Goal: Task Accomplishment & Management: Manage account settings

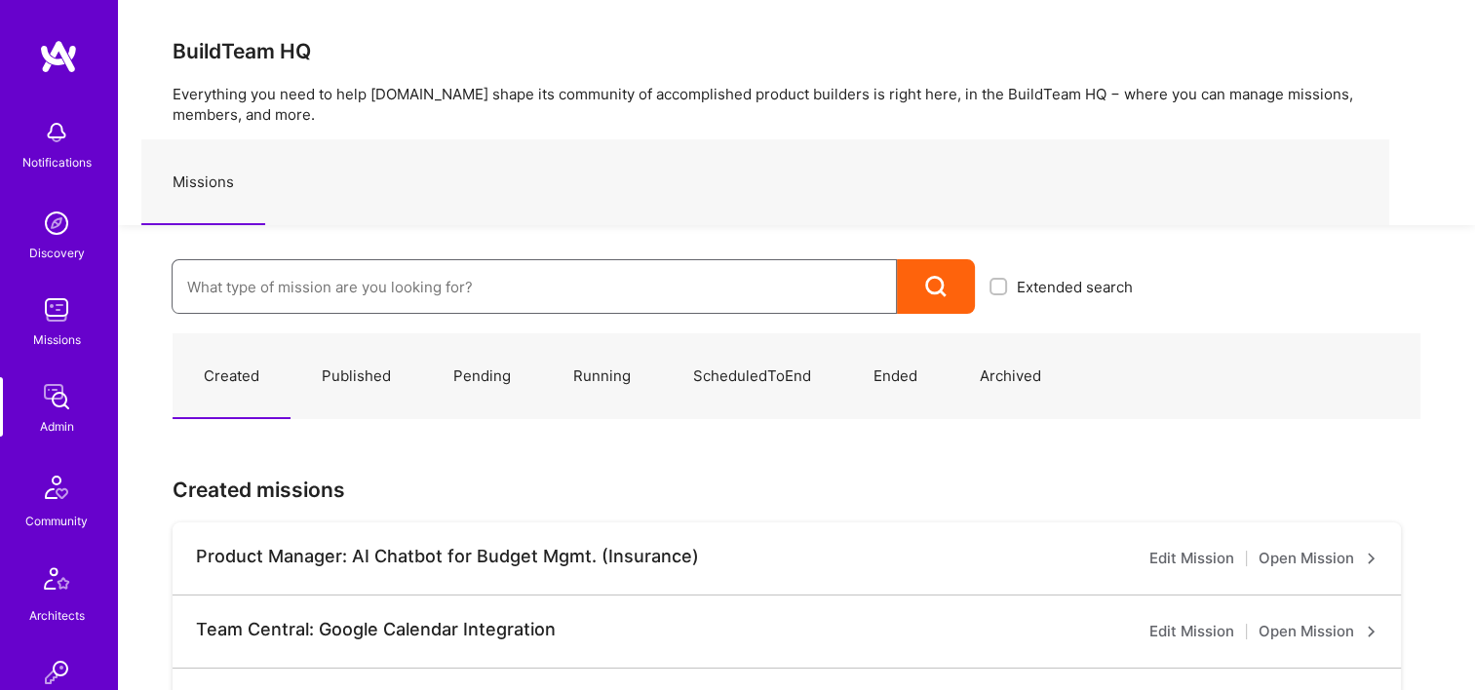
click at [511, 283] on input at bounding box center [534, 287] width 694 height 50
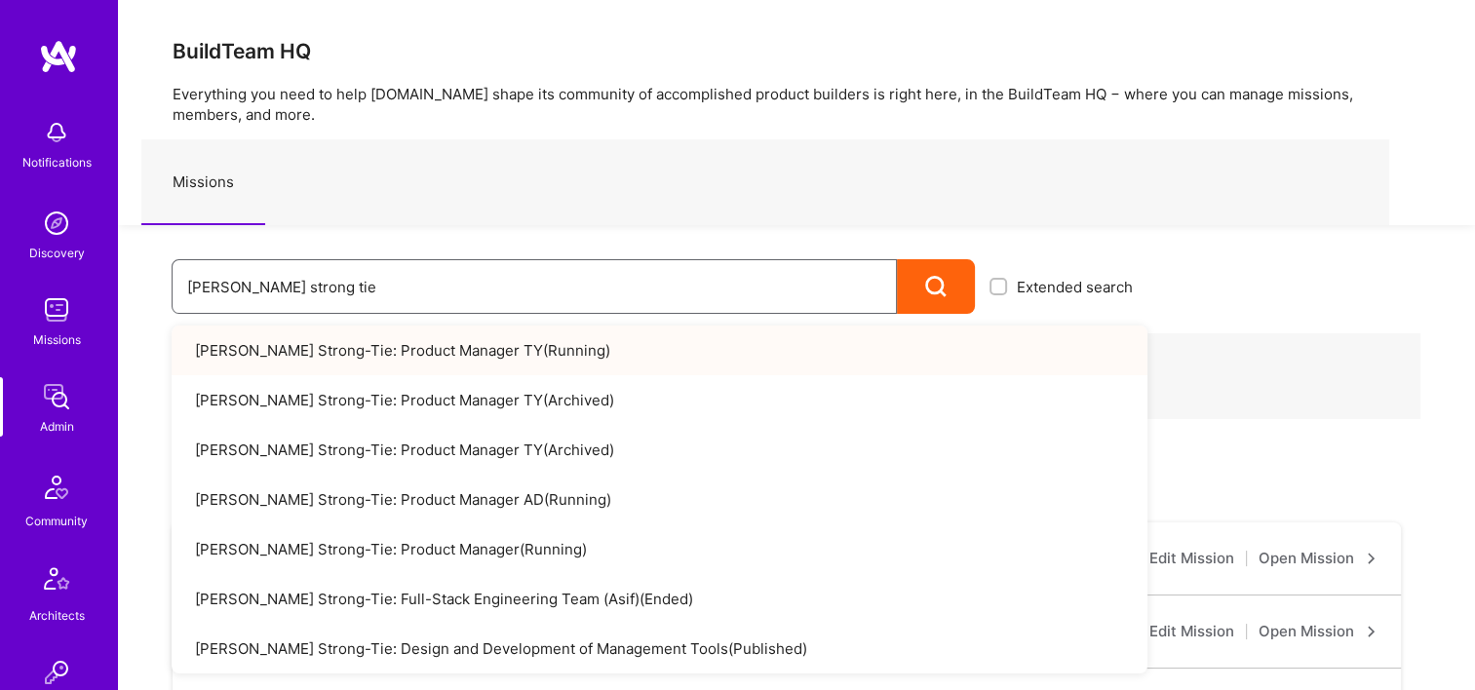
click at [444, 288] on input "simpson strong tie" at bounding box center [534, 287] width 694 height 50
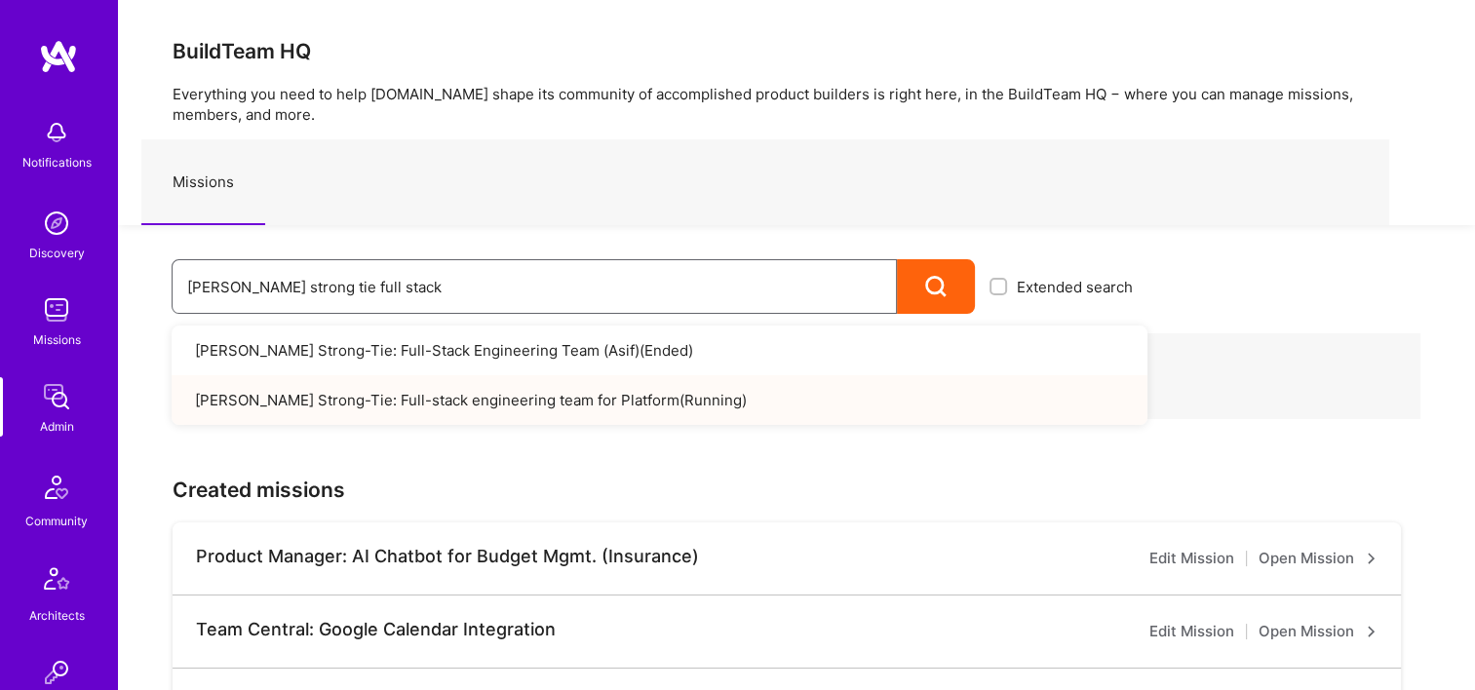
drag, startPoint x: 569, startPoint y: 285, endPoint x: 405, endPoint y: 291, distance: 163.9
click at [398, 291] on input "simpson strong tie full stack" at bounding box center [534, 287] width 694 height 50
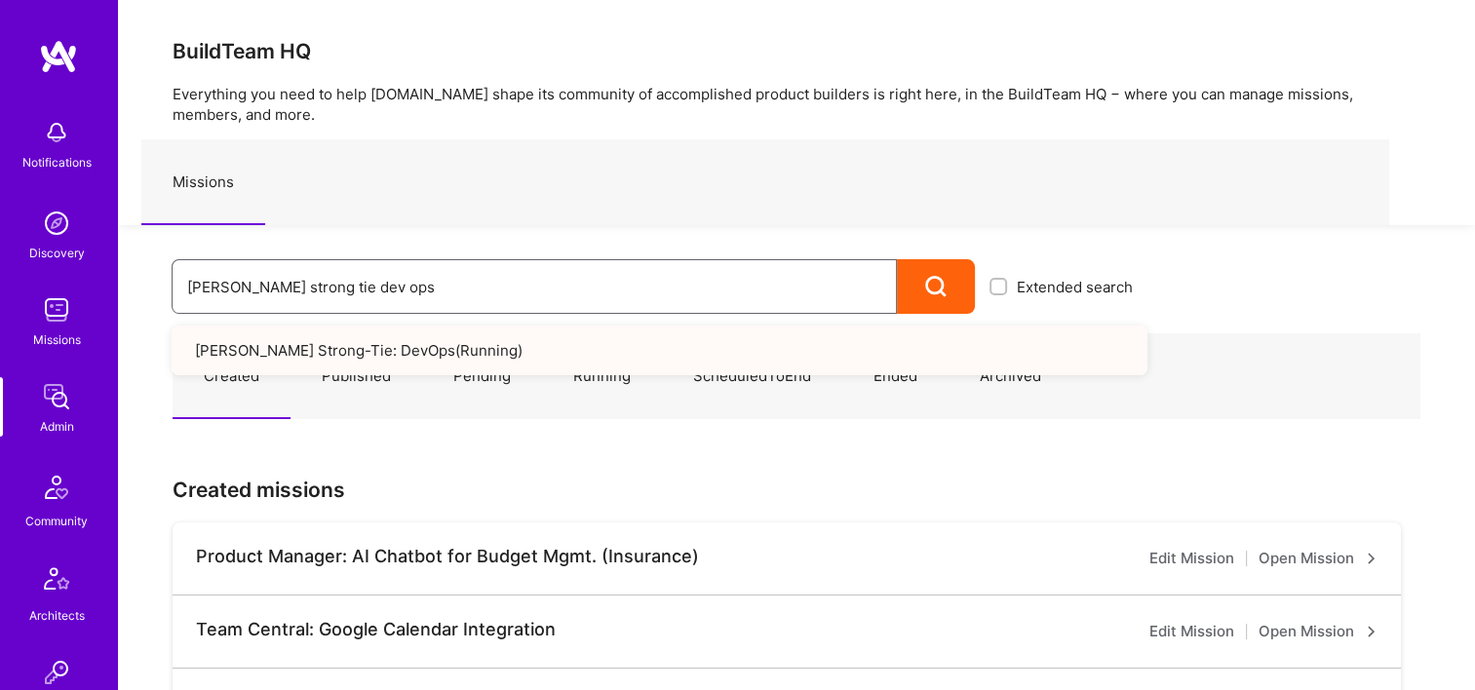
drag, startPoint x: 596, startPoint y: 285, endPoint x: 87, endPoint y: 314, distance: 510.6
click at [462, 284] on input "simpson strong tie dev ops" at bounding box center [534, 287] width 694 height 50
drag, startPoint x: 395, startPoint y: 289, endPoint x: 319, endPoint y: 288, distance: 76.0
click at [319, 288] on input "simpson strong tie dev ops" at bounding box center [534, 287] width 694 height 50
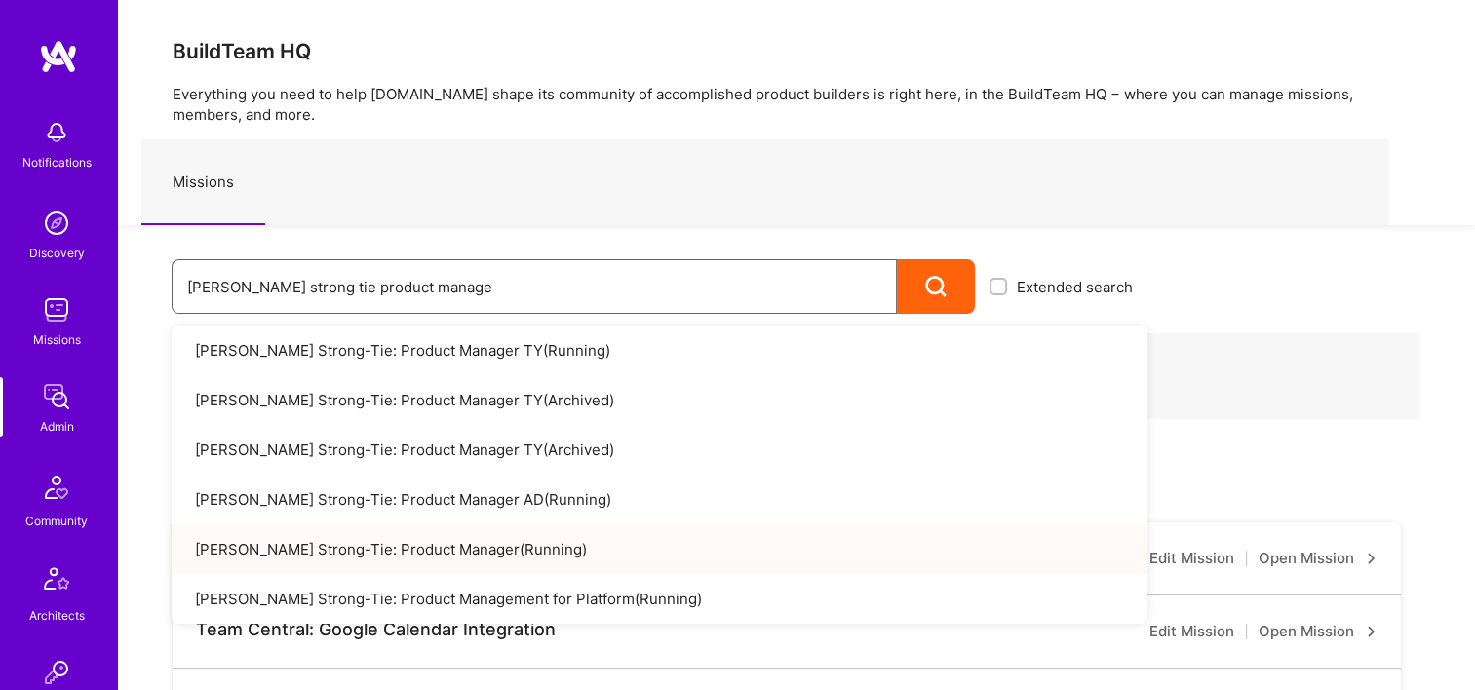
drag, startPoint x: 557, startPoint y: 292, endPoint x: 429, endPoint y: 287, distance: 127.8
click at [552, 290] on input "simpson strong tie product manage" at bounding box center [534, 287] width 694 height 50
drag, startPoint x: 429, startPoint y: 287, endPoint x: 326, endPoint y: 288, distance: 102.3
click at [326, 288] on input "simpson strong tie product manage" at bounding box center [534, 287] width 694 height 50
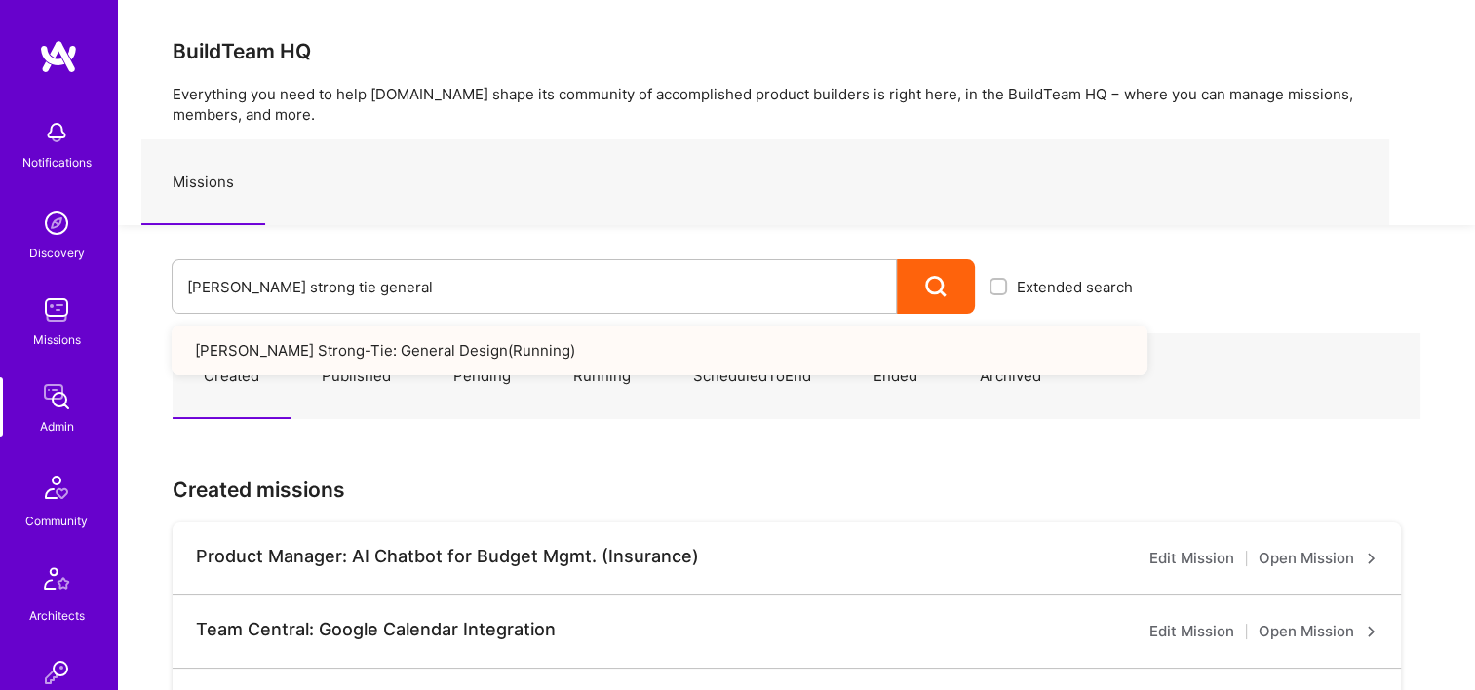
drag, startPoint x: 551, startPoint y: 318, endPoint x: 491, endPoint y: 344, distance: 65.0
drag, startPoint x: 308, startPoint y: 290, endPoint x: 398, endPoint y: 287, distance: 89.8
click at [306, 288] on input "simpson strong tie general" at bounding box center [534, 287] width 694 height 50
click at [398, 286] on input "simpson strong tie general" at bounding box center [534, 287] width 694 height 50
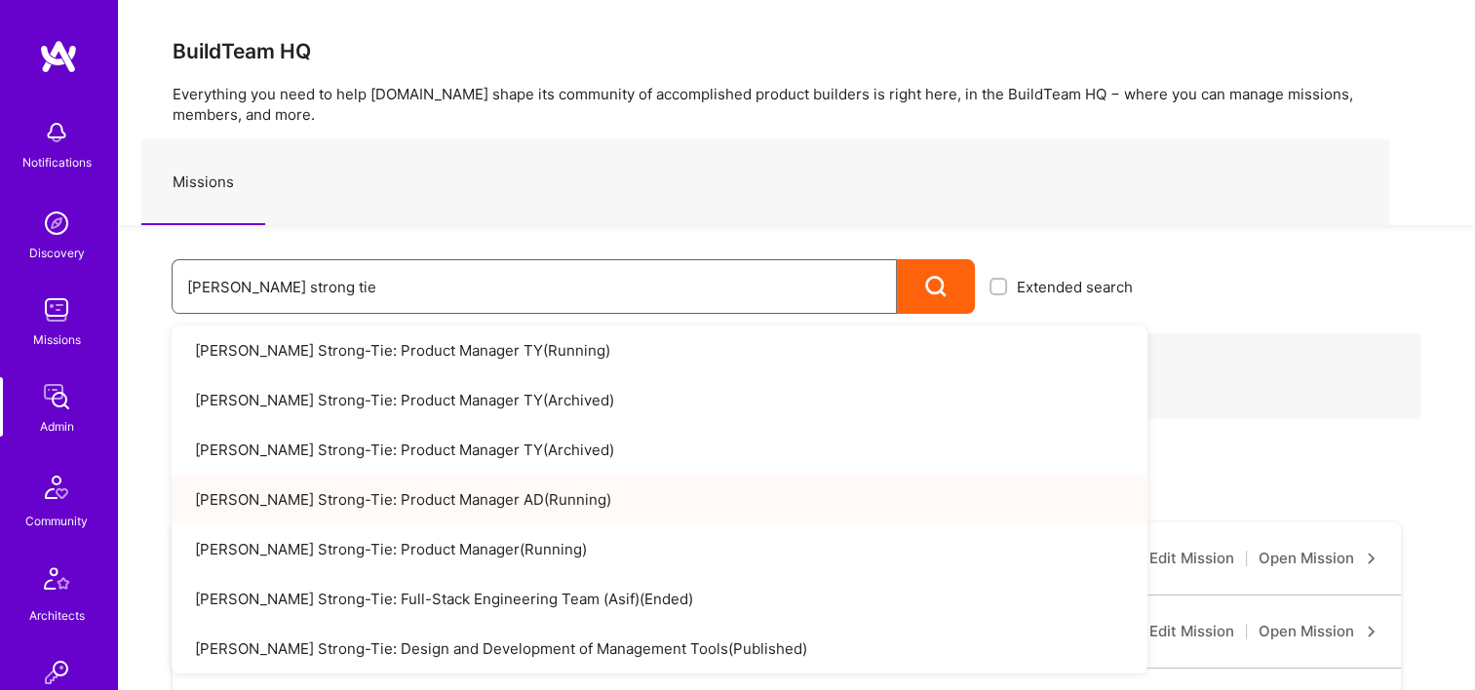
scroll to position [97, 0]
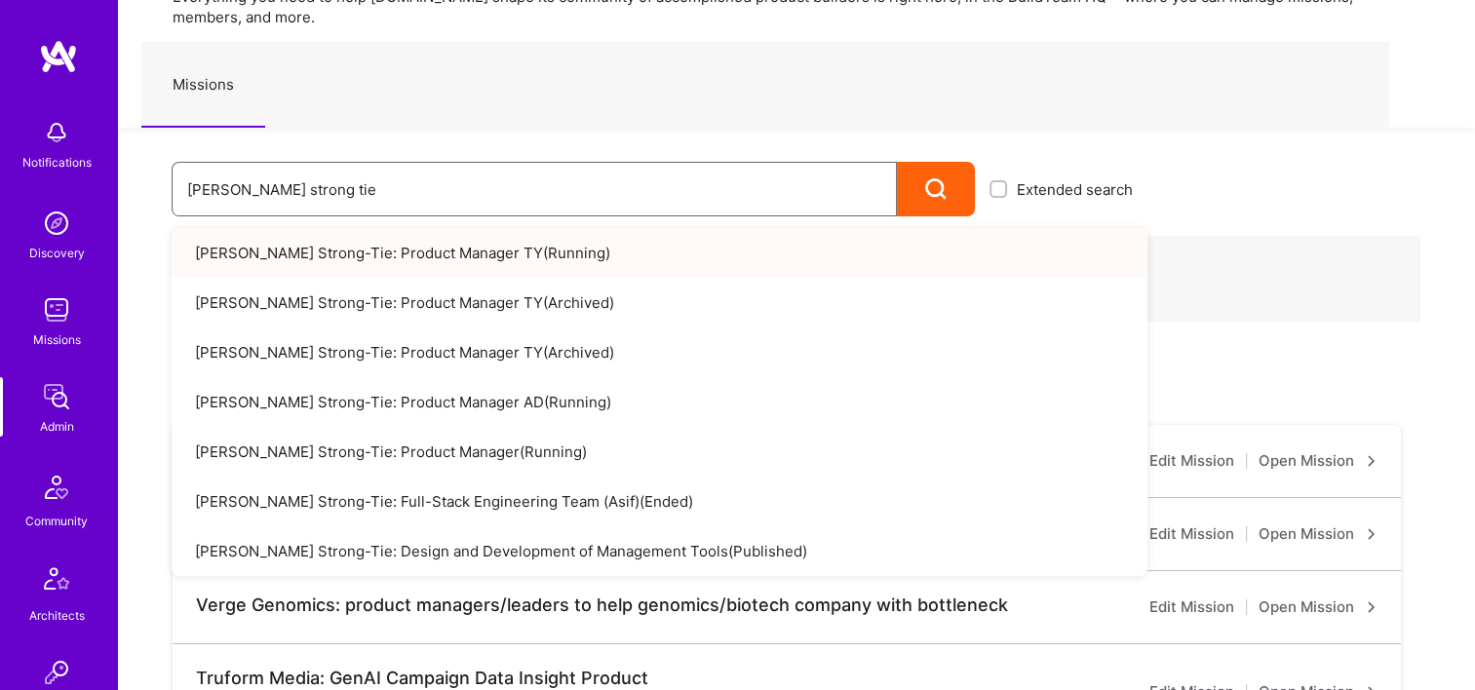
drag, startPoint x: 579, startPoint y: 194, endPoint x: 242, endPoint y: 181, distance: 337.5
click at [242, 182] on input "simpson strong tie" at bounding box center [534, 190] width 694 height 50
type input "s"
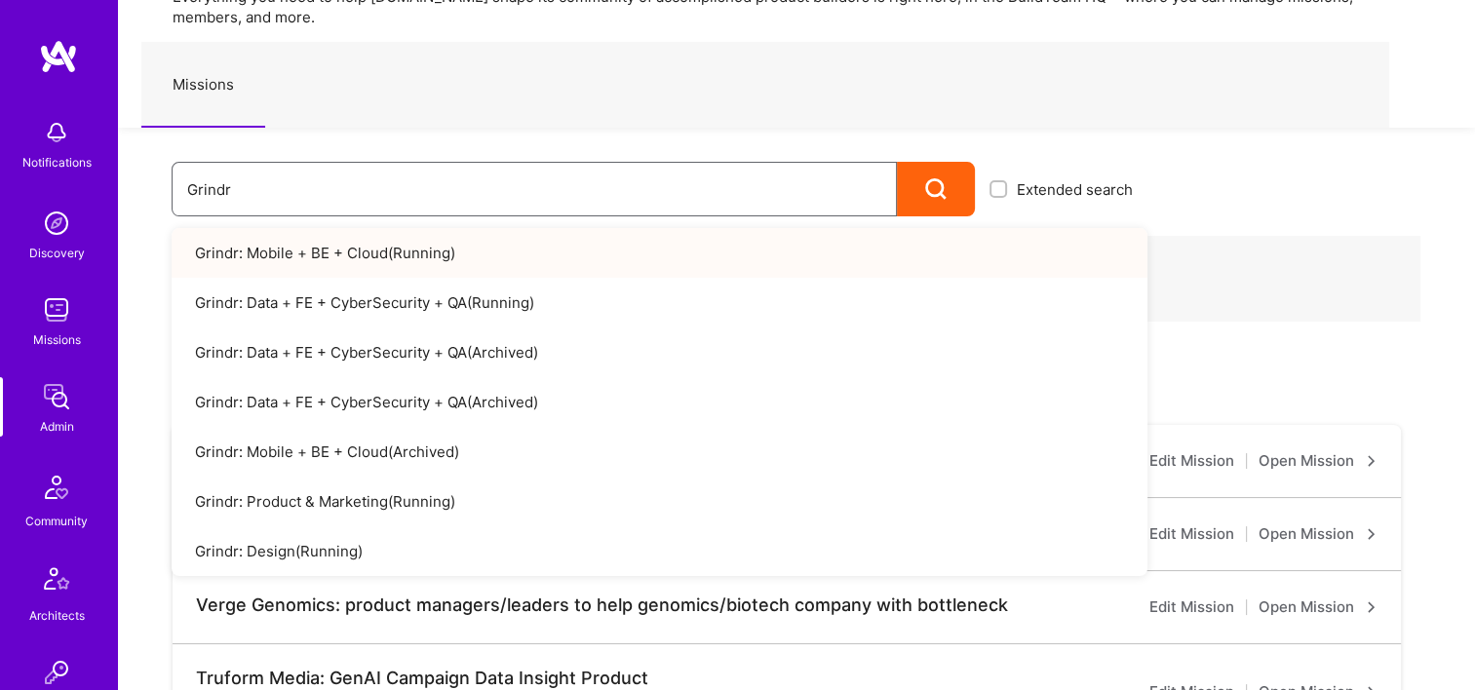
type input "Grindr"
drag, startPoint x: 752, startPoint y: 161, endPoint x: 130, endPoint y: 225, distance: 626.1
click at [113, 227] on div "Notifications Discovery Missions Admin Community Architects Invite Tokens A.Gui…" at bounding box center [737, 675] width 1475 height 1545
drag, startPoint x: 214, startPoint y: 183, endPoint x: 52, endPoint y: 165, distance: 163.8
click at [52, 165] on div "Notifications Discovery Missions Admin Community Architects Invite Tokens A.Gui…" at bounding box center [737, 675] width 1475 height 1545
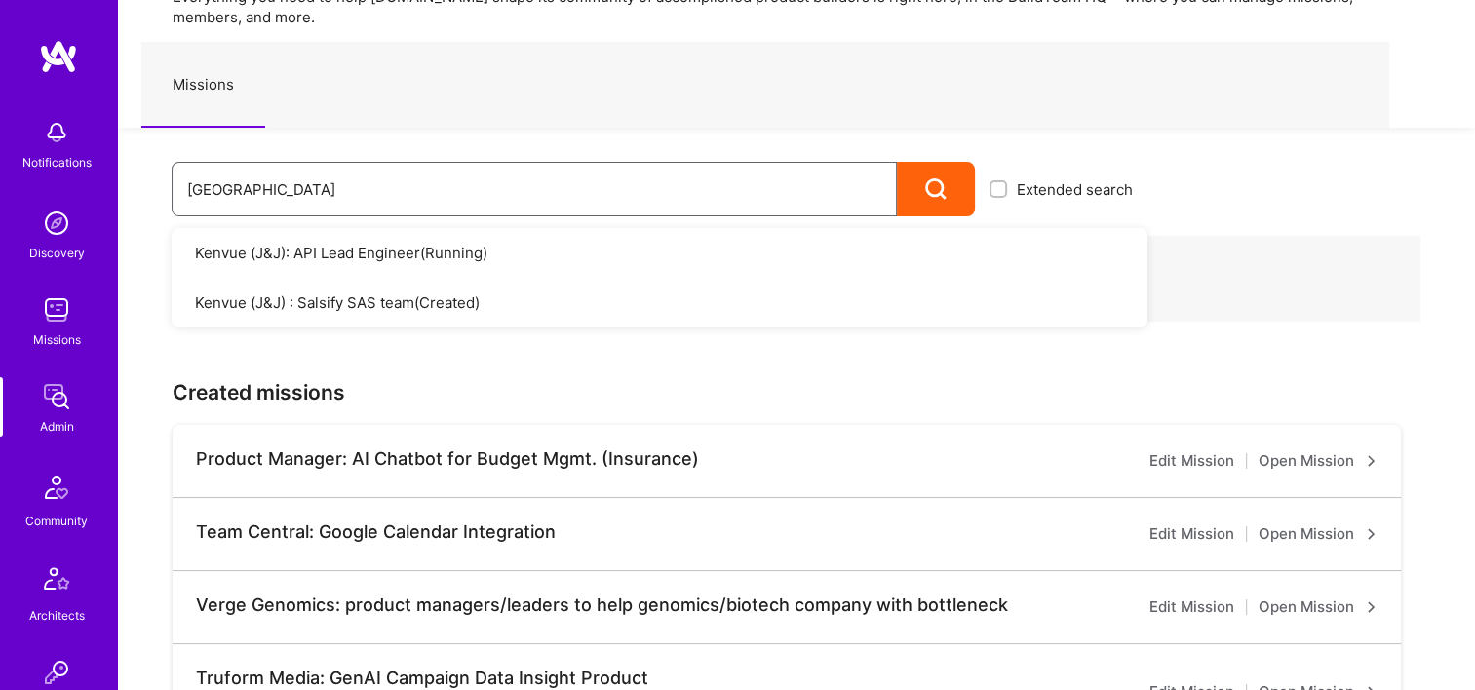
type input "Kenvue"
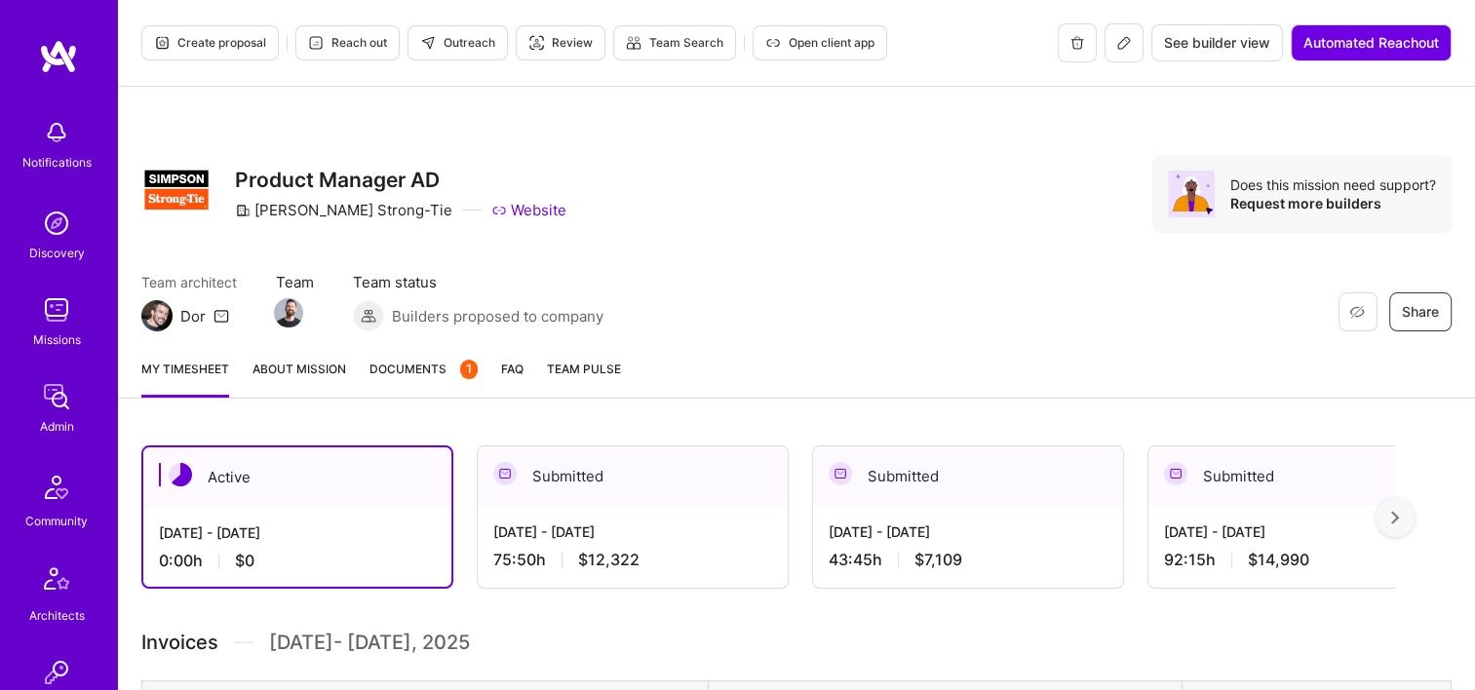
click at [429, 382] on link "Documents 1" at bounding box center [423, 378] width 108 height 39
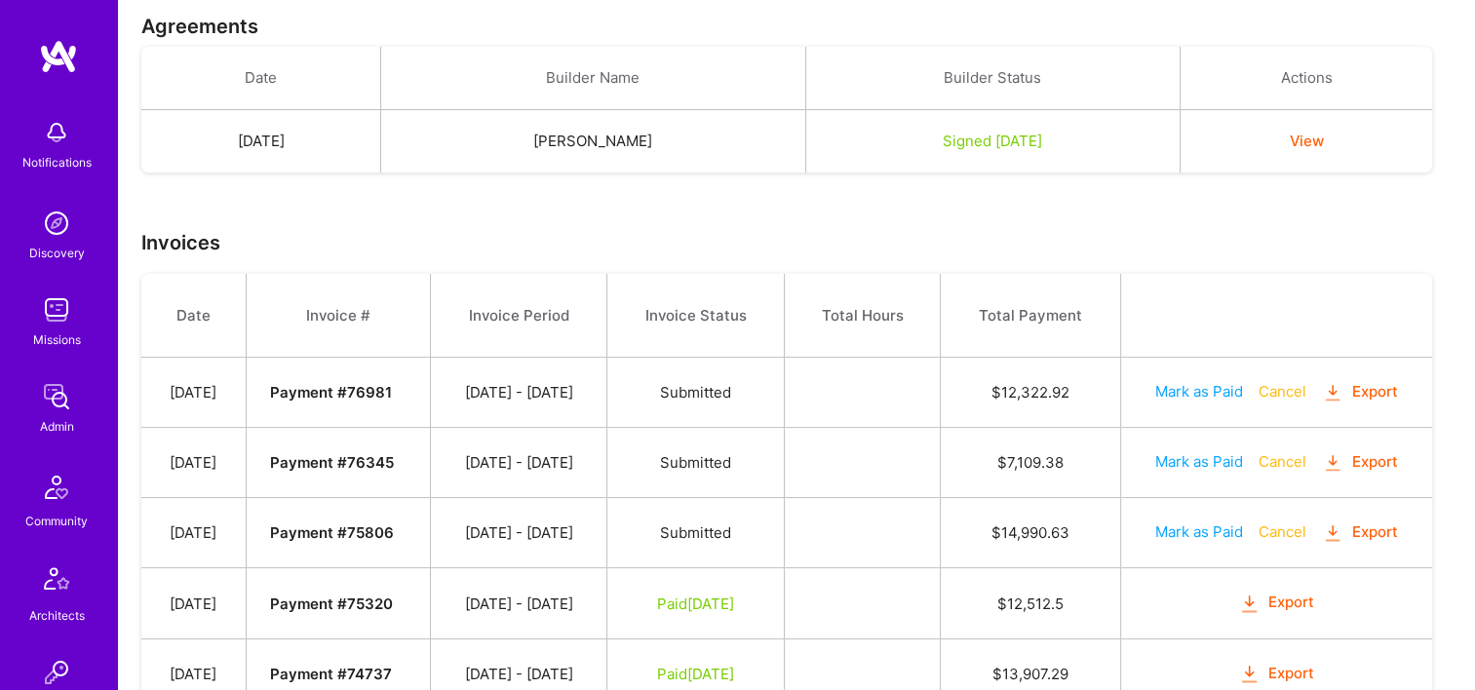
scroll to position [649, 0]
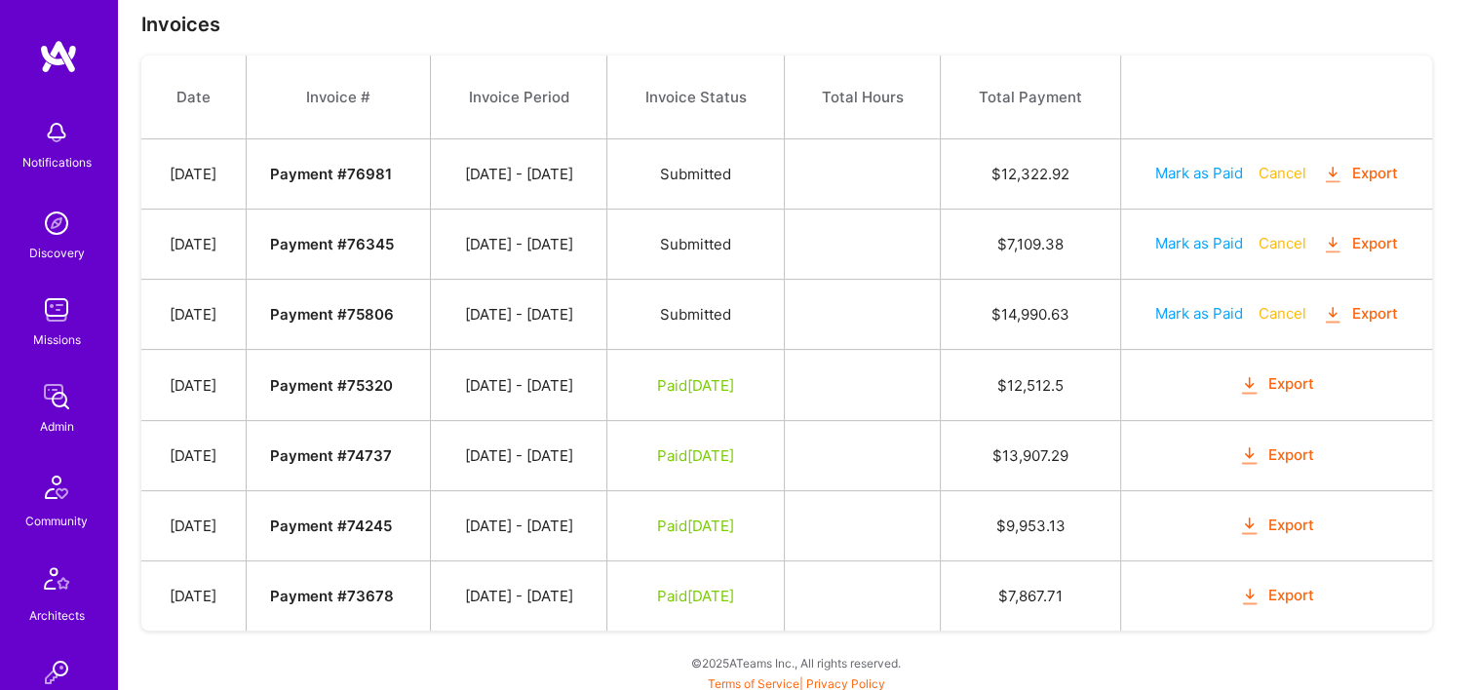
click at [1302, 585] on button "Export" at bounding box center [1276, 596] width 76 height 22
click at [850, 41] on div "Agreements Date Builder Name Builder Status Actions May 28, 2025 Aaron Dence Si…" at bounding box center [796, 235] width 1357 height 924
click at [1282, 519] on button "Export" at bounding box center [1276, 526] width 76 height 22
click at [1300, 445] on button "Export" at bounding box center [1276, 455] width 76 height 22
click at [1284, 378] on button "Export" at bounding box center [1276, 384] width 76 height 22
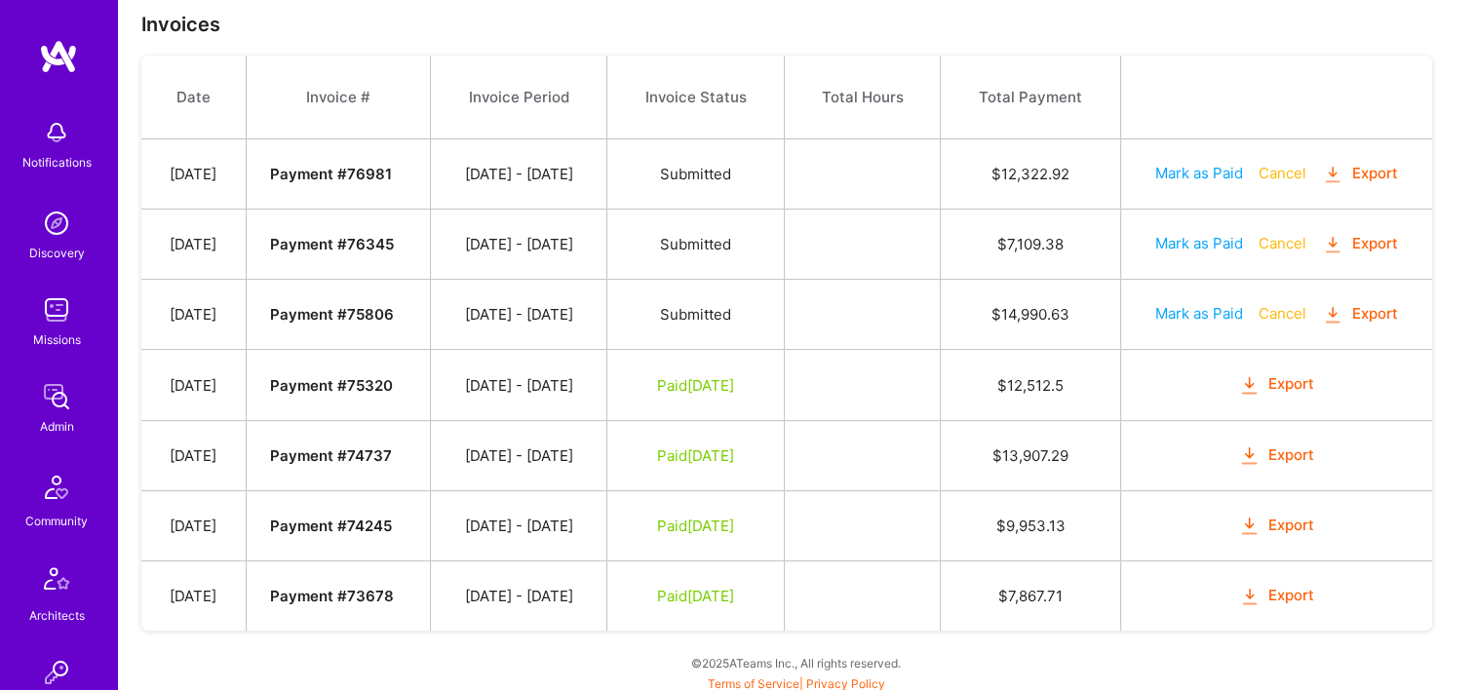
click at [1364, 311] on button "Export" at bounding box center [1360, 314] width 76 height 22
click at [1359, 303] on button "Export" at bounding box center [1360, 314] width 76 height 22
click at [1356, 237] on button "Export" at bounding box center [1360, 244] width 76 height 22
click at [1395, 167] on button "Export" at bounding box center [1360, 174] width 76 height 22
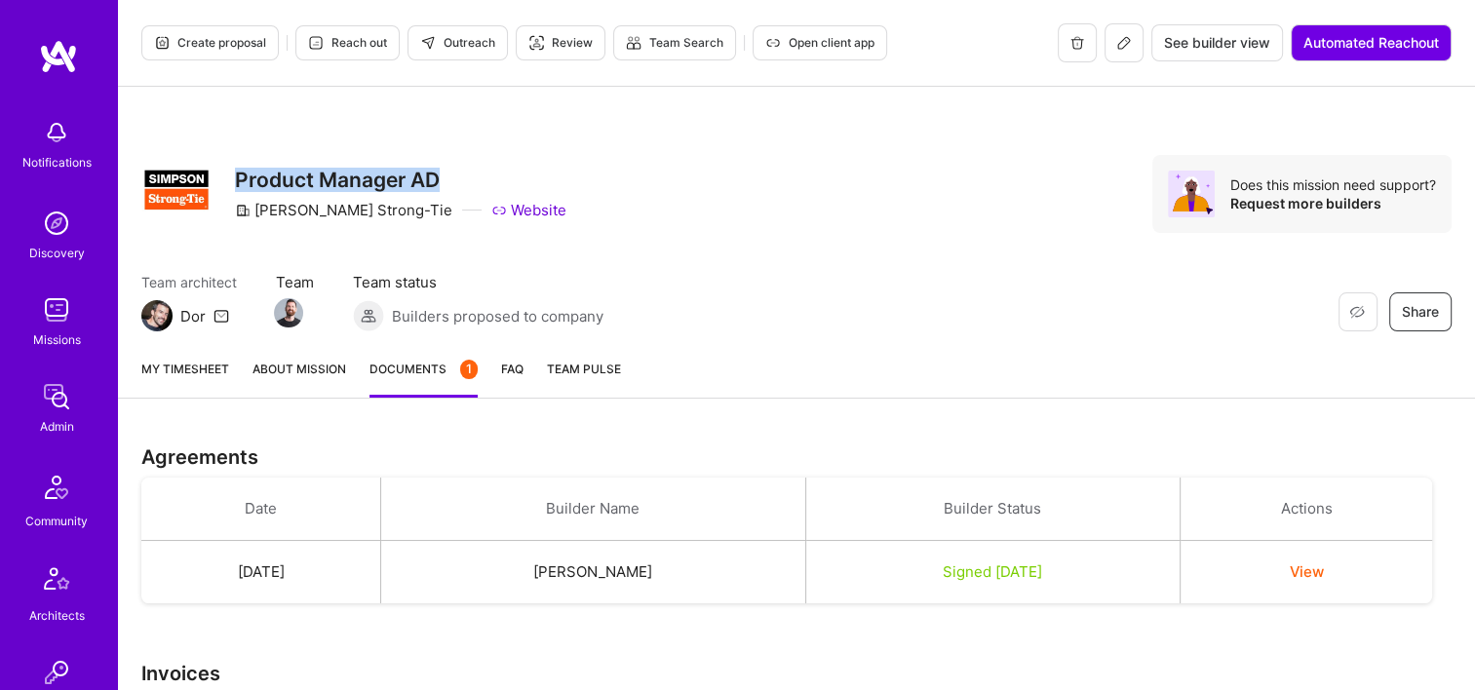
drag, startPoint x: 437, startPoint y: 172, endPoint x: 234, endPoint y: 180, distance: 202.9
click at [235, 180] on h3 "Product Manager AD" at bounding box center [400, 180] width 331 height 24
copy h3 "Product Manager AD"
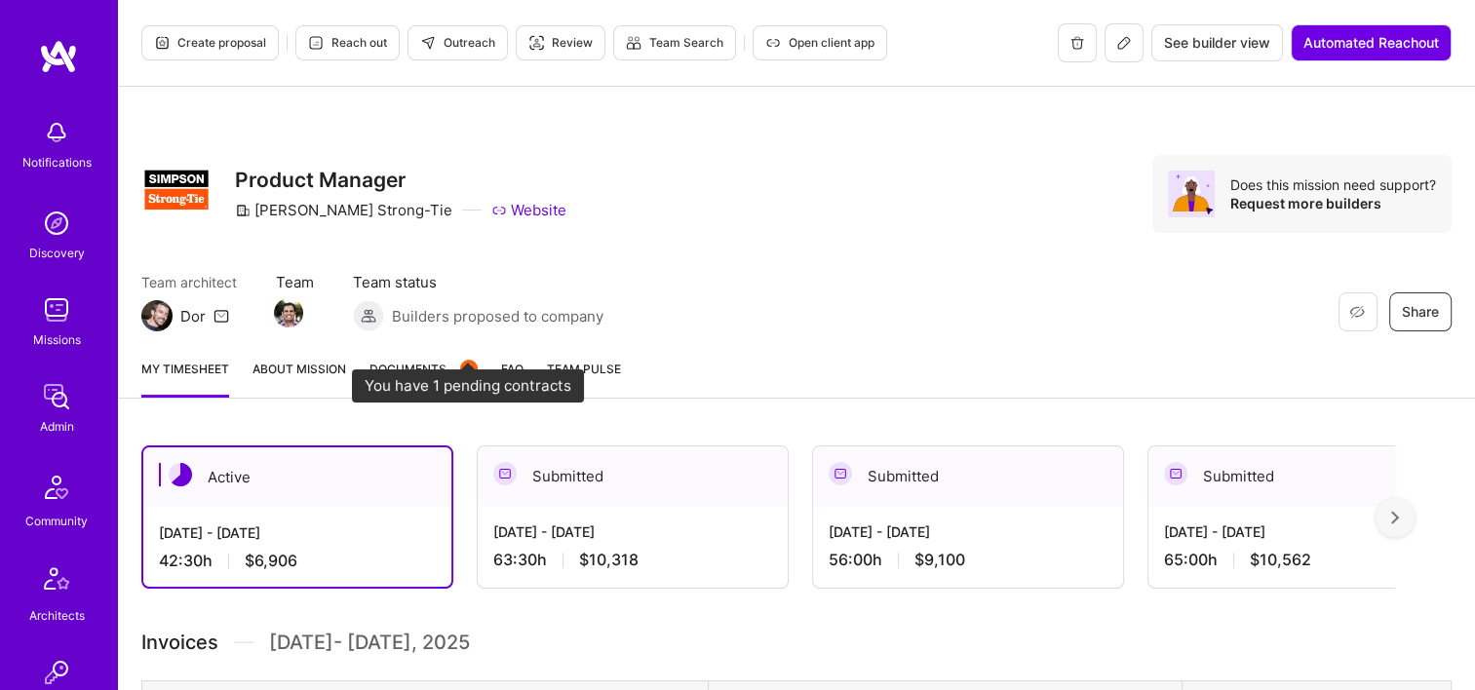
click at [460, 366] on div "1" at bounding box center [469, 369] width 18 height 19
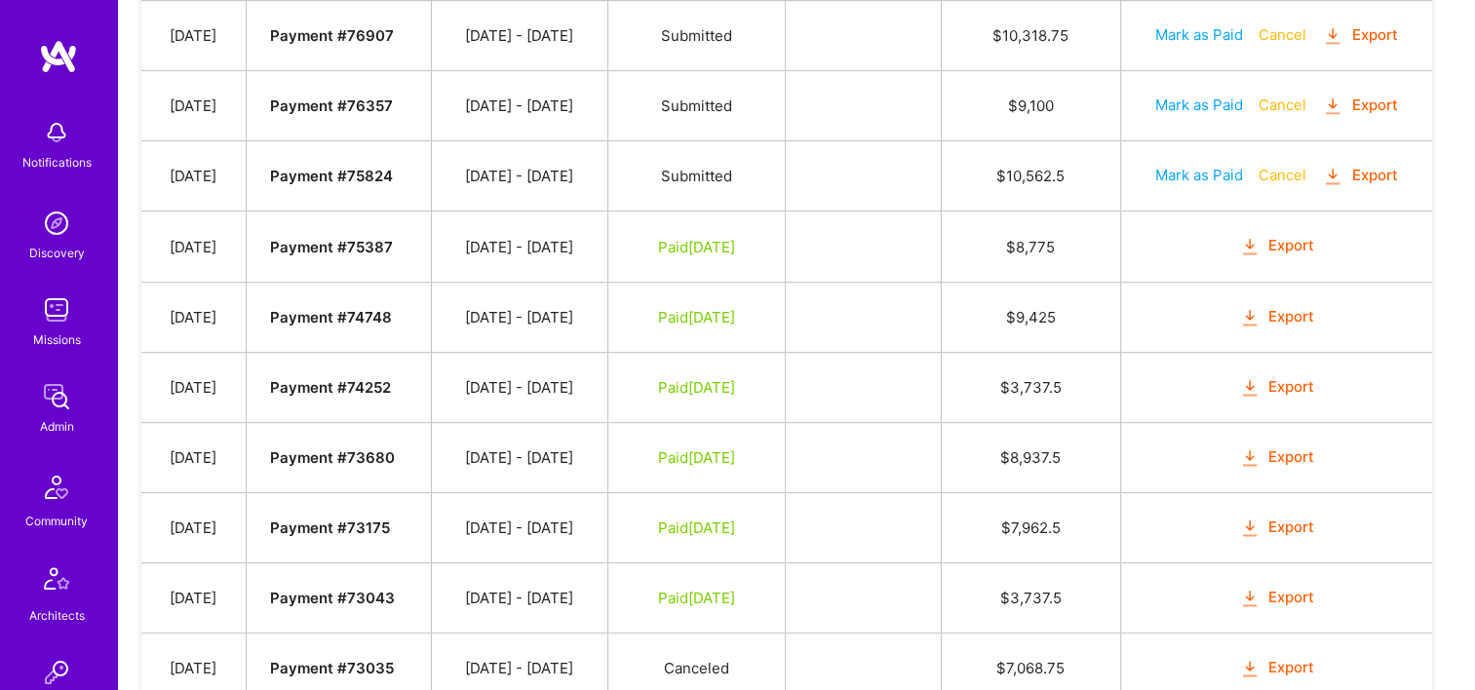
scroll to position [858, 0]
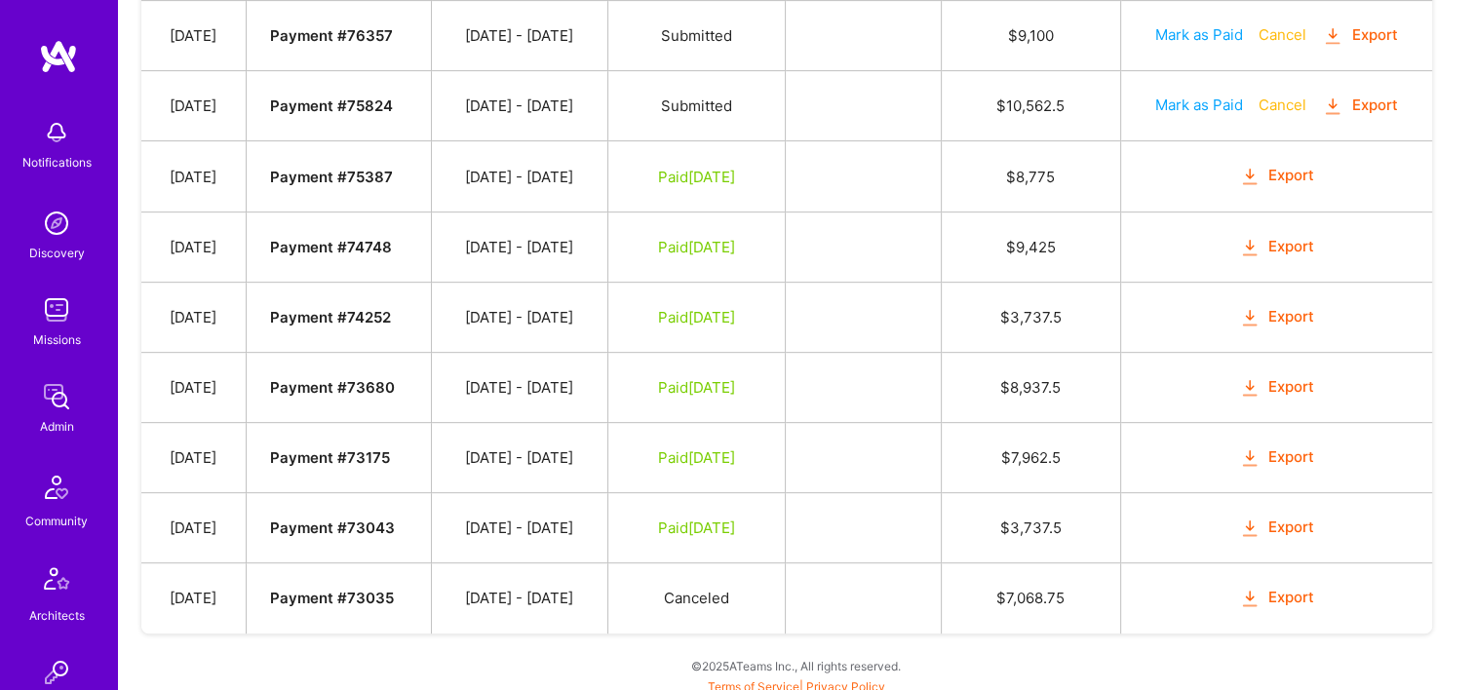
click at [1267, 520] on button "Export" at bounding box center [1277, 528] width 76 height 22
click at [1261, 451] on icon "button" at bounding box center [1250, 458] width 22 height 22
click at [1269, 383] on button "Export" at bounding box center [1277, 387] width 76 height 22
click at [1297, 306] on button "Export" at bounding box center [1277, 317] width 76 height 22
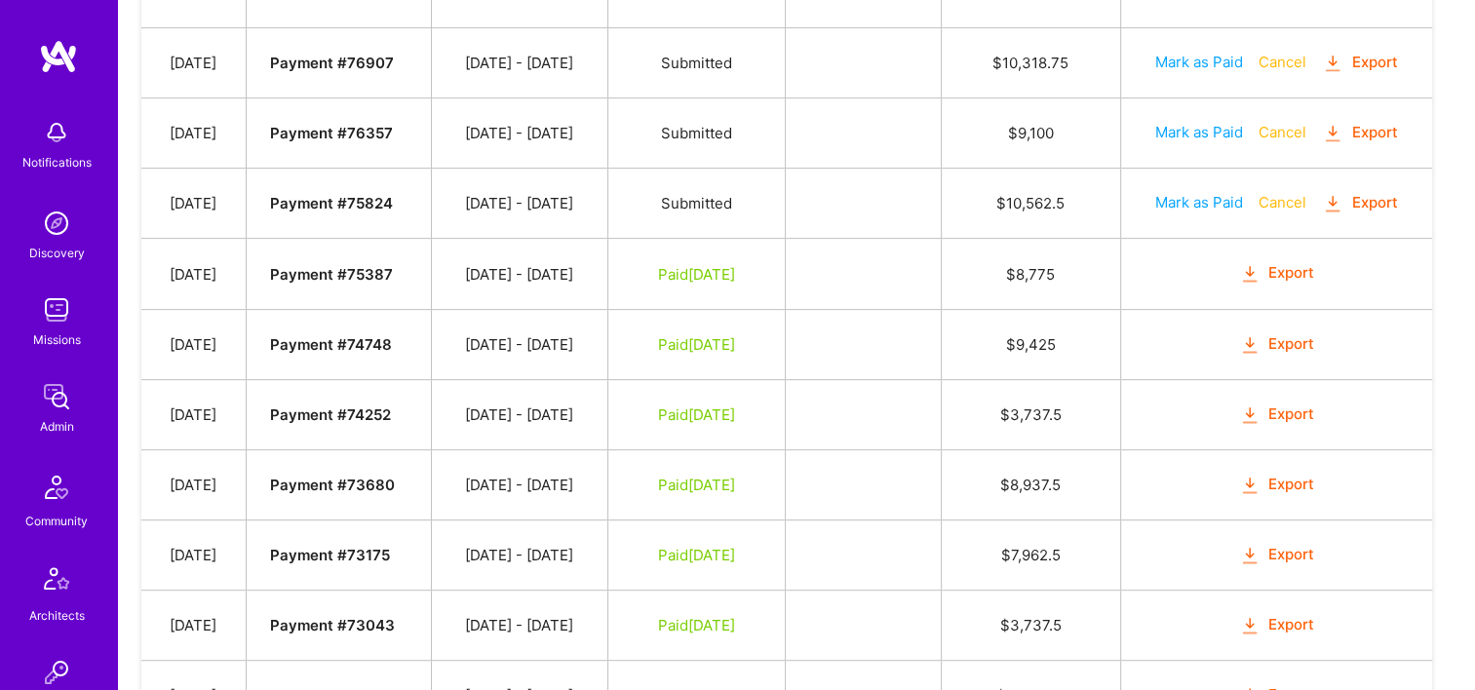
click at [1286, 335] on button "Export" at bounding box center [1277, 344] width 76 height 22
click at [894, 219] on td at bounding box center [863, 204] width 156 height 70
click at [1271, 277] on button "Export" at bounding box center [1277, 273] width 76 height 22
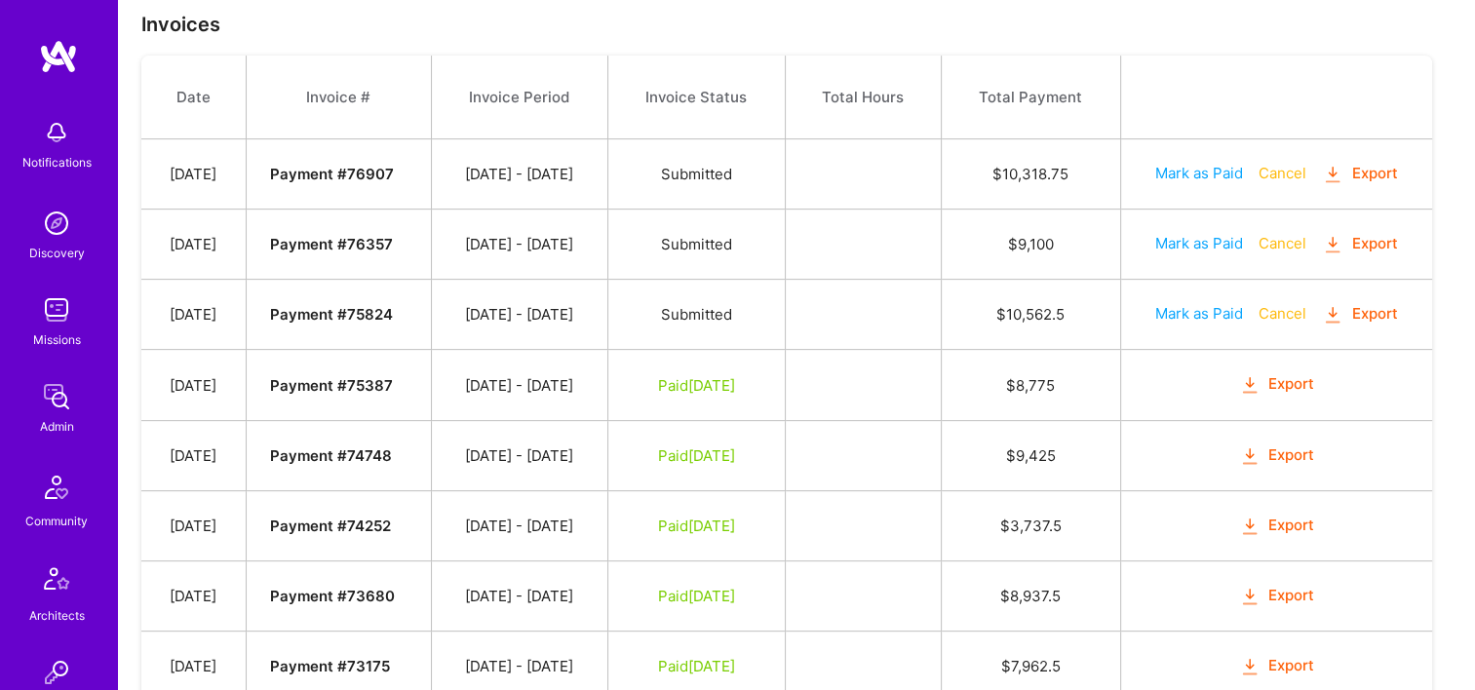
scroll to position [565, 0]
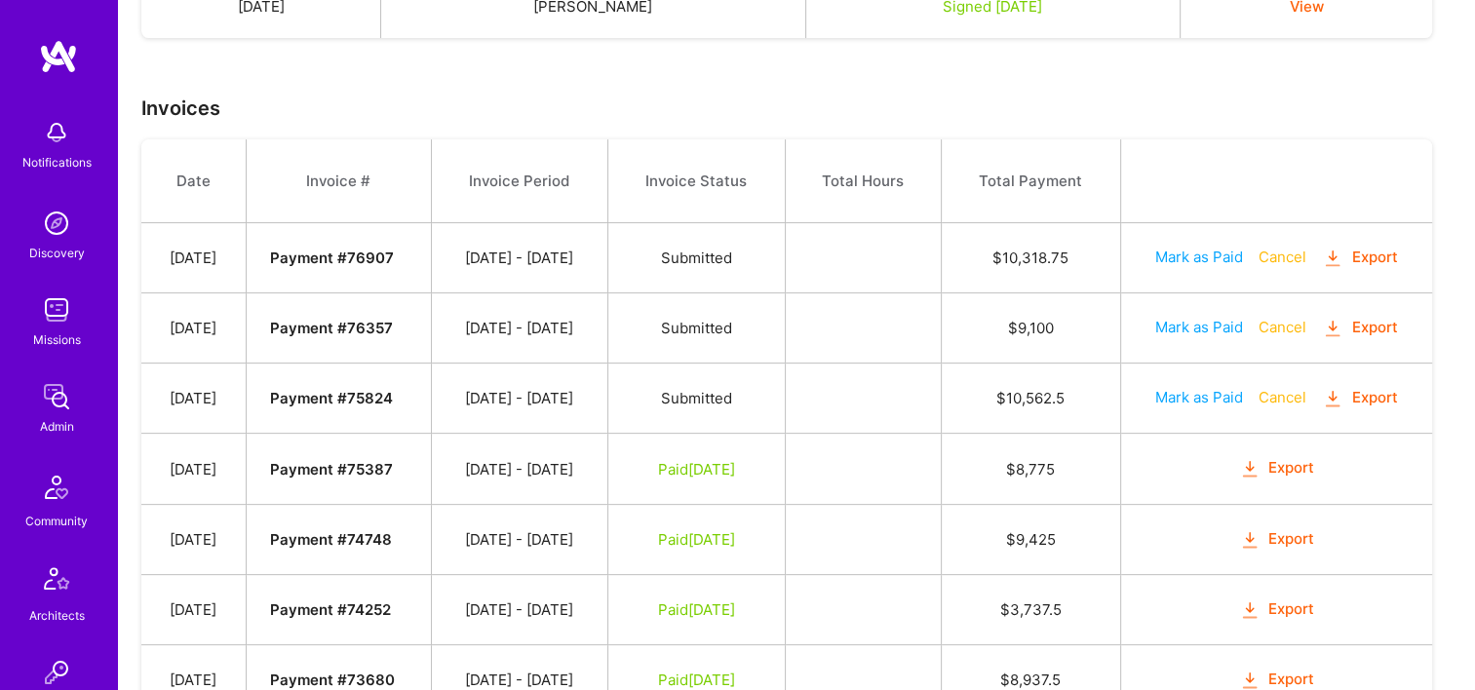
click at [1375, 393] on button "Export" at bounding box center [1360, 398] width 76 height 22
click at [1373, 326] on button "Export" at bounding box center [1360, 328] width 76 height 22
click at [1364, 253] on button "Export" at bounding box center [1360, 258] width 76 height 22
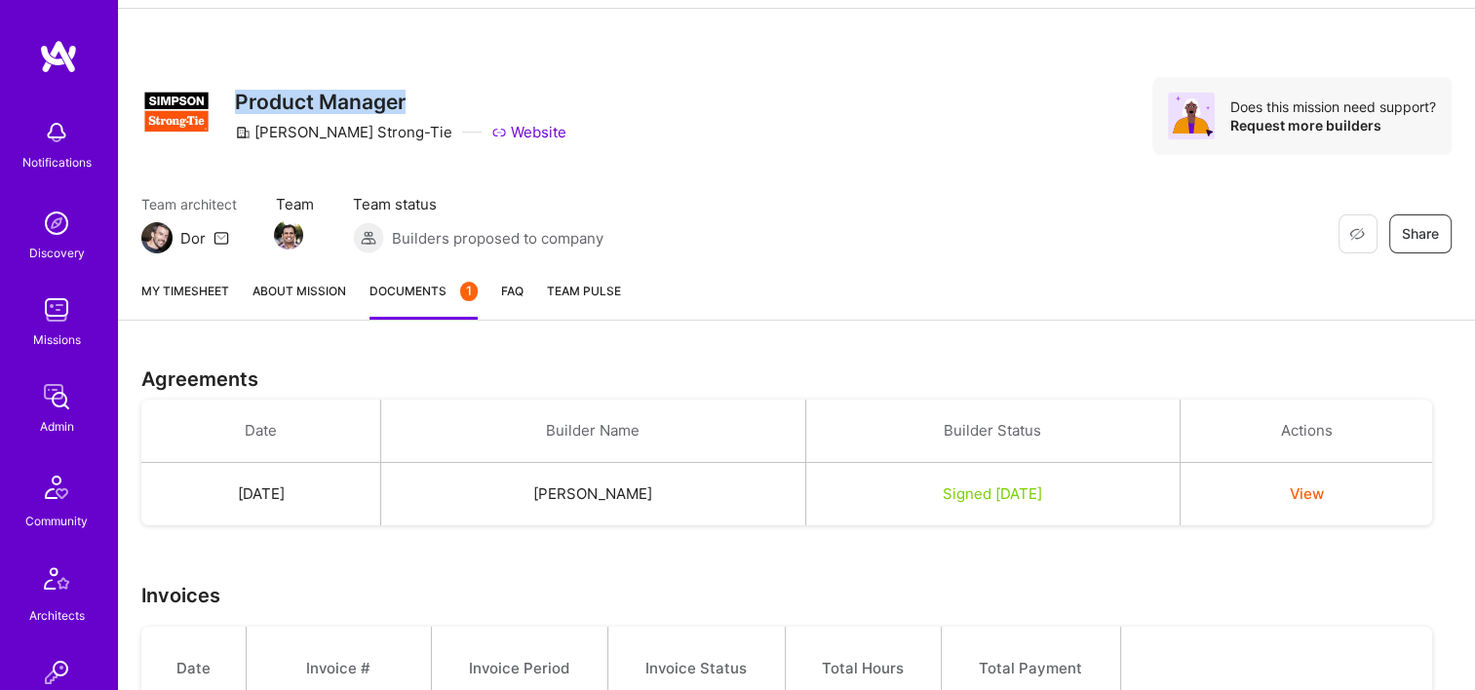
drag, startPoint x: 399, startPoint y: 99, endPoint x: 234, endPoint y: 95, distance: 164.8
click at [235, 95] on h3 "Product Manager" at bounding box center [400, 102] width 331 height 24
copy h3 "Product Manager"
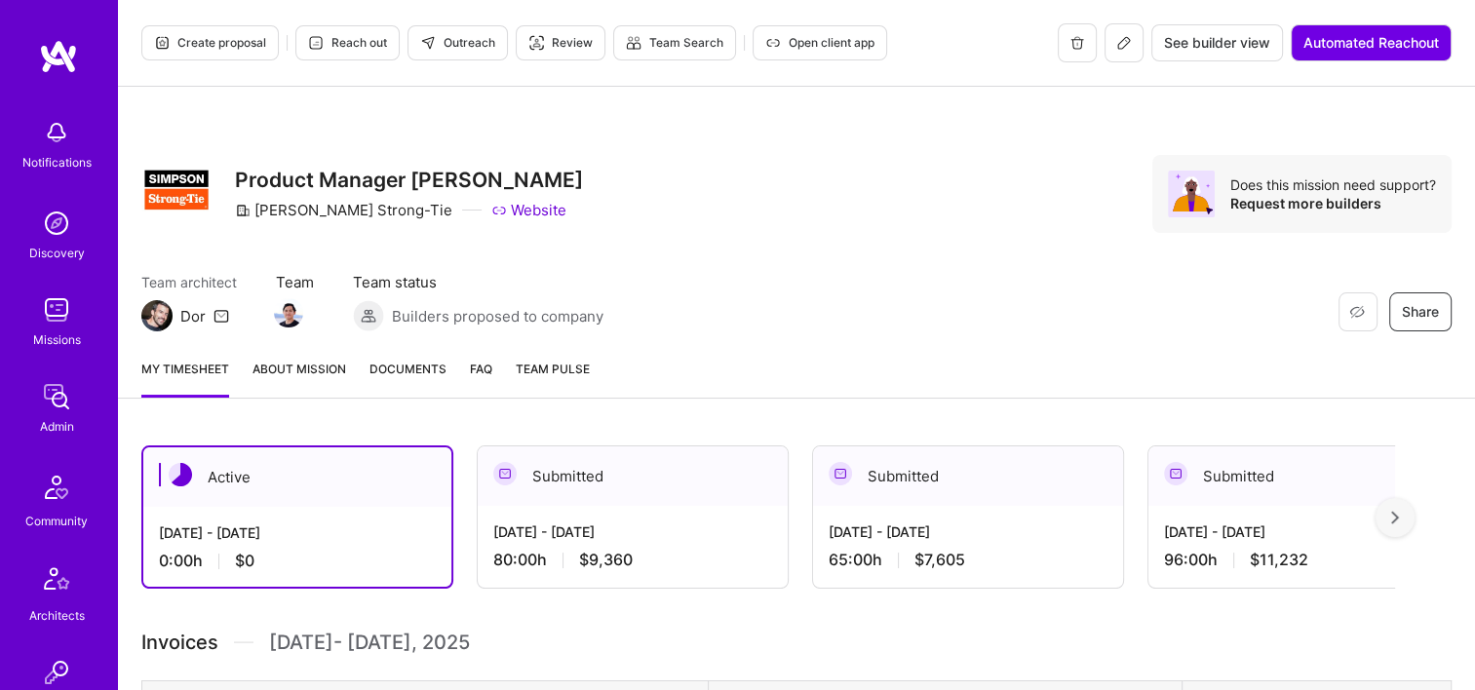
click at [408, 369] on span "Documents" at bounding box center [407, 369] width 77 height 20
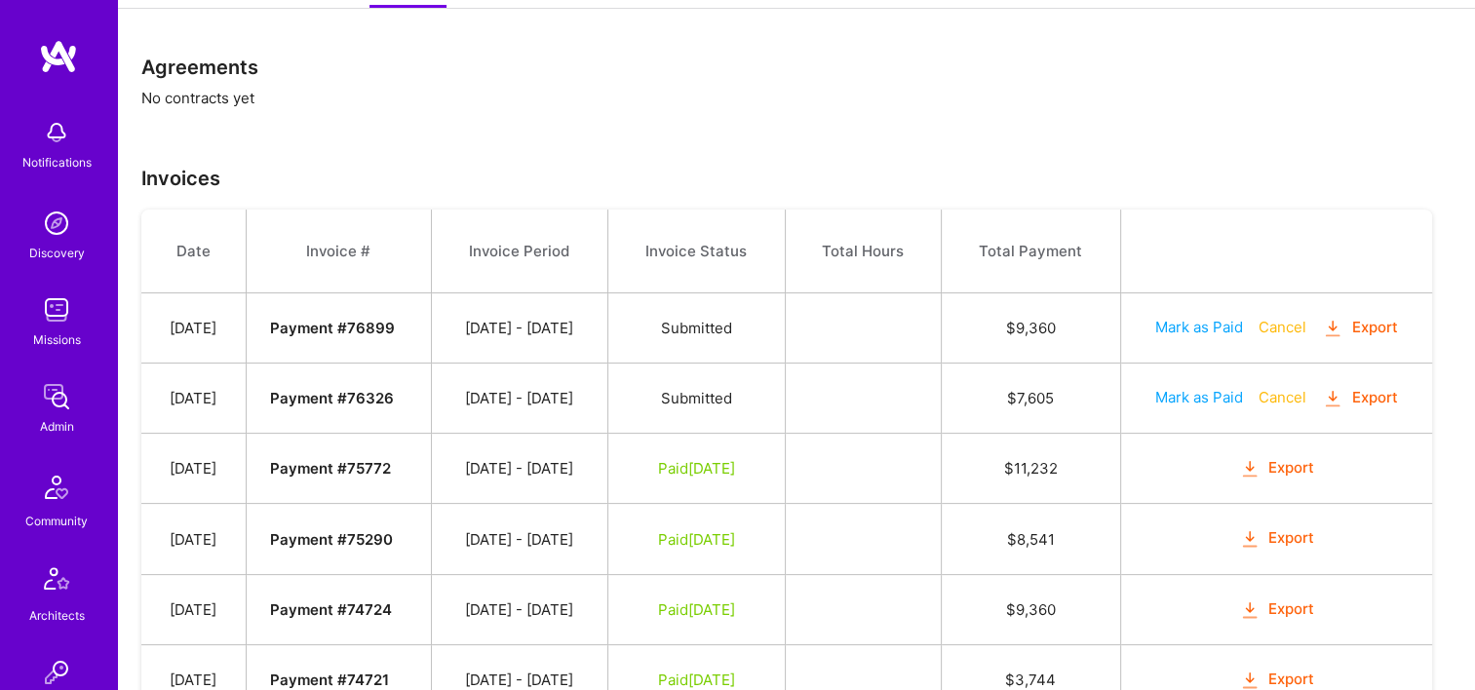
scroll to position [475, 0]
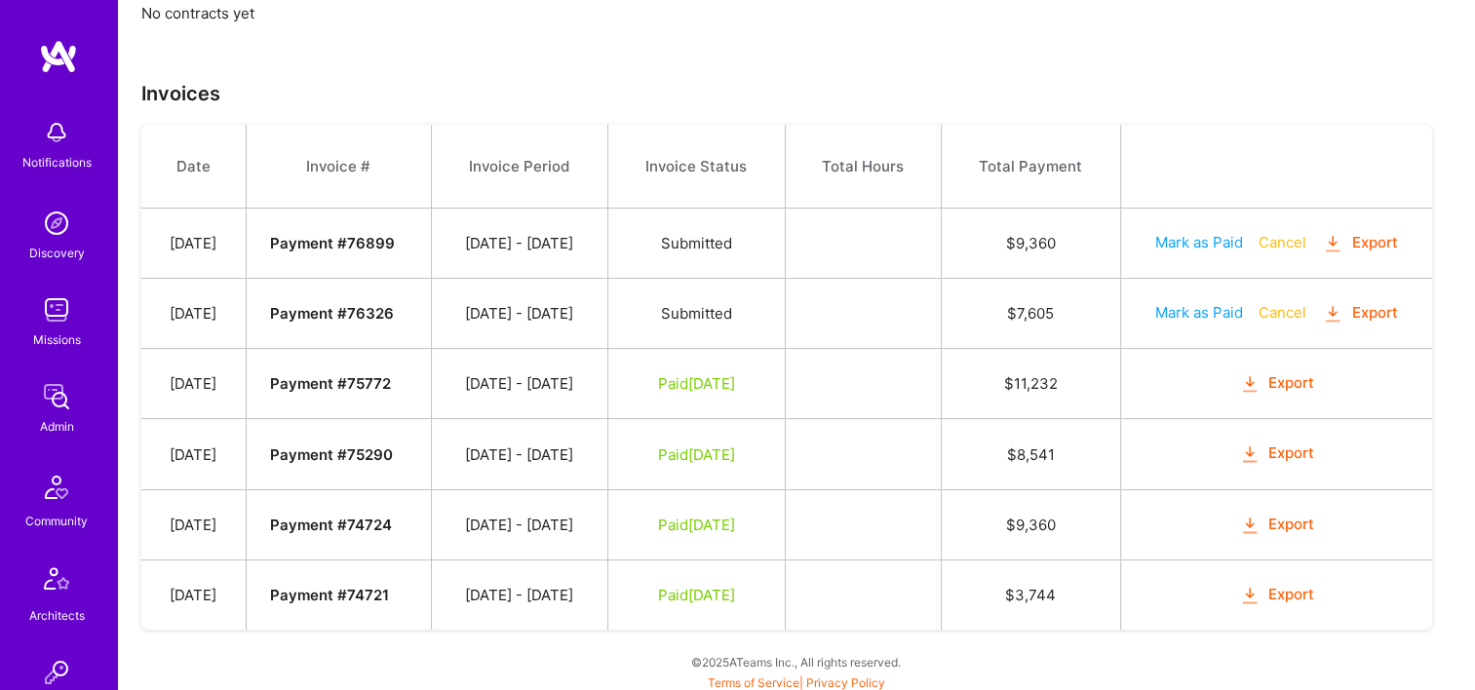
drag, startPoint x: 914, startPoint y: 44, endPoint x: 929, endPoint y: 62, distance: 23.6
click at [914, 44] on div "Agreements No contracts yet Invoices Date Invoice # Invoice Period Invoice Stat…" at bounding box center [796, 321] width 1357 height 749
click at [1302, 584] on button "Export" at bounding box center [1277, 595] width 76 height 22
click at [941, 273] on td at bounding box center [863, 244] width 156 height 70
click at [1302, 522] on button "Export" at bounding box center [1277, 525] width 76 height 22
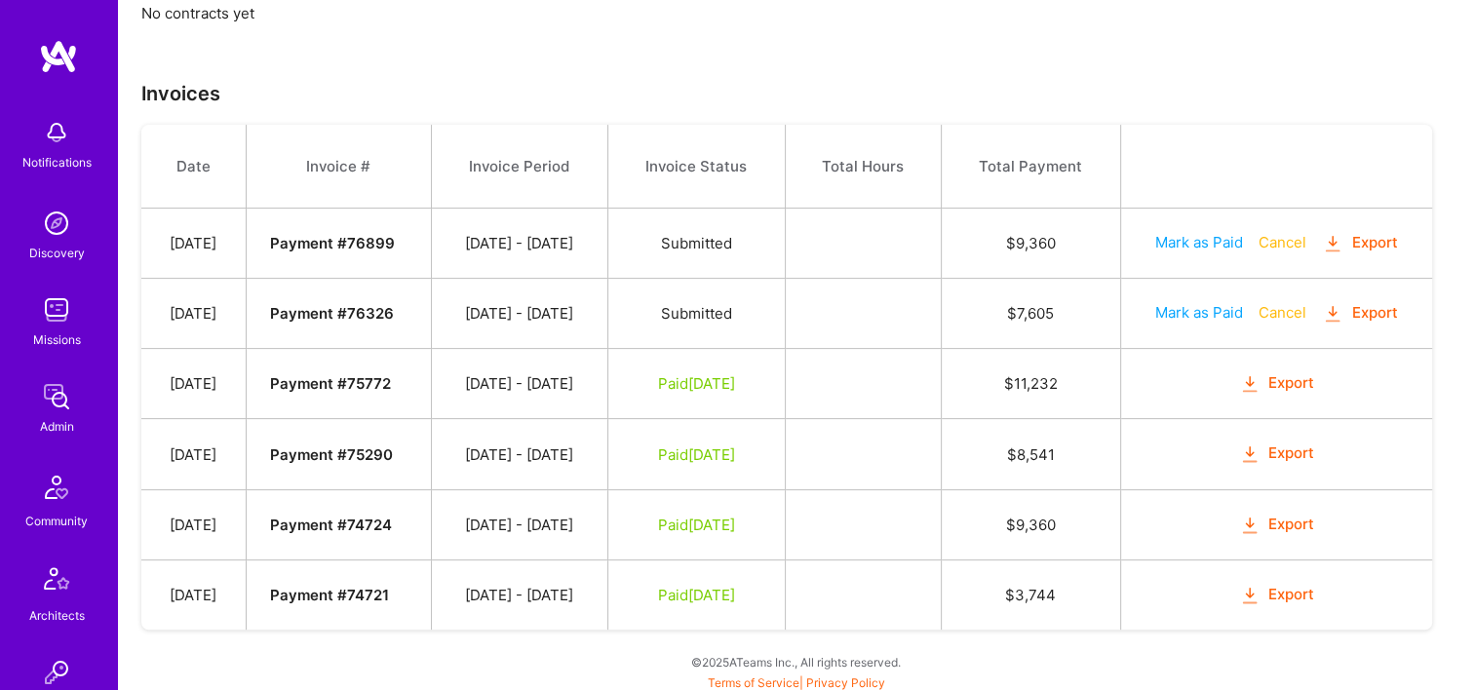
click at [1270, 447] on button "Export" at bounding box center [1277, 453] width 76 height 22
click at [1259, 381] on icon "button" at bounding box center [1250, 384] width 22 height 22
click at [1357, 310] on button "Export" at bounding box center [1360, 313] width 76 height 22
click at [1379, 238] on button "Export" at bounding box center [1360, 243] width 76 height 22
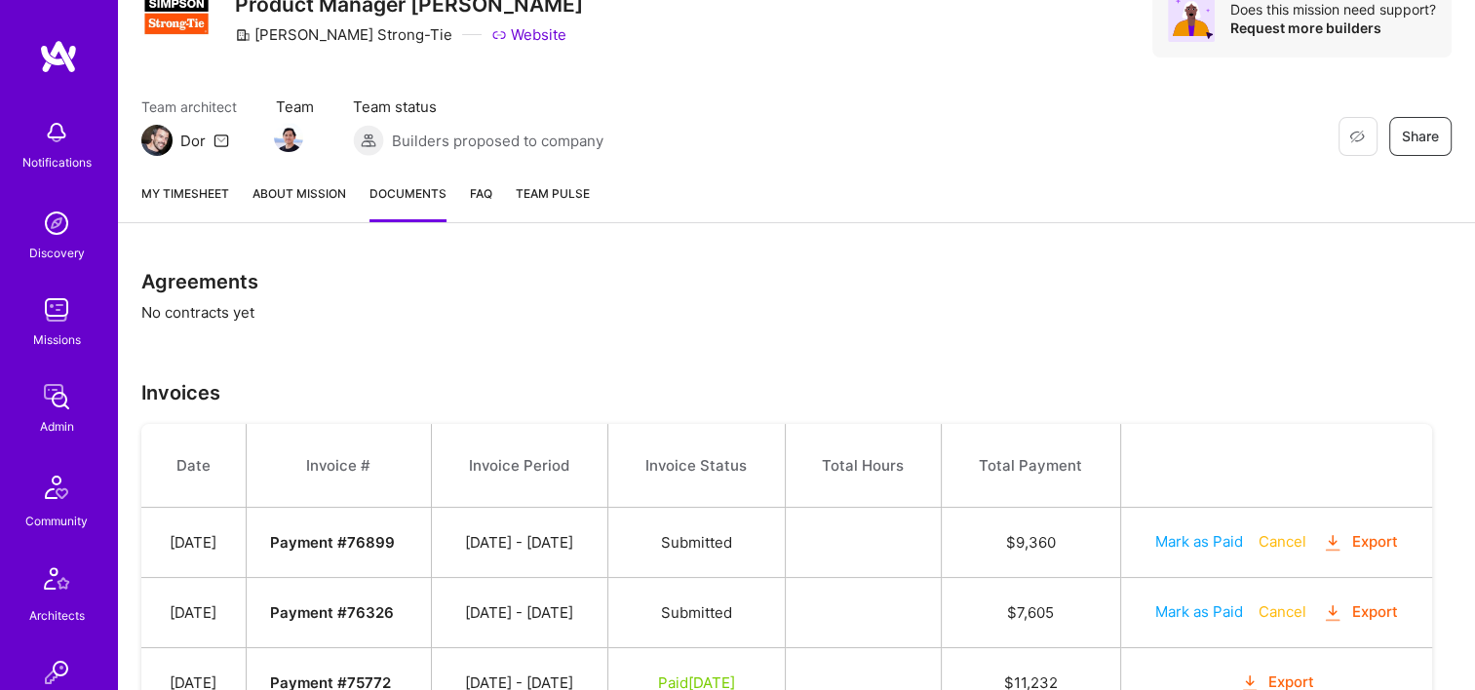
scroll to position [0, 0]
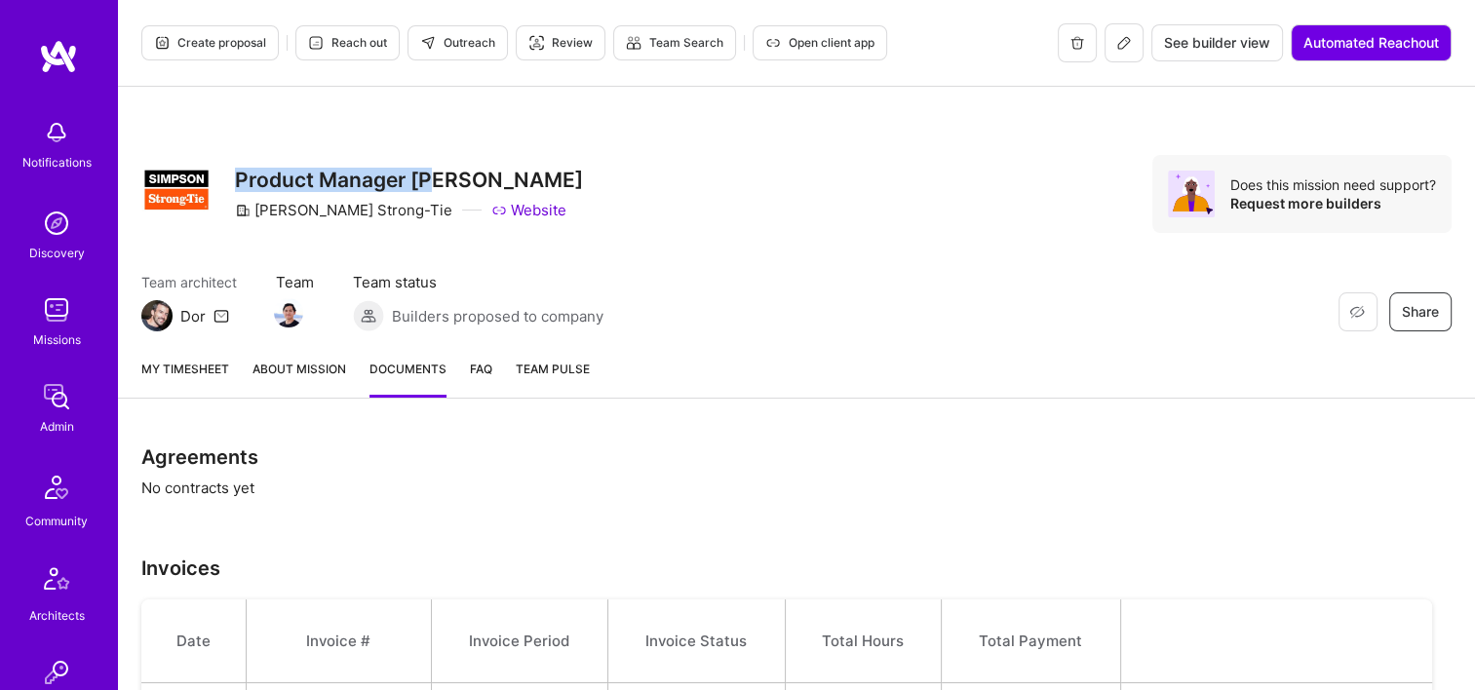
drag, startPoint x: 433, startPoint y: 173, endPoint x: 241, endPoint y: 183, distance: 192.2
click at [241, 183] on h3 "Product Manager TY" at bounding box center [409, 180] width 348 height 24
copy h3 "Product Manager TY"
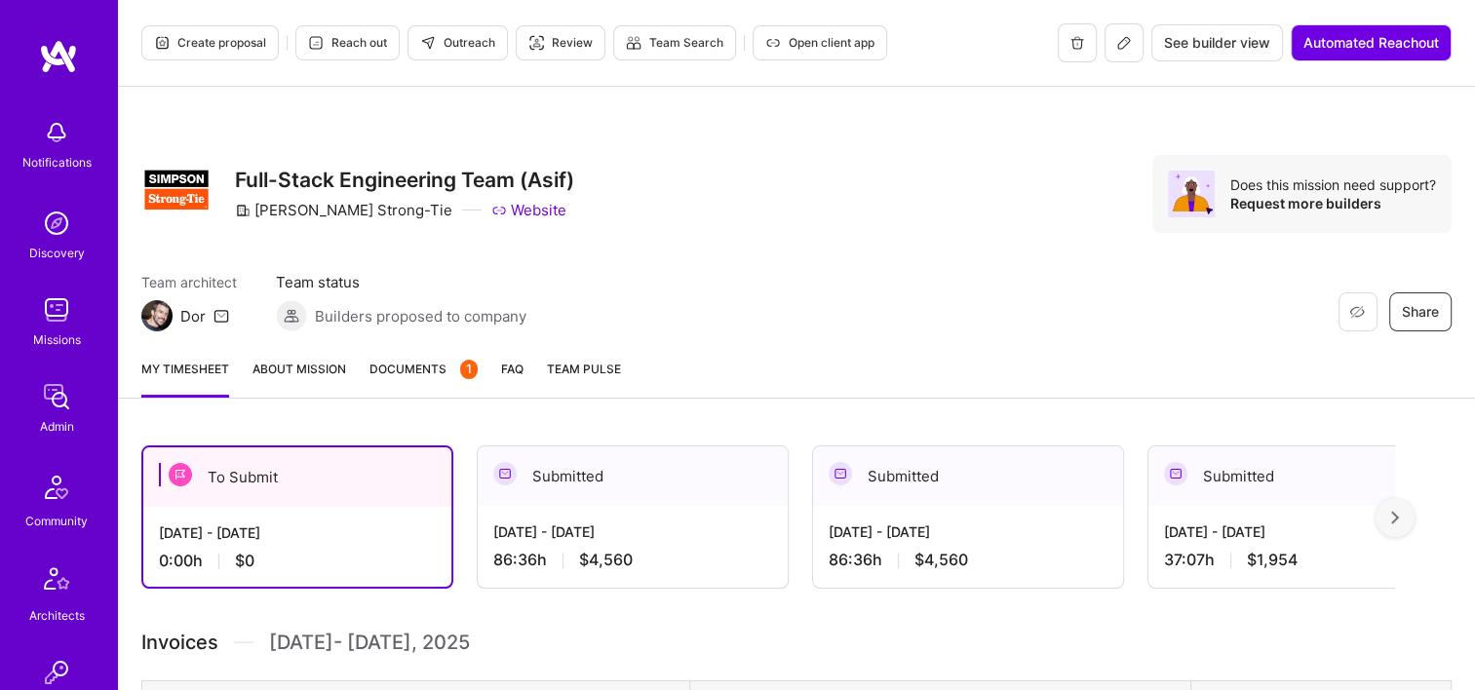
click at [439, 374] on span "Documents 1" at bounding box center [423, 369] width 108 height 20
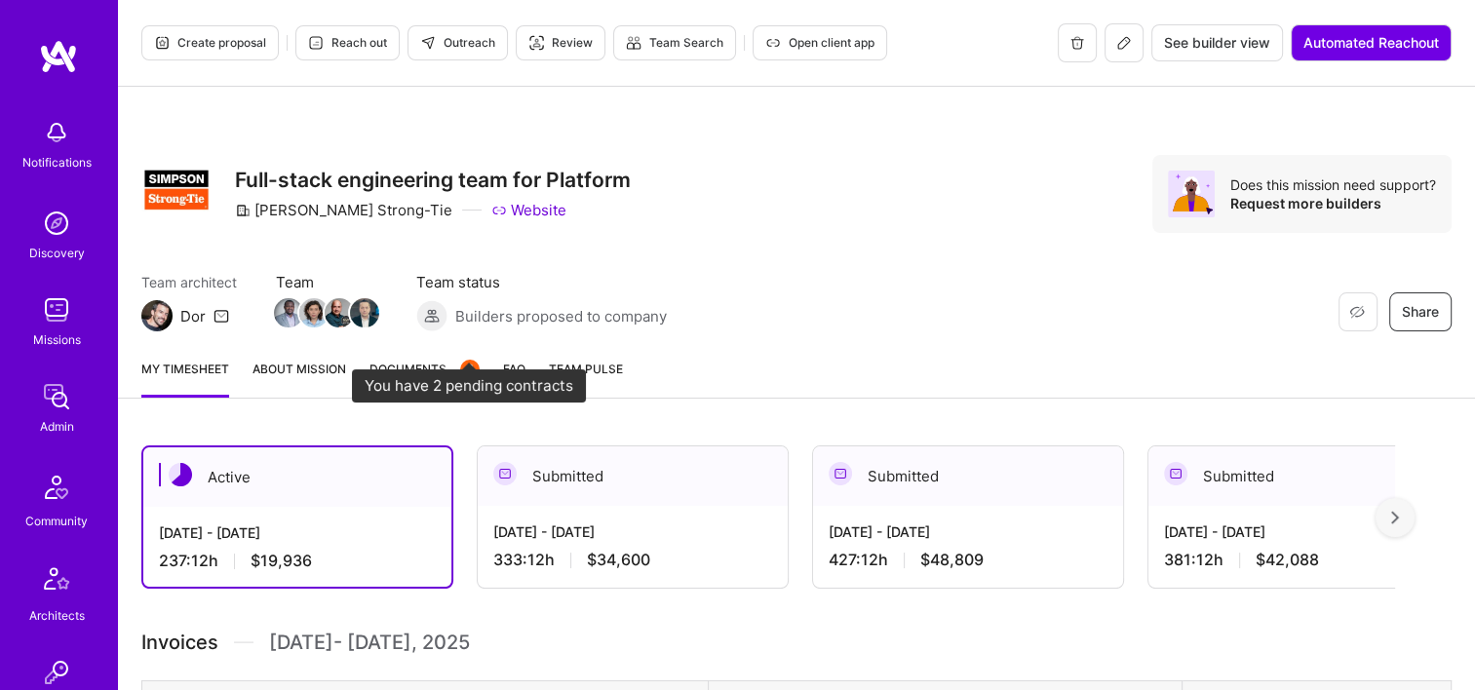
click at [429, 375] on span "Documents 2" at bounding box center [424, 369] width 110 height 20
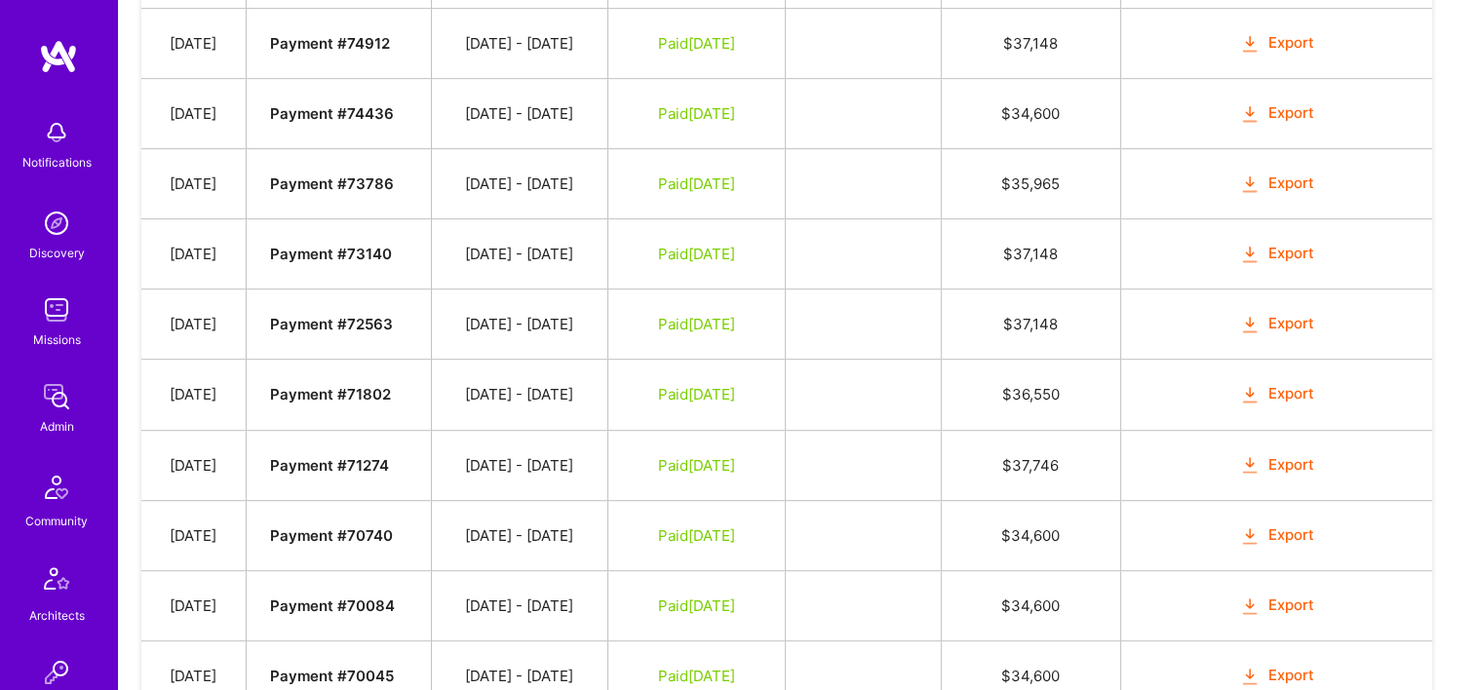
scroll to position [1170, 0]
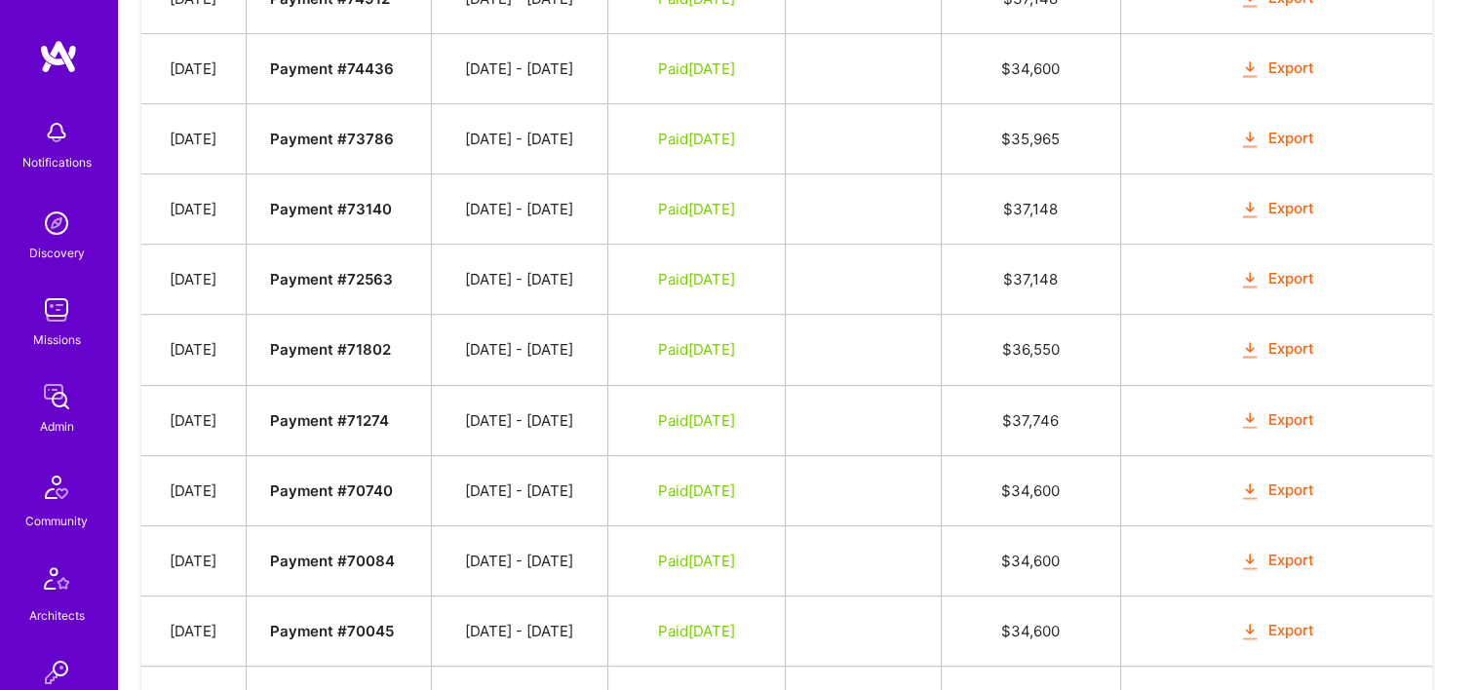
click at [1282, 480] on button "Export" at bounding box center [1277, 491] width 76 height 22
click at [761, 386] on td "Paid May 2, 2025" at bounding box center [695, 420] width 177 height 70
click at [1281, 409] on button "Export" at bounding box center [1277, 420] width 76 height 22
click at [1298, 338] on button "Export" at bounding box center [1277, 349] width 76 height 22
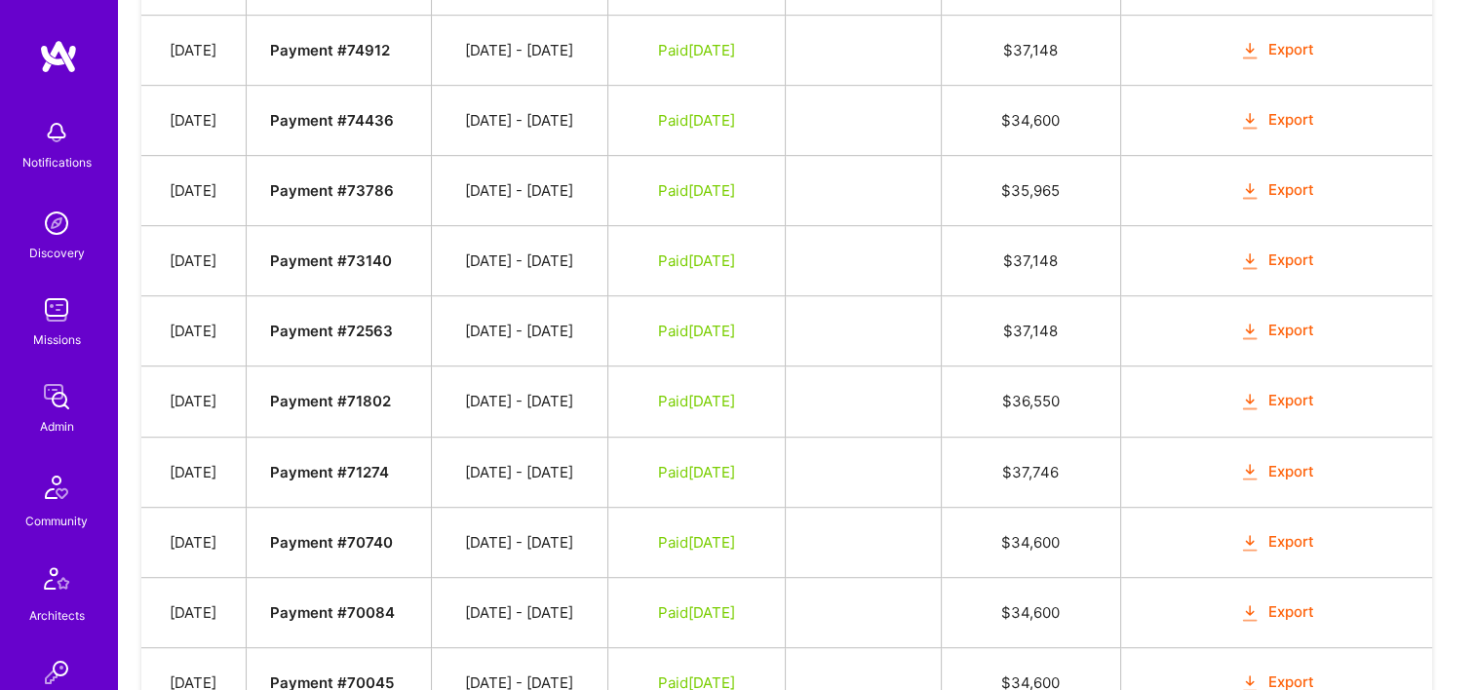
scroll to position [1072, 0]
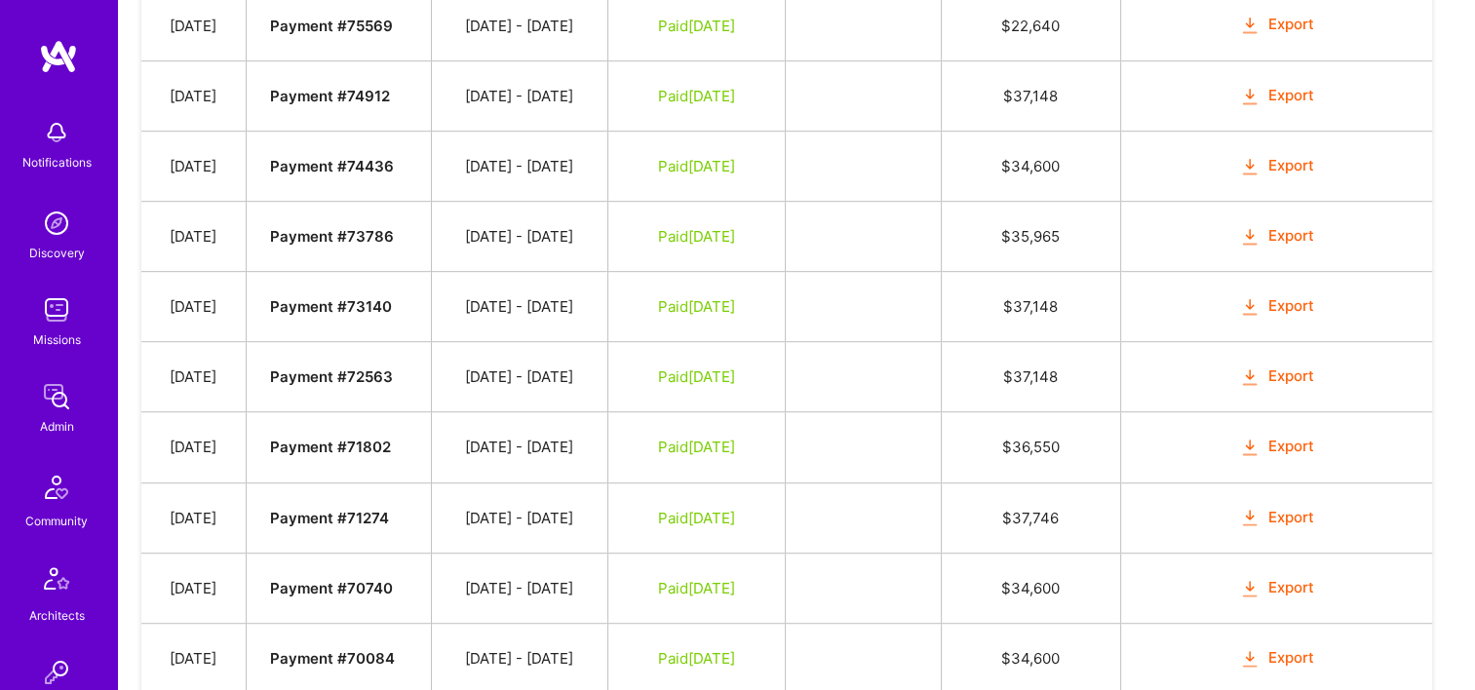
click at [1301, 365] on button "Export" at bounding box center [1277, 376] width 76 height 22
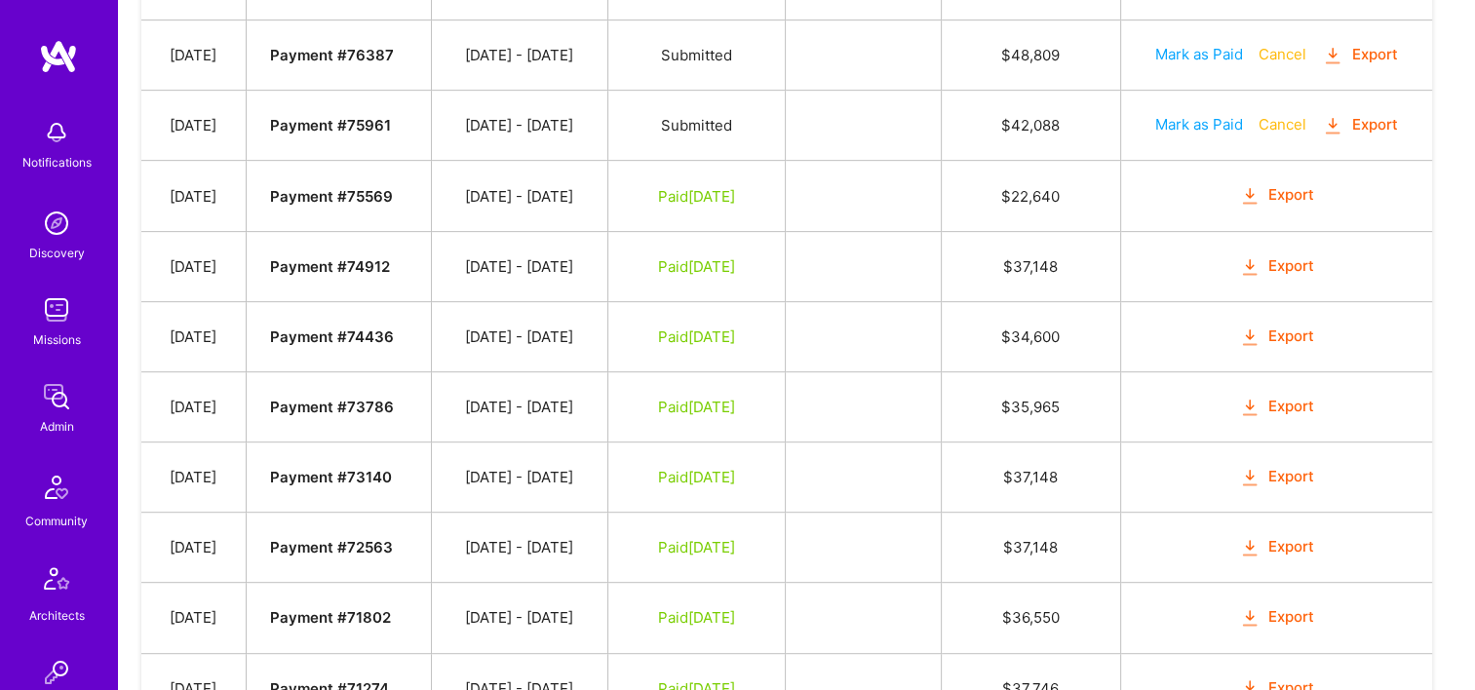
scroll to position [877, 0]
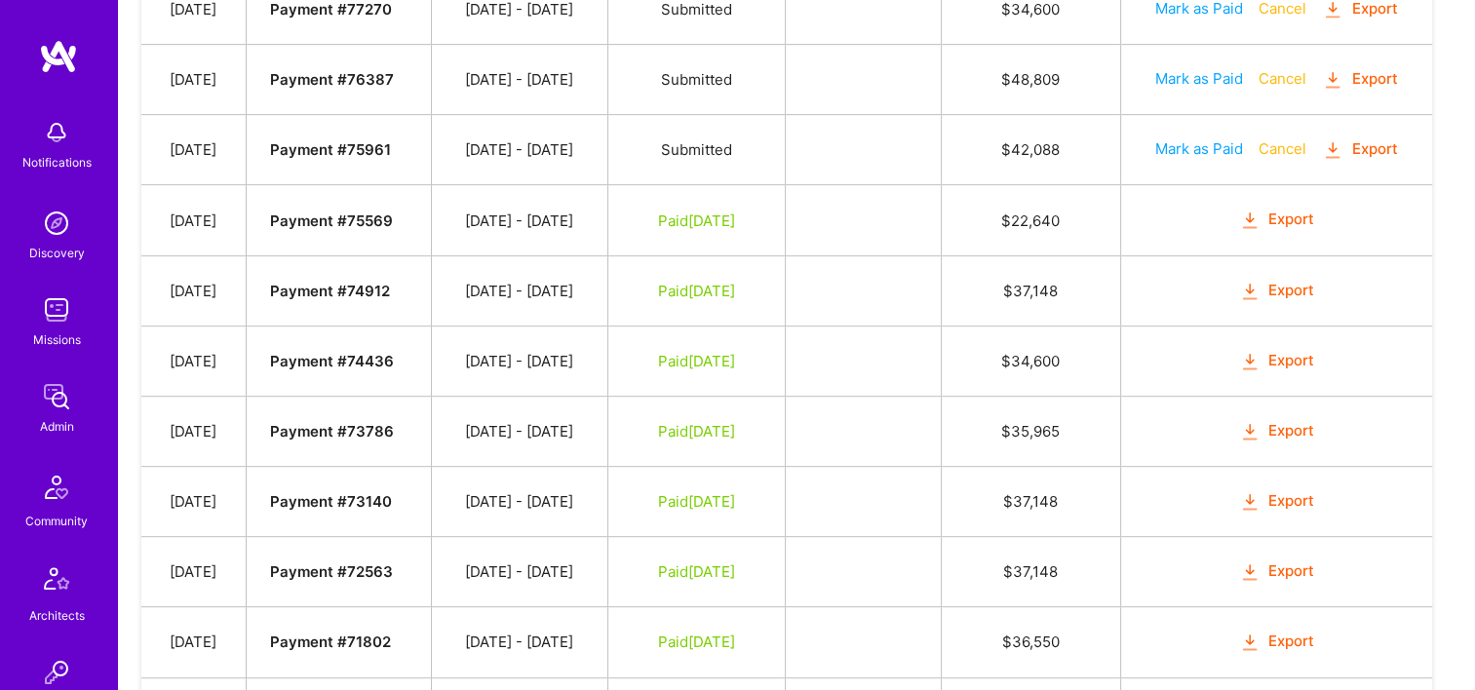
click at [1325, 491] on td "Export" at bounding box center [1276, 502] width 312 height 70
click at [1277, 492] on button "Export" at bounding box center [1277, 501] width 76 height 22
click at [1303, 420] on button "Export" at bounding box center [1277, 431] width 76 height 22
click at [878, 344] on td at bounding box center [863, 361] width 156 height 70
click at [1306, 353] on button "Export" at bounding box center [1277, 361] width 76 height 22
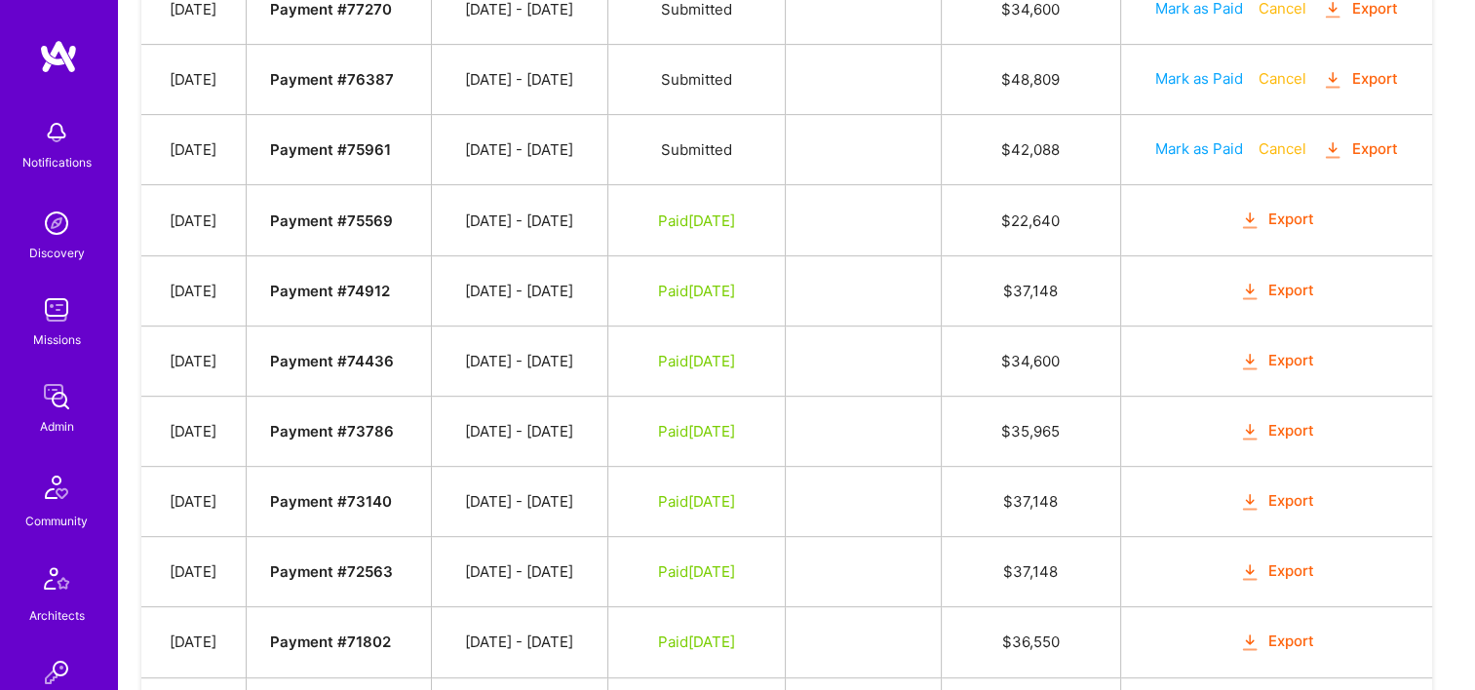
click at [1300, 281] on button "Export" at bounding box center [1277, 291] width 76 height 22
click at [1271, 218] on button "Export" at bounding box center [1277, 220] width 76 height 22
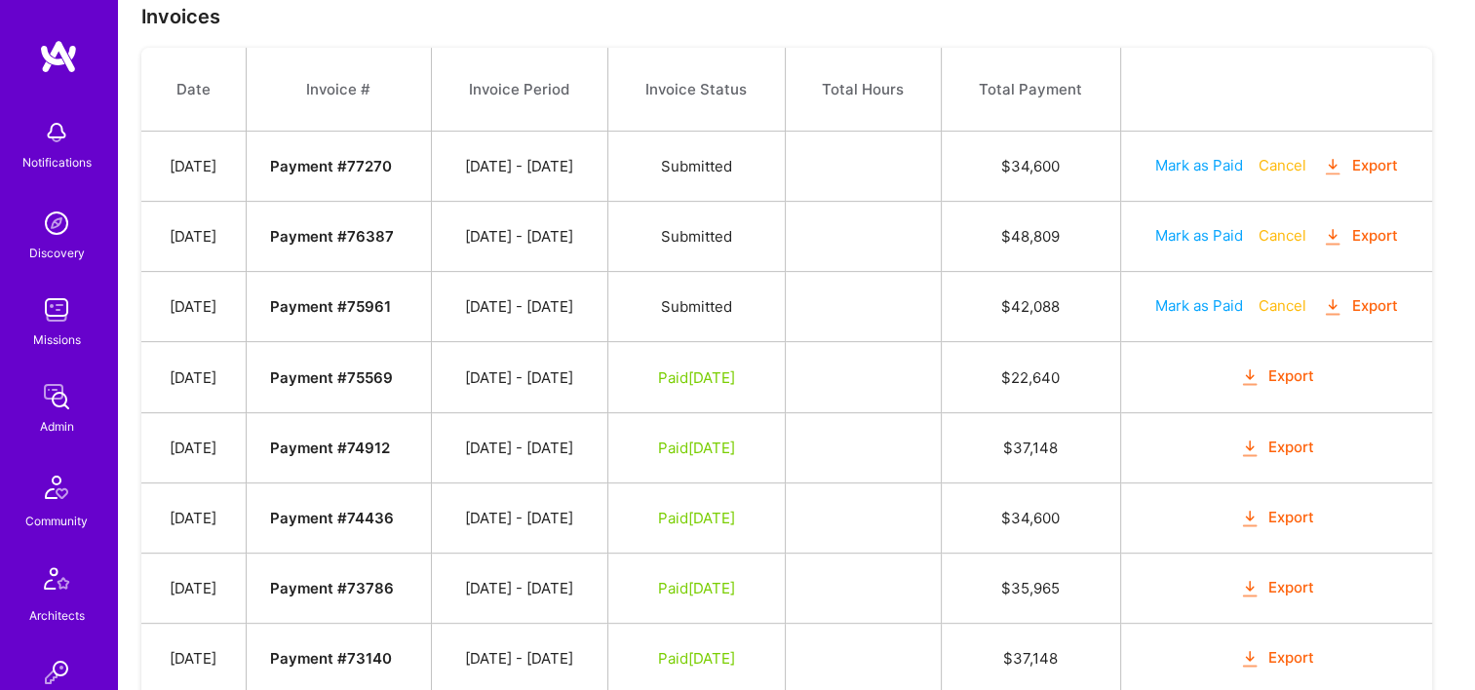
scroll to position [585, 0]
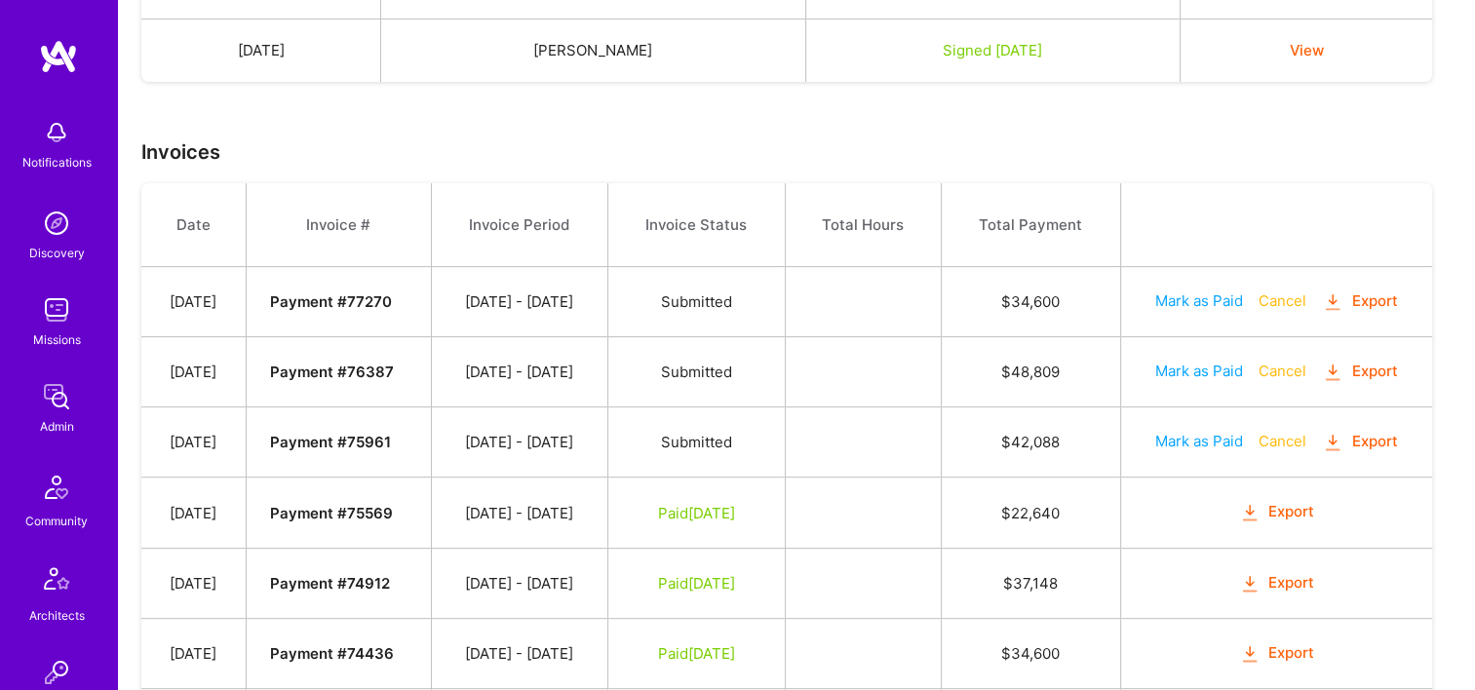
click at [1372, 443] on button "Export" at bounding box center [1360, 442] width 76 height 22
click at [1387, 361] on button "Export" at bounding box center [1360, 372] width 76 height 22
click at [1365, 305] on button "Export" at bounding box center [1360, 301] width 76 height 22
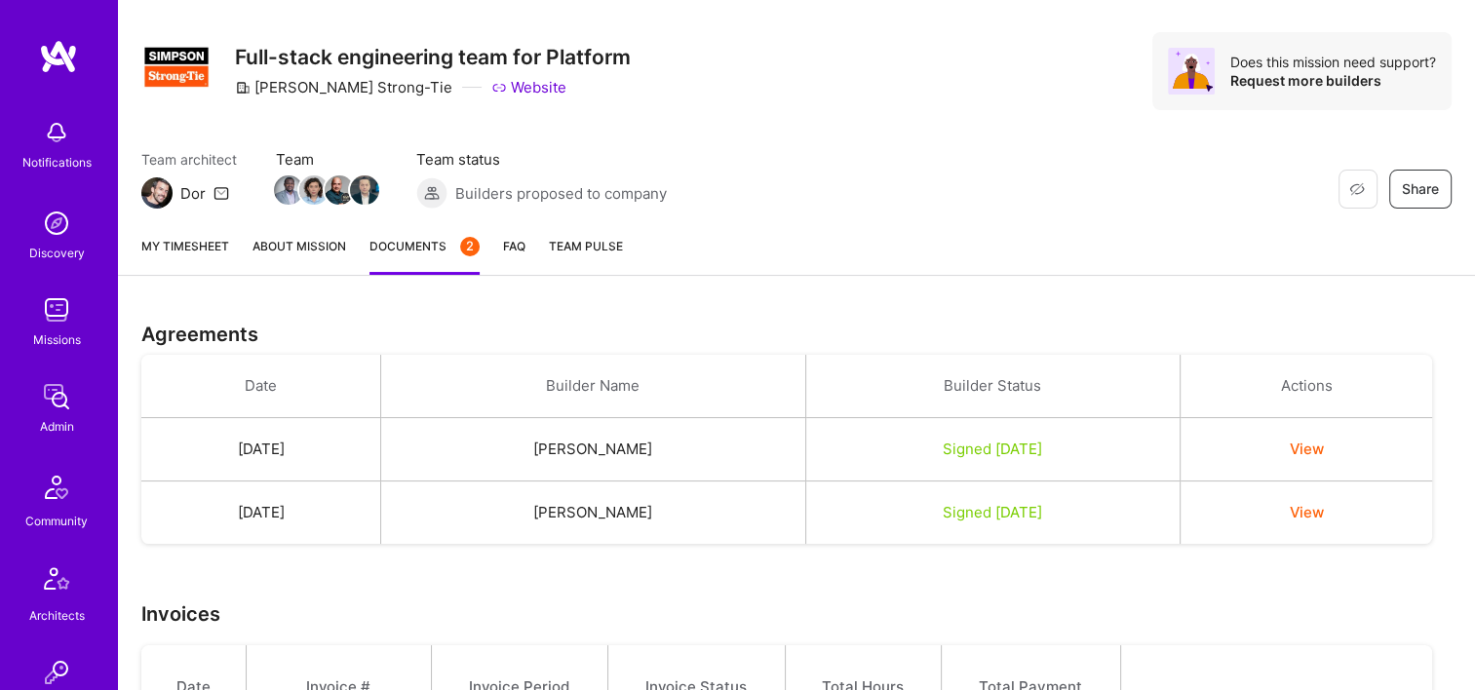
scroll to position [0, 0]
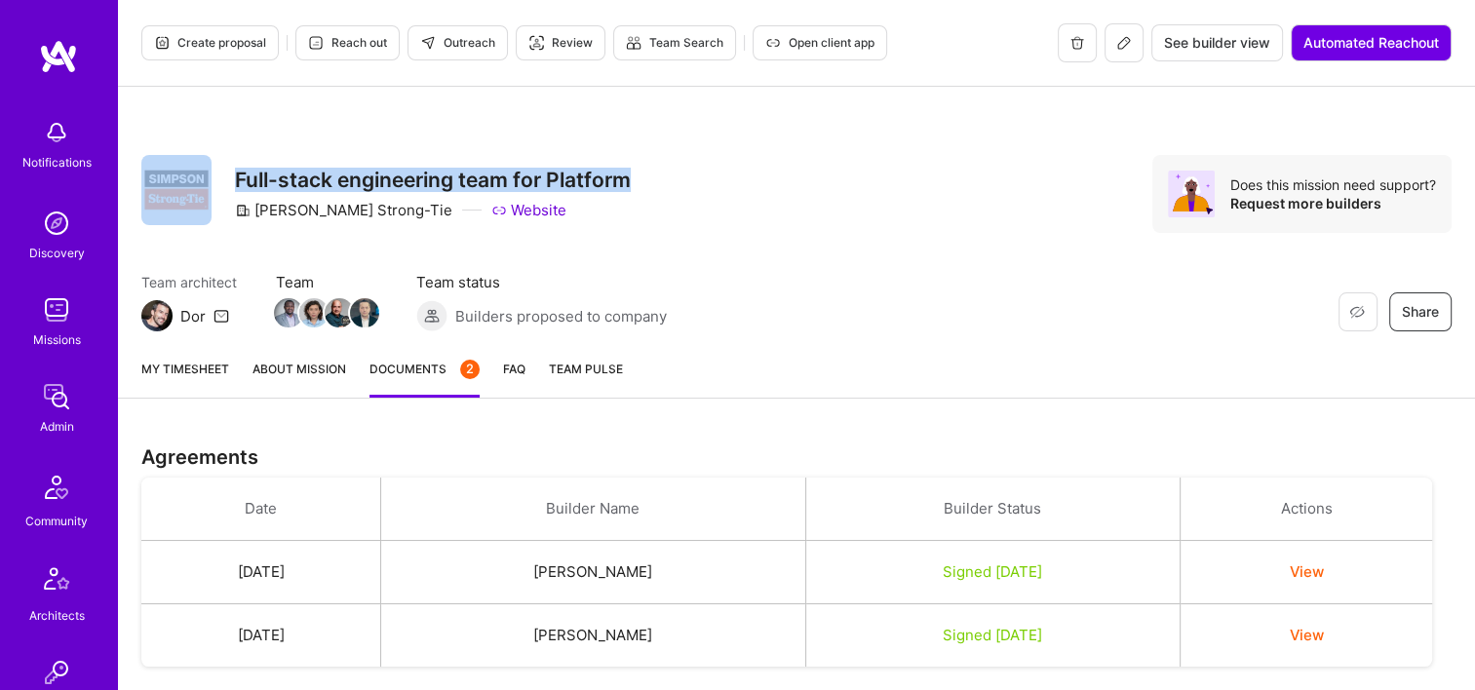
drag, startPoint x: 632, startPoint y: 177, endPoint x: 221, endPoint y: 170, distance: 410.4
click at [221, 170] on div "Restore Not Interested Share Full-stack engineering team for Platform Simpson S…" at bounding box center [385, 194] width 489 height 78
copy div "Restore Not Interested Share Full-stack engineering team for Platform"
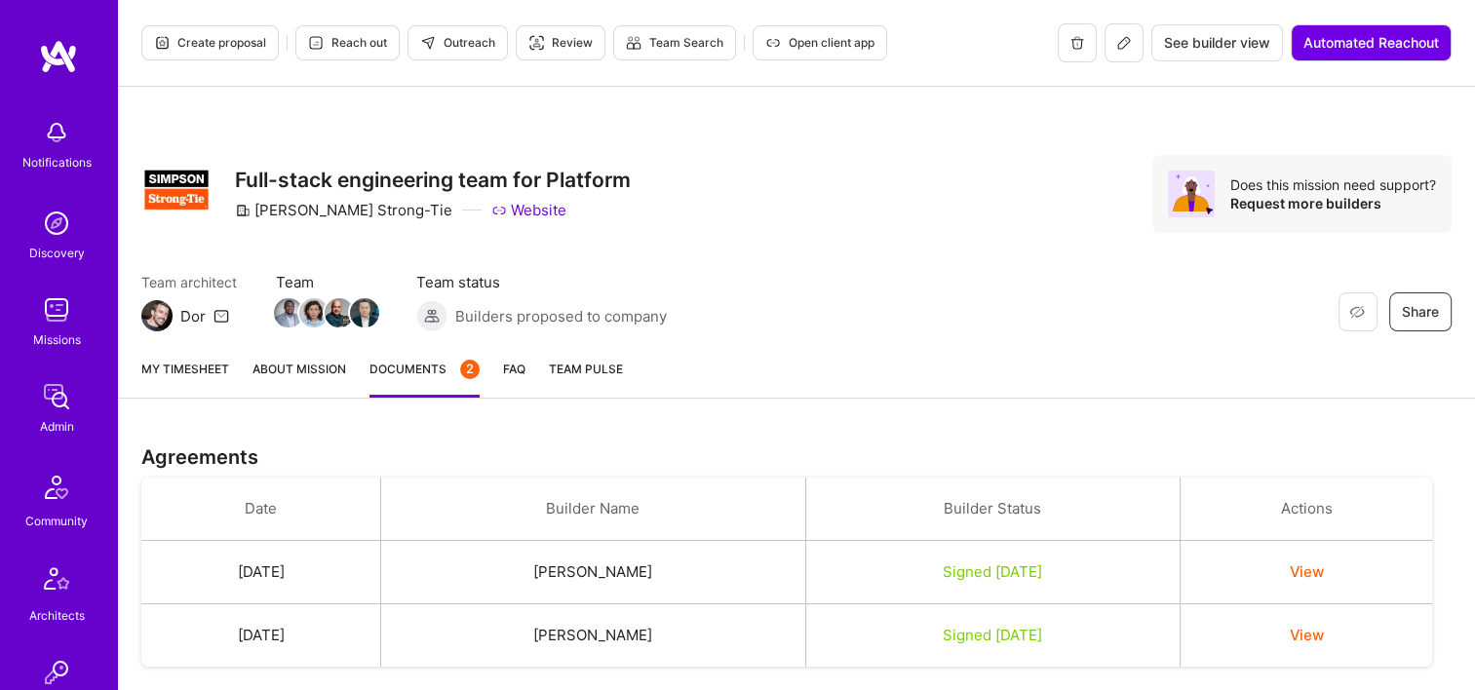
click at [768, 330] on div "Restore Not Interested Share Full-stack engineering team for Platform Simpson S…" at bounding box center [796, 215] width 1357 height 256
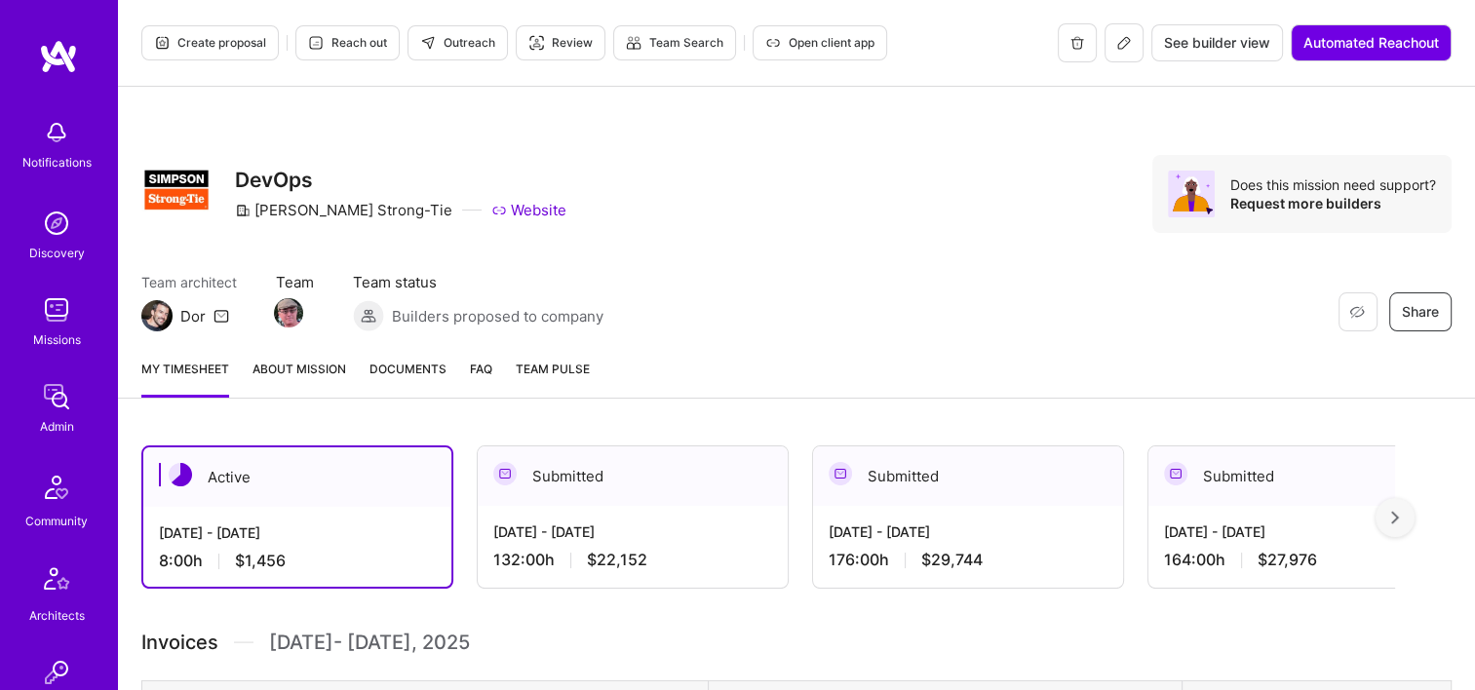
click at [382, 374] on span "Documents" at bounding box center [407, 369] width 77 height 20
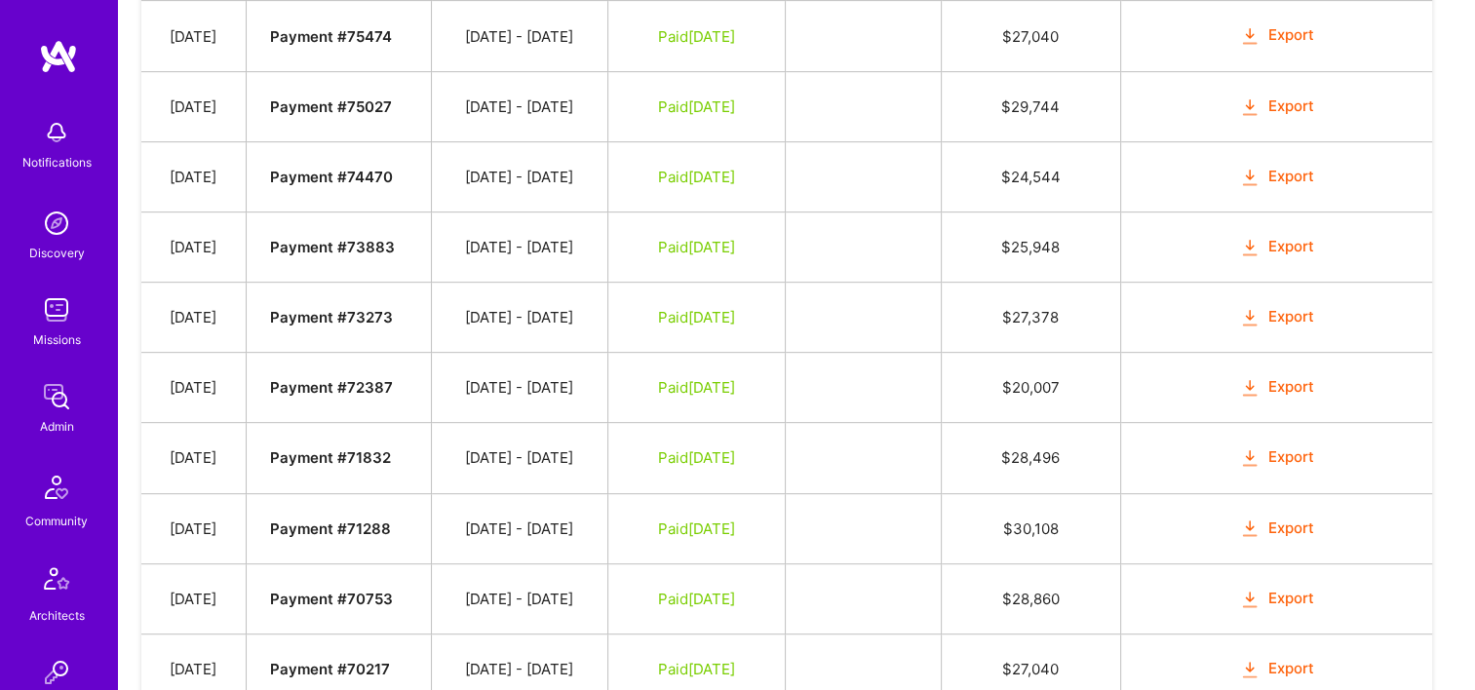
scroll to position [975, 0]
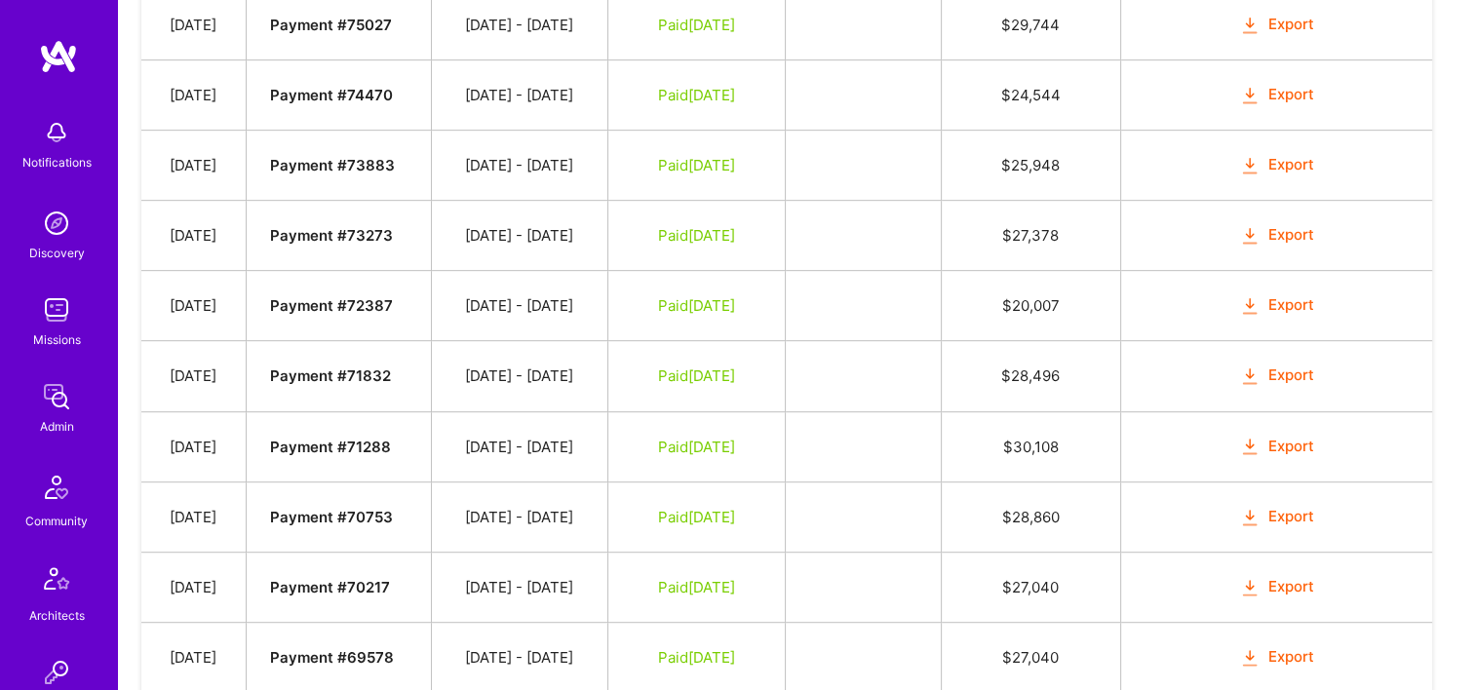
click at [1287, 506] on button "Export" at bounding box center [1277, 517] width 76 height 22
click at [1271, 438] on button "Export" at bounding box center [1277, 447] width 76 height 22
click at [1270, 373] on button "Export" at bounding box center [1277, 376] width 76 height 22
click at [1261, 295] on icon "button" at bounding box center [1250, 306] width 22 height 22
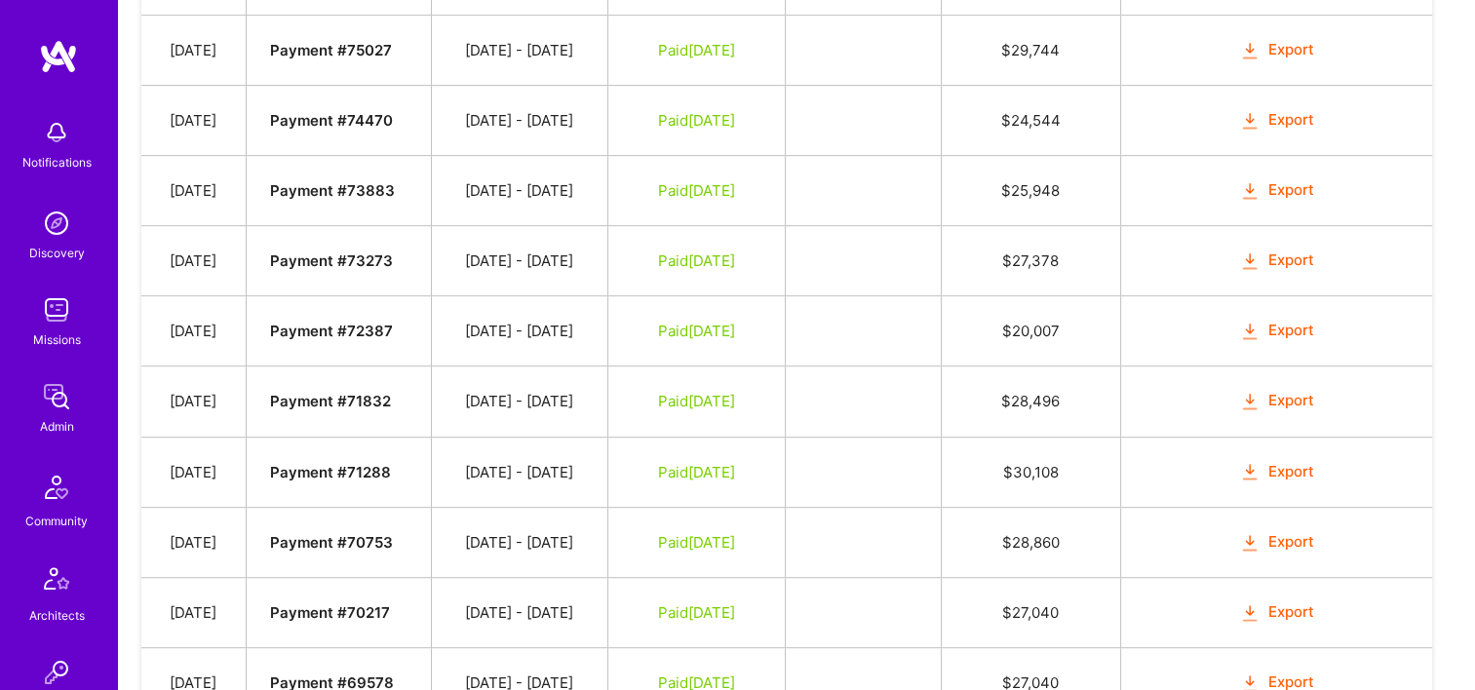
scroll to position [877, 0]
click at [1272, 325] on button "Export" at bounding box center [1277, 333] width 76 height 22
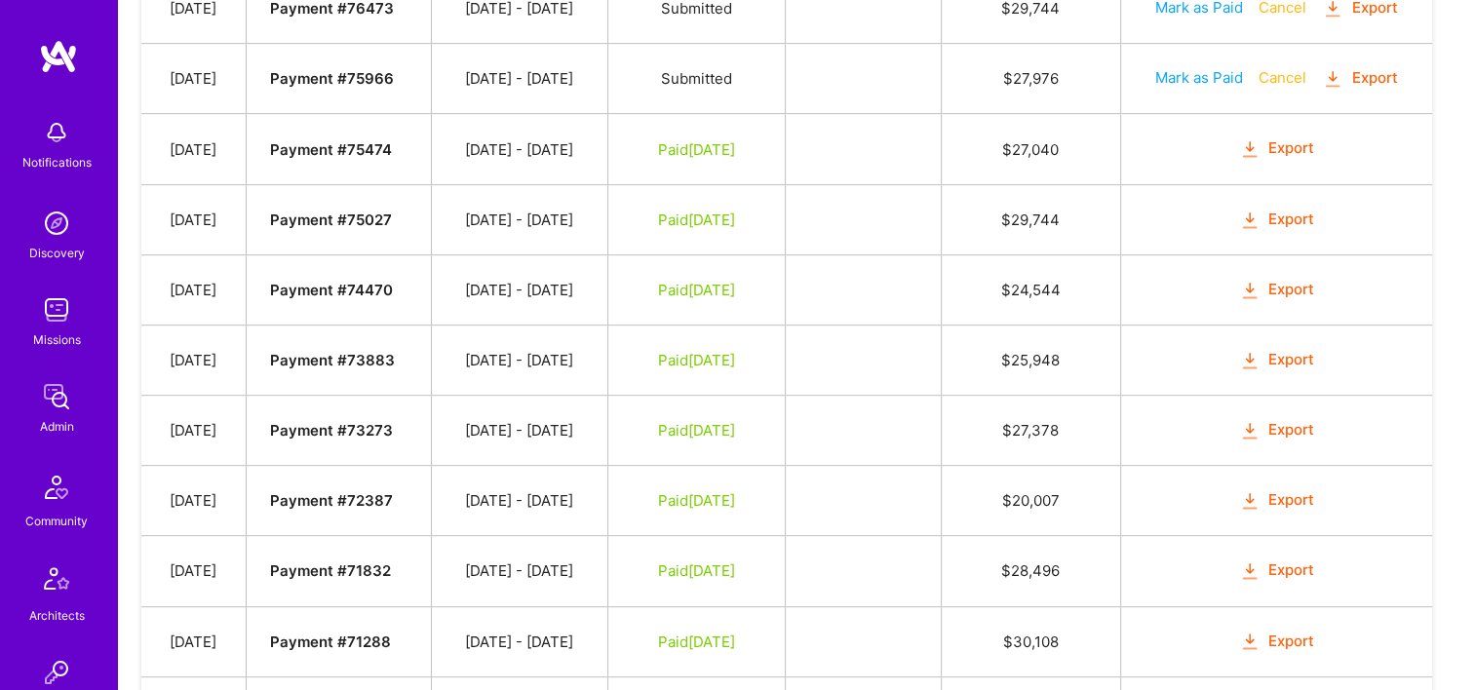
click at [1274, 355] on button "Export" at bounding box center [1277, 360] width 76 height 22
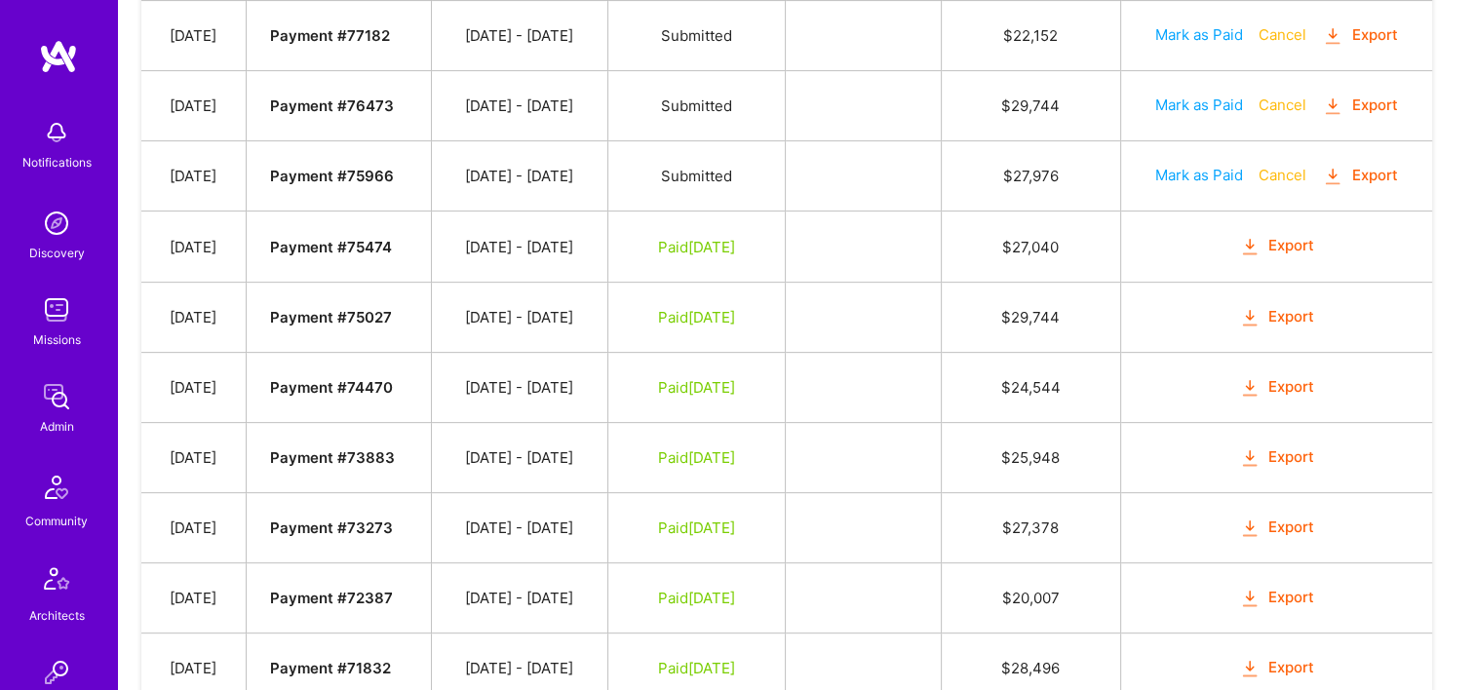
click at [1275, 386] on button "Export" at bounding box center [1277, 387] width 76 height 22
click at [1271, 311] on button "Export" at bounding box center [1277, 317] width 76 height 22
click at [1282, 235] on button "Export" at bounding box center [1277, 246] width 76 height 22
click at [1363, 158] on td "Mark as Paid Cancel Export" at bounding box center [1276, 176] width 312 height 70
click at [1369, 168] on button "Export" at bounding box center [1360, 176] width 76 height 22
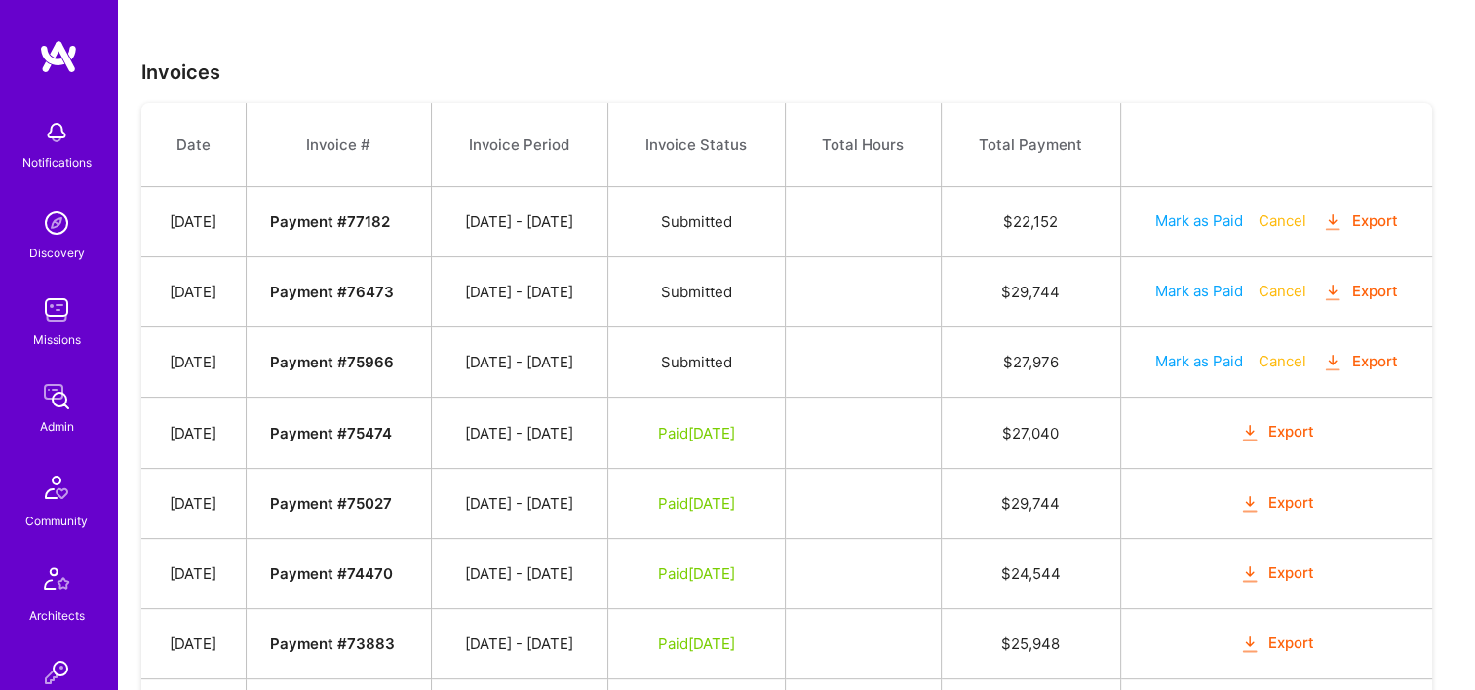
scroll to position [487, 0]
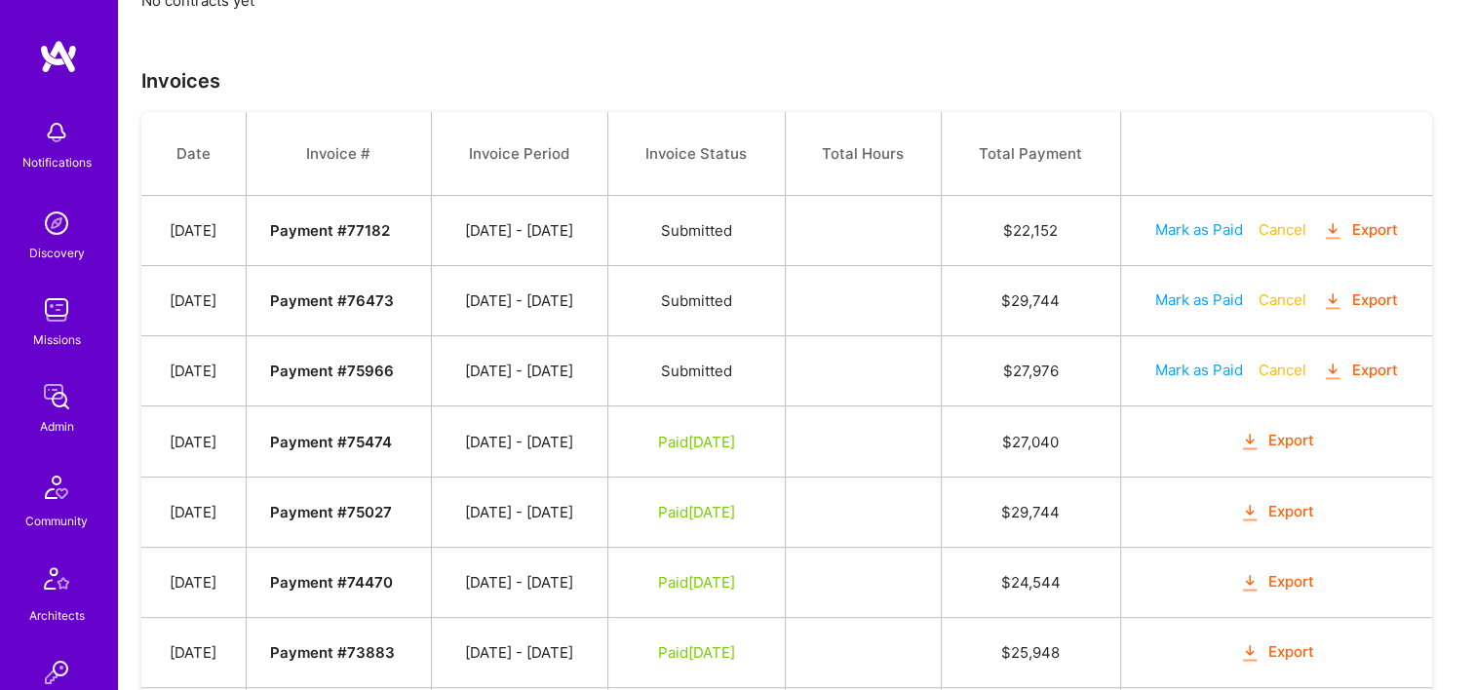
click at [1363, 300] on button "Export" at bounding box center [1360, 300] width 76 height 22
click at [1355, 238] on button "Export" at bounding box center [1360, 230] width 76 height 22
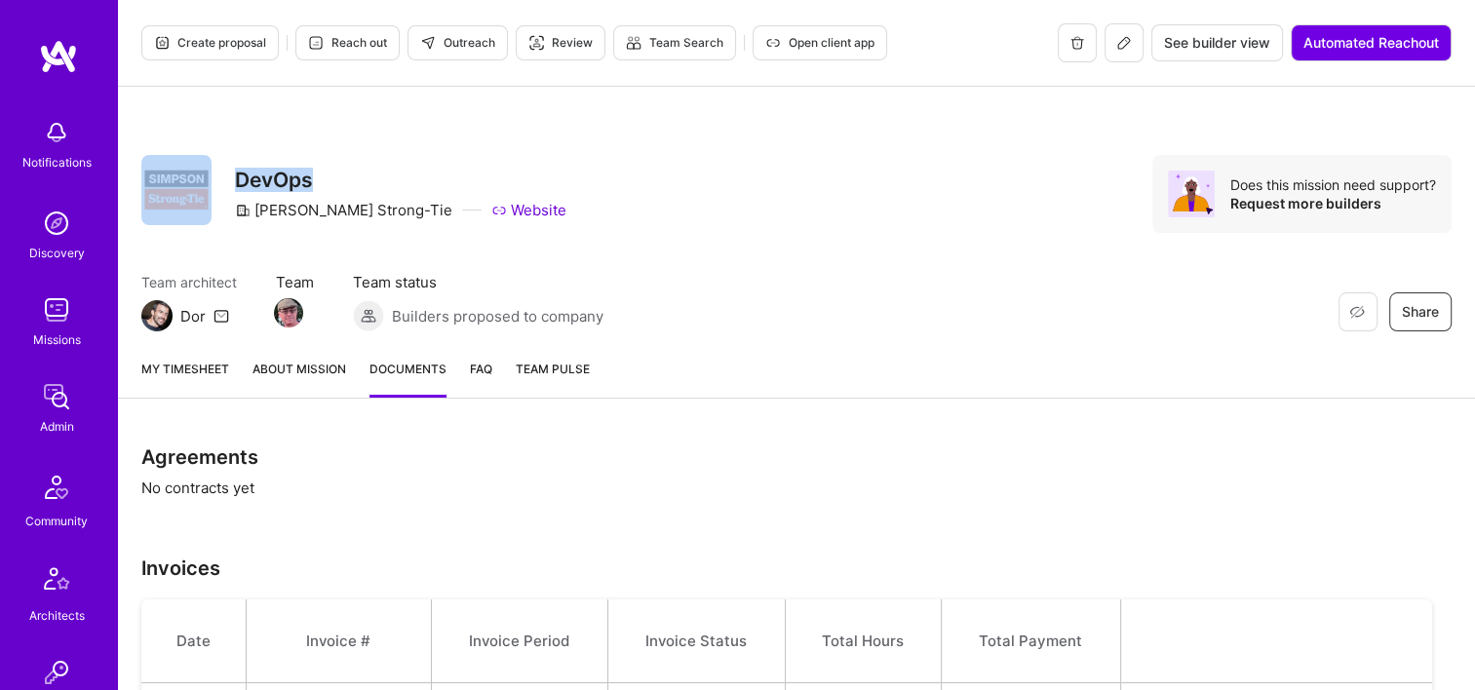
drag, startPoint x: 320, startPoint y: 183, endPoint x: 217, endPoint y: 183, distance: 102.3
click at [217, 183] on div "Restore Not Interested Share DevOps Simpson Strong-Tie Website" at bounding box center [353, 194] width 425 height 78
copy div "Restore Not Interested Share DevOps"
click at [542, 303] on div "Builders proposed to company" at bounding box center [478, 315] width 250 height 31
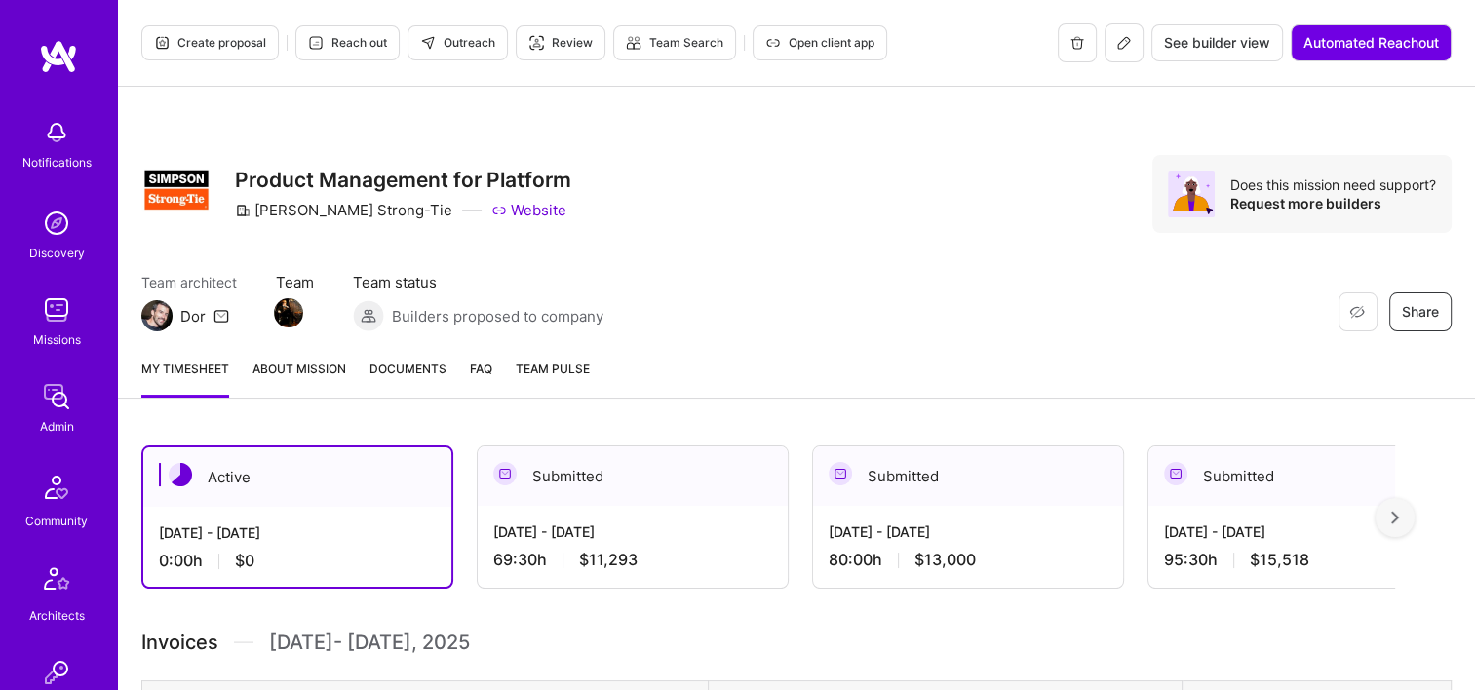
click at [411, 96] on div "Restore Not Interested Share Product Management for Platform [PERSON_NAME] Stro…" at bounding box center [796, 215] width 1357 height 256
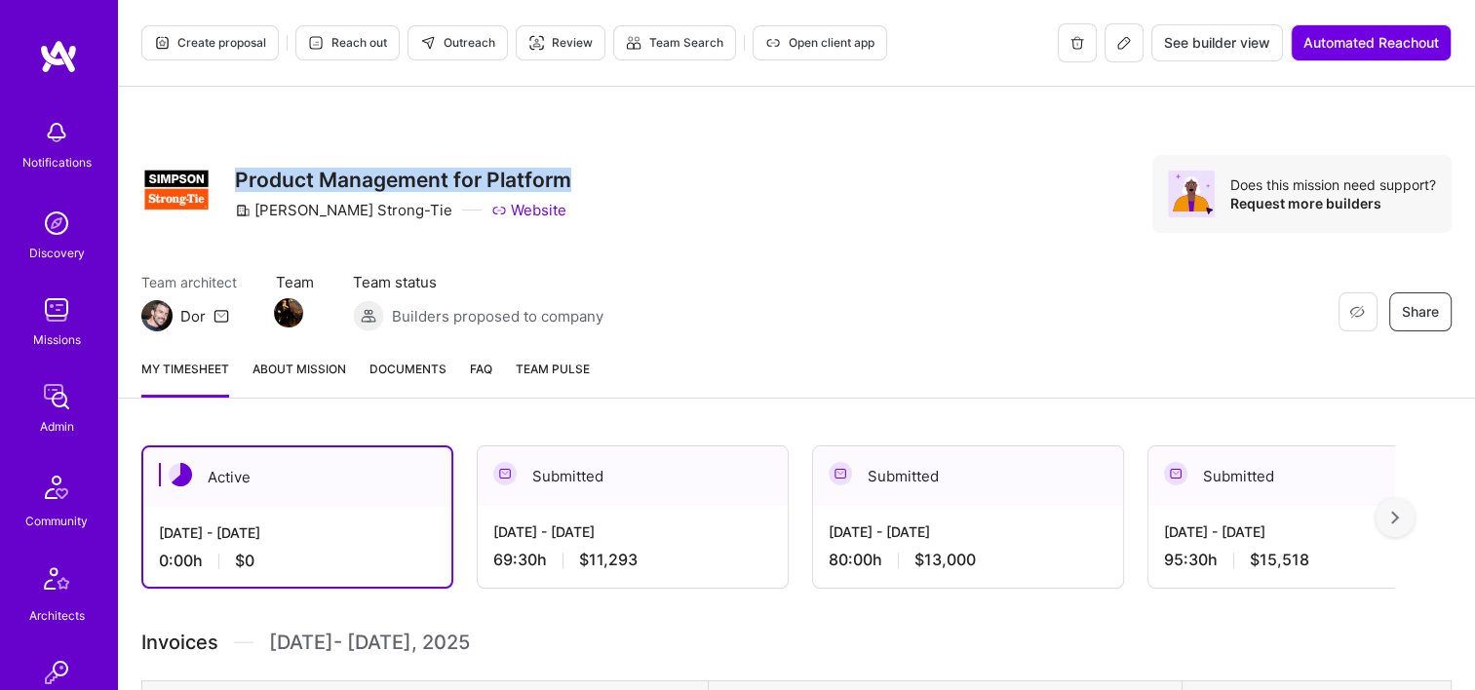
drag, startPoint x: 569, startPoint y: 178, endPoint x: 234, endPoint y: 180, distance: 335.3
click at [235, 180] on h3 "Product Management for Platform" at bounding box center [403, 180] width 336 height 24
copy h3 "Product Management for Platform"
click at [386, 366] on span "Documents" at bounding box center [407, 369] width 77 height 20
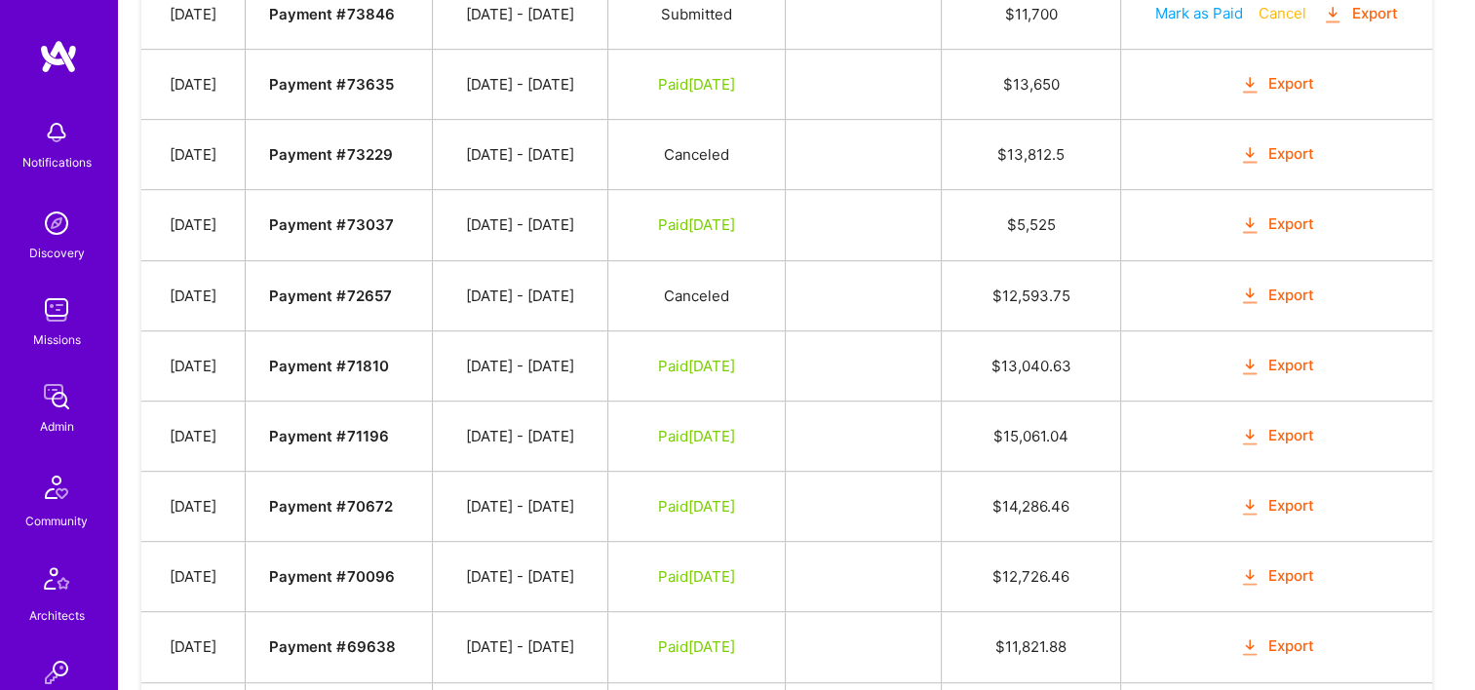
scroll to position [1170, 0]
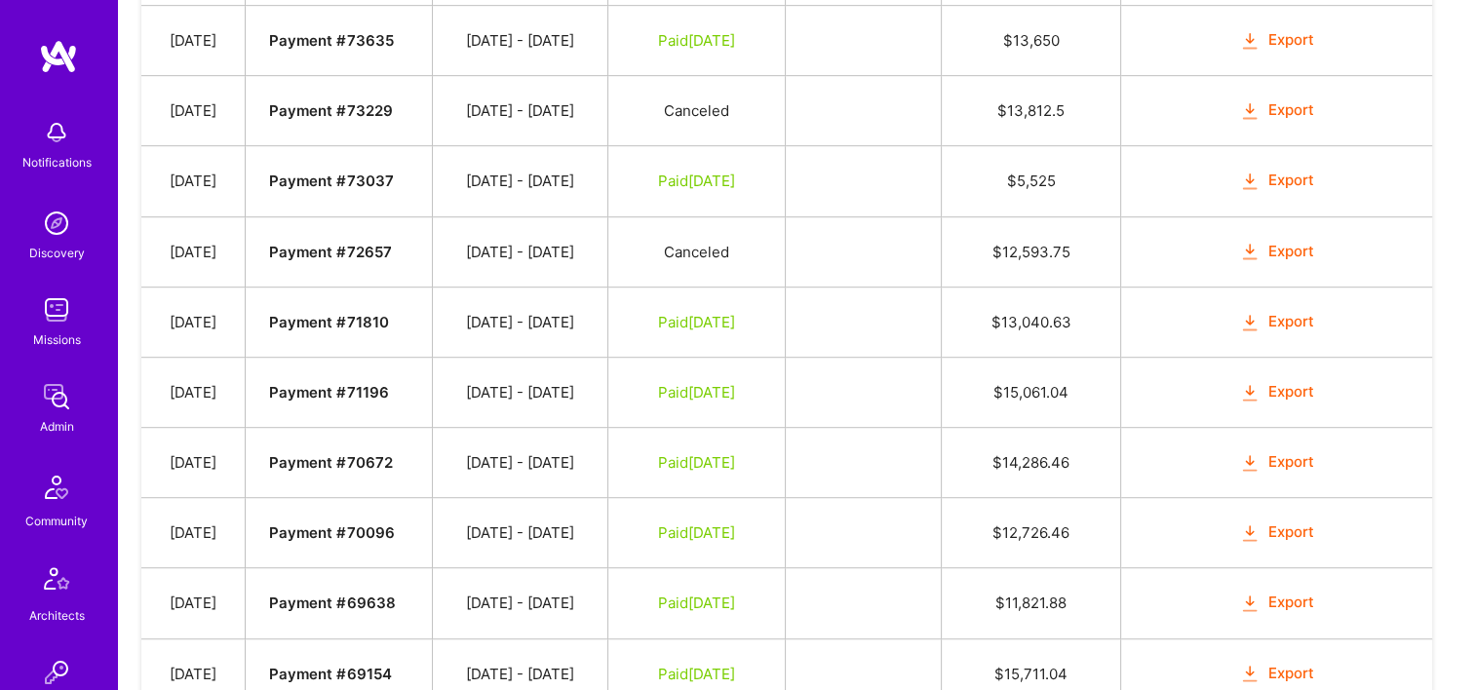
click at [1300, 451] on button "Export" at bounding box center [1277, 462] width 76 height 22
click at [895, 291] on td at bounding box center [864, 322] width 156 height 70
click at [1290, 393] on td "Export" at bounding box center [1276, 392] width 311 height 70
click at [1290, 366] on td "Export" at bounding box center [1276, 392] width 311 height 70
click at [1294, 381] on button "Export" at bounding box center [1277, 392] width 76 height 22
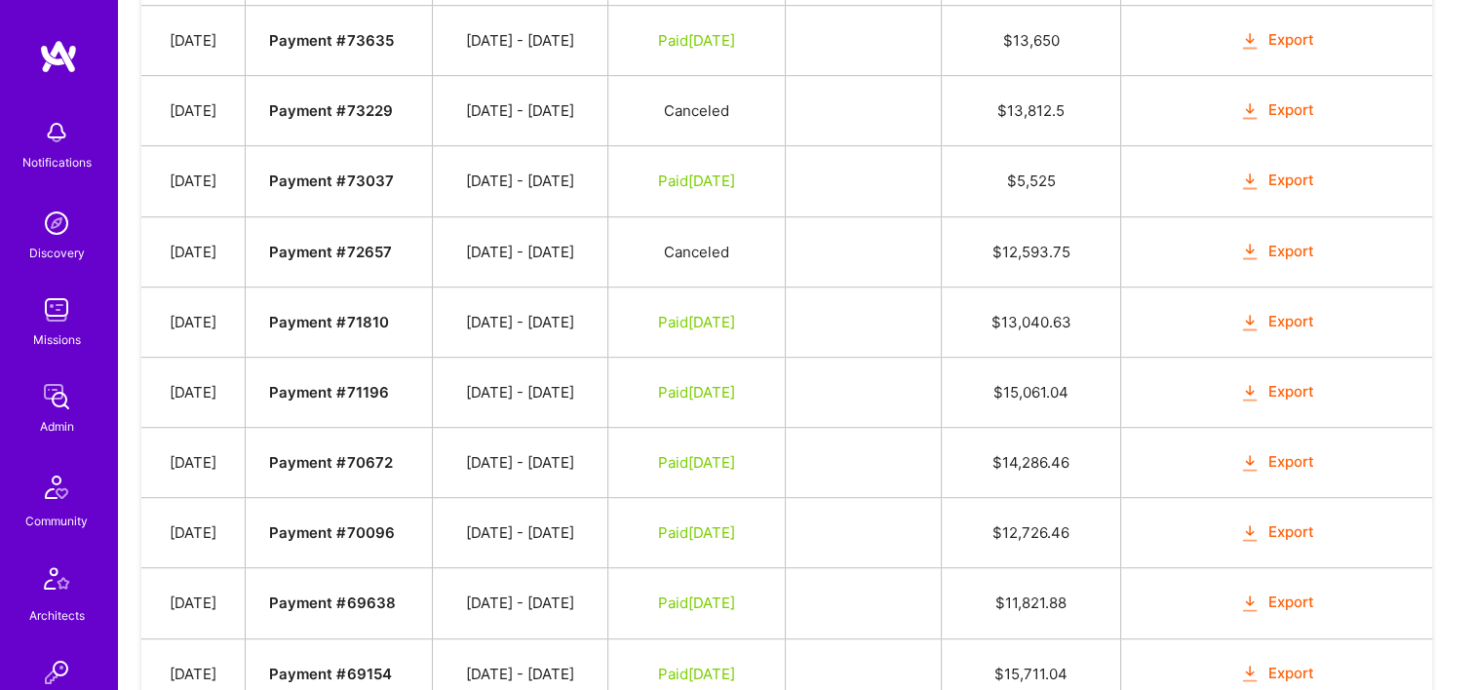
click at [1301, 311] on button "Export" at bounding box center [1277, 322] width 76 height 22
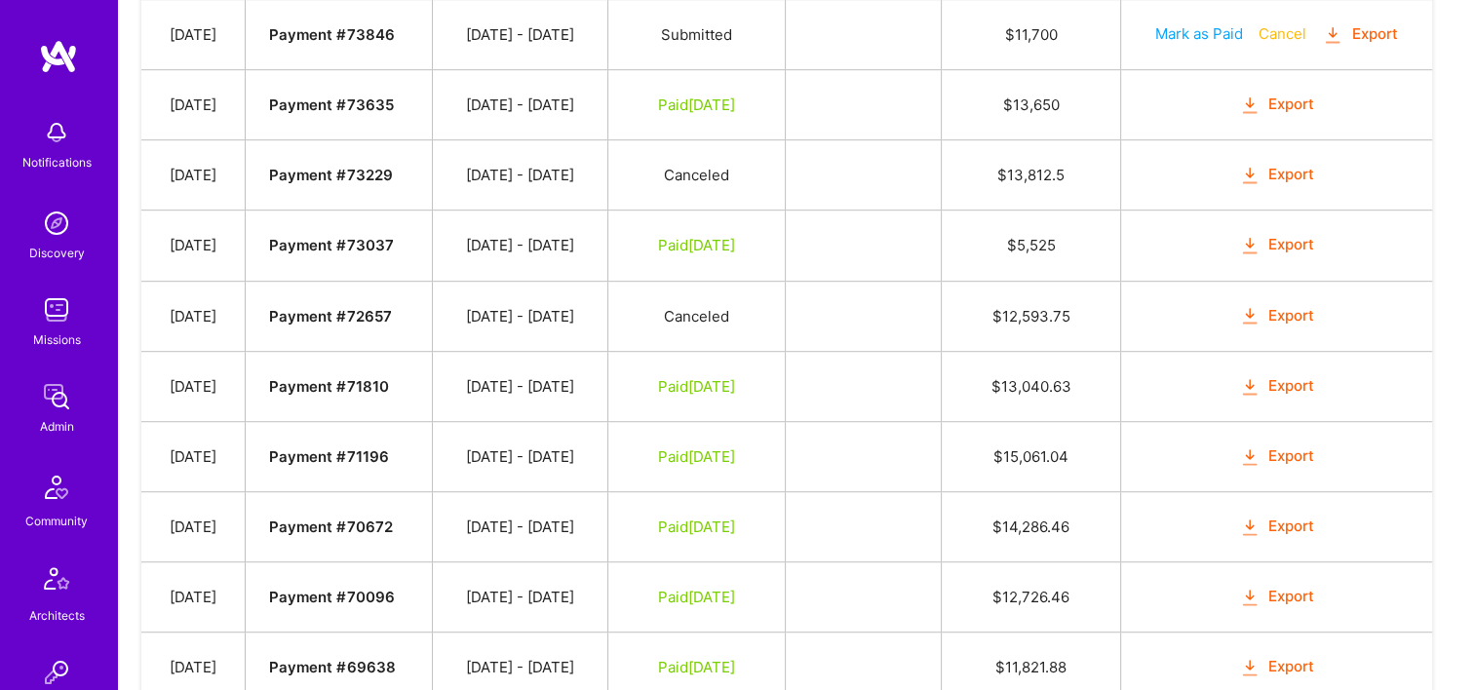
scroll to position [1072, 0]
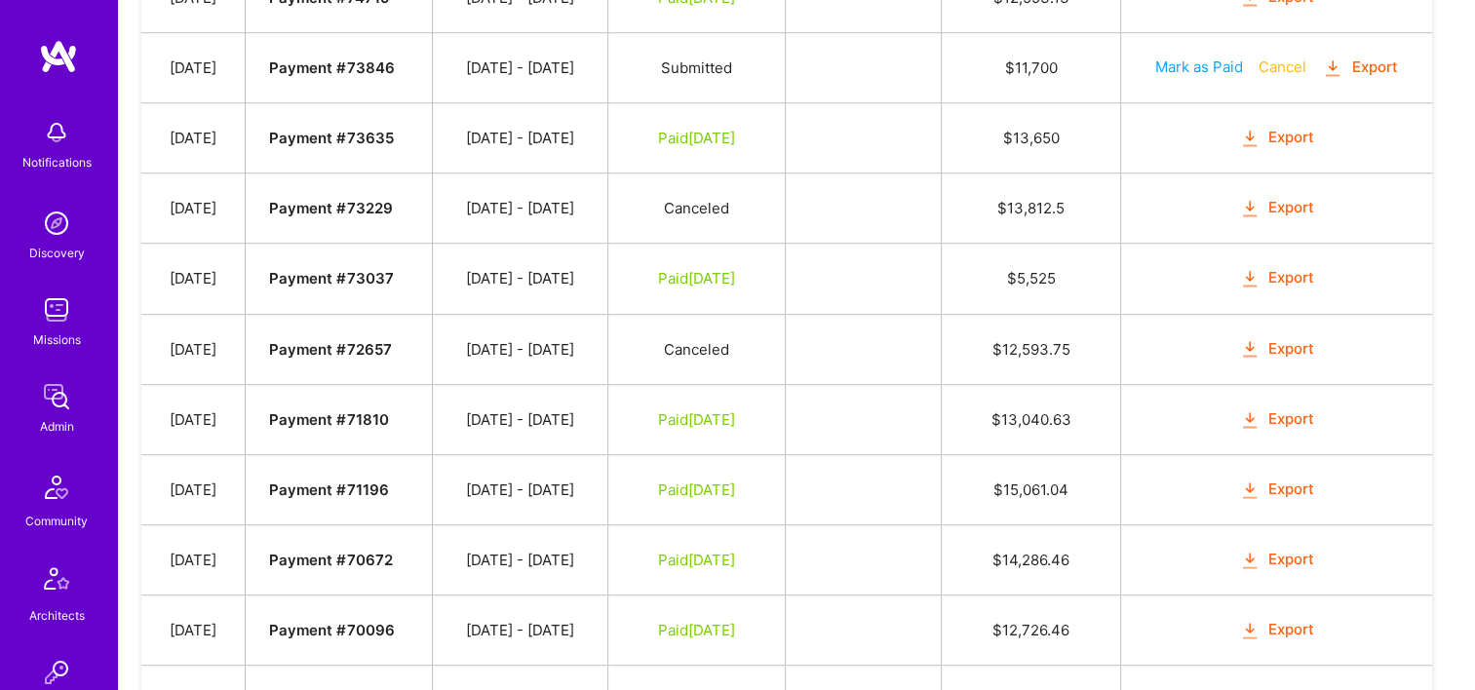
click at [1295, 270] on button "Export" at bounding box center [1277, 278] width 76 height 22
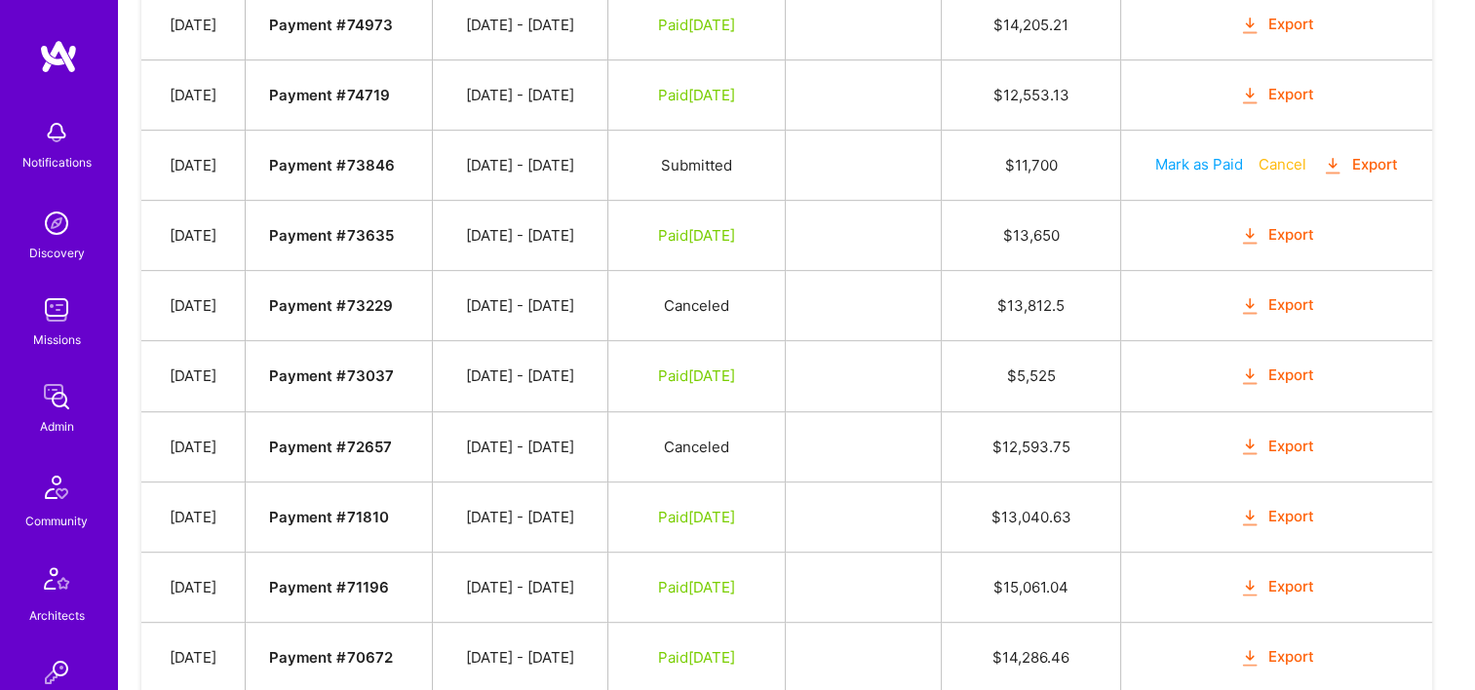
scroll to position [877, 0]
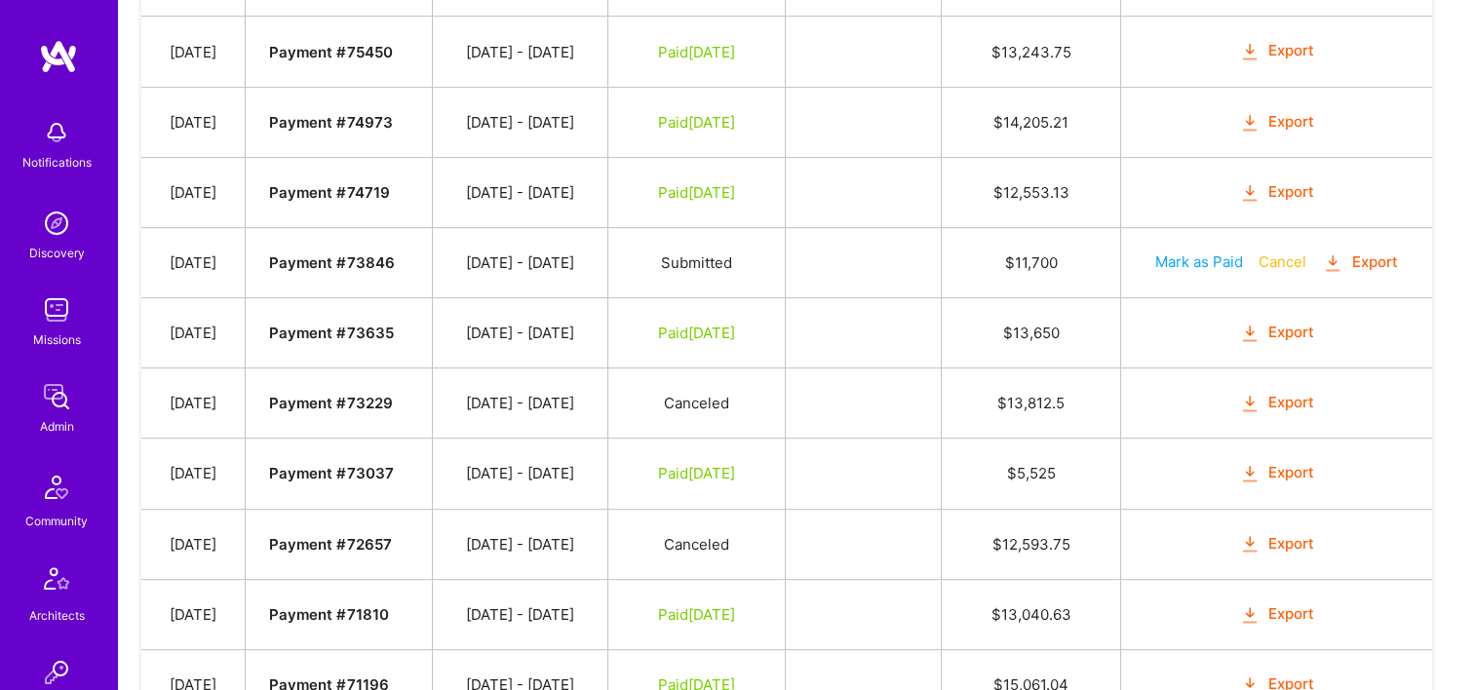
click at [1297, 322] on button "Export" at bounding box center [1277, 333] width 76 height 22
click at [1367, 251] on button "Export" at bounding box center [1360, 262] width 76 height 22
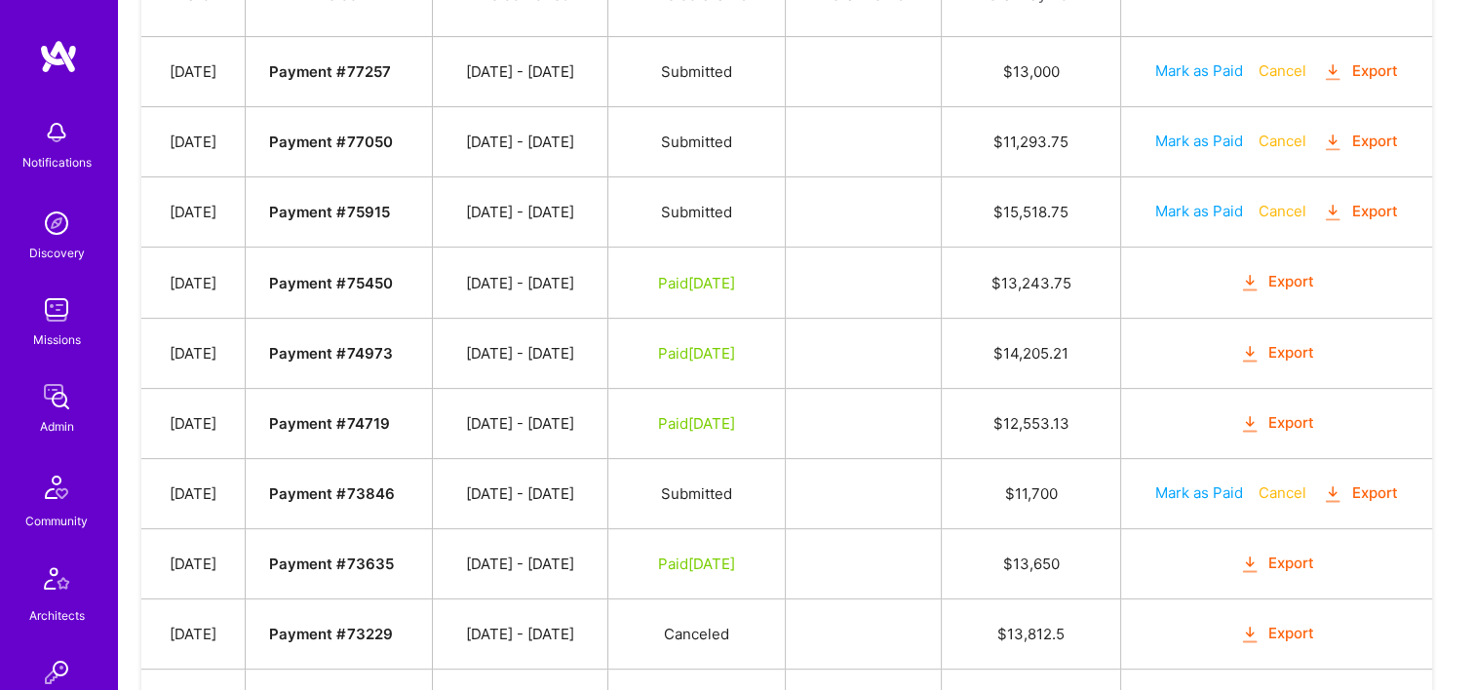
scroll to position [585, 0]
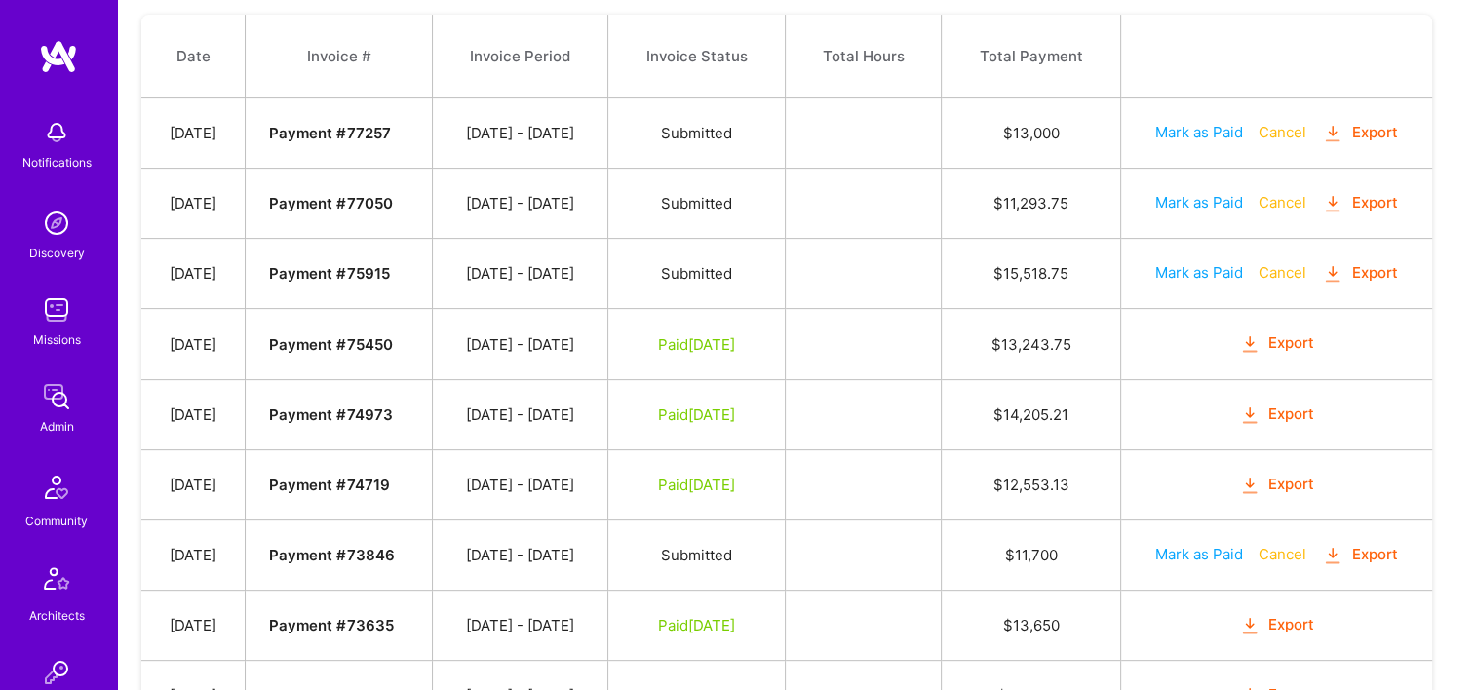
click at [1276, 474] on button "Export" at bounding box center [1277, 485] width 76 height 22
click at [1305, 406] on button "Export" at bounding box center [1277, 414] width 76 height 22
click at [1296, 332] on button "Export" at bounding box center [1277, 343] width 76 height 22
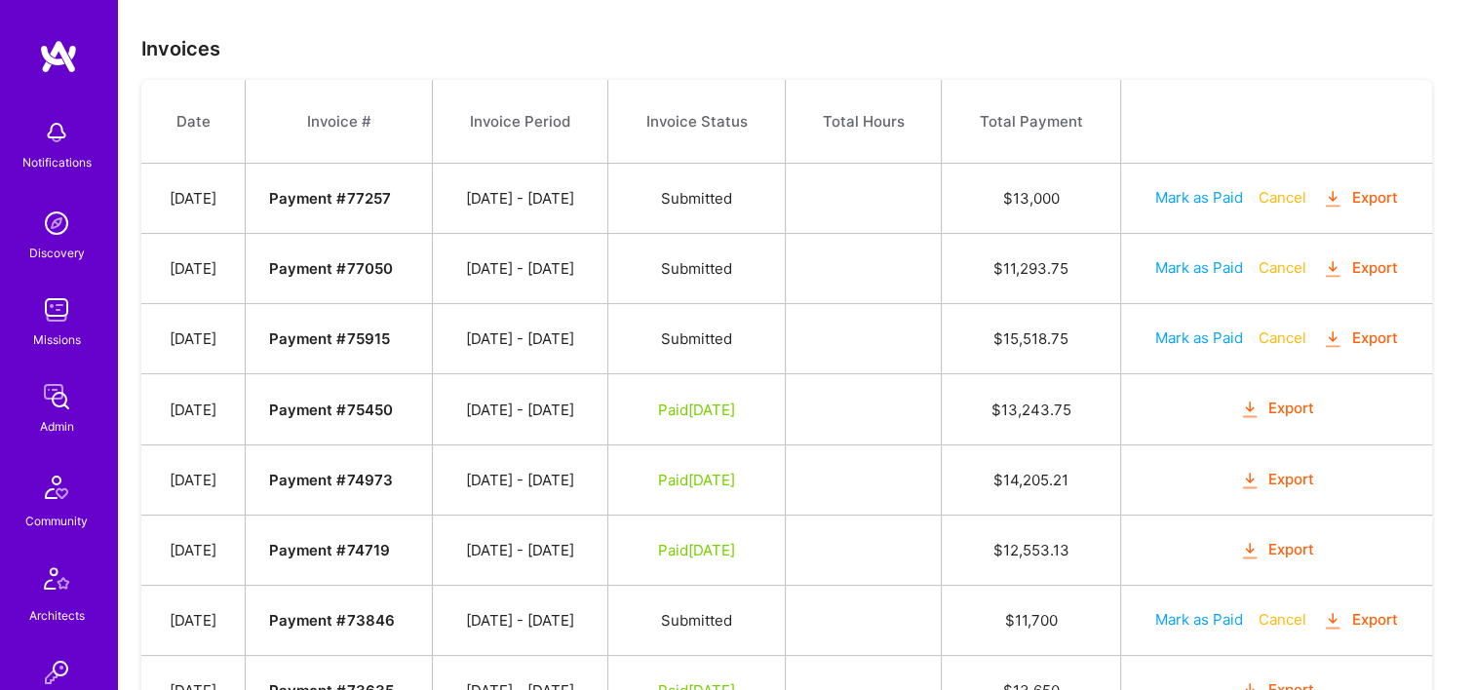
scroll to position [487, 0]
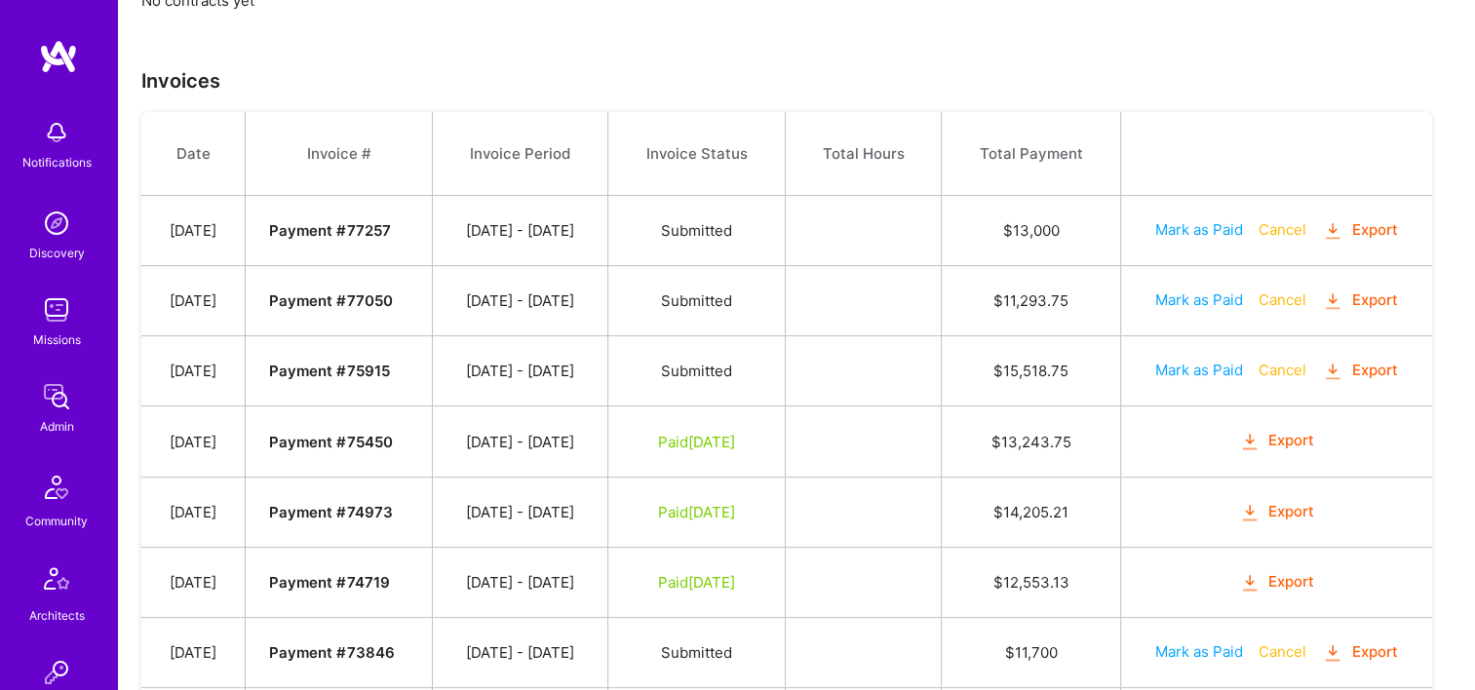
click at [1386, 369] on button "Export" at bounding box center [1360, 371] width 76 height 22
click at [1365, 293] on button "Export" at bounding box center [1360, 300] width 76 height 22
click at [941, 373] on td at bounding box center [864, 371] width 156 height 70
click at [1387, 224] on button "Export" at bounding box center [1360, 230] width 76 height 22
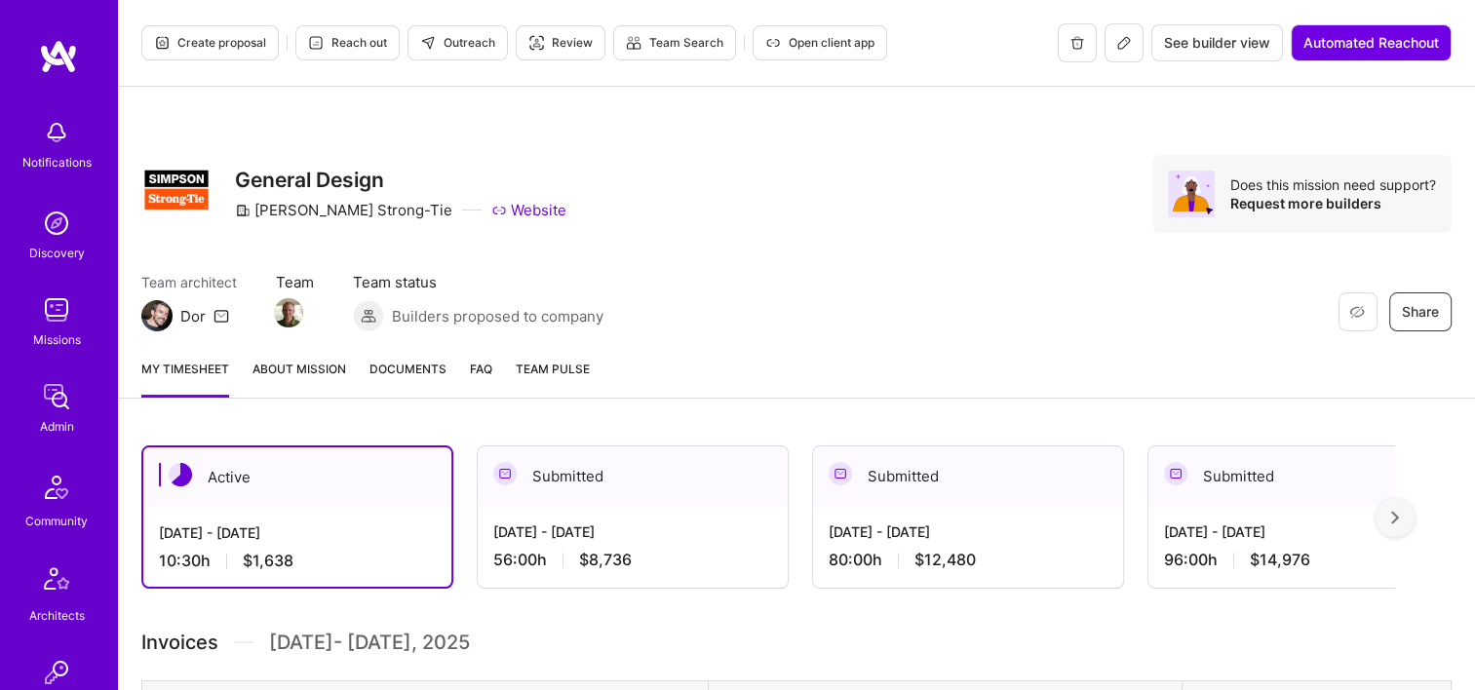
click at [399, 362] on span "Documents" at bounding box center [407, 369] width 77 height 20
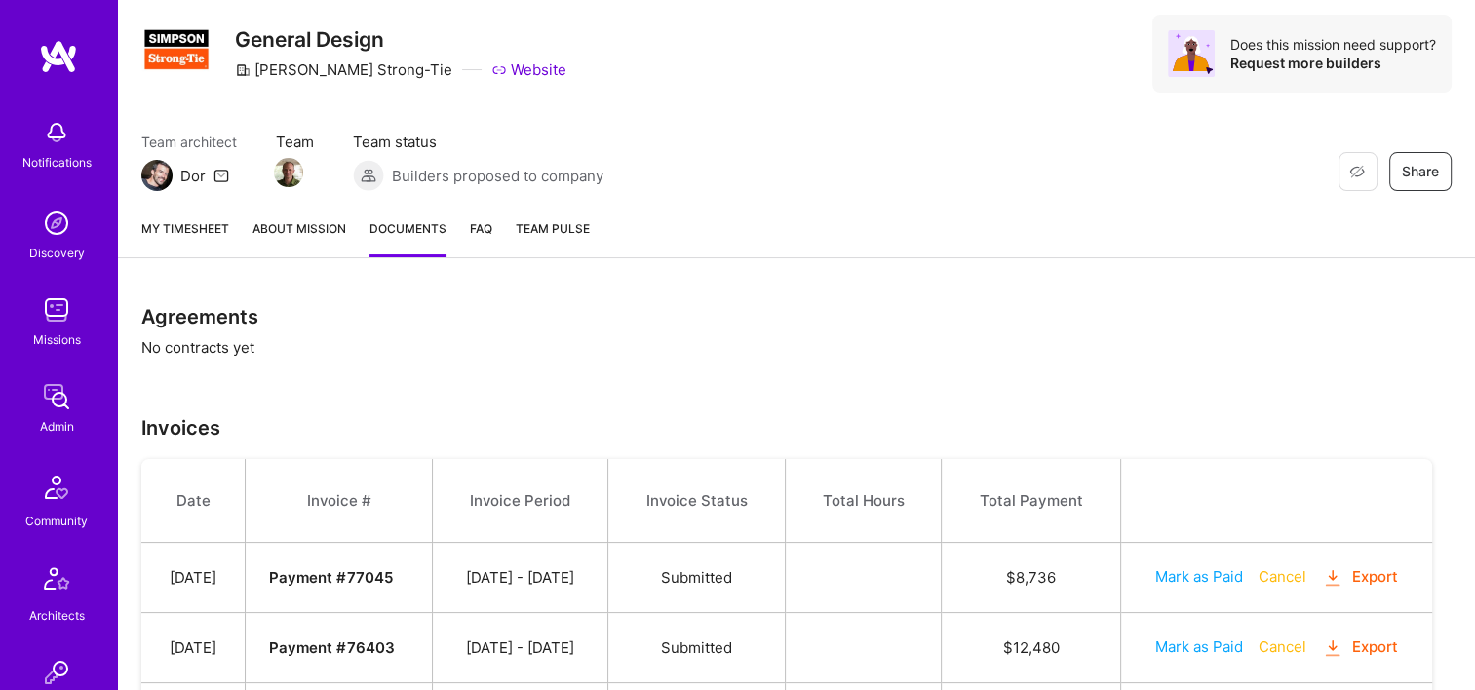
scroll to position [97, 0]
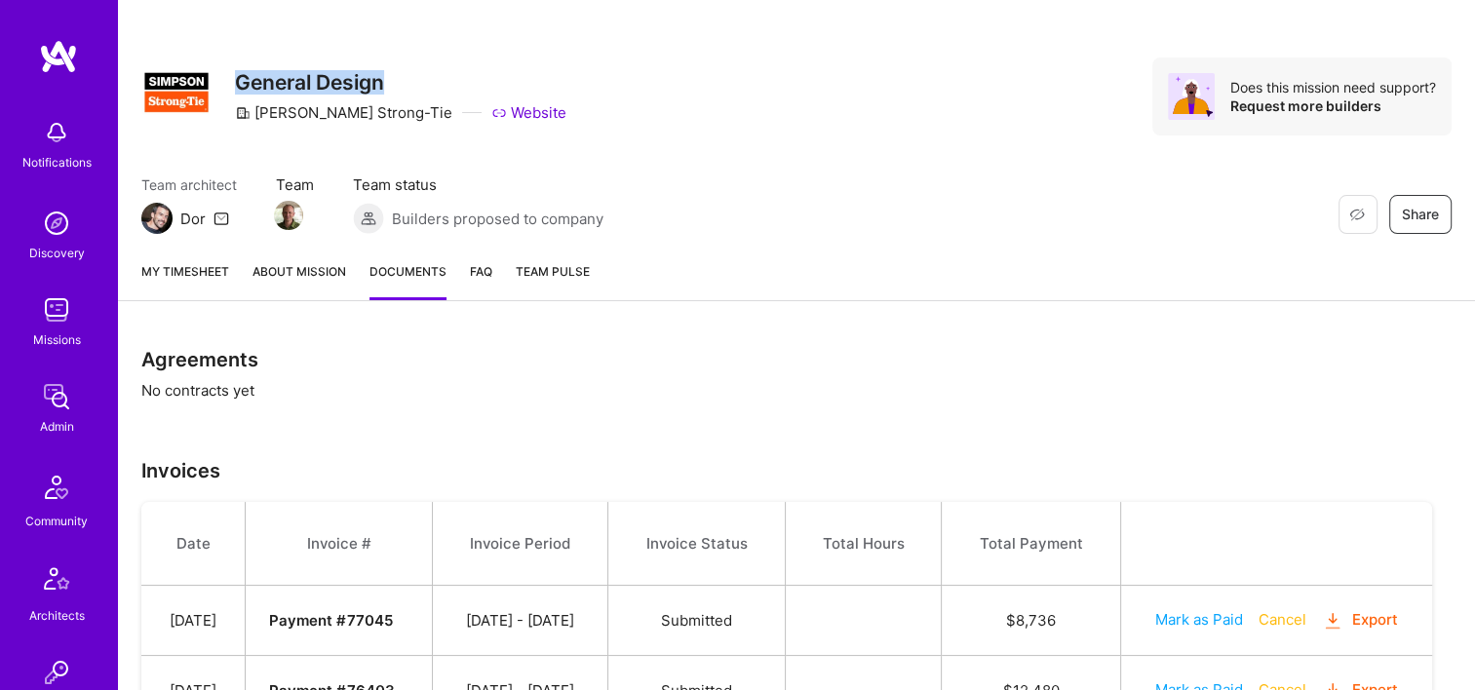
drag, startPoint x: 386, startPoint y: 82, endPoint x: 238, endPoint y: 84, distance: 148.2
click at [238, 84] on h3 "General Design" at bounding box center [400, 82] width 331 height 24
copy h3 "General Design"
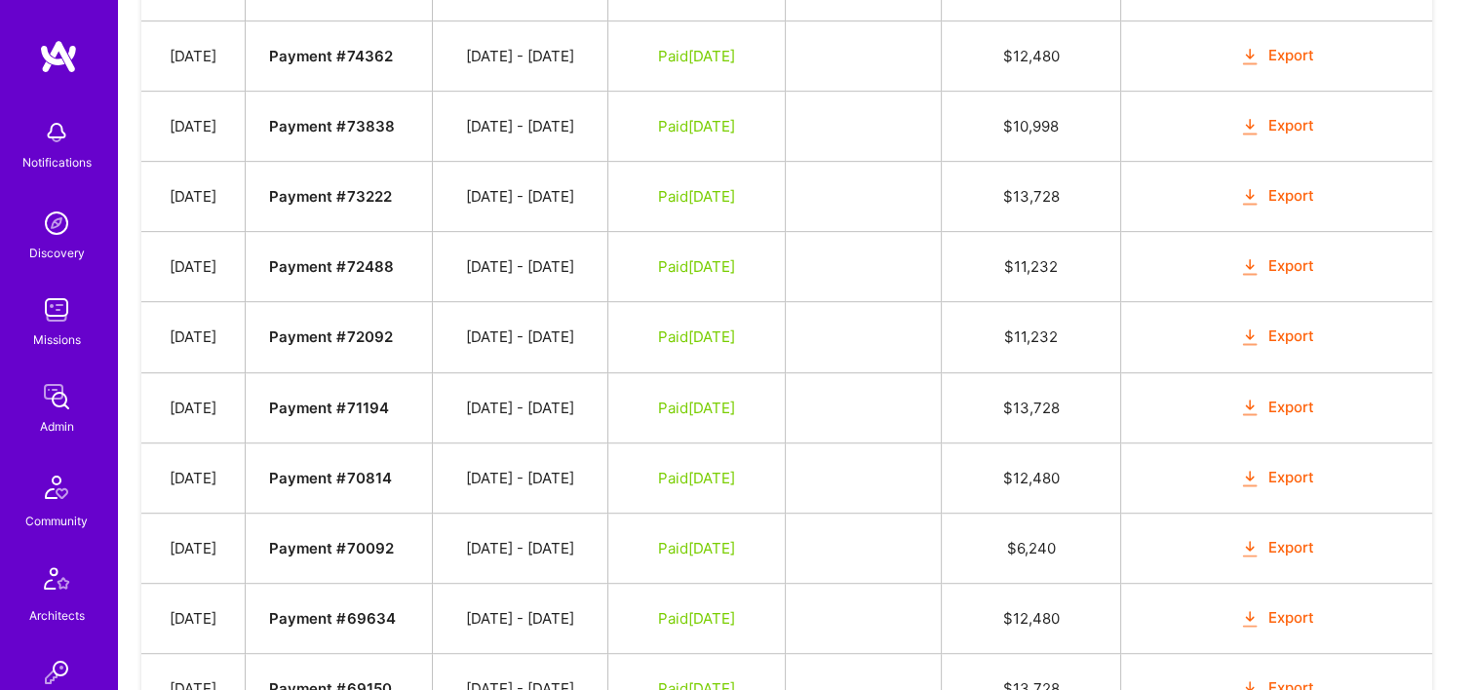
scroll to position [1072, 0]
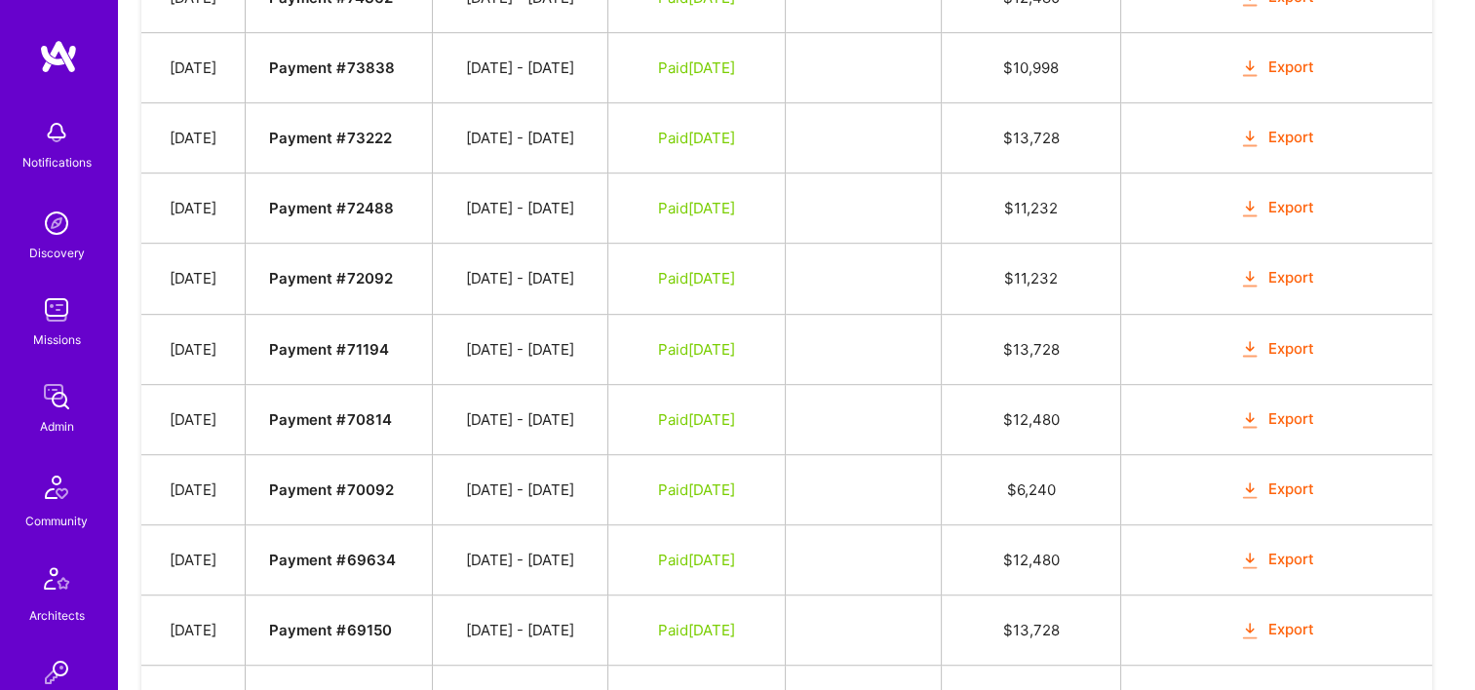
click at [1302, 408] on button "Export" at bounding box center [1277, 419] width 76 height 22
click at [1275, 338] on button "Export" at bounding box center [1277, 349] width 76 height 22
click at [1294, 267] on button "Export" at bounding box center [1277, 278] width 76 height 22
click at [1287, 197] on button "Export" at bounding box center [1277, 208] width 76 height 22
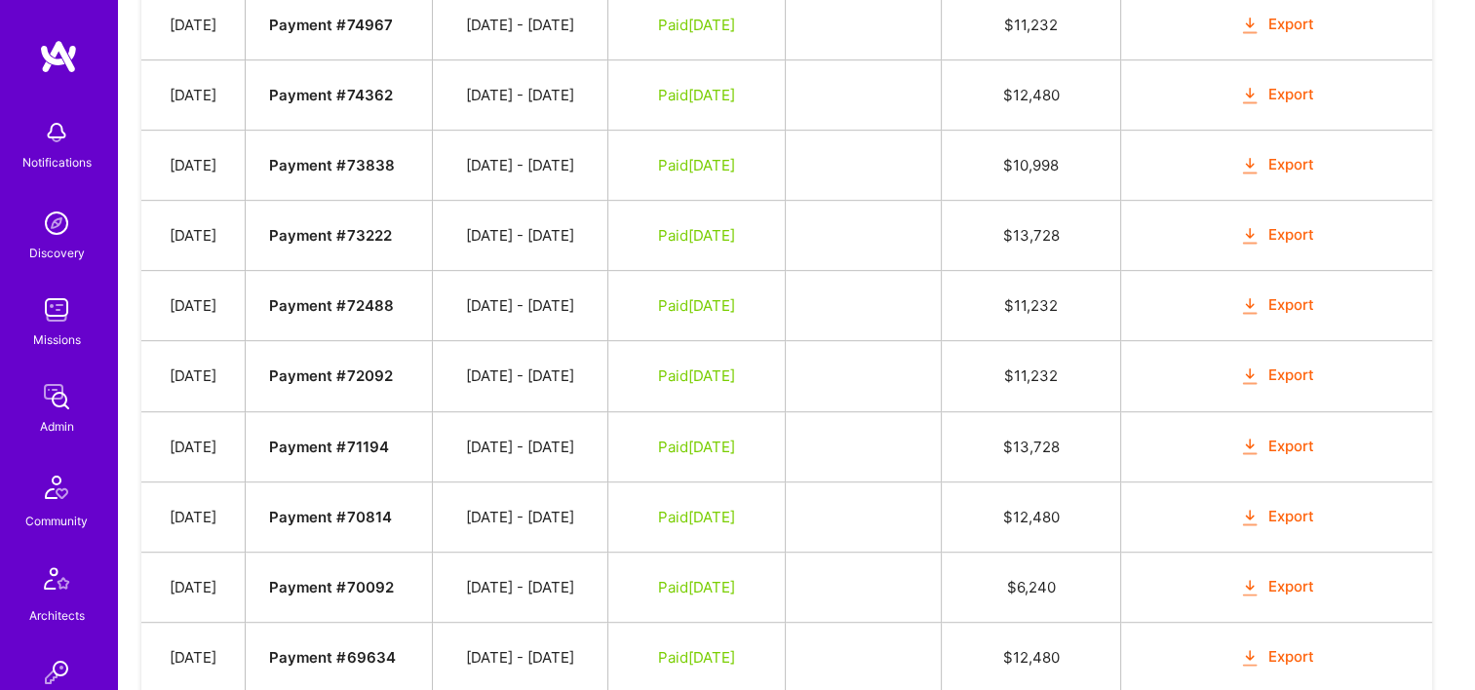
scroll to position [975, 0]
click at [1295, 224] on button "Export" at bounding box center [1277, 235] width 76 height 22
click at [941, 190] on td at bounding box center [864, 165] width 156 height 70
click at [1295, 155] on button "Export" at bounding box center [1277, 165] width 76 height 22
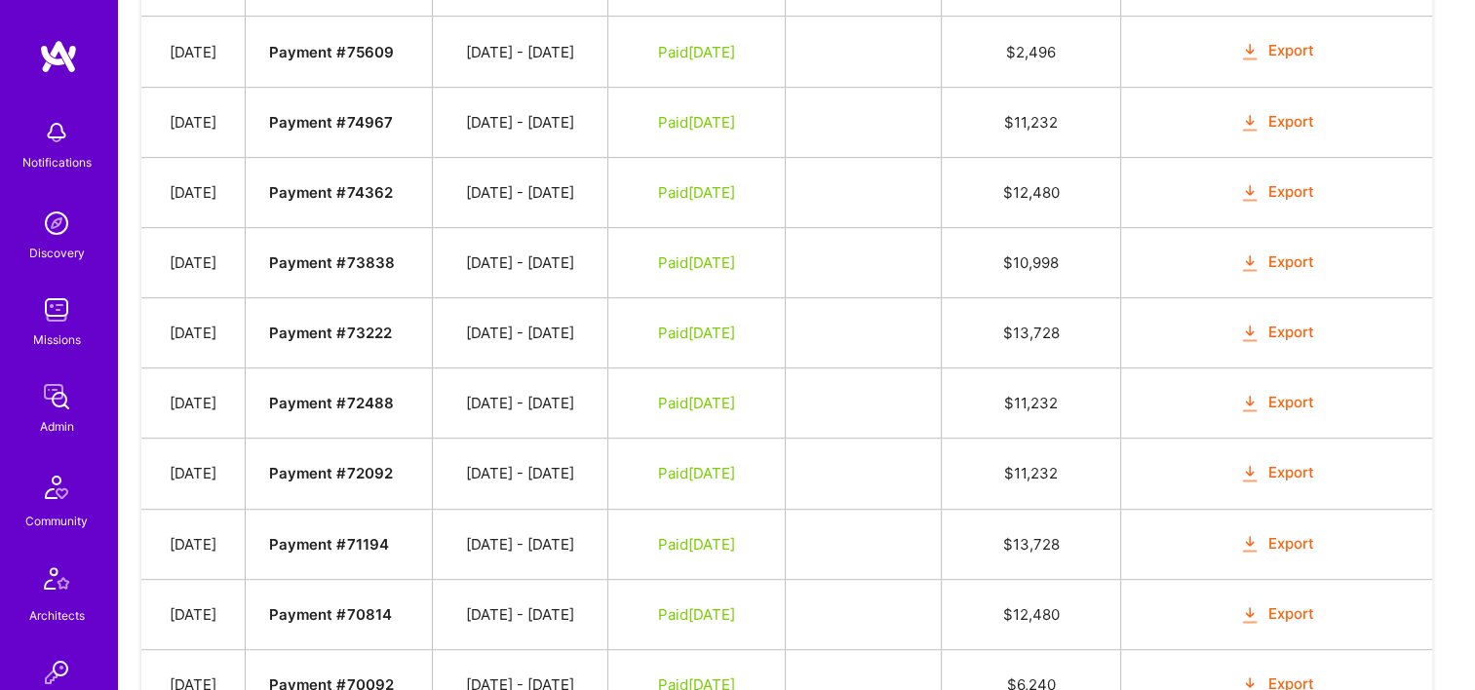
click at [1260, 191] on icon "button" at bounding box center [1250, 192] width 22 height 22
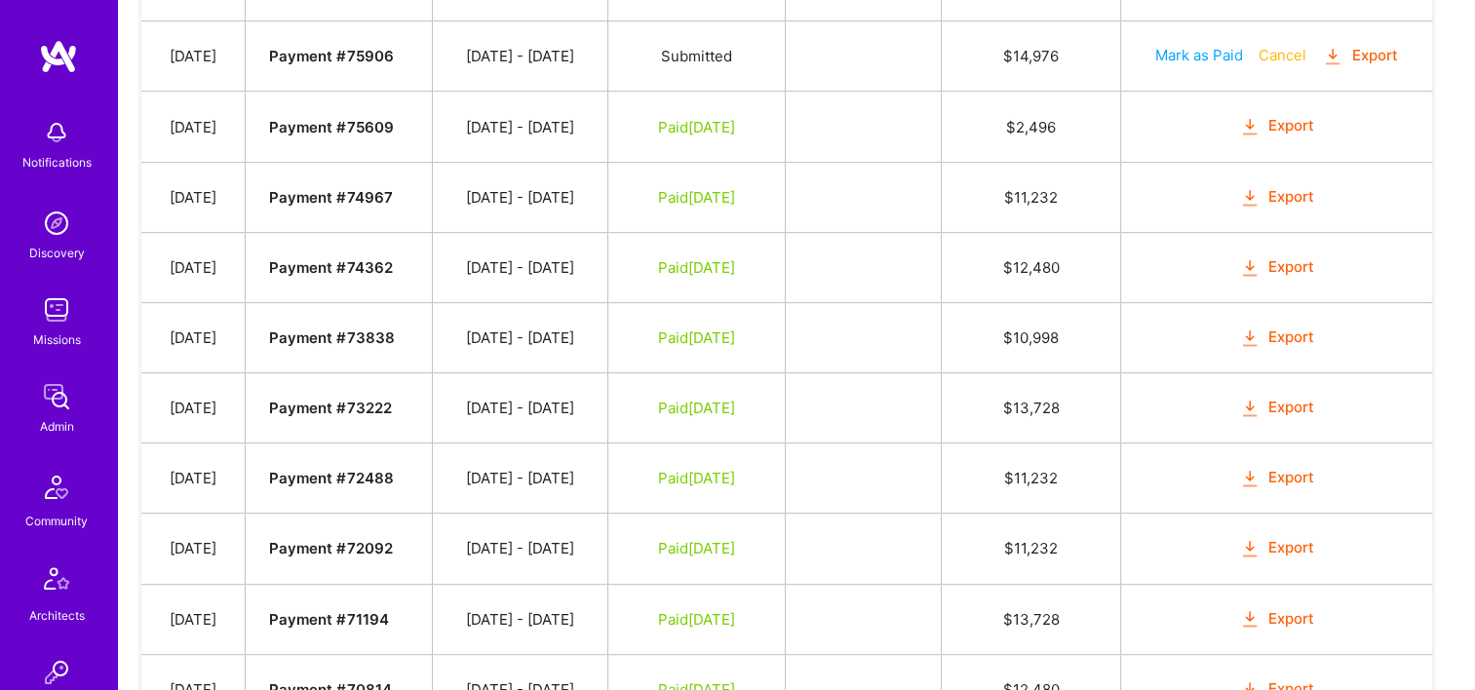
scroll to position [682, 0]
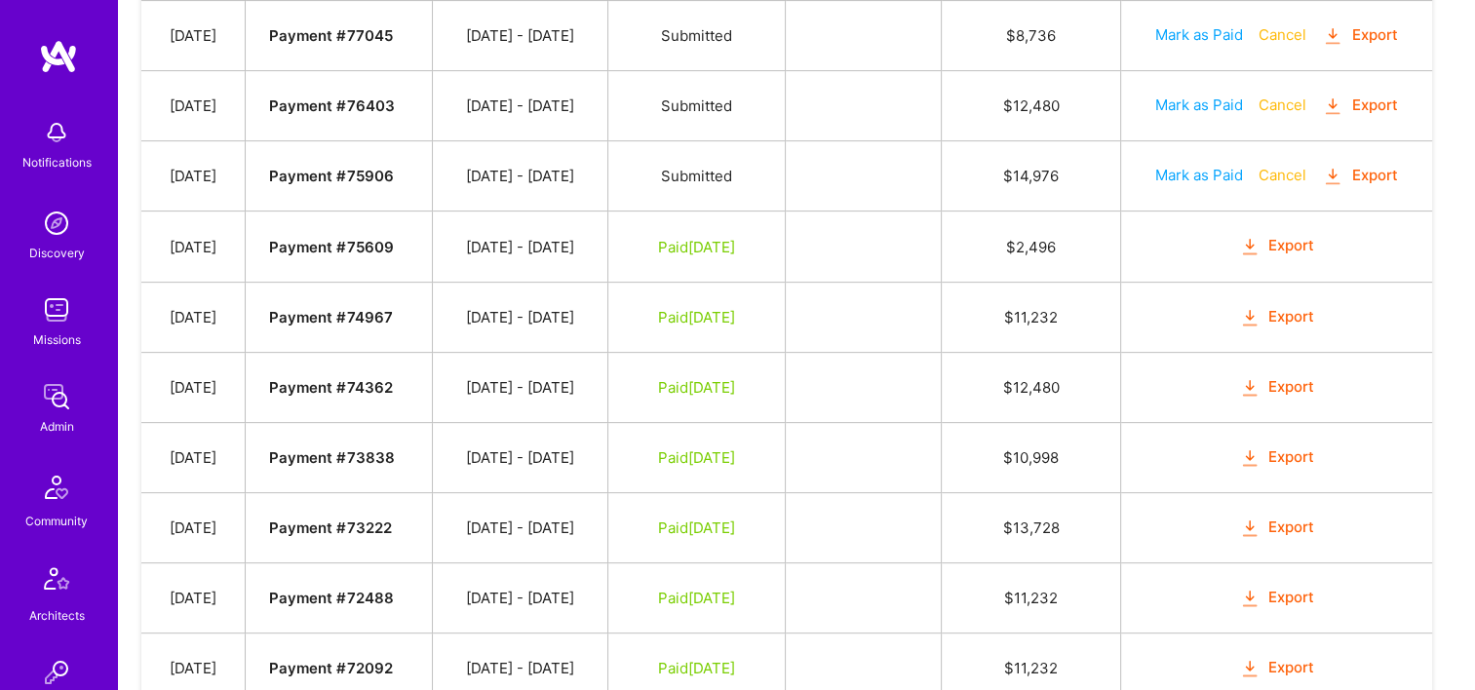
click at [1282, 316] on button "Export" at bounding box center [1277, 317] width 76 height 22
click at [1259, 236] on icon "button" at bounding box center [1250, 247] width 22 height 22
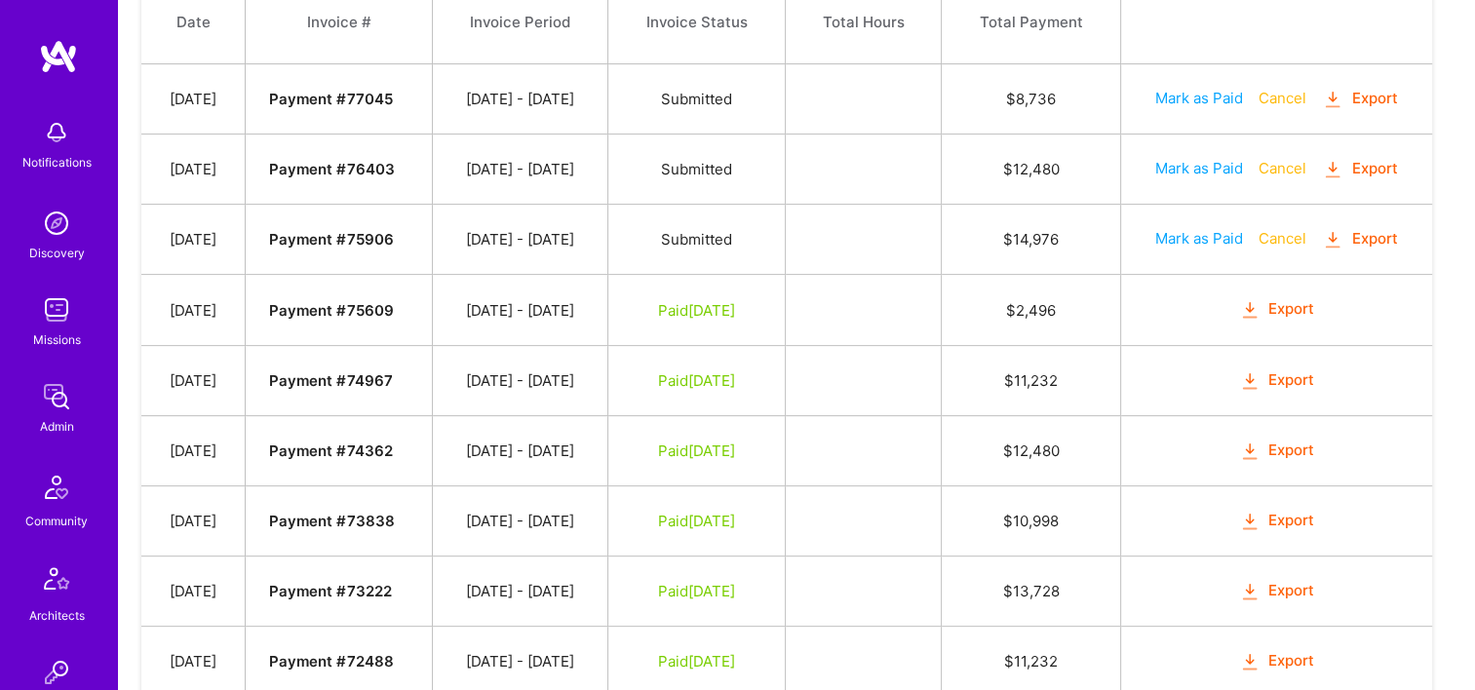
scroll to position [585, 0]
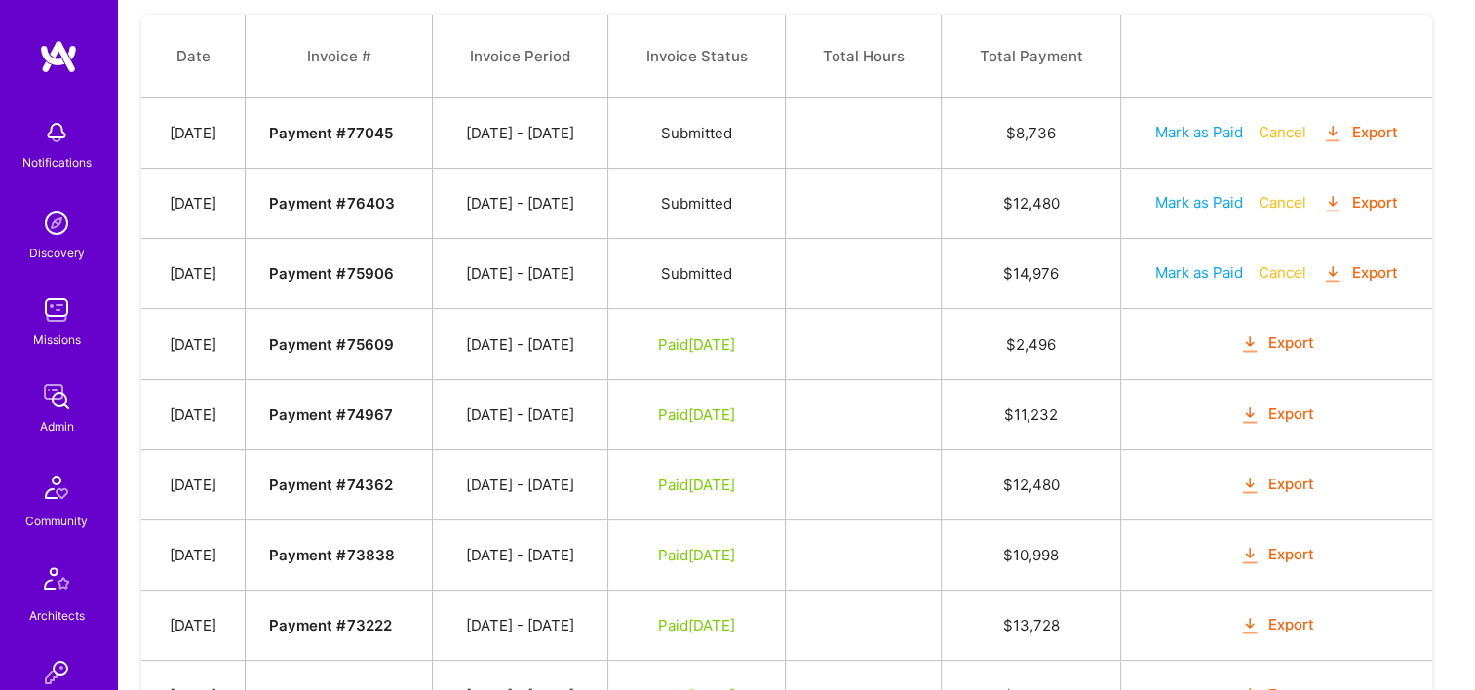
click at [1387, 268] on button "Export" at bounding box center [1360, 273] width 76 height 22
click at [1354, 199] on button "Export" at bounding box center [1360, 203] width 76 height 22
click at [1368, 127] on button "Export" at bounding box center [1360, 133] width 76 height 22
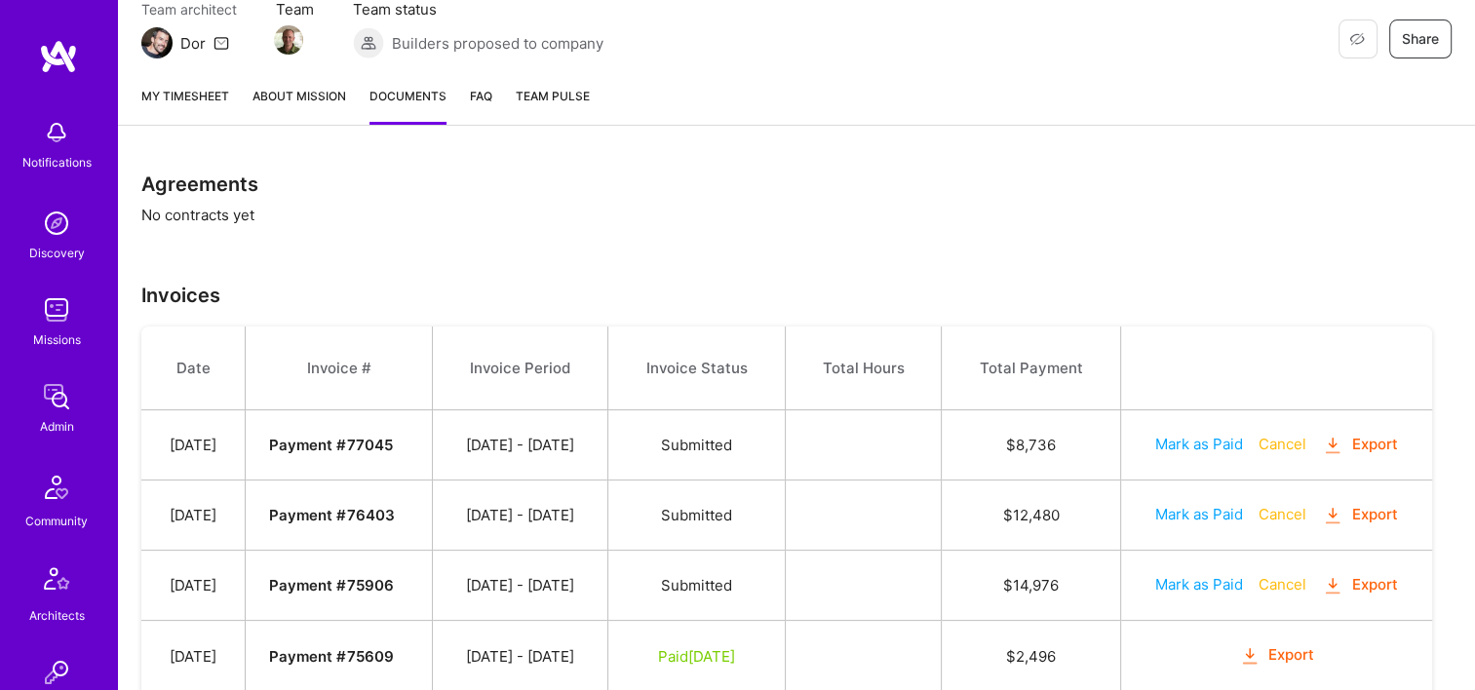
scroll to position [97, 0]
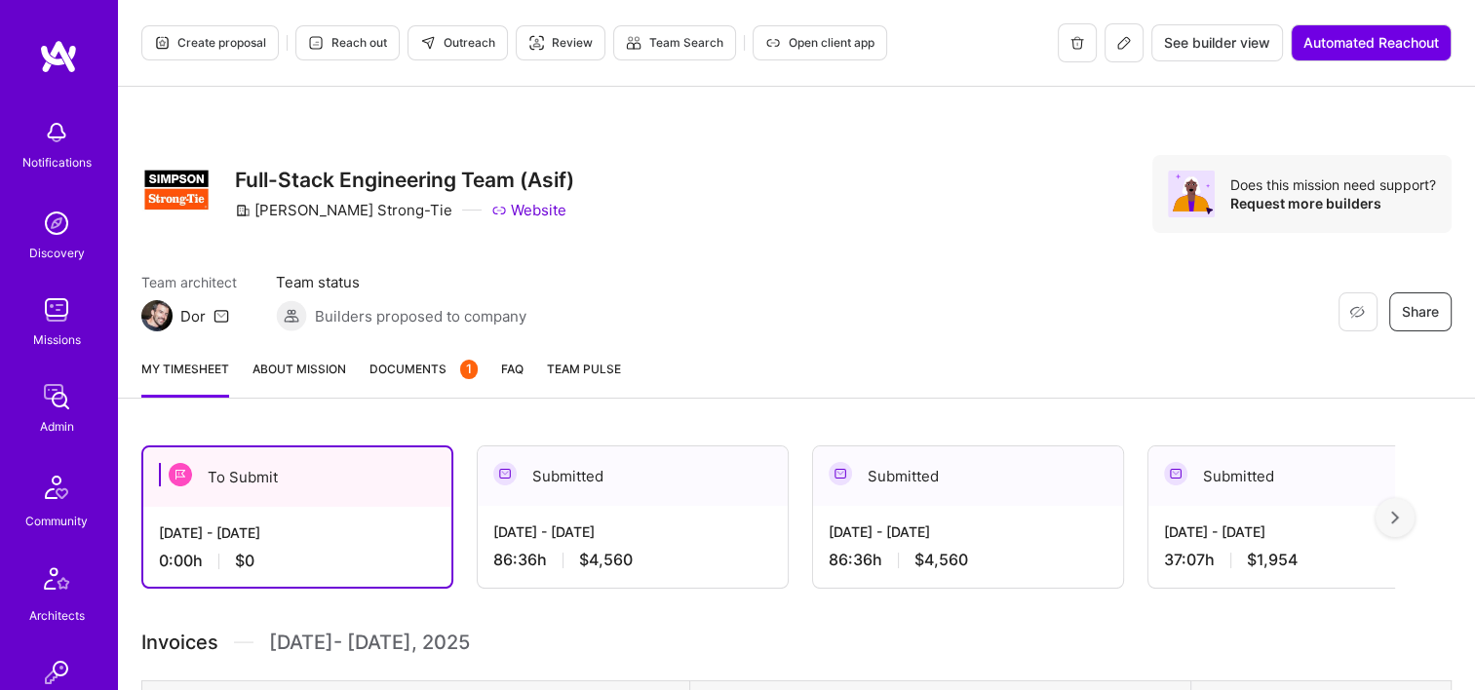
click at [416, 367] on span "Documents 1" at bounding box center [423, 369] width 108 height 20
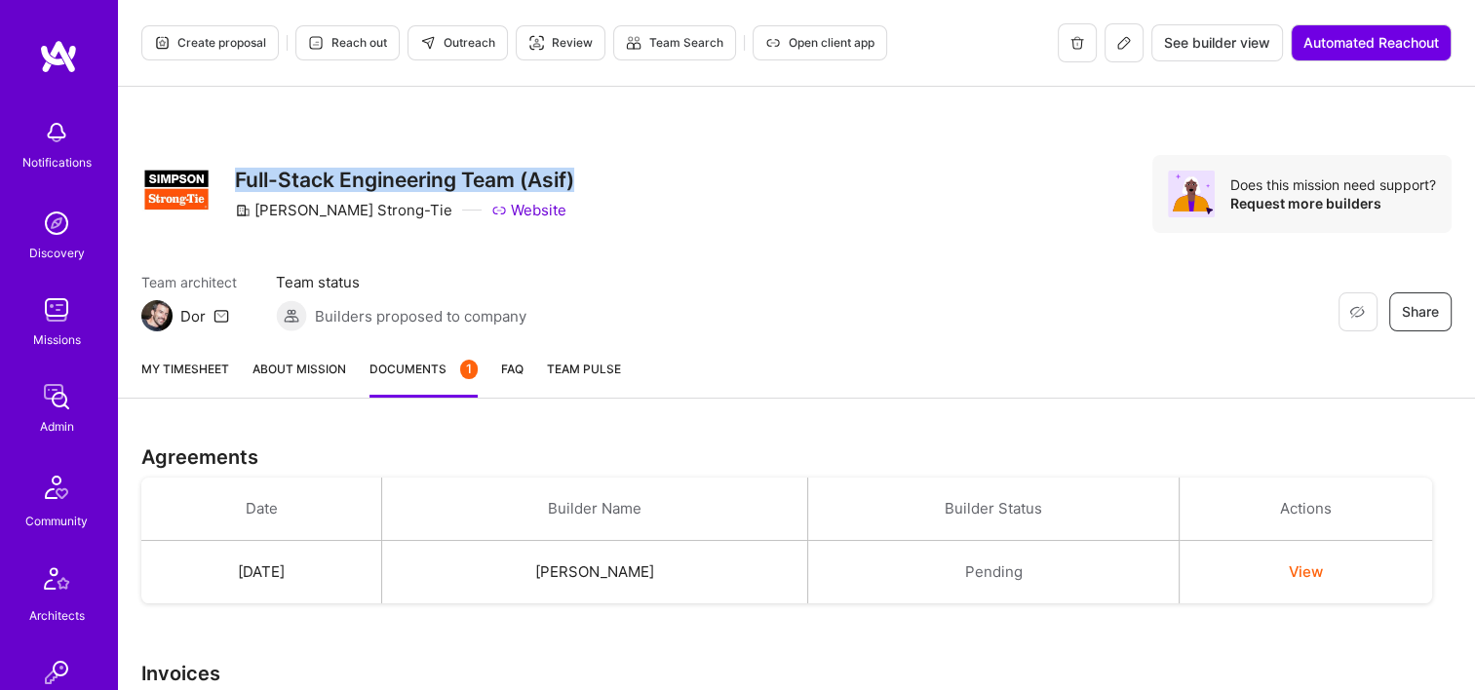
drag, startPoint x: 575, startPoint y: 182, endPoint x: 238, endPoint y: 183, distance: 337.2
click at [238, 183] on h3 "Full-Stack Engineering Team (Asif)" at bounding box center [404, 180] width 339 height 24
copy h3 "Full-Stack Engineering Team (Asif)"
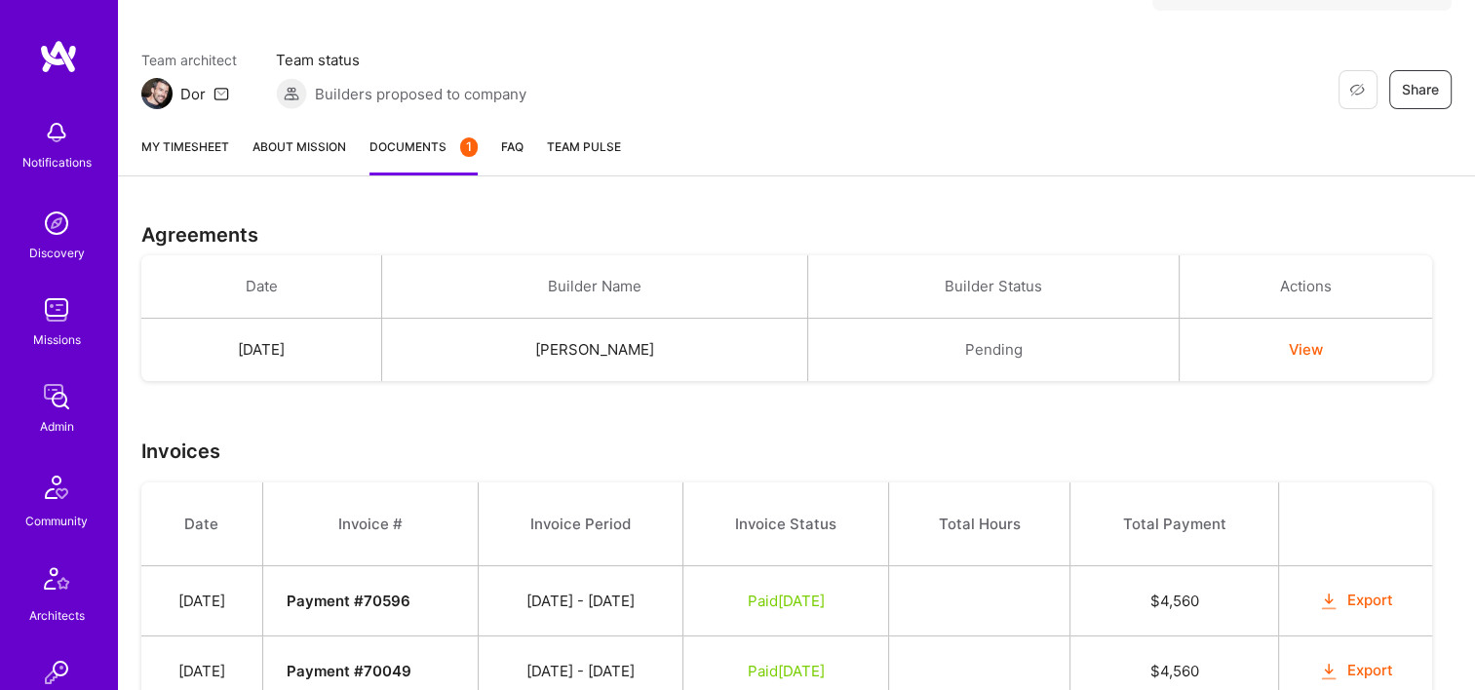
scroll to position [371, 0]
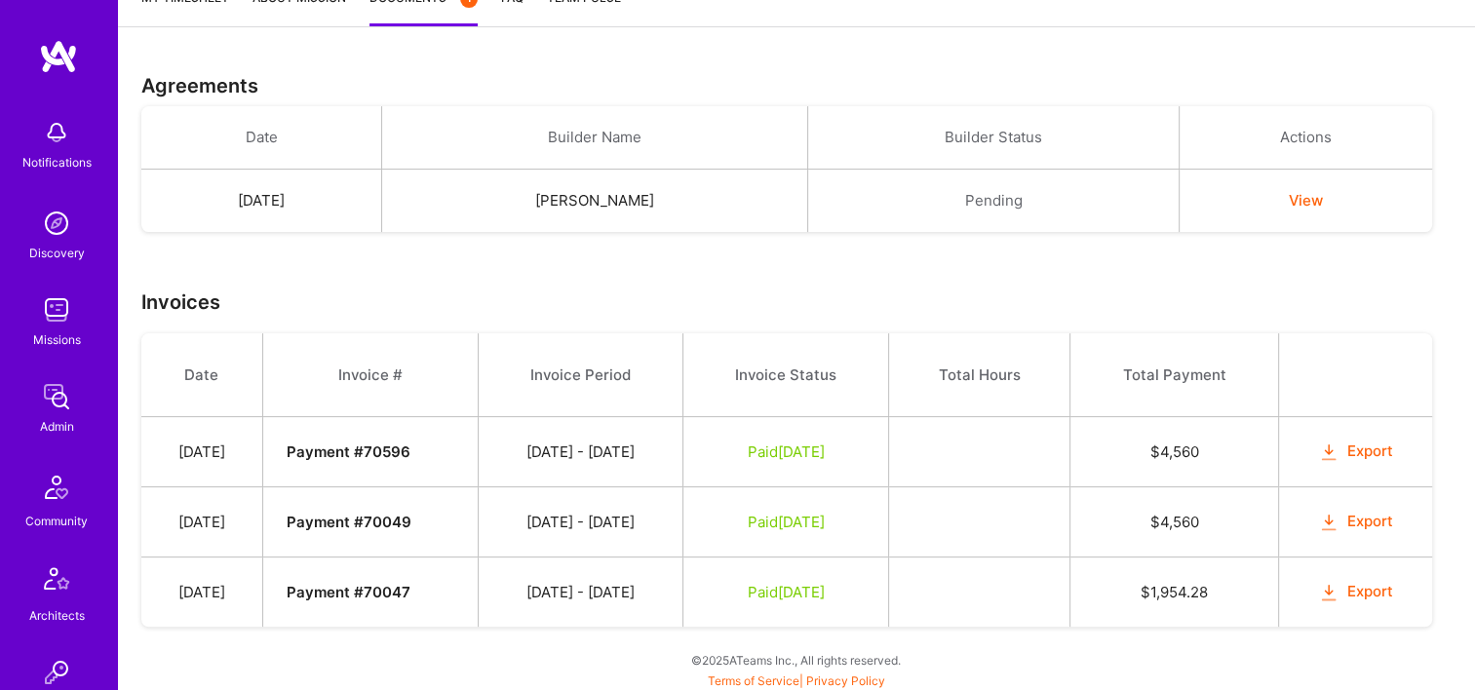
click at [1355, 454] on button "Export" at bounding box center [1356, 452] width 76 height 22
drag, startPoint x: 749, startPoint y: 277, endPoint x: 758, endPoint y: 297, distance: 22.7
click at [749, 277] on div "Agreements Date Builder Name Builder Status Actions [DATE] [PERSON_NAME] Pendin…" at bounding box center [796, 372] width 1357 height 643
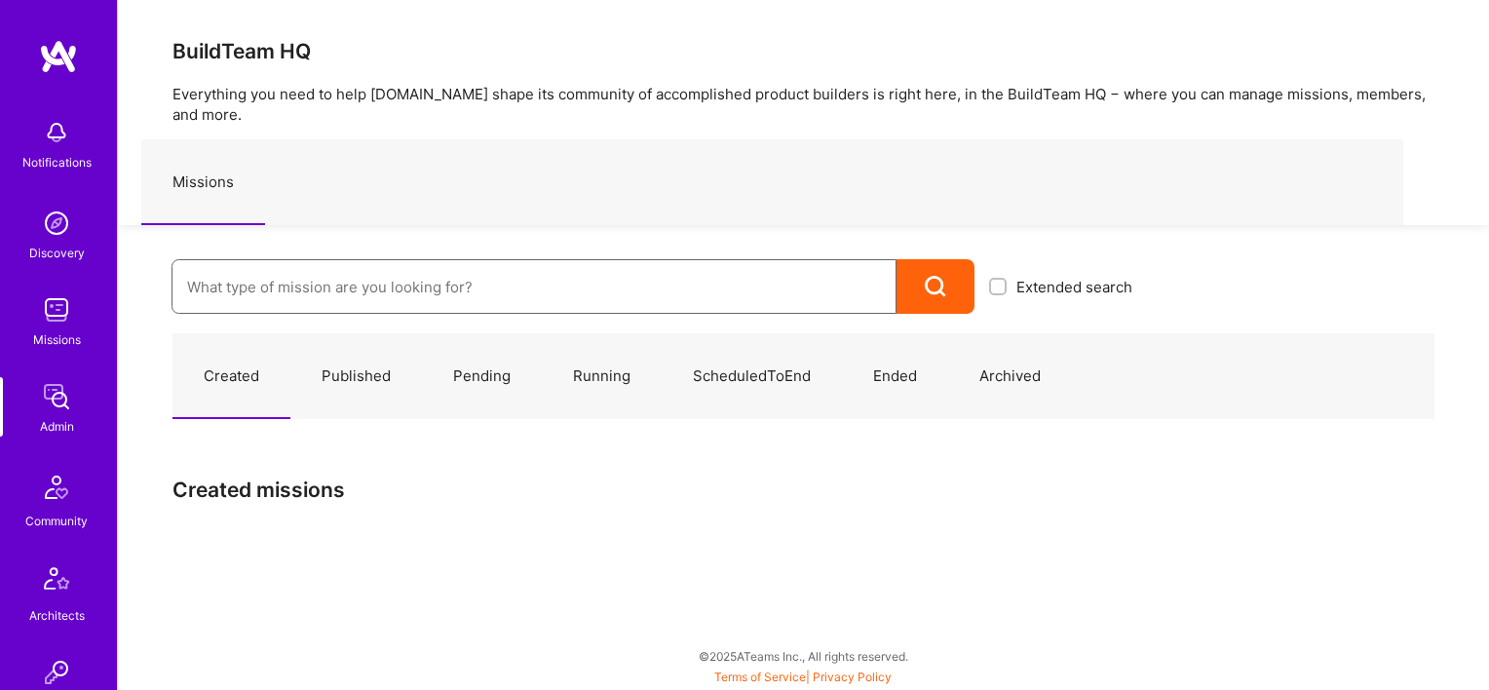
click at [387, 262] on input at bounding box center [534, 287] width 694 height 50
paste input "Material Bank: Team for Material Bank"
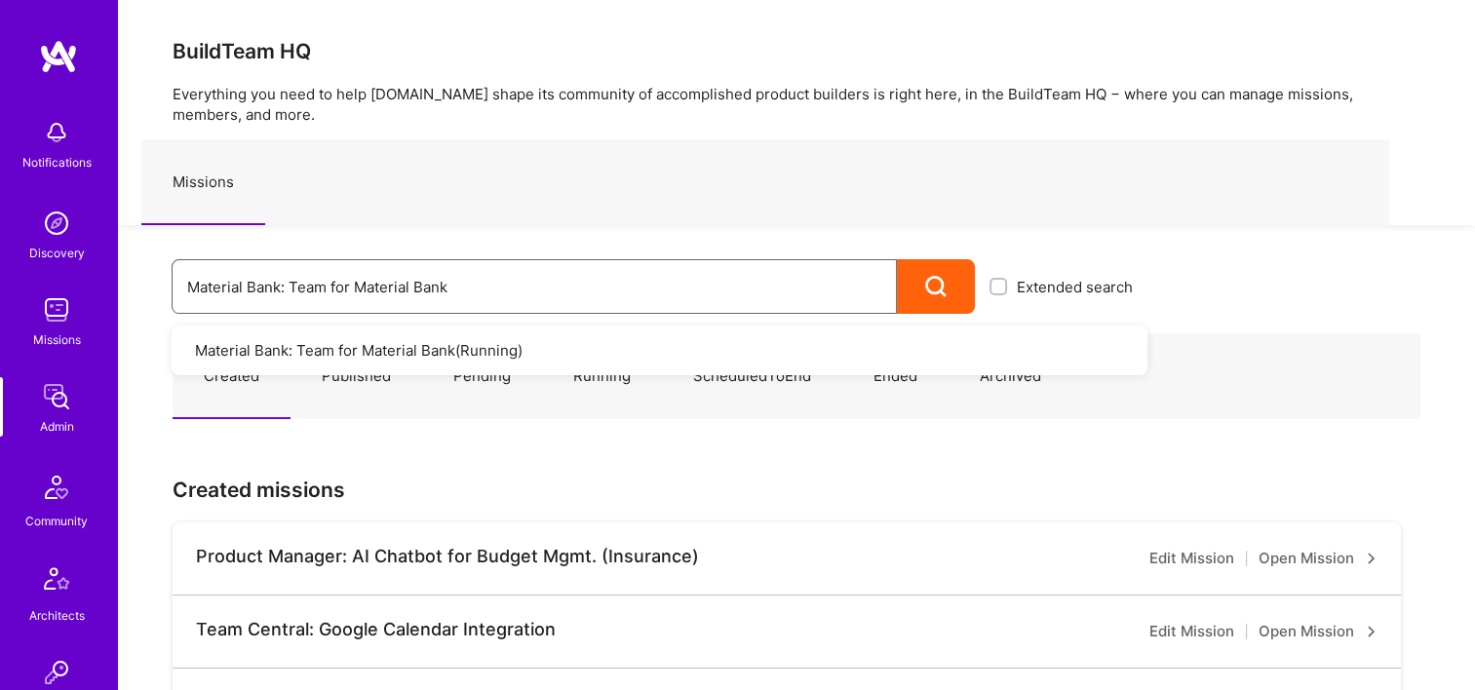
type input "Material Bank: Team for Material Bank"
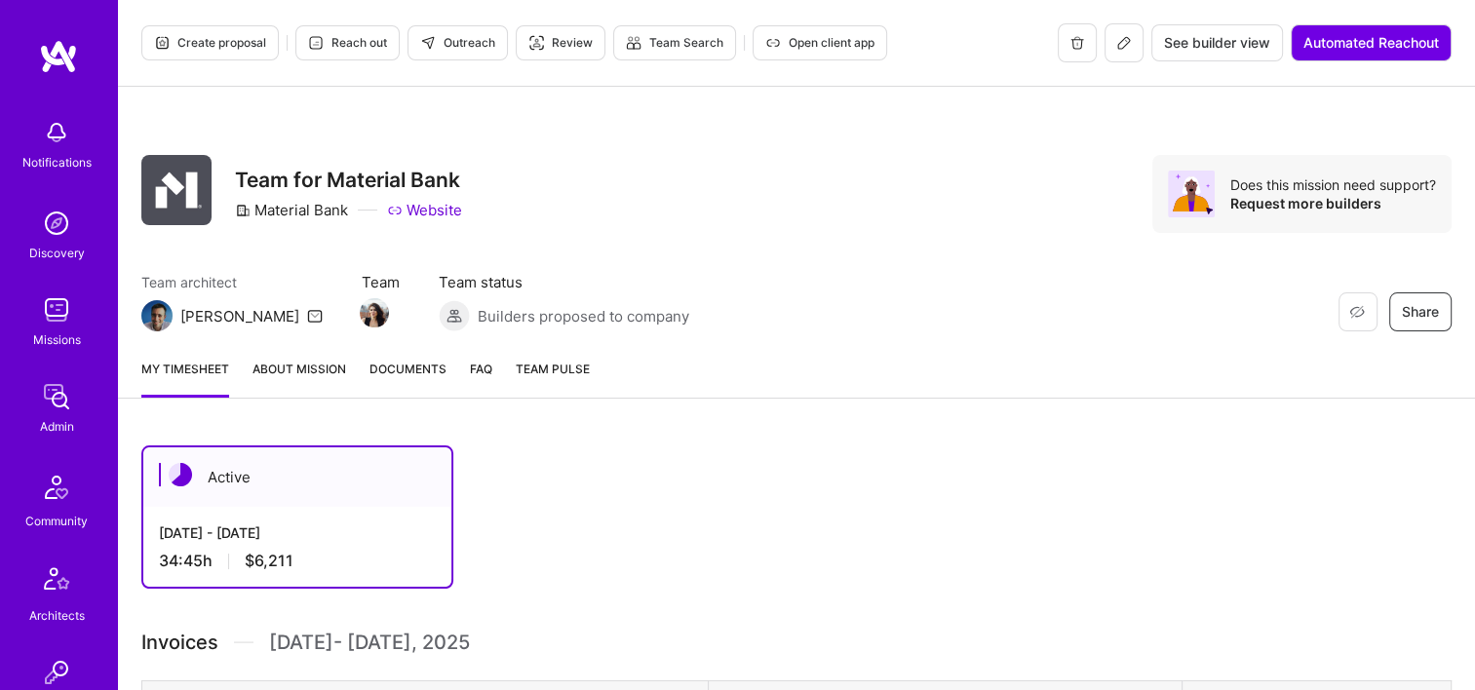
click at [1127, 48] on icon at bounding box center [1124, 43] width 16 height 16
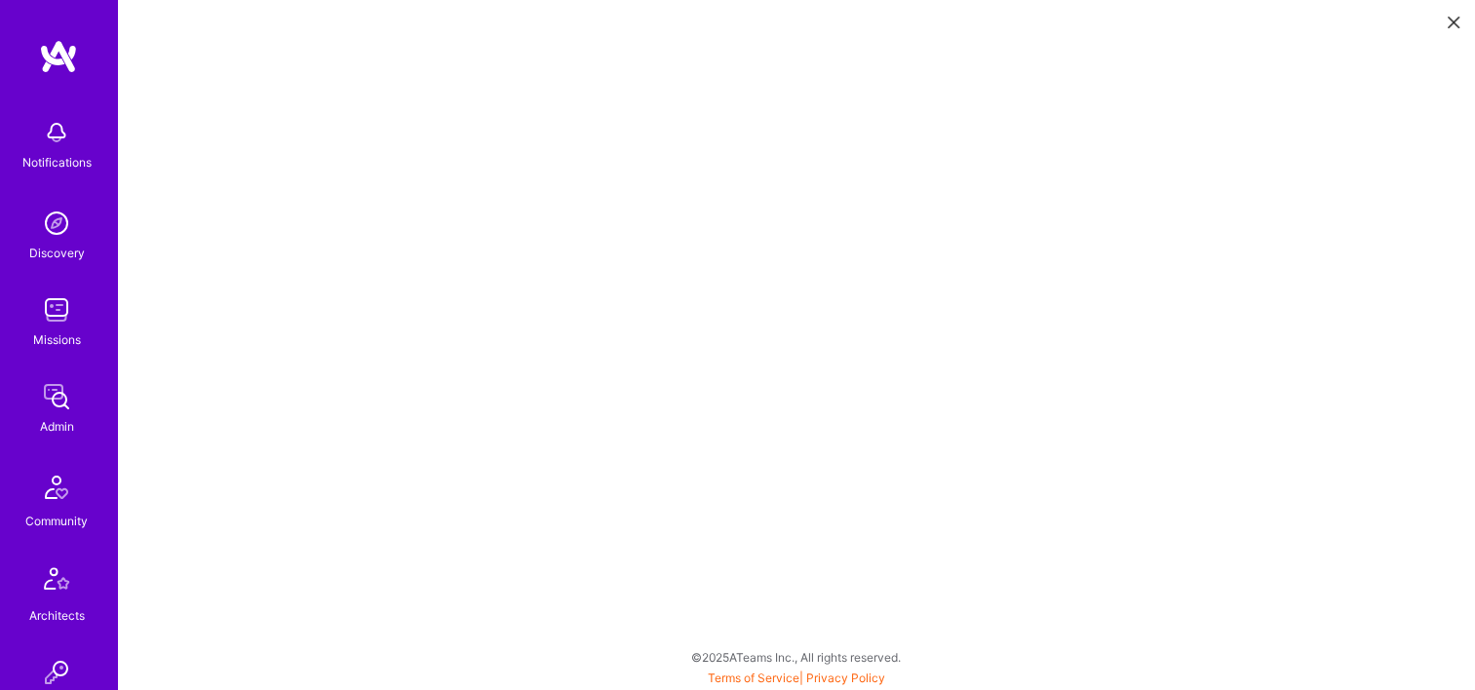
scroll to position [5, 0]
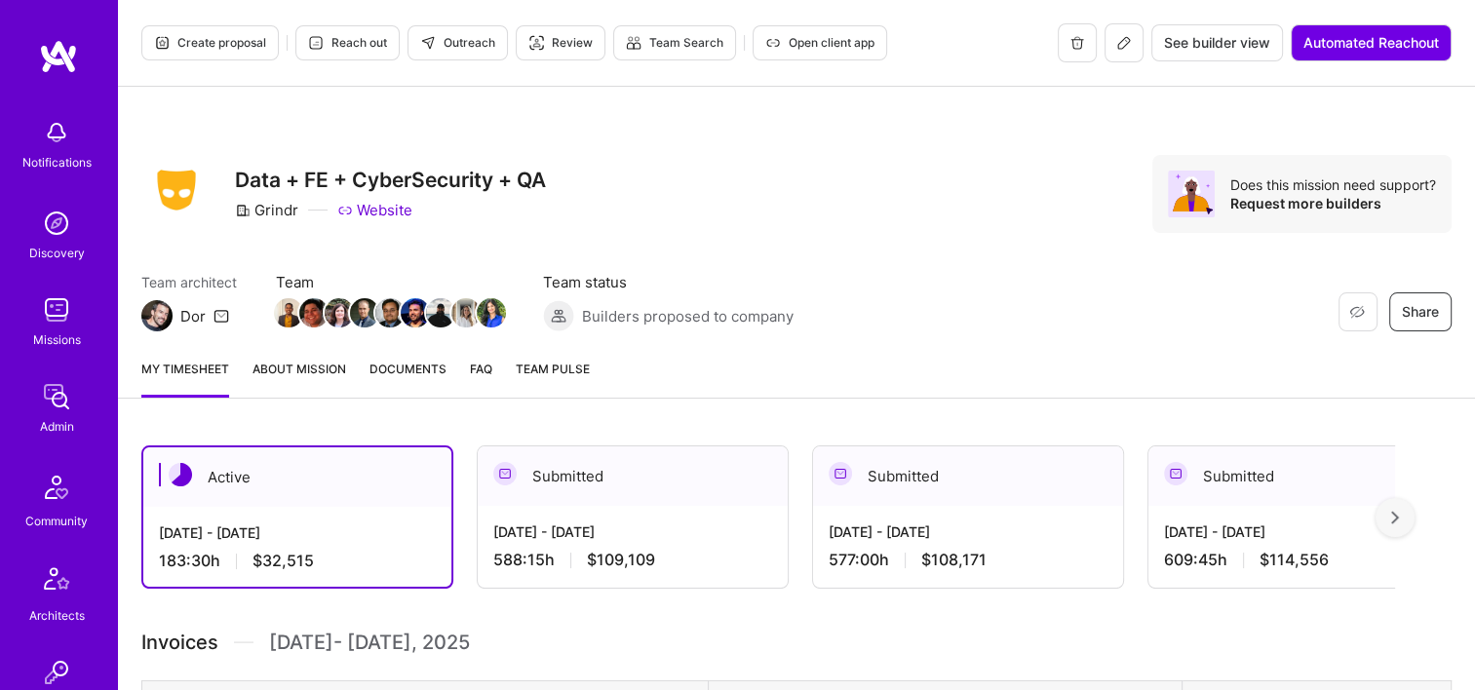
click at [393, 387] on link "Documents" at bounding box center [407, 378] width 77 height 39
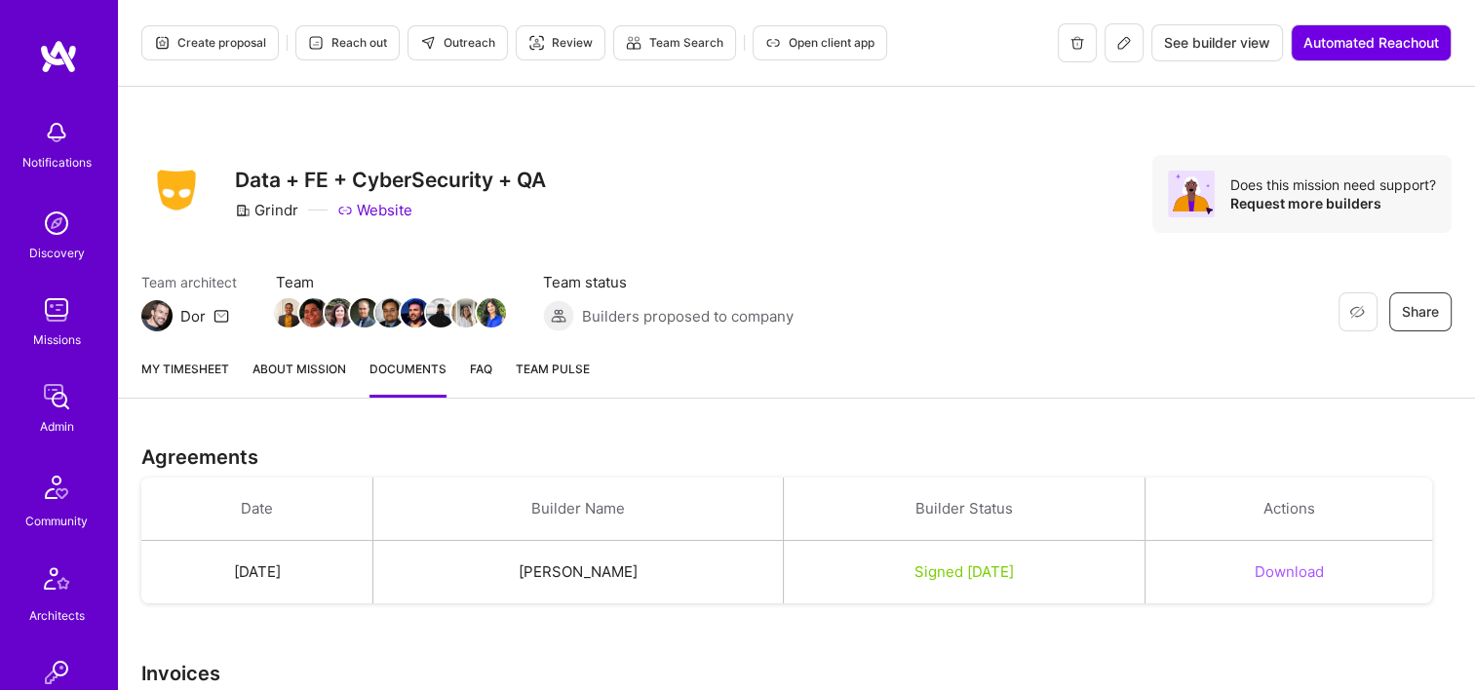
click at [223, 378] on link "My timesheet" at bounding box center [185, 378] width 88 height 39
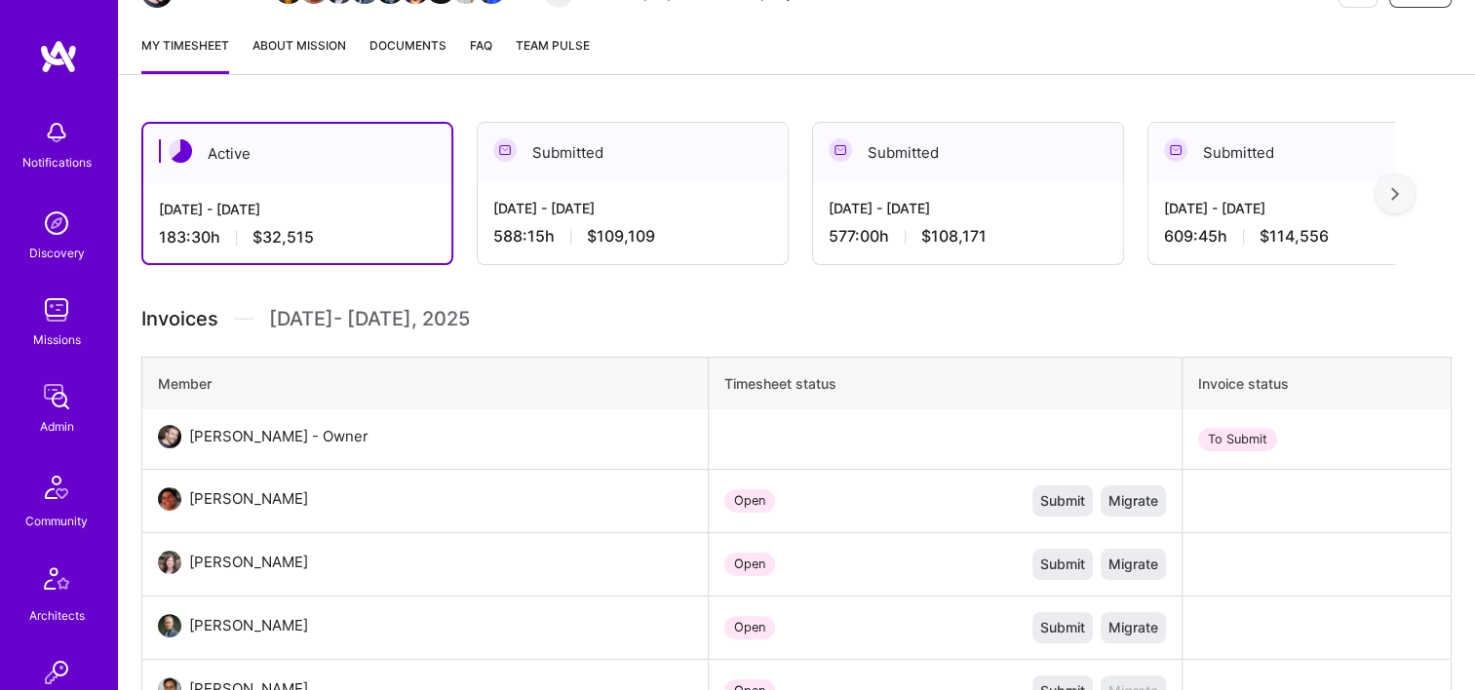
scroll to position [97, 0]
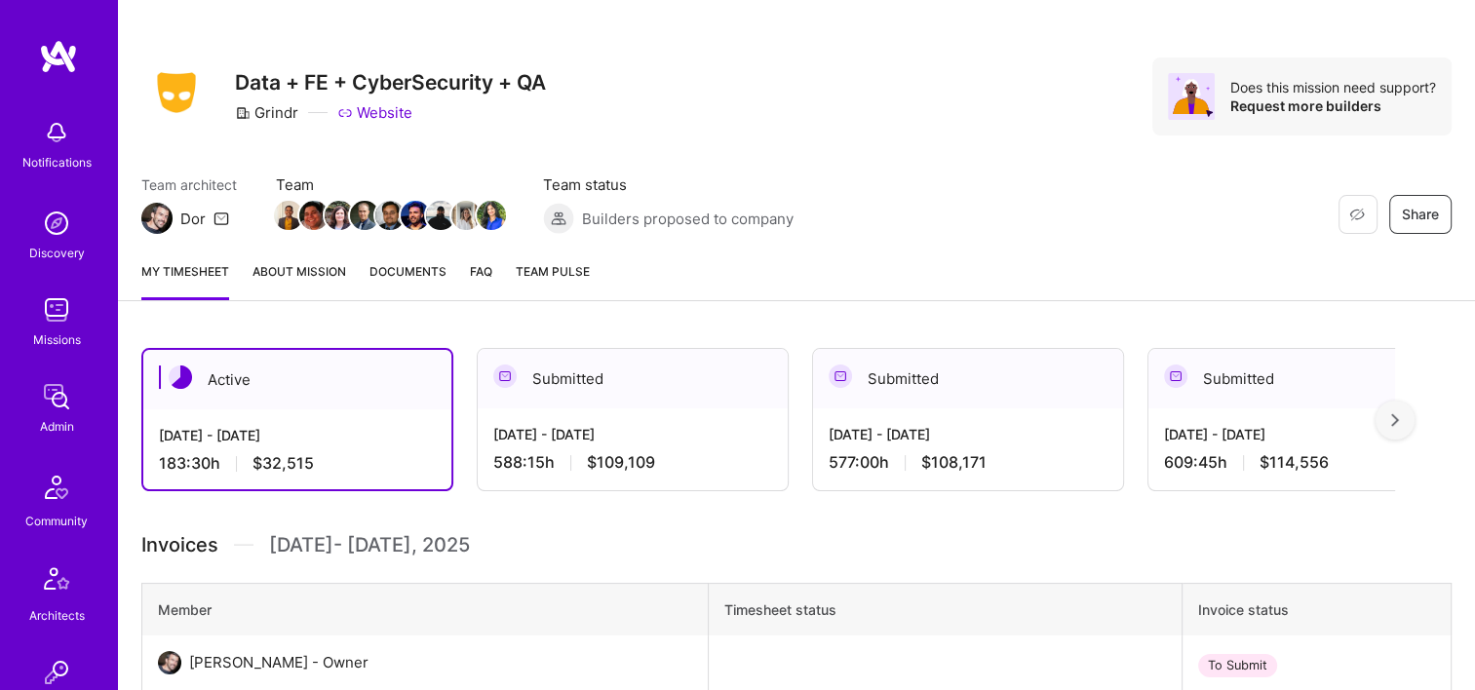
click at [626, 389] on div "Submitted" at bounding box center [633, 378] width 310 height 59
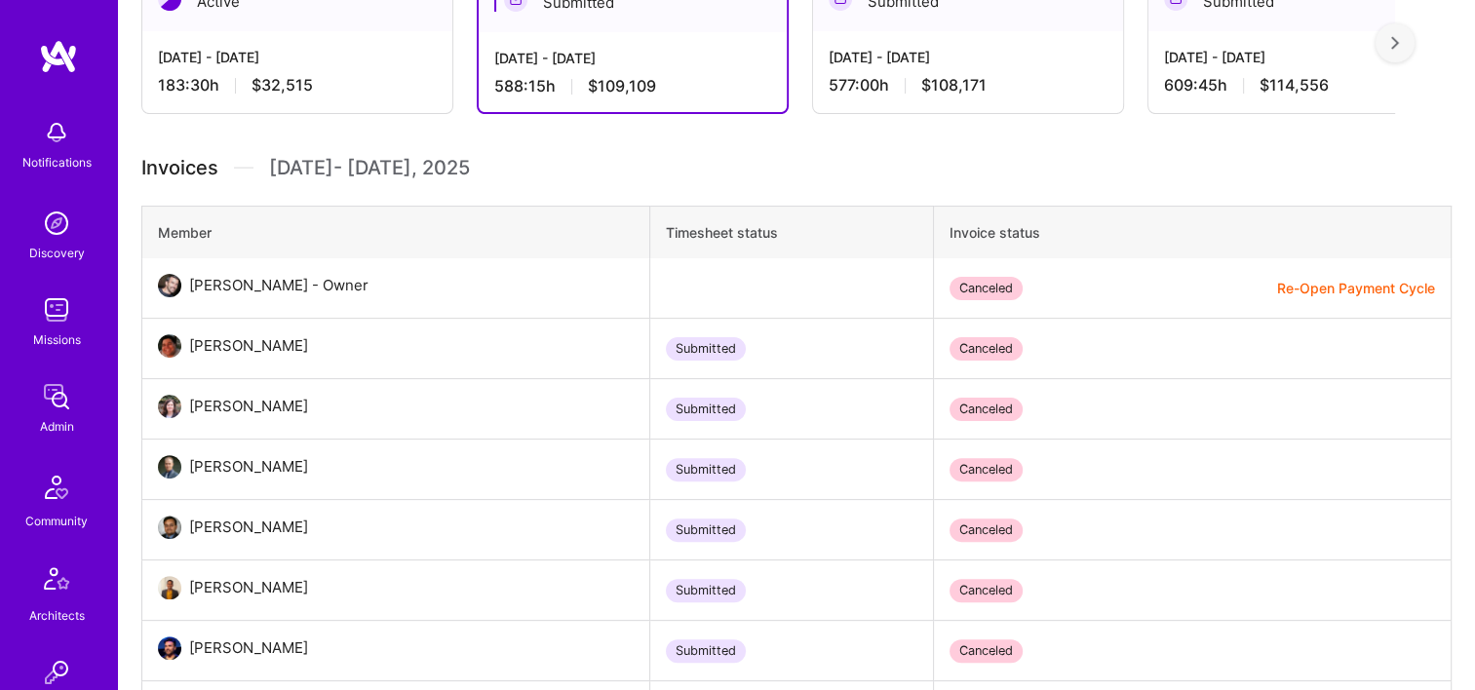
scroll to position [585, 0]
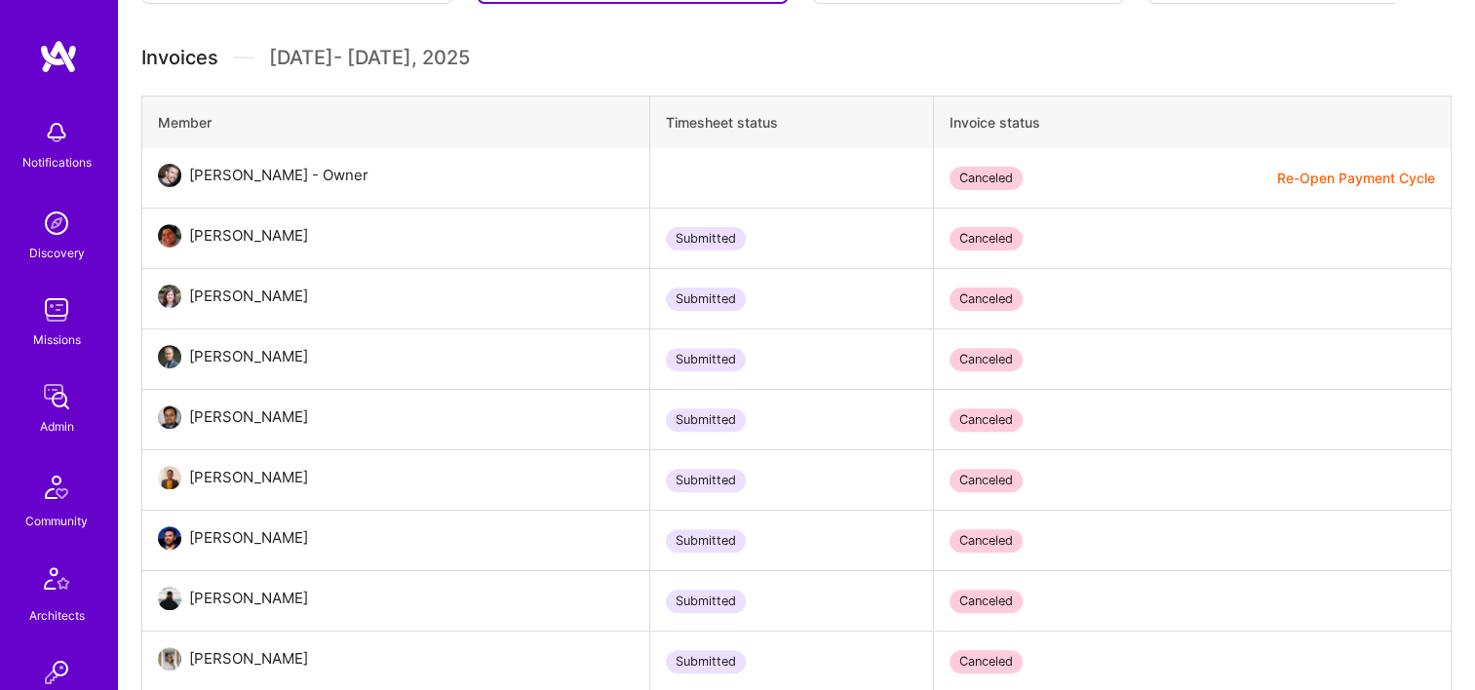
click at [1048, 264] on td "Canceled" at bounding box center [1193, 239] width 518 height 60
drag, startPoint x: 303, startPoint y: 234, endPoint x: 183, endPoint y: 226, distance: 120.1
click at [183, 226] on div "[PERSON_NAME]" at bounding box center [252, 235] width 142 height 23
copy div "[PERSON_NAME]"
click at [1209, 98] on th "Invoice status" at bounding box center [1193, 122] width 518 height 53
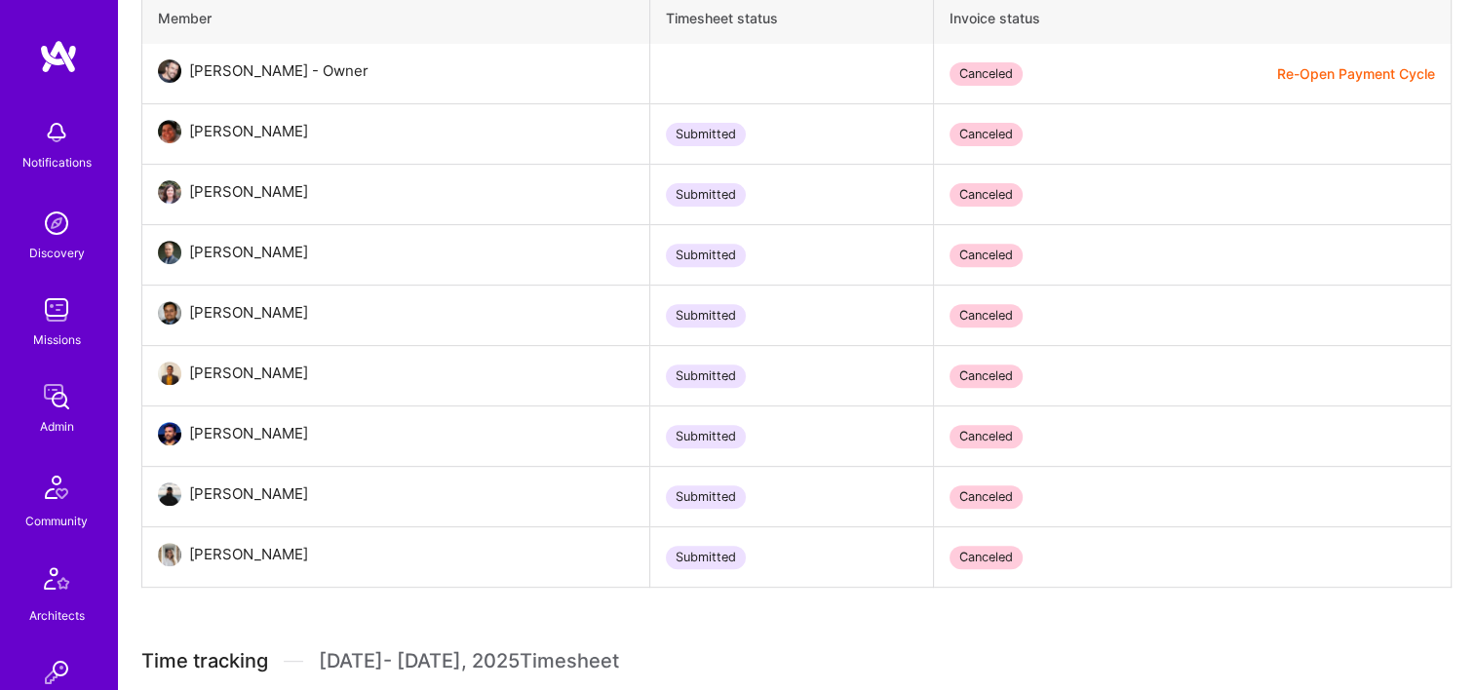
scroll to position [975, 0]
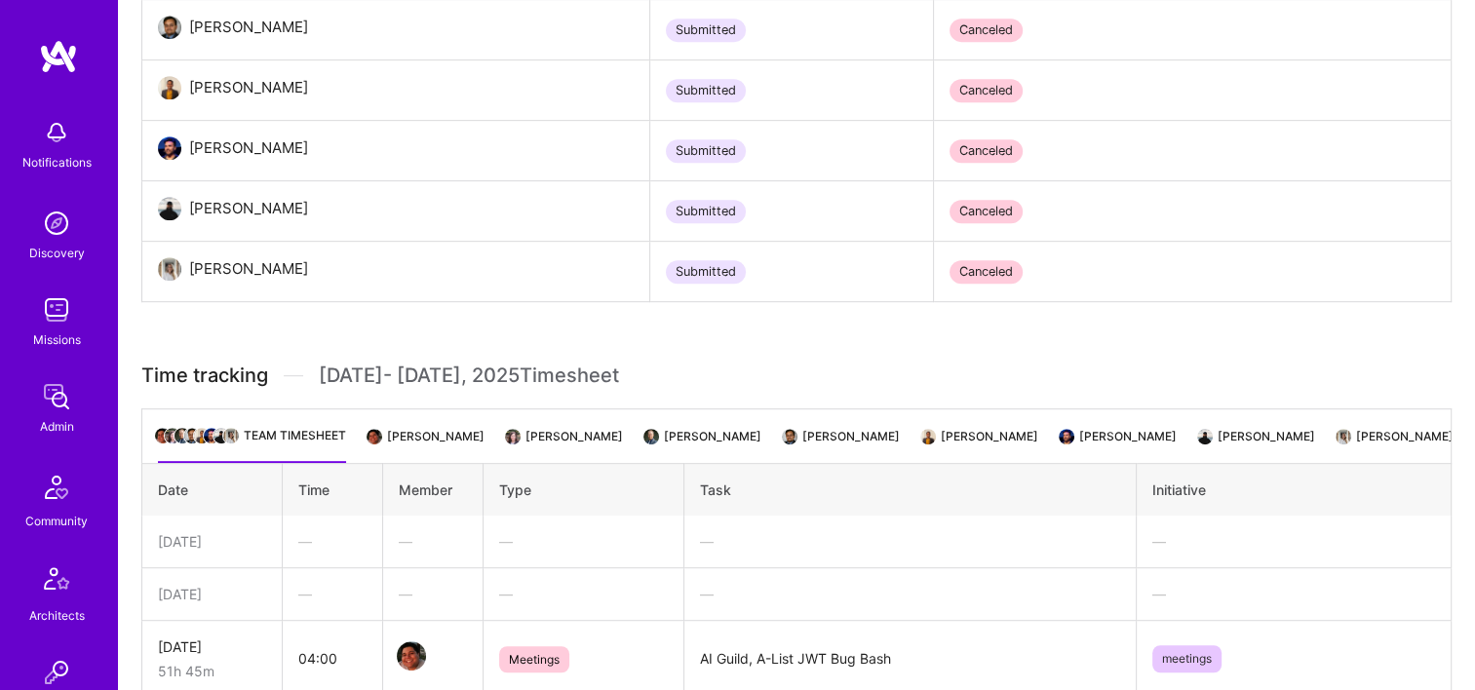
click at [1331, 368] on h3 "Time tracking Aug 16 - Aug 31 , 2025 Timesheet" at bounding box center [796, 376] width 1310 height 24
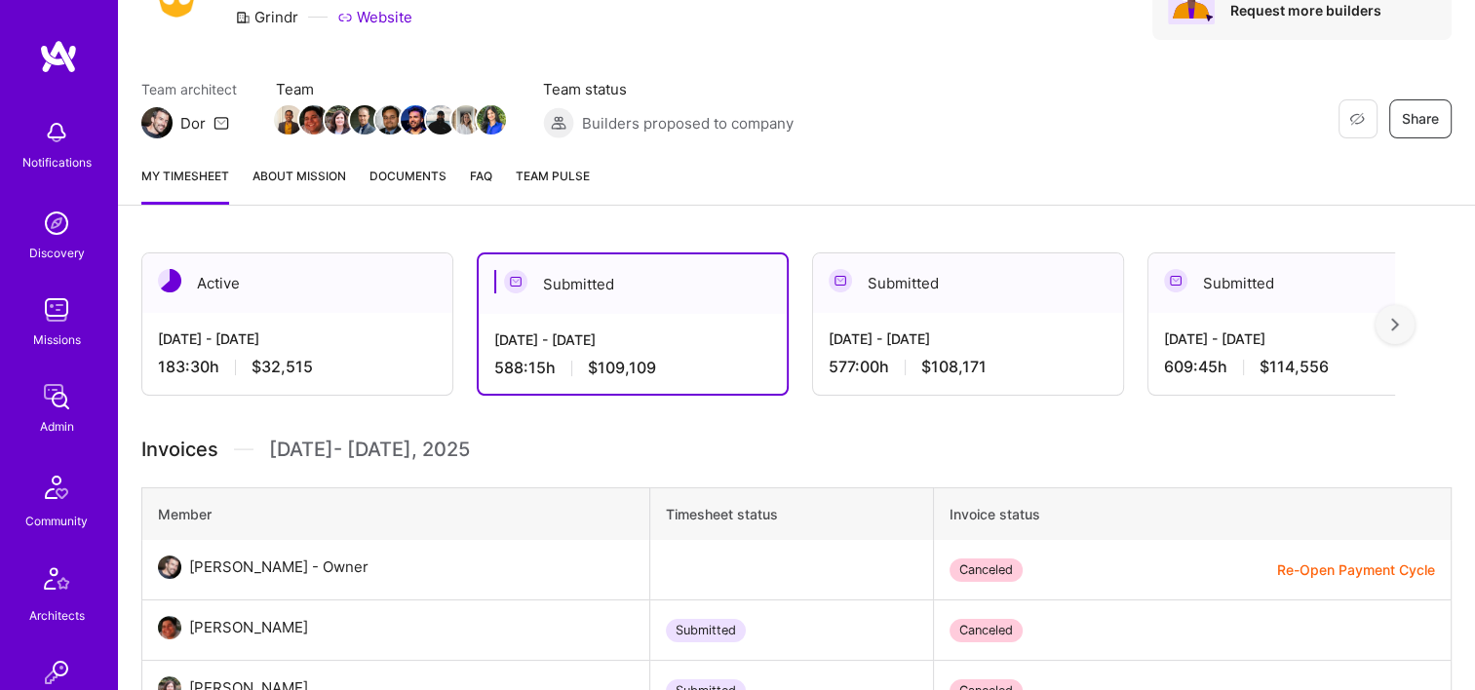
scroll to position [97, 0]
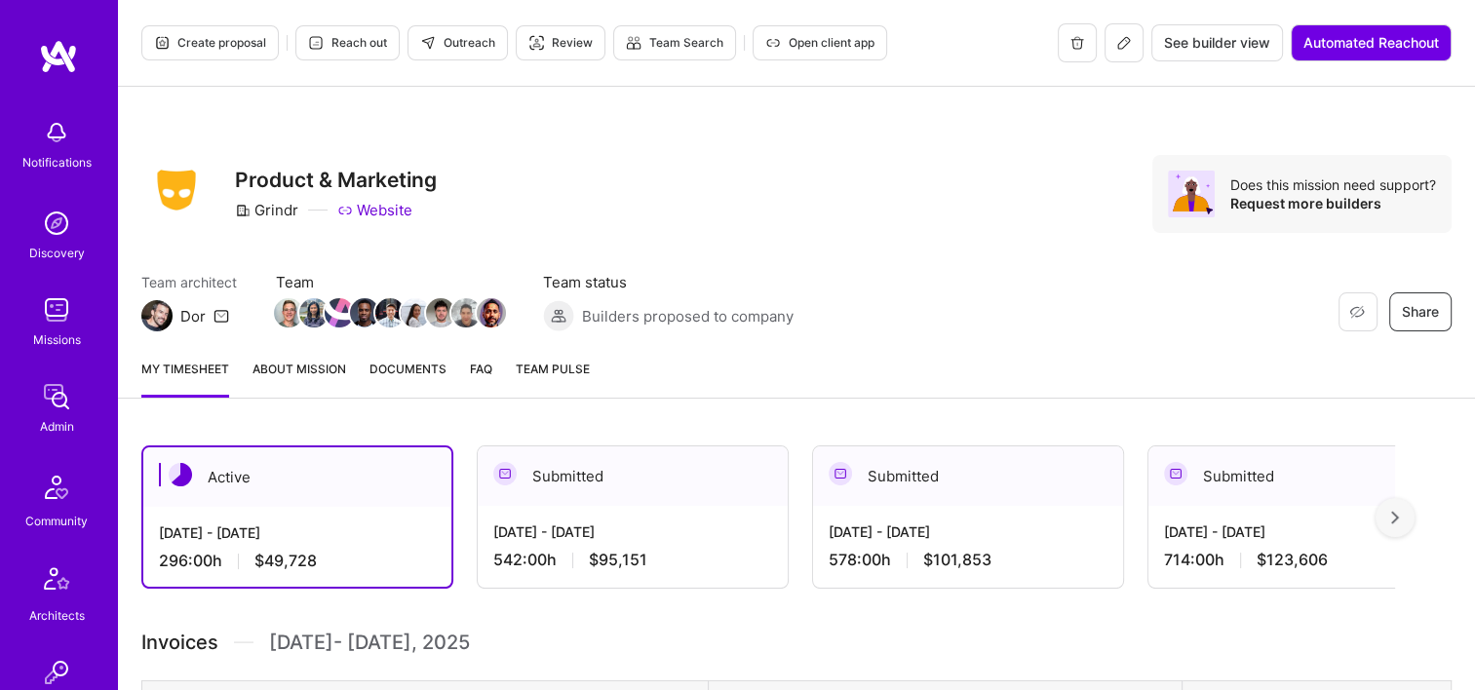
click at [412, 380] on link "Documents" at bounding box center [407, 378] width 77 height 39
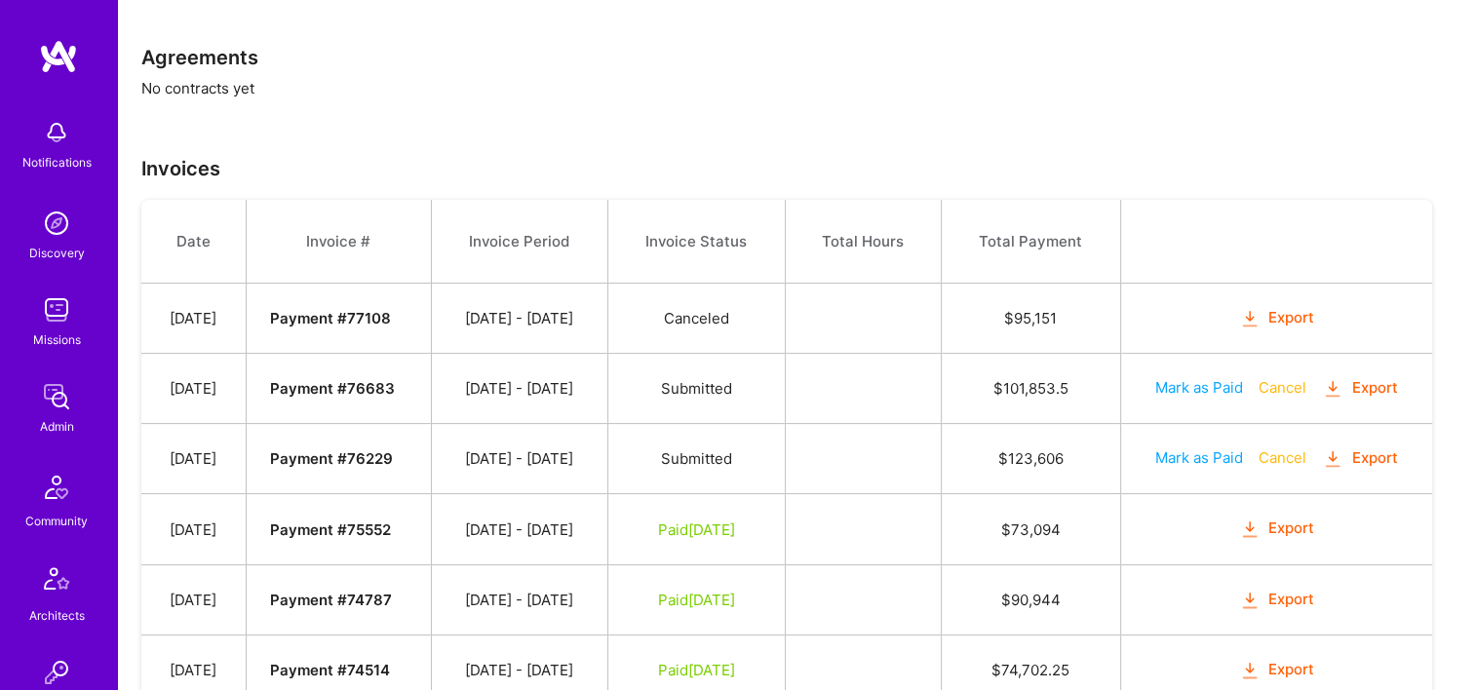
scroll to position [223, 0]
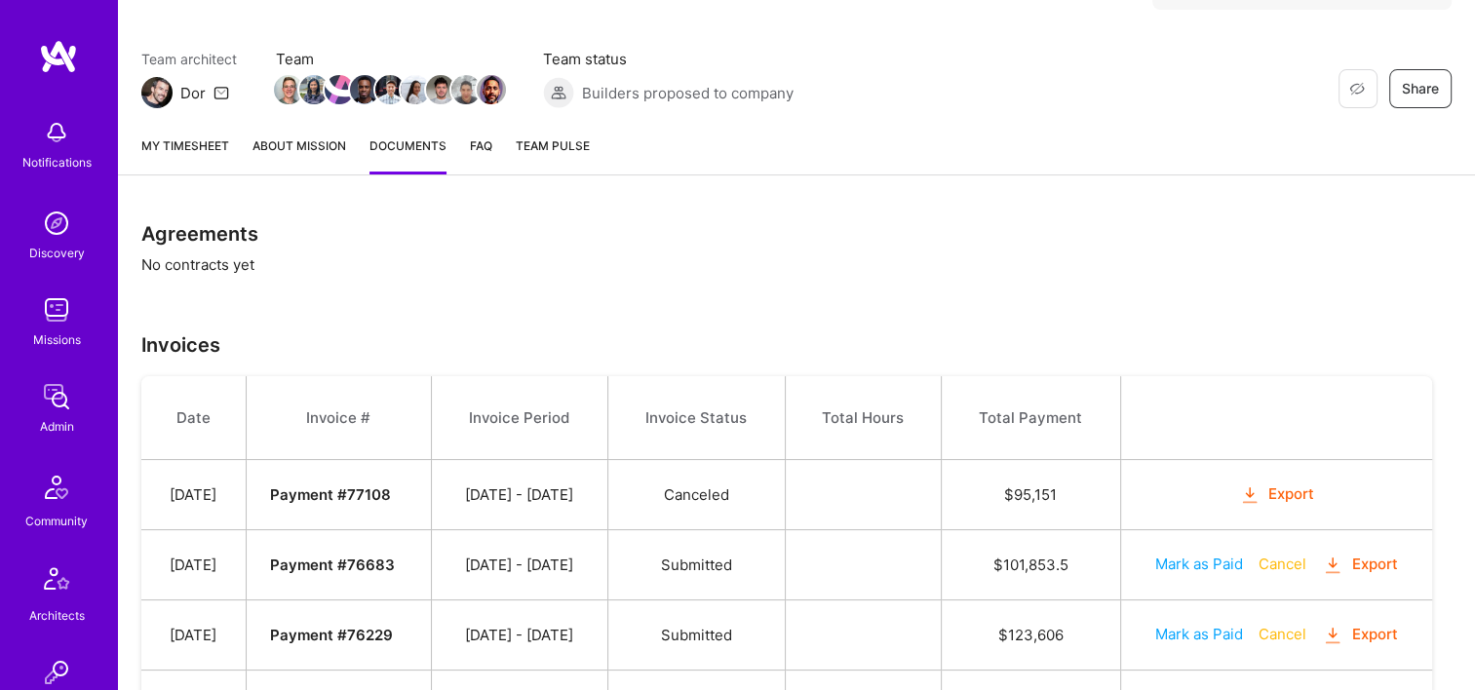
click at [192, 148] on link "My timesheet" at bounding box center [185, 154] width 88 height 39
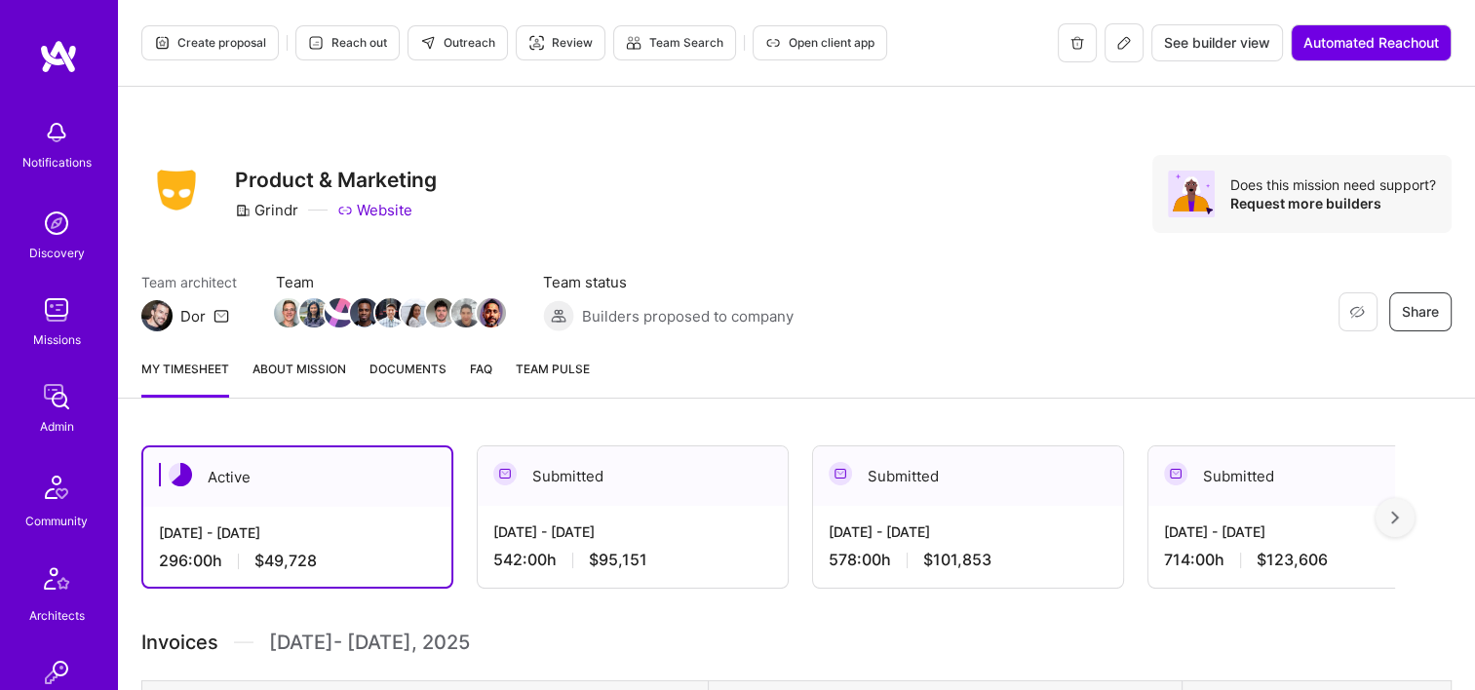
click at [708, 550] on div "542:00 h $95,151" at bounding box center [632, 560] width 279 height 20
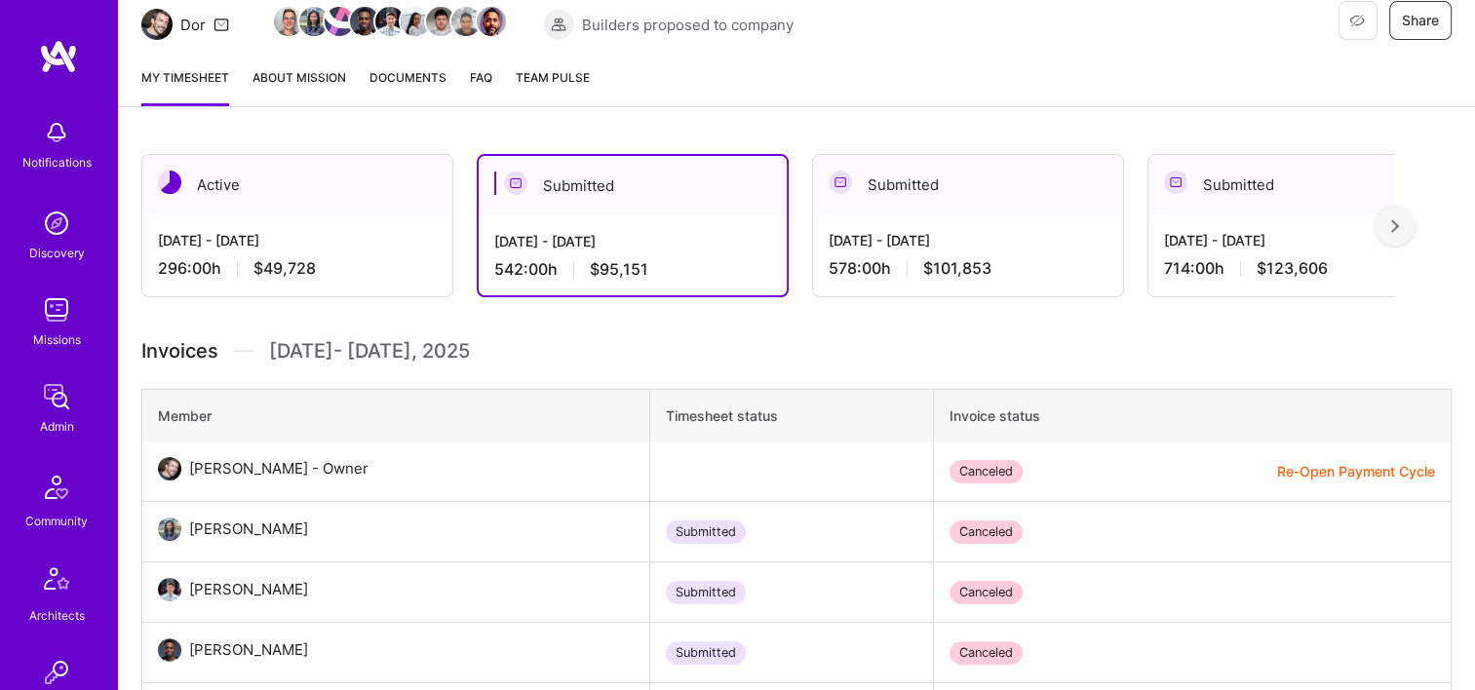
scroll to position [682, 0]
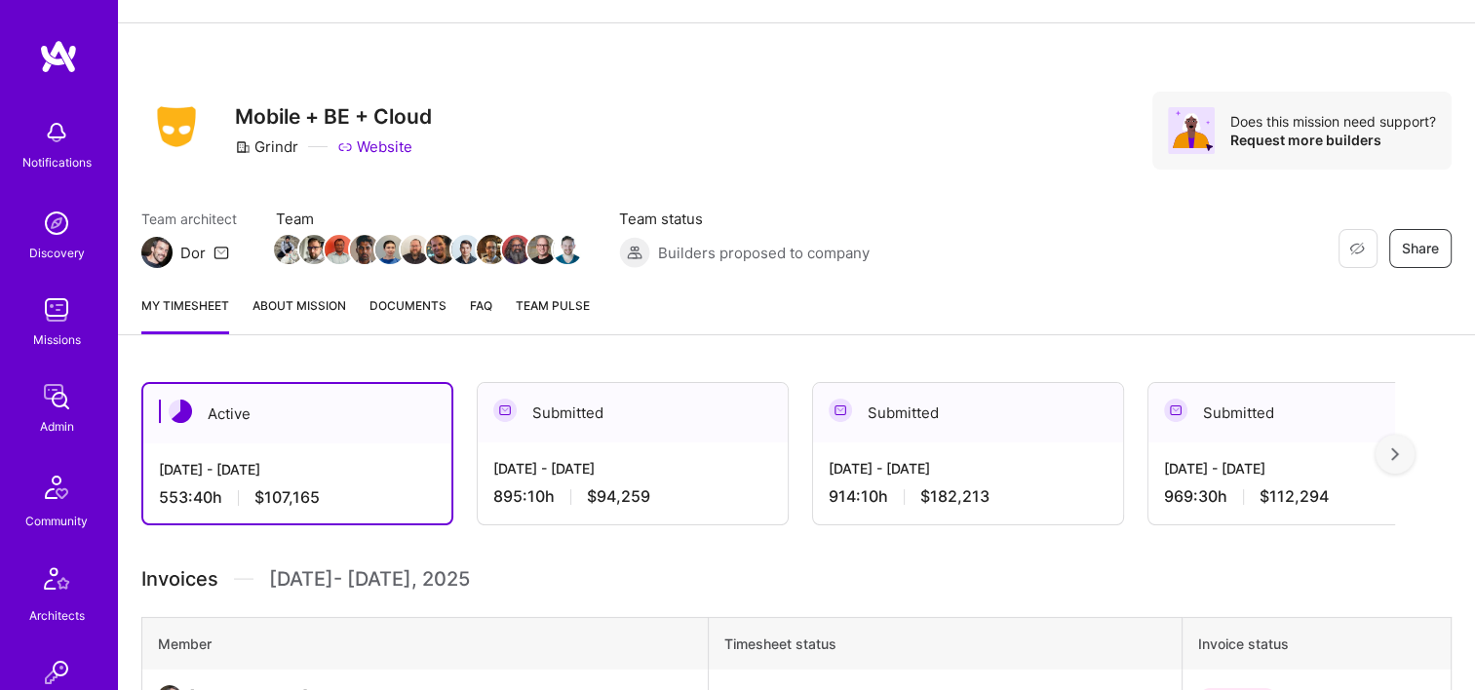
scroll to position [97, 0]
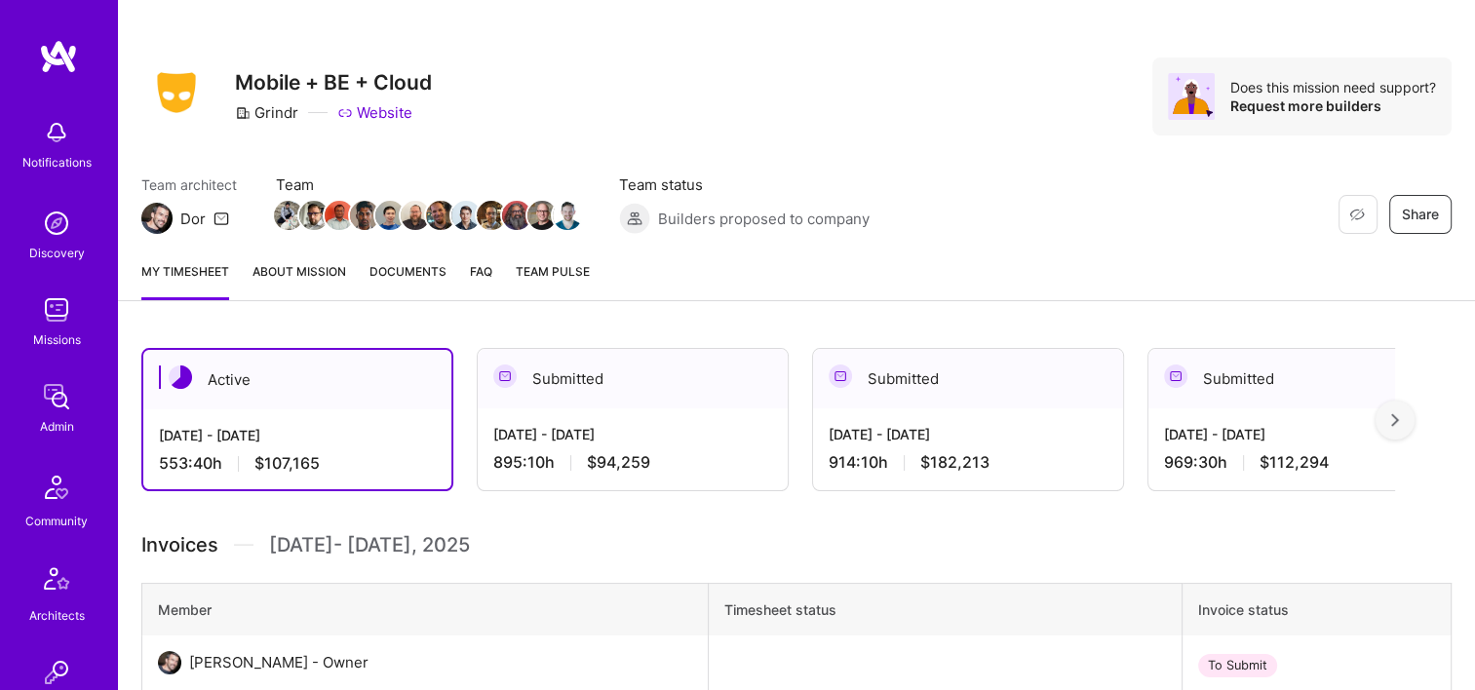
drag, startPoint x: 573, startPoint y: 398, endPoint x: 613, endPoint y: 347, distance: 64.5
click at [573, 398] on div "Submitted" at bounding box center [633, 378] width 310 height 59
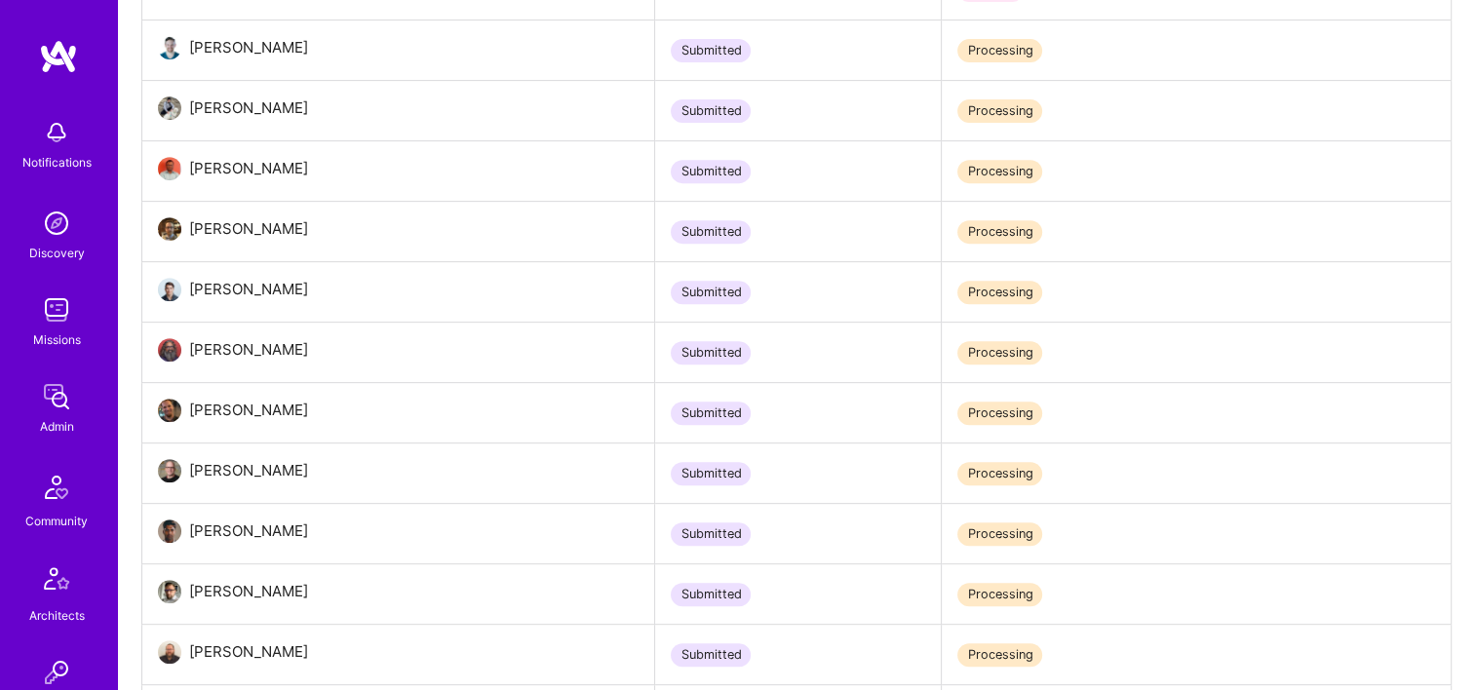
scroll to position [585, 0]
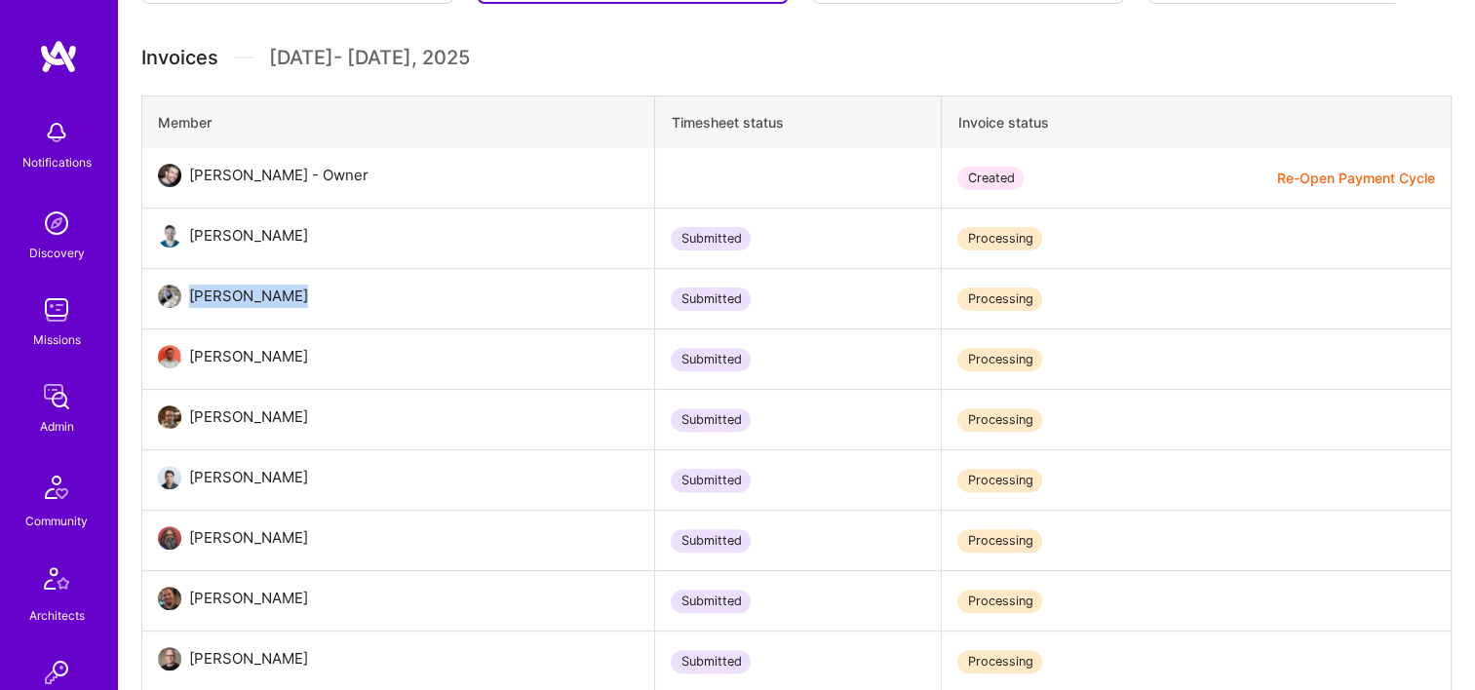
drag, startPoint x: 226, startPoint y: 297, endPoint x: 188, endPoint y: 296, distance: 38.0
click at [188, 296] on div "Chad Newbry" at bounding box center [252, 296] width 142 height 23
copy div "Chad Newbry"
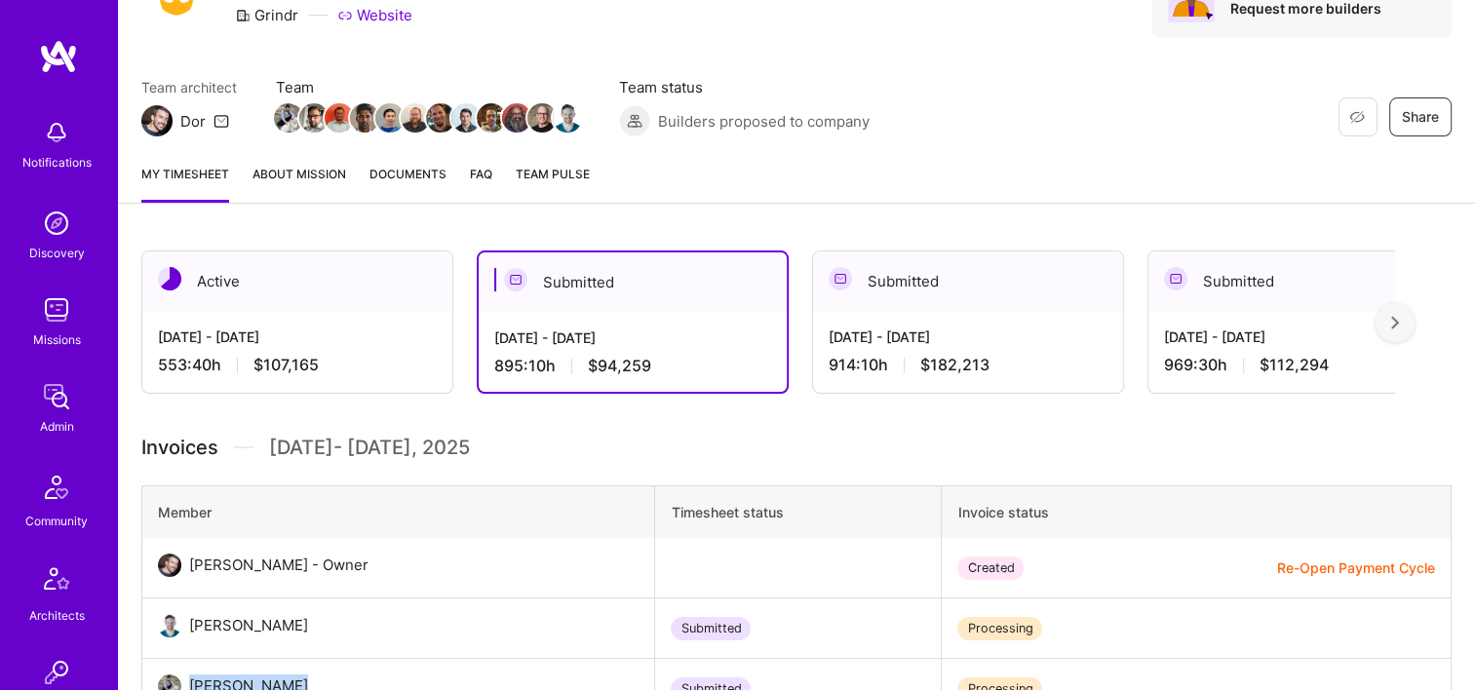
scroll to position [0, 0]
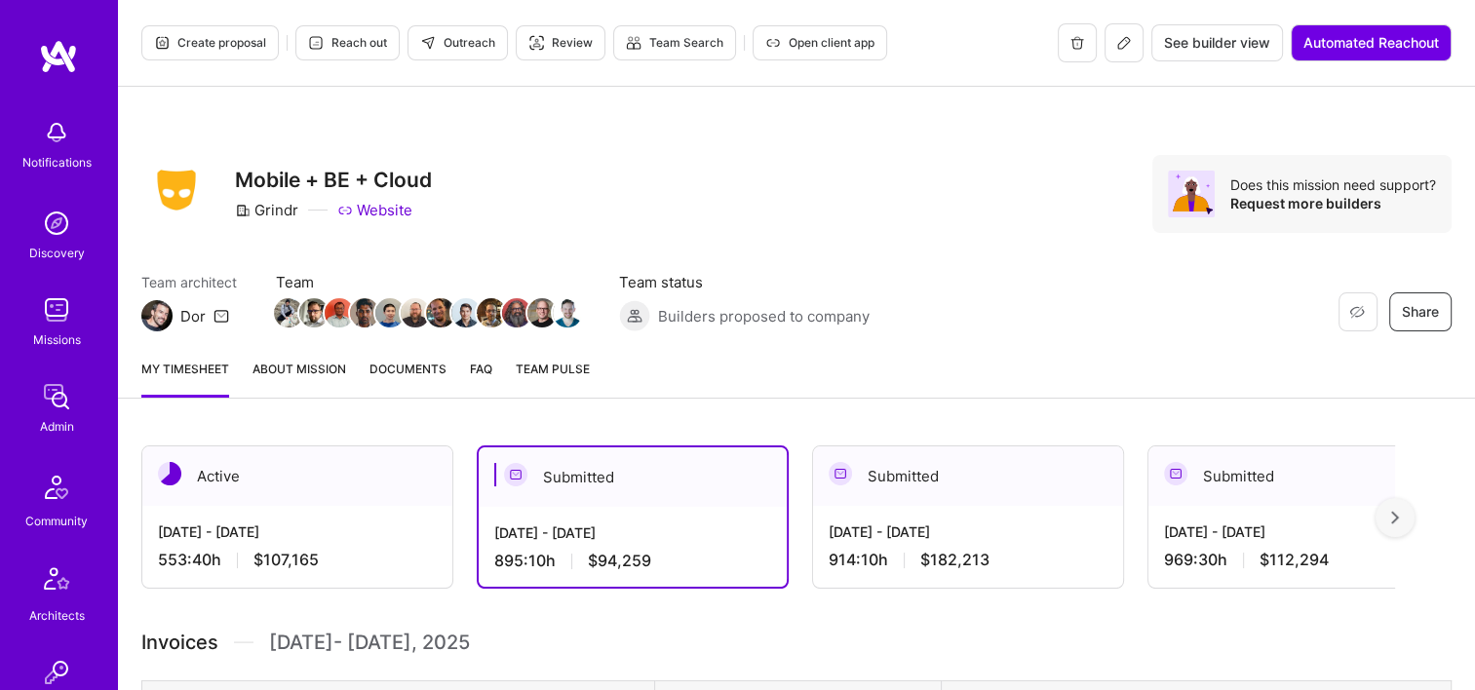
click at [1092, 212] on div "Restore Not Interested Share Mobile + BE + Cloud Grindr Website Does this missi…" at bounding box center [796, 194] width 1310 height 78
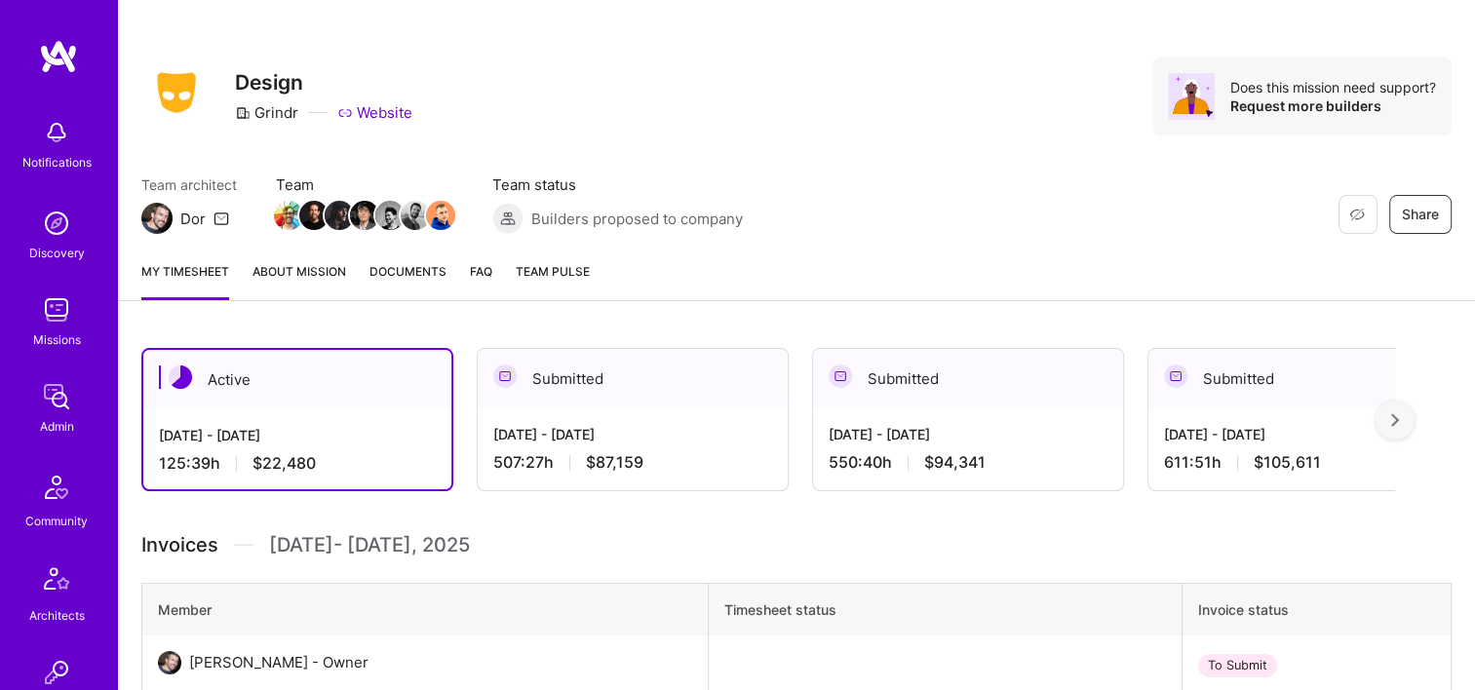
drag, startPoint x: 577, startPoint y: 390, endPoint x: 588, endPoint y: 390, distance: 10.7
click at [581, 390] on div "Submitted" at bounding box center [633, 378] width 310 height 59
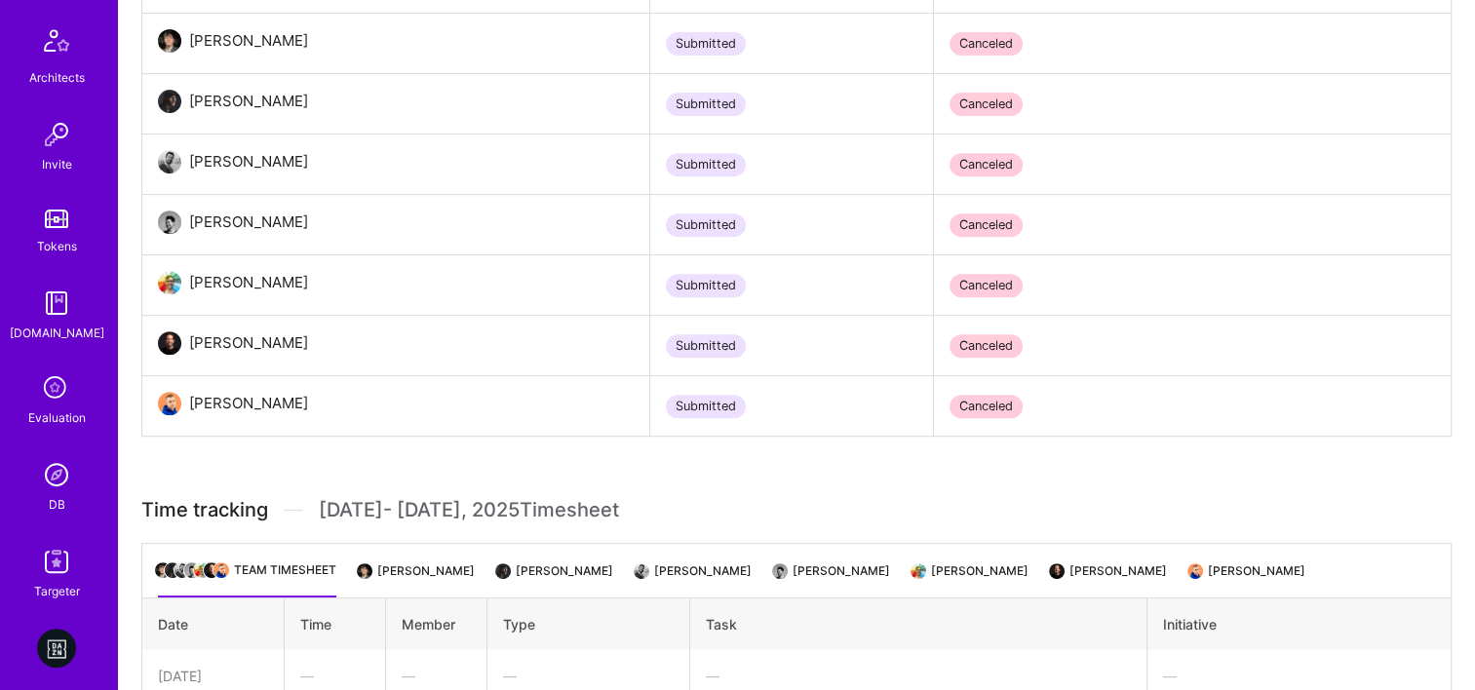
scroll to position [585, 0]
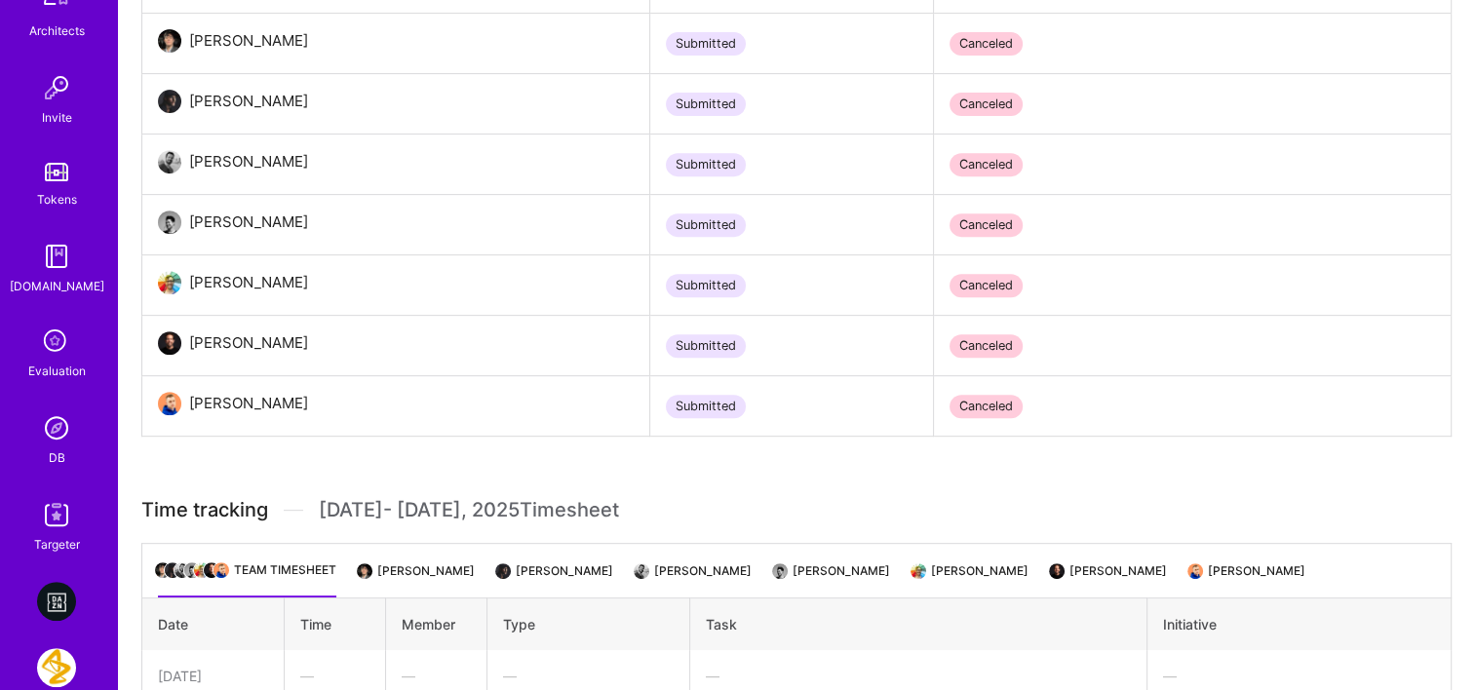
click at [56, 440] on img at bounding box center [56, 427] width 39 height 39
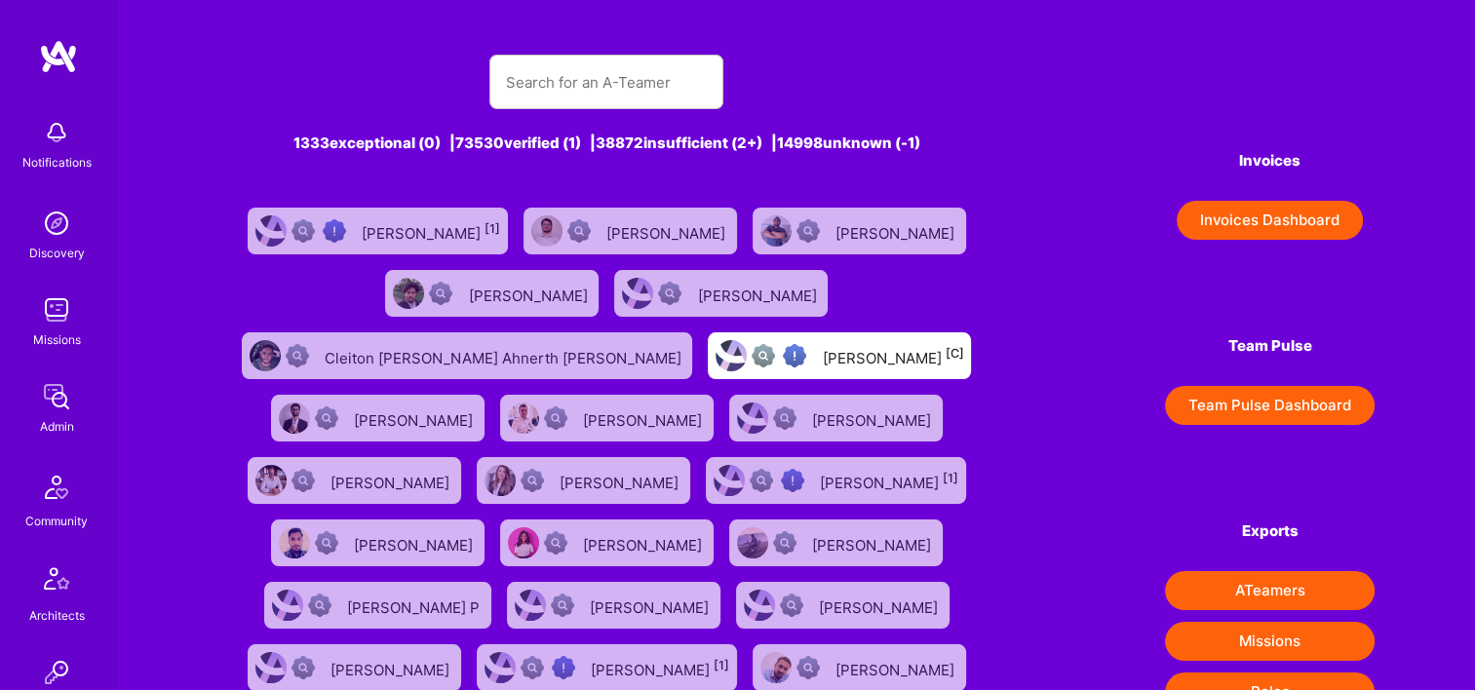
click at [1287, 214] on button "Invoices Dashboard" at bounding box center [1269, 220] width 186 height 39
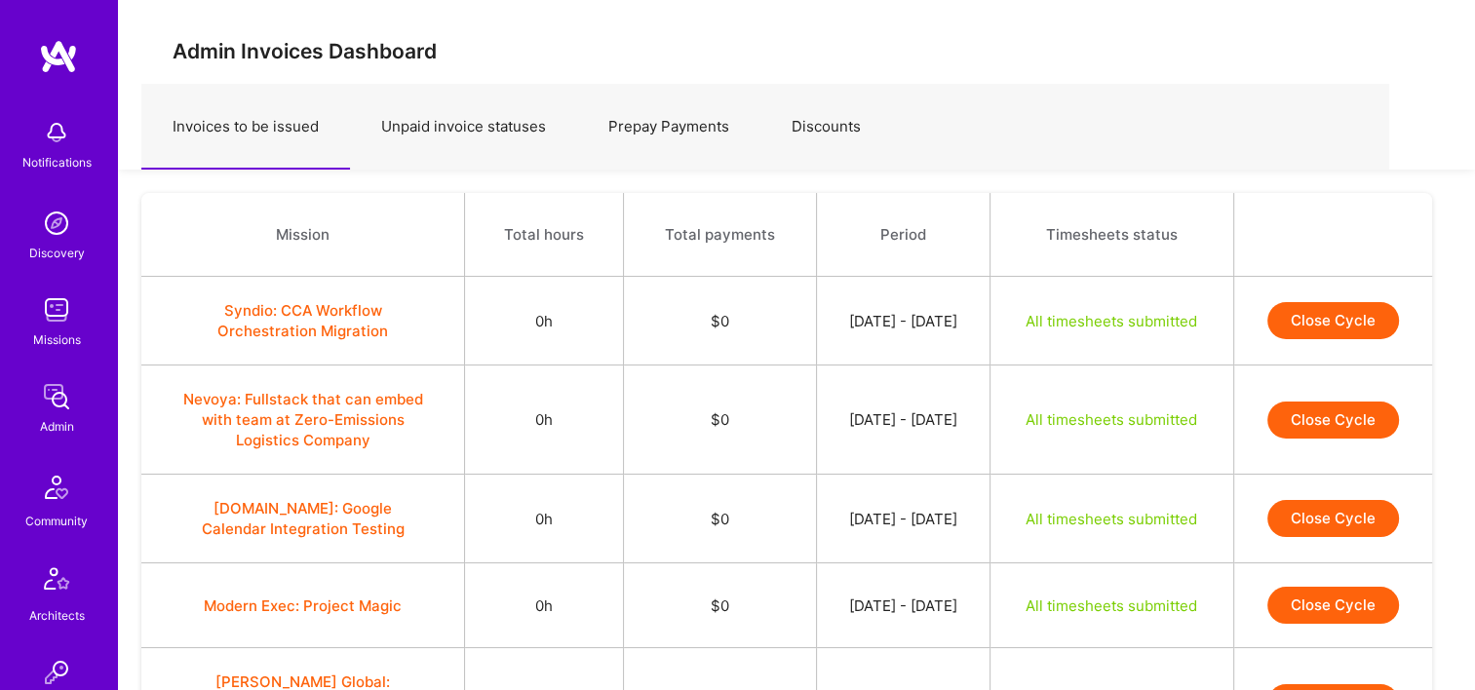
click at [659, 131] on link "Prepay Payments" at bounding box center [668, 127] width 183 height 85
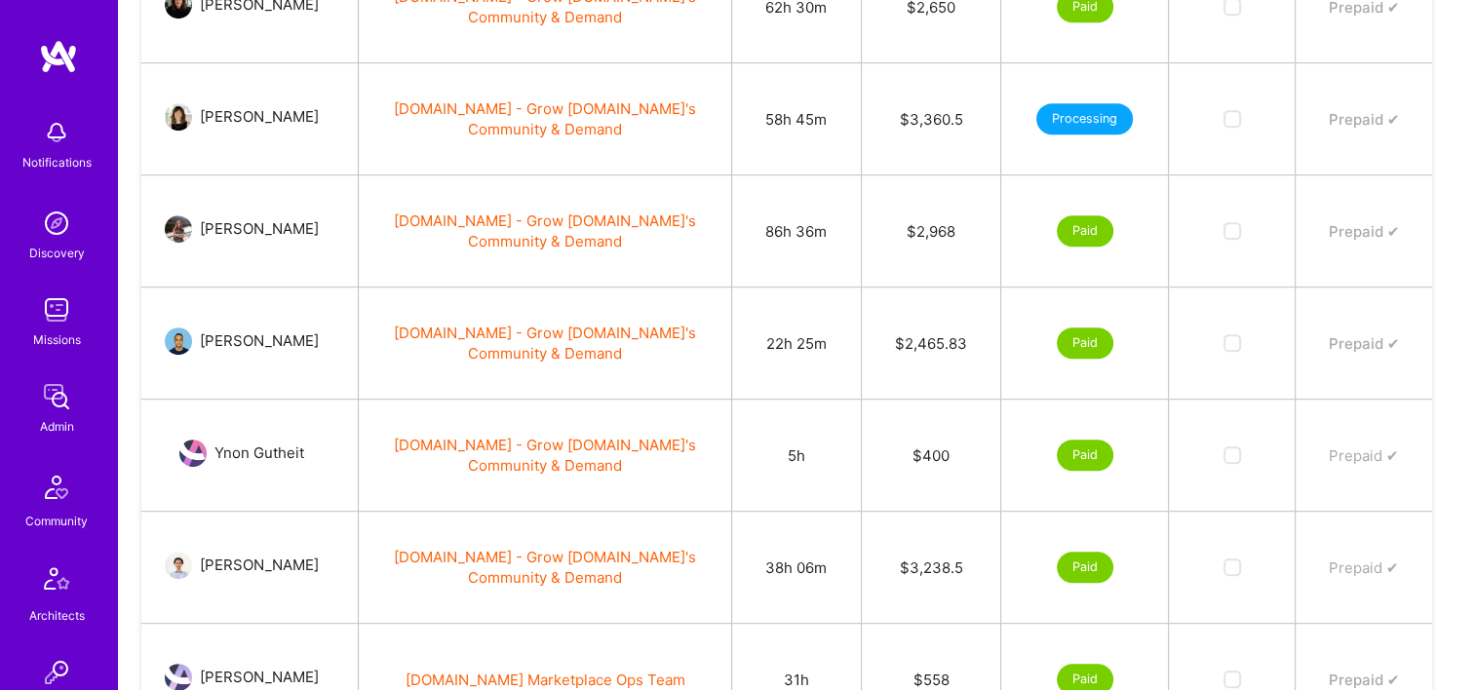
scroll to position [1088, 0]
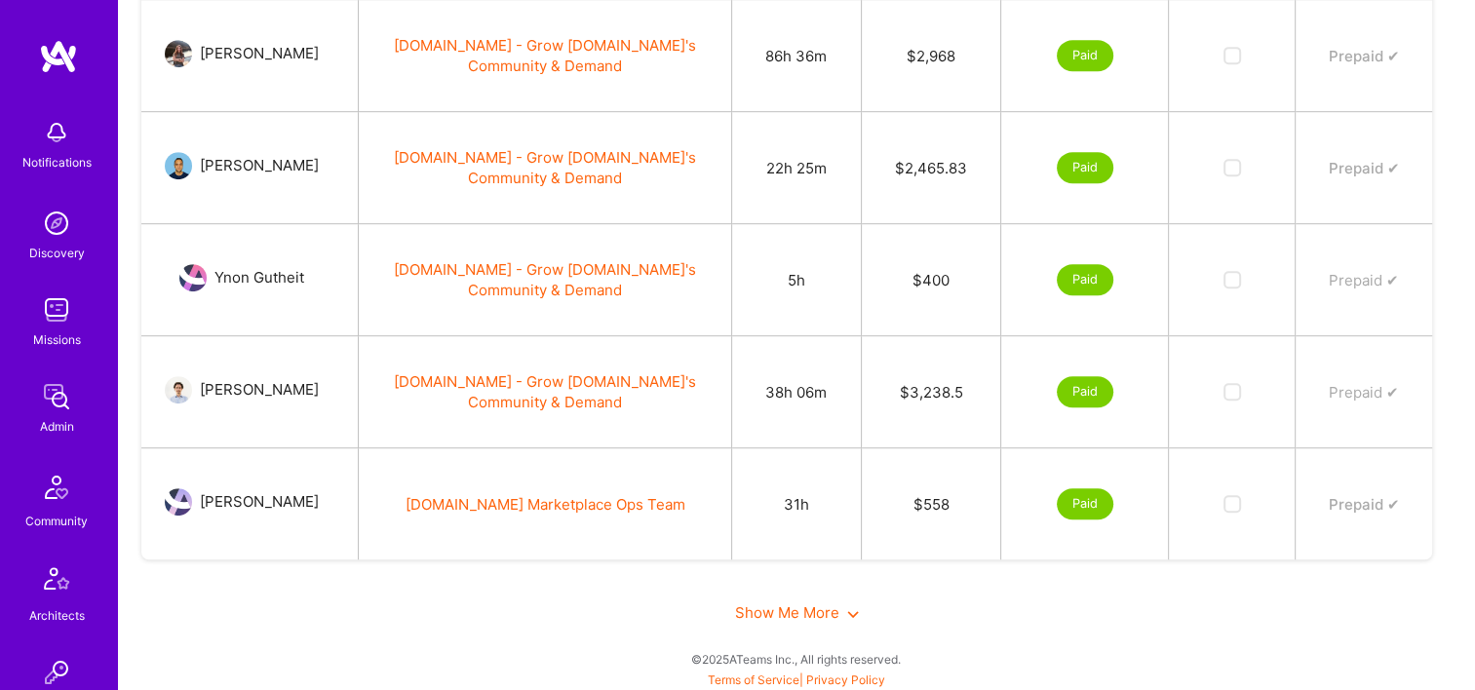
click at [809, 612] on span "Show Me More" at bounding box center [797, 612] width 124 height 19
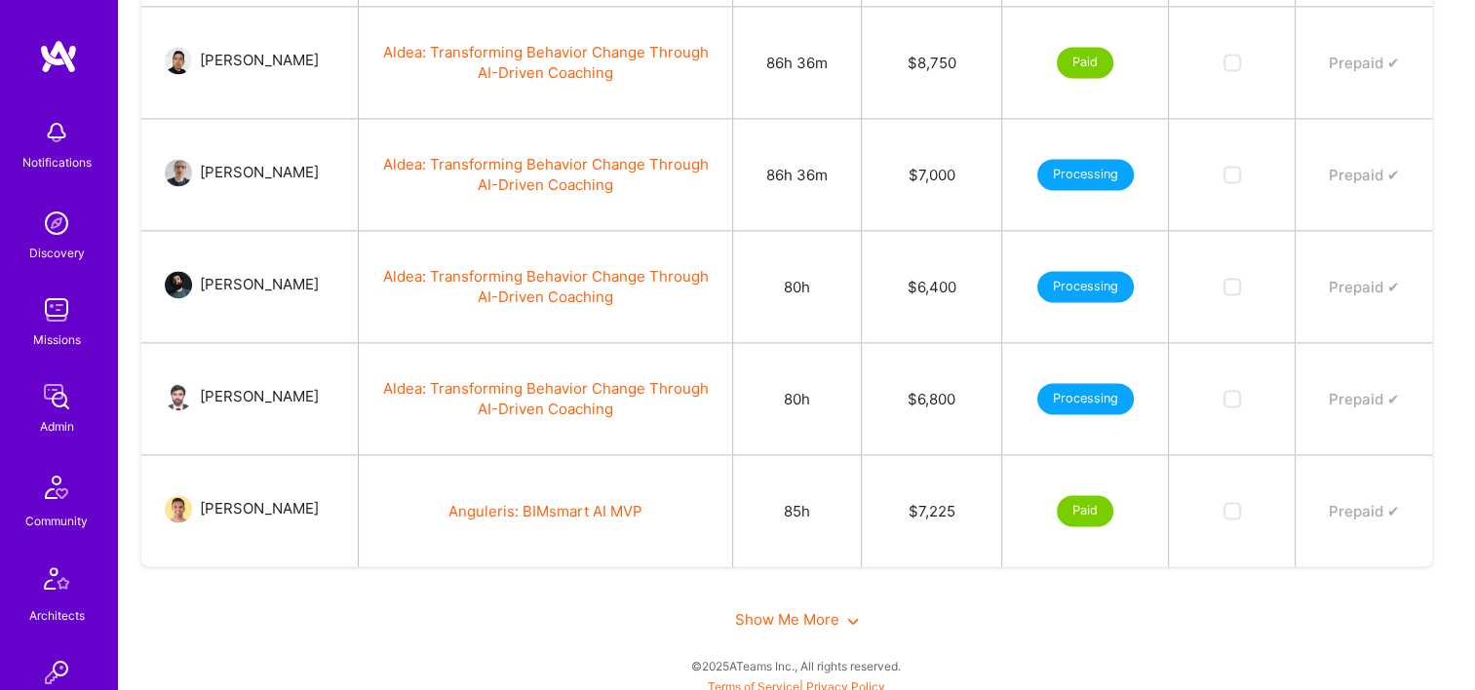
scroll to position [2767, 0]
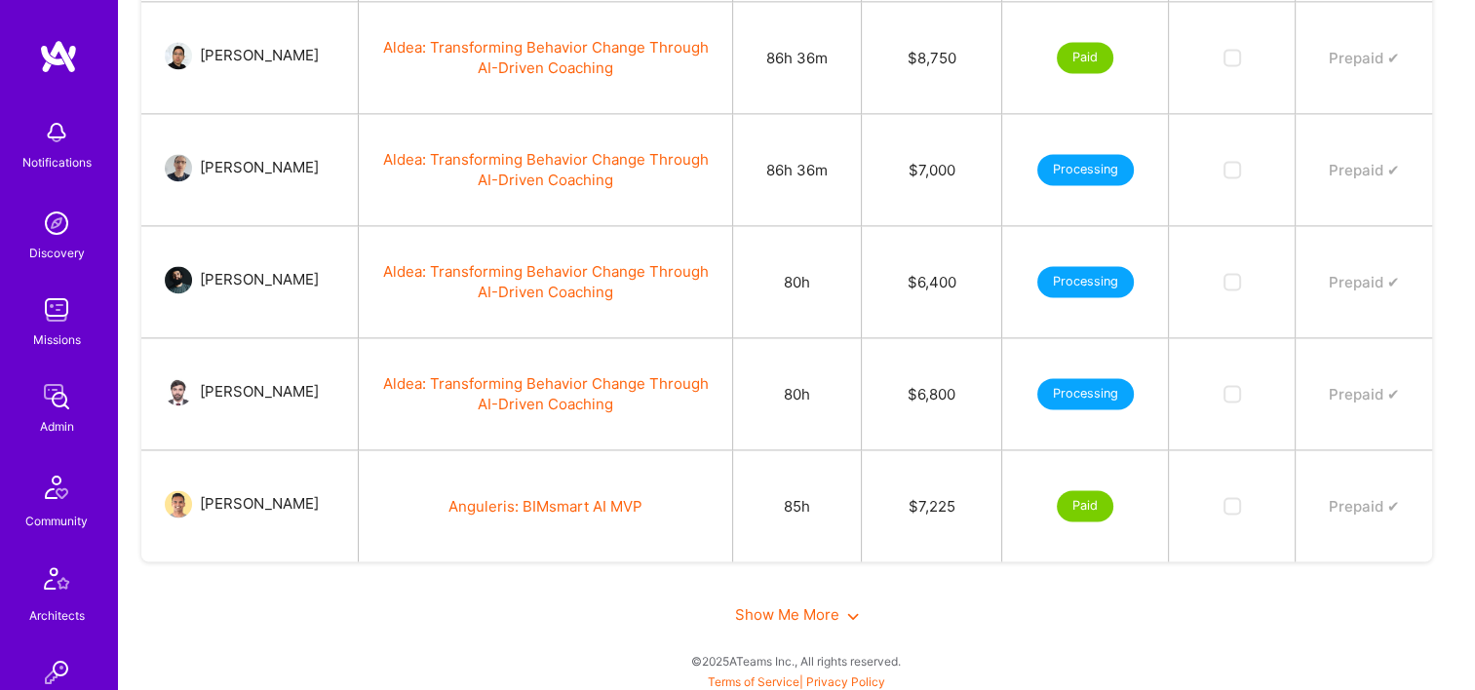
click at [791, 610] on span "Show Me More" at bounding box center [797, 614] width 124 height 19
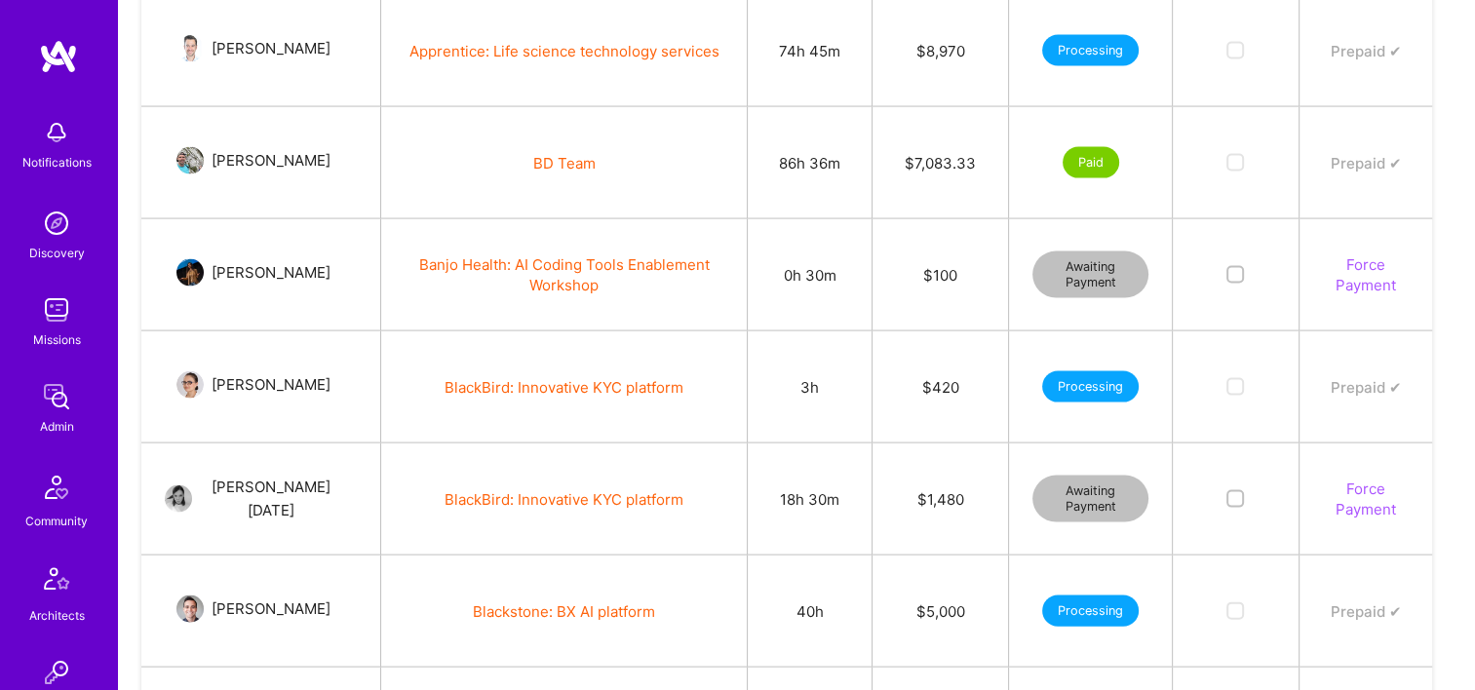
scroll to position [4326, 0]
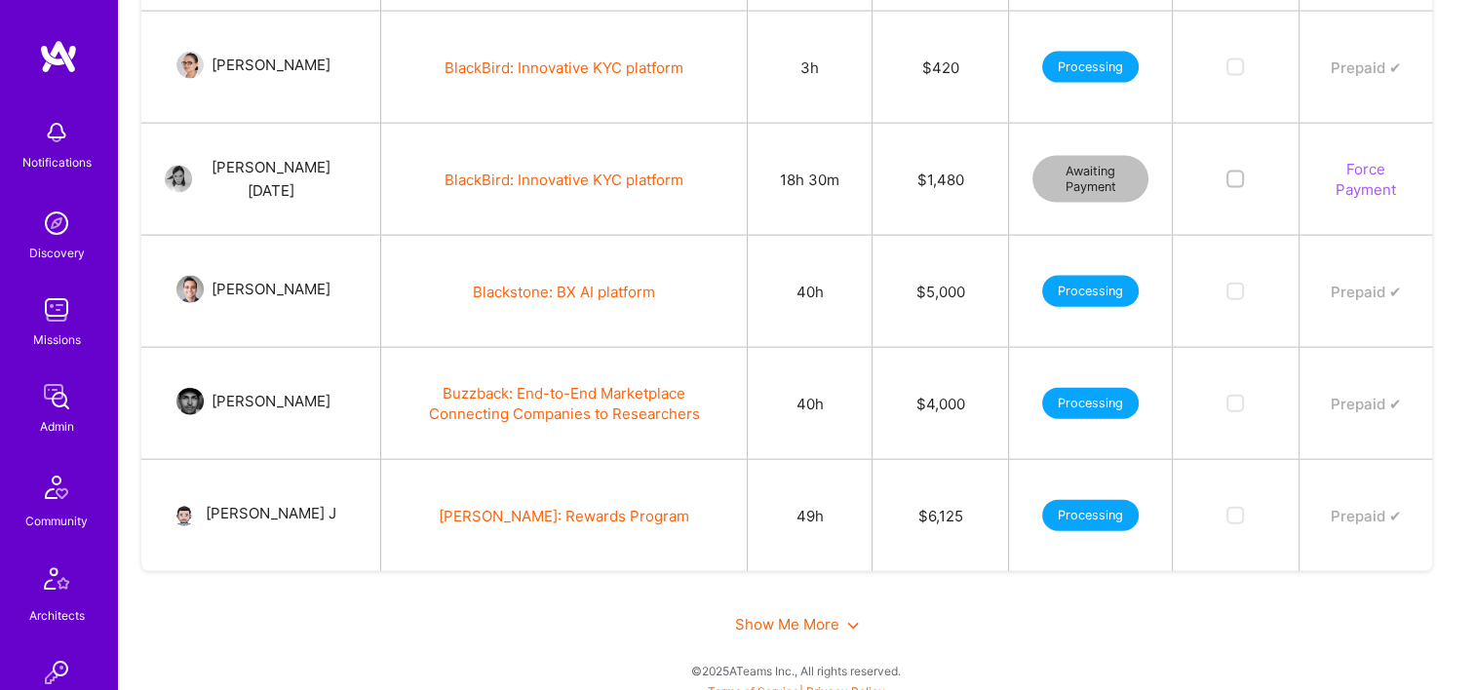
click at [798, 627] on div "Show Me More" at bounding box center [796, 624] width 1310 height 67
click at [788, 615] on span "Show Me More" at bounding box center [797, 624] width 124 height 19
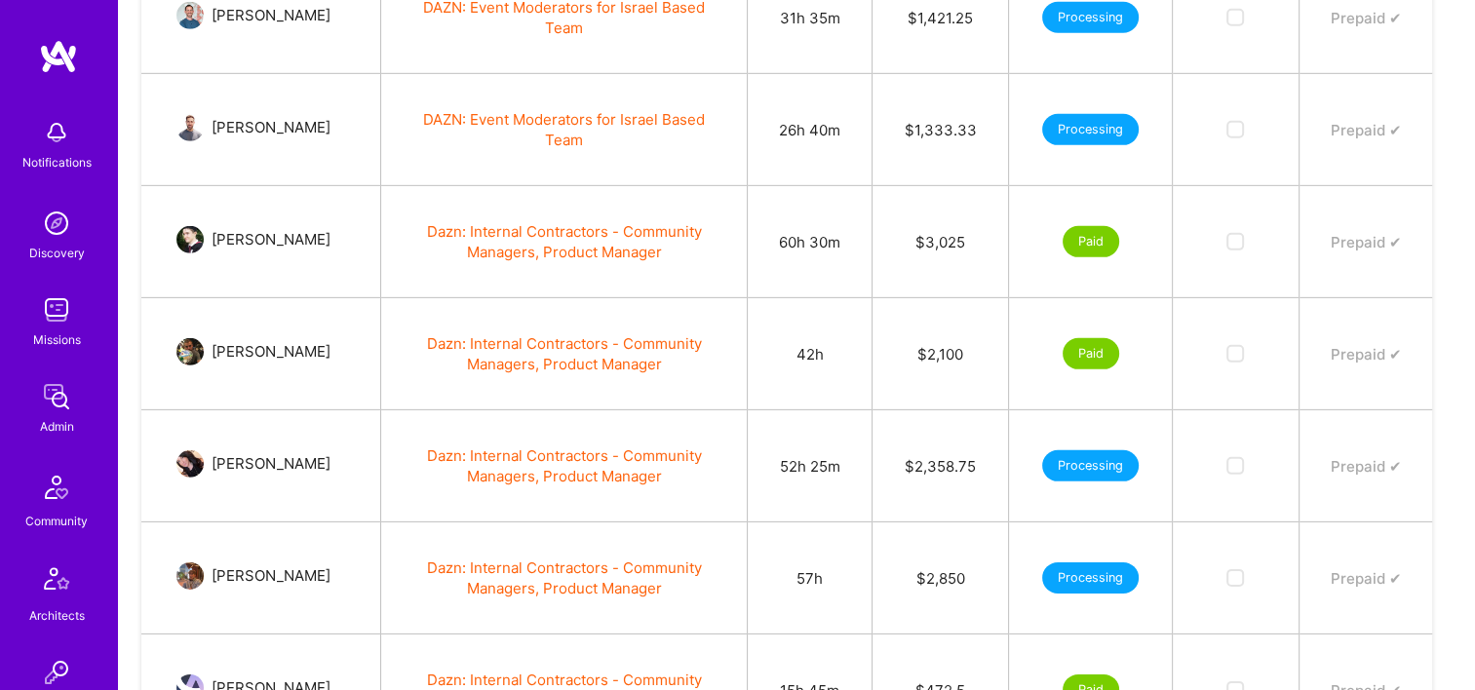
scroll to position [6124, 0]
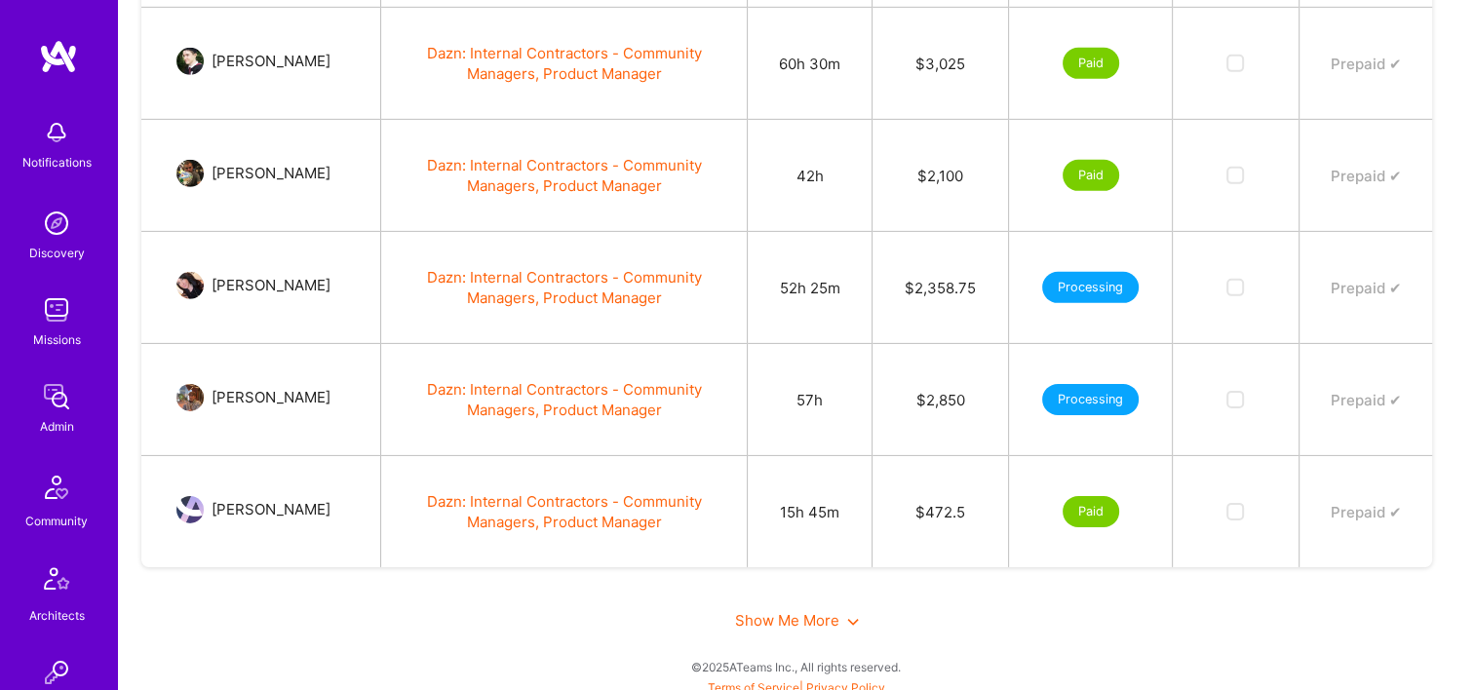
click at [763, 611] on span "Show Me More" at bounding box center [797, 620] width 124 height 19
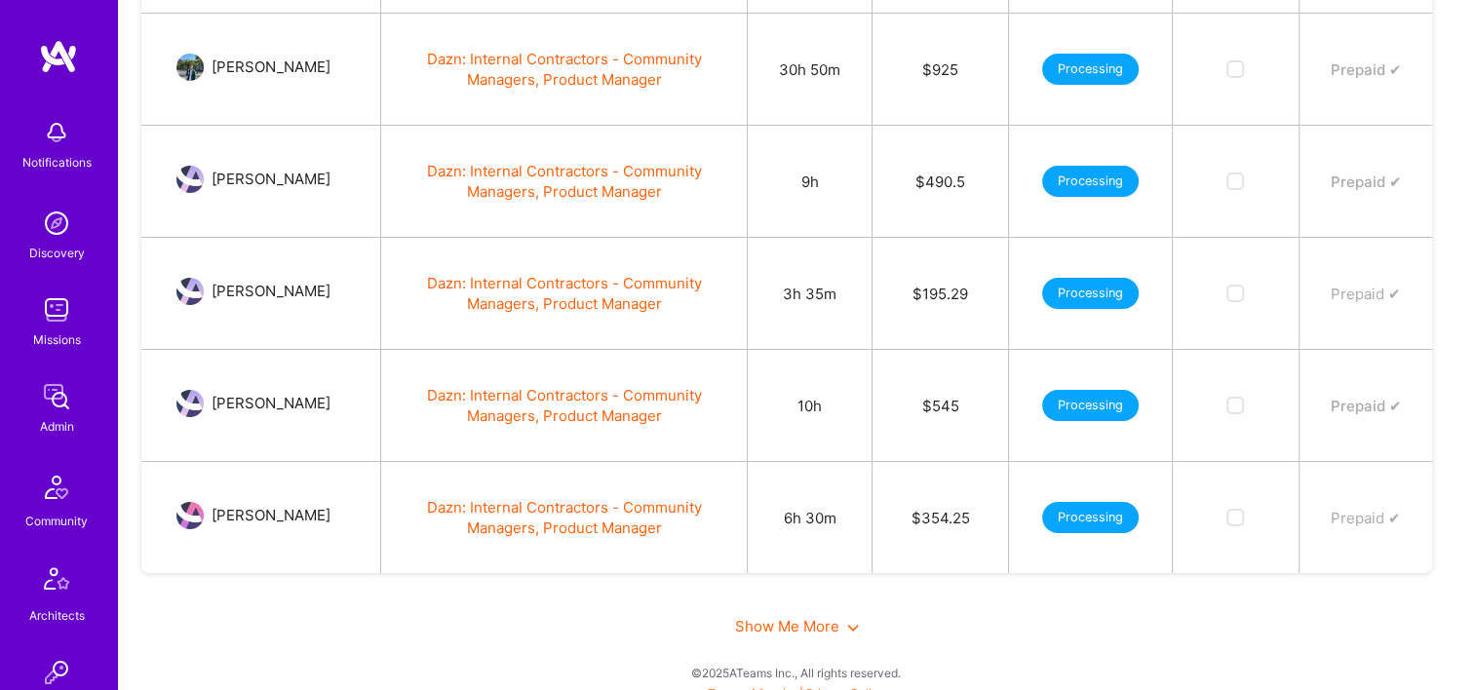
scroll to position [7018, 0]
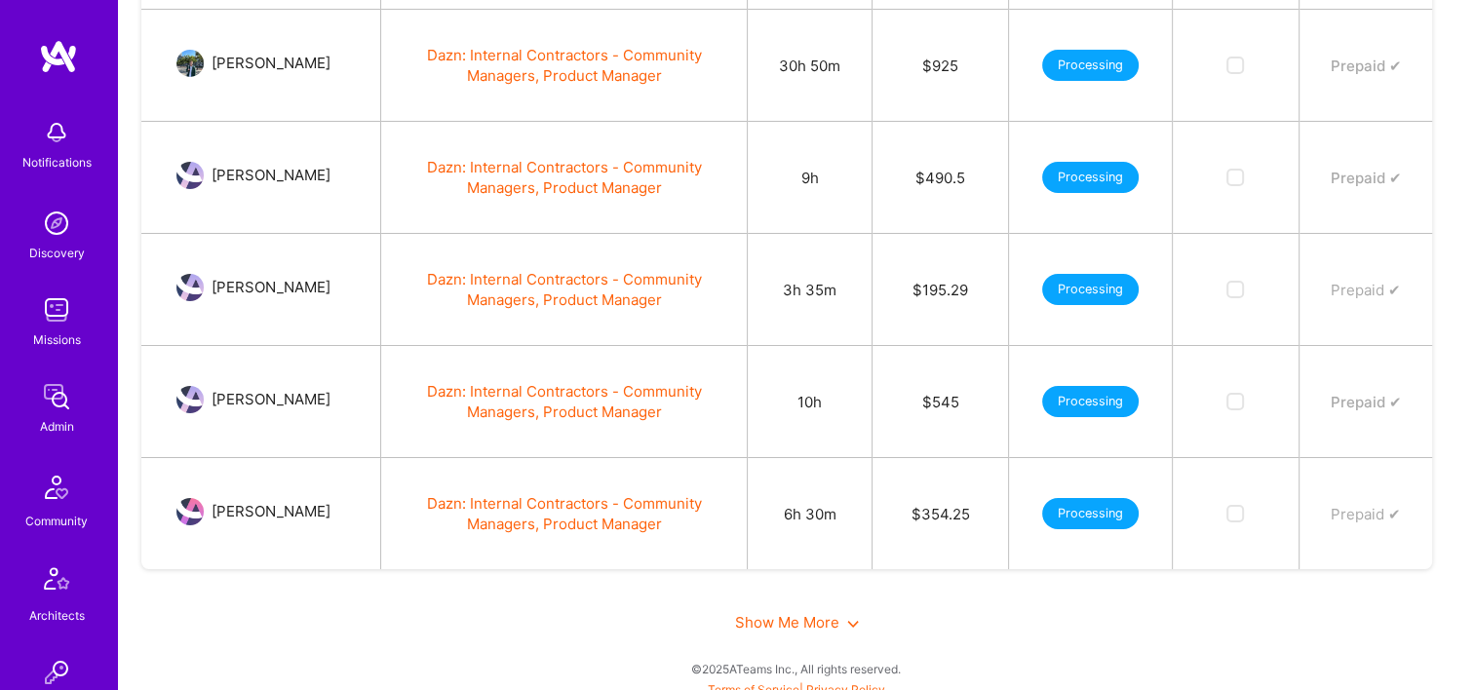
click at [795, 613] on span "Show Me More" at bounding box center [797, 622] width 124 height 19
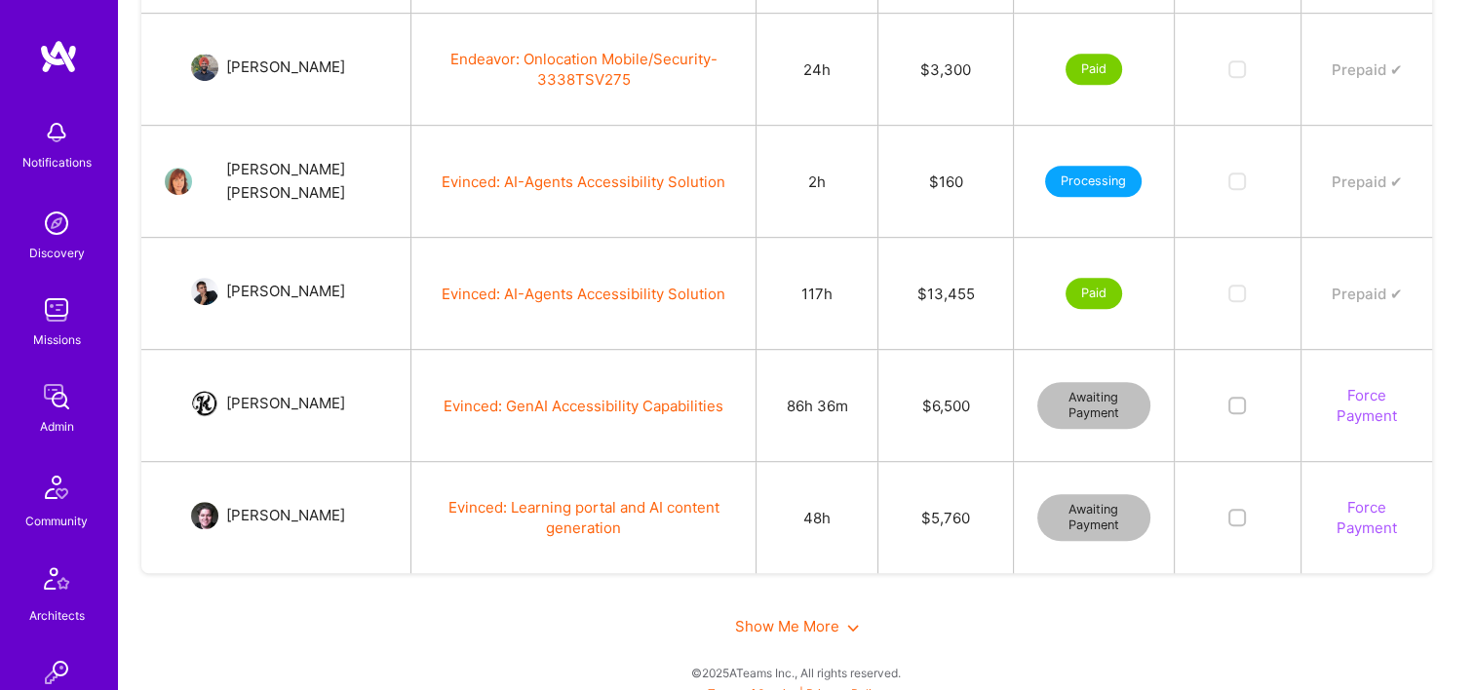
scroll to position [8584, 0]
click at [803, 616] on span "Show Me More" at bounding box center [797, 625] width 124 height 19
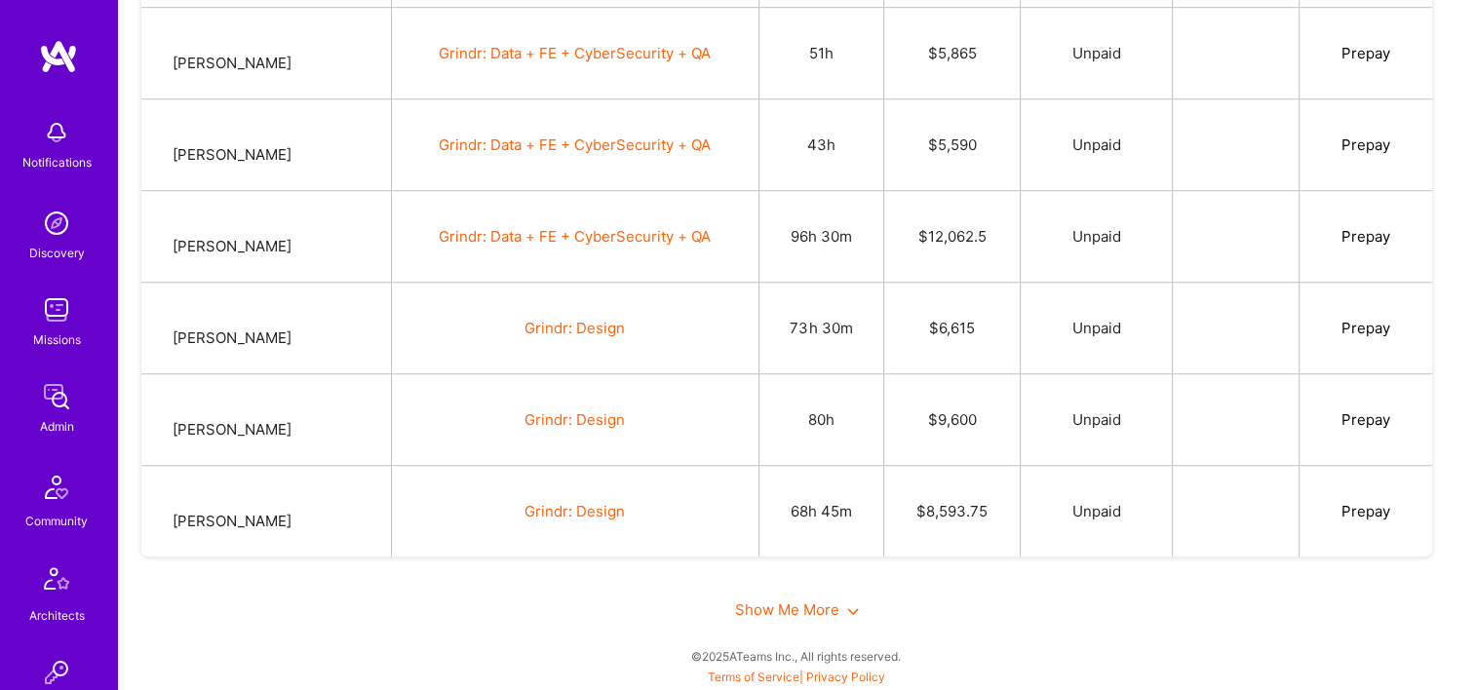
scroll to position [9851, 0]
drag, startPoint x: 322, startPoint y: 96, endPoint x: 262, endPoint y: -4, distance: 115.8
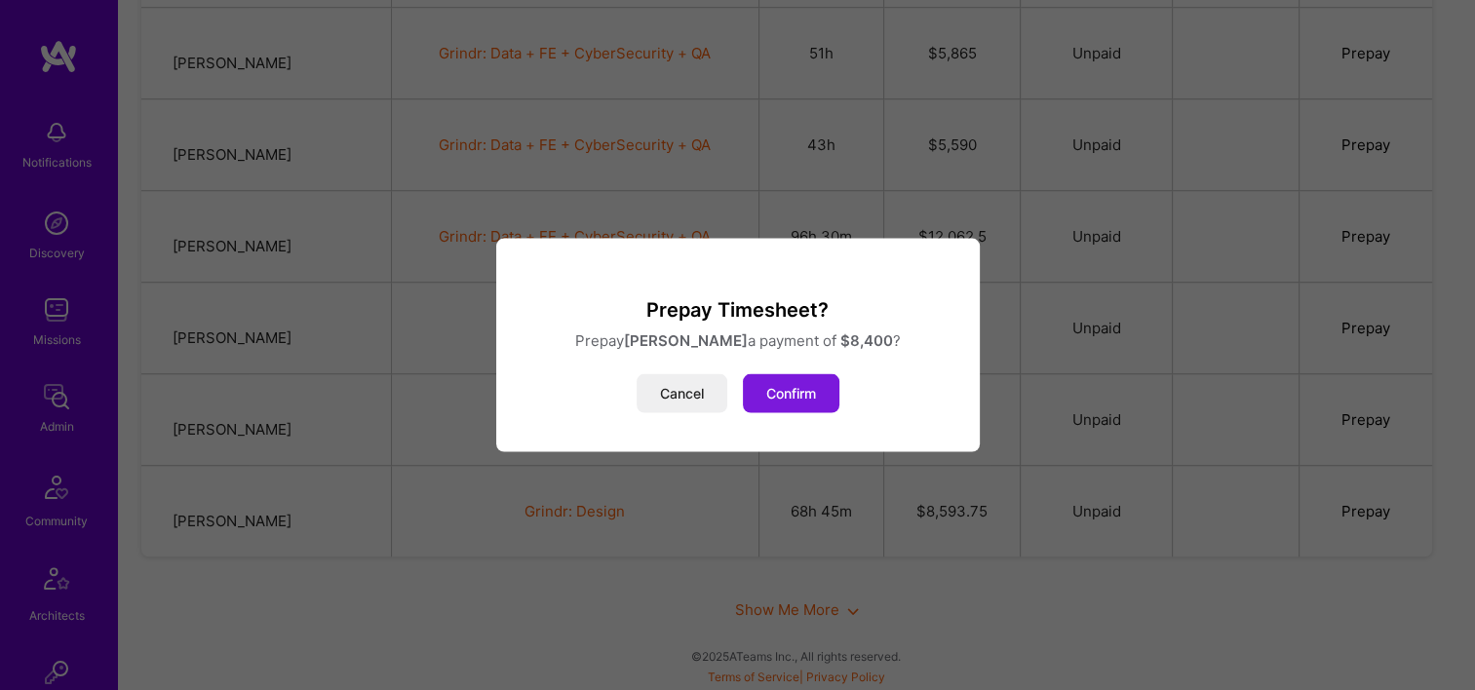
click at [803, 374] on button "Confirm" at bounding box center [791, 393] width 96 height 39
click at [797, 374] on button "Confirm" at bounding box center [791, 393] width 96 height 39
click at [799, 374] on button "Confirm" at bounding box center [791, 393] width 96 height 39
click at [800, 374] on button "Confirm" at bounding box center [791, 393] width 96 height 39
click at [800, 375] on button "Confirm" at bounding box center [791, 393] width 96 height 39
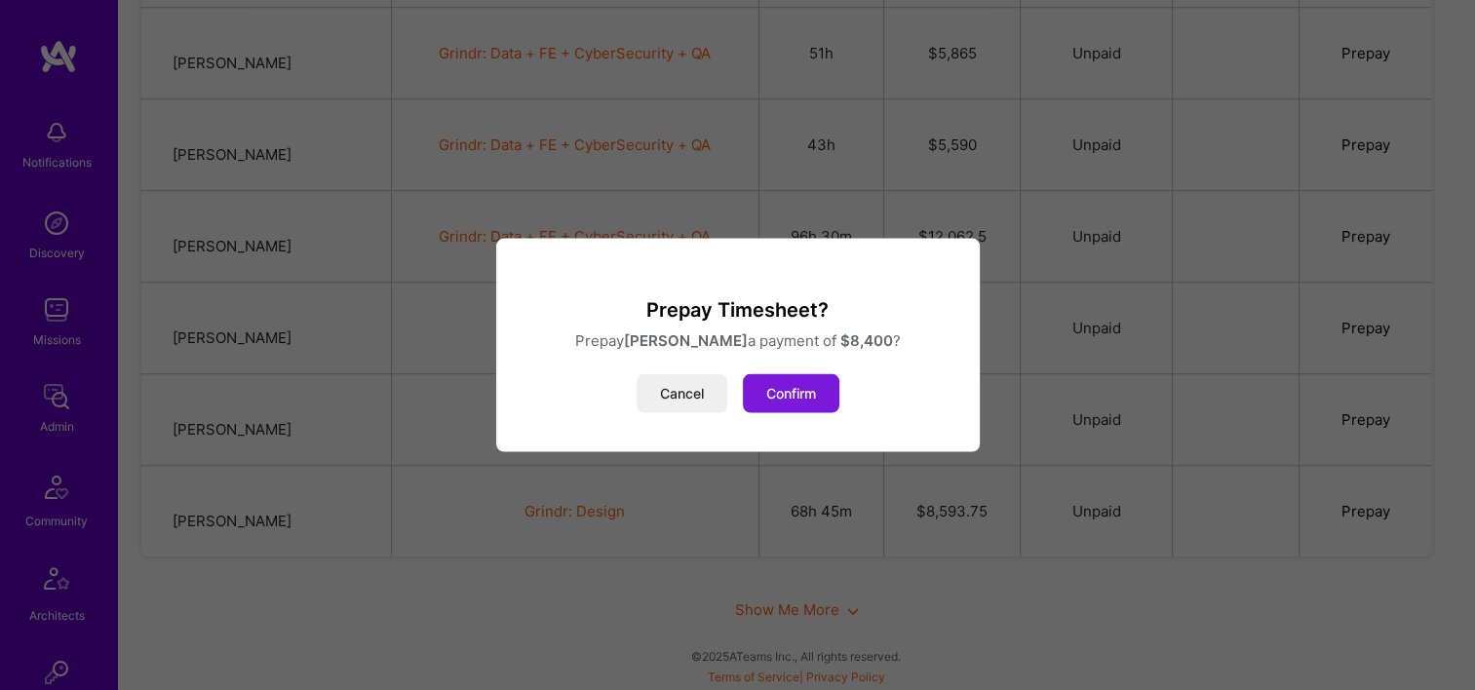
click at [802, 376] on button "Confirm" at bounding box center [791, 393] width 96 height 39
click at [803, 377] on button "Confirm" at bounding box center [791, 393] width 96 height 39
click at [799, 380] on button "Confirm" at bounding box center [791, 393] width 96 height 39
click at [802, 378] on button "Confirm" at bounding box center [791, 393] width 96 height 39
click at [801, 378] on button "Confirm" at bounding box center [791, 393] width 96 height 39
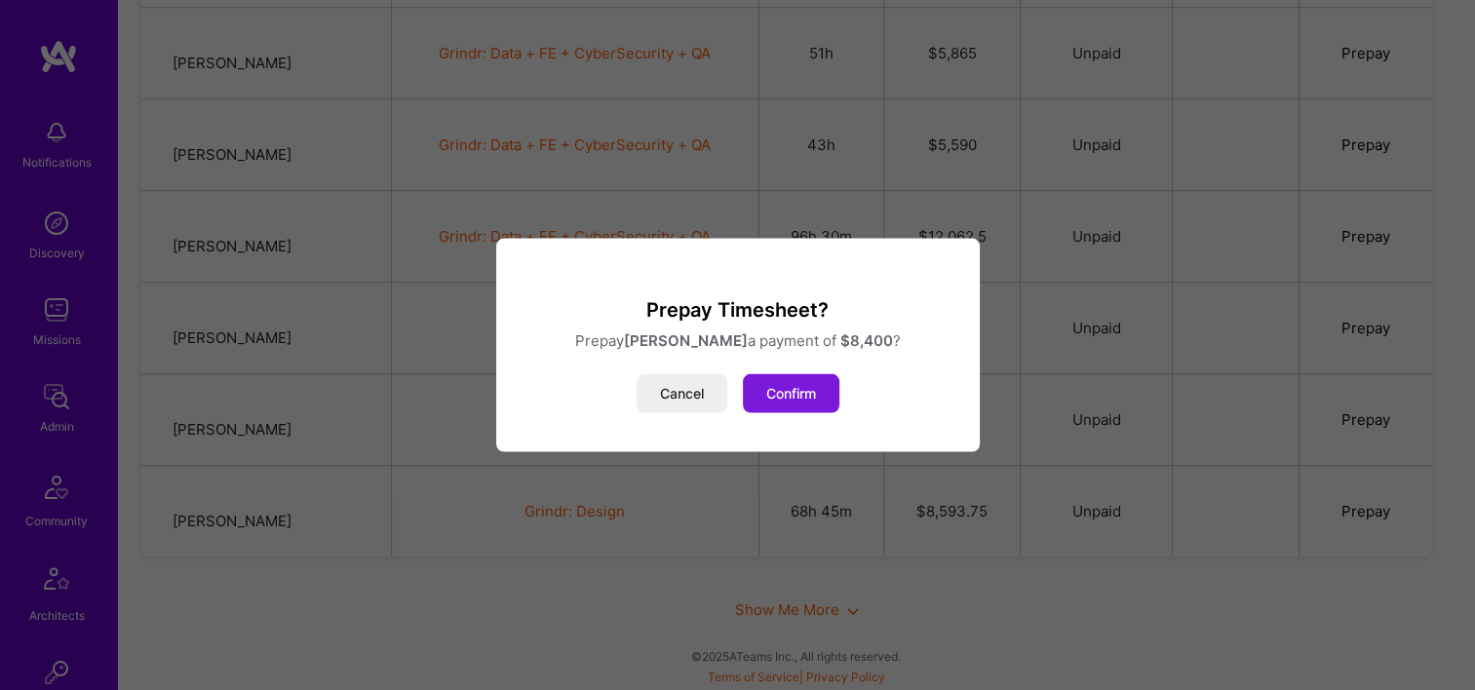
drag, startPoint x: 801, startPoint y: 378, endPoint x: 784, endPoint y: 385, distance: 18.8
click at [802, 378] on button "Confirm" at bounding box center [791, 393] width 96 height 39
click at [711, 387] on button "Cancel" at bounding box center [681, 393] width 91 height 39
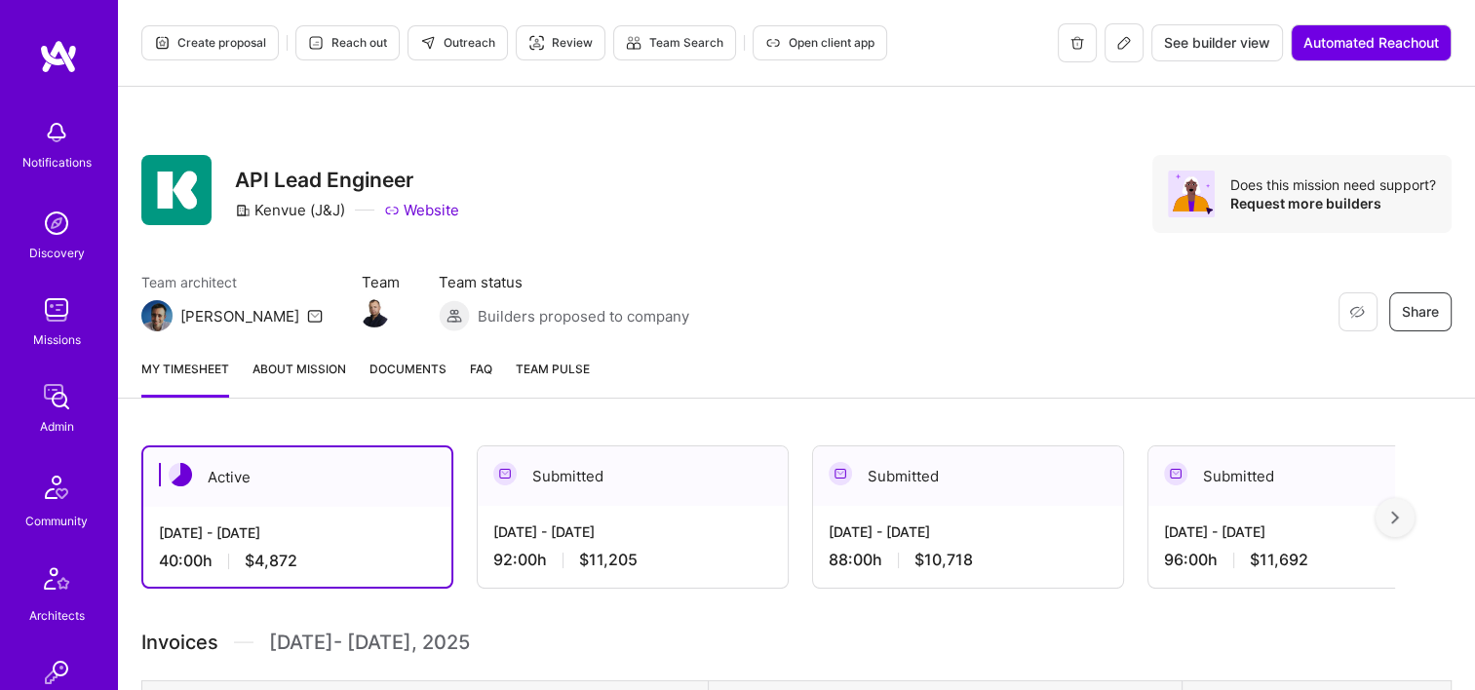
click at [791, 226] on div "Restore Not Interested Share API Lead Engineer Kenvue (J&J) Website Does this m…" at bounding box center [796, 194] width 1310 height 78
click at [414, 374] on span "Documents" at bounding box center [407, 369] width 77 height 20
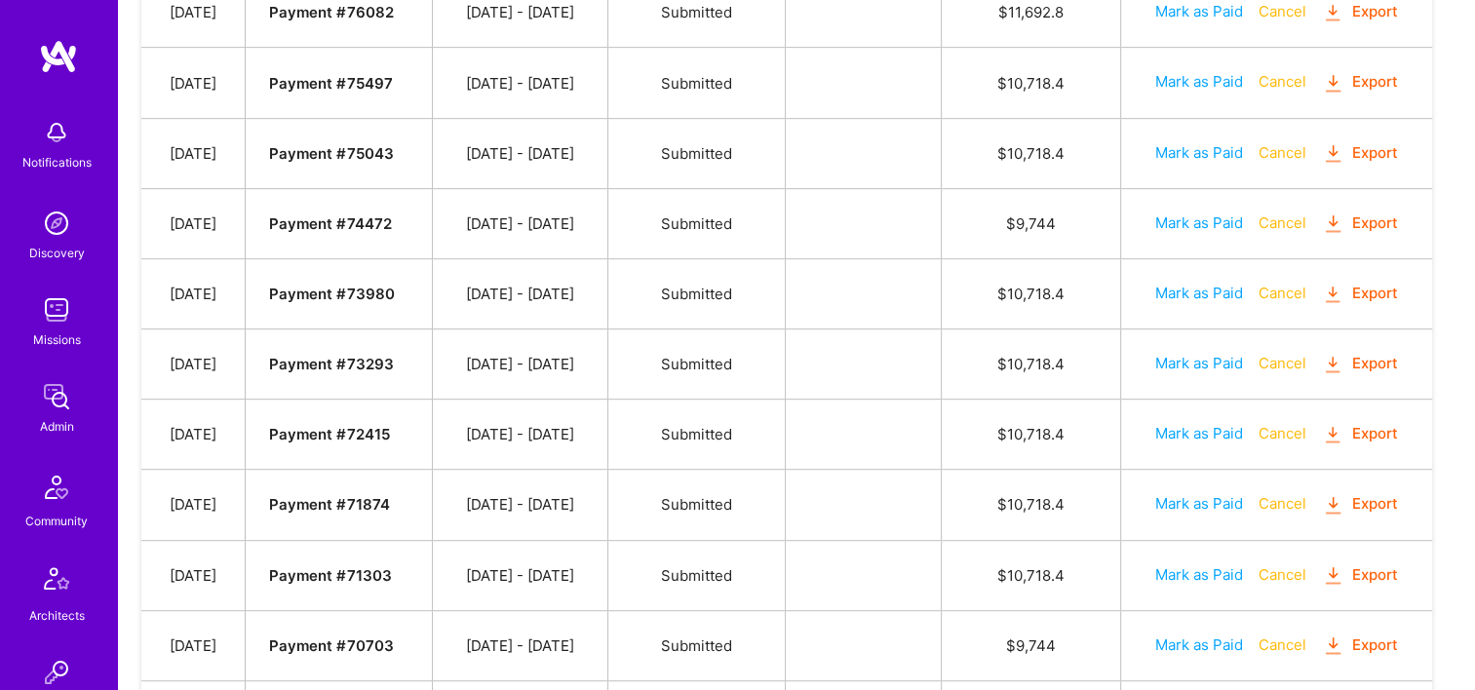
scroll to position [975, 0]
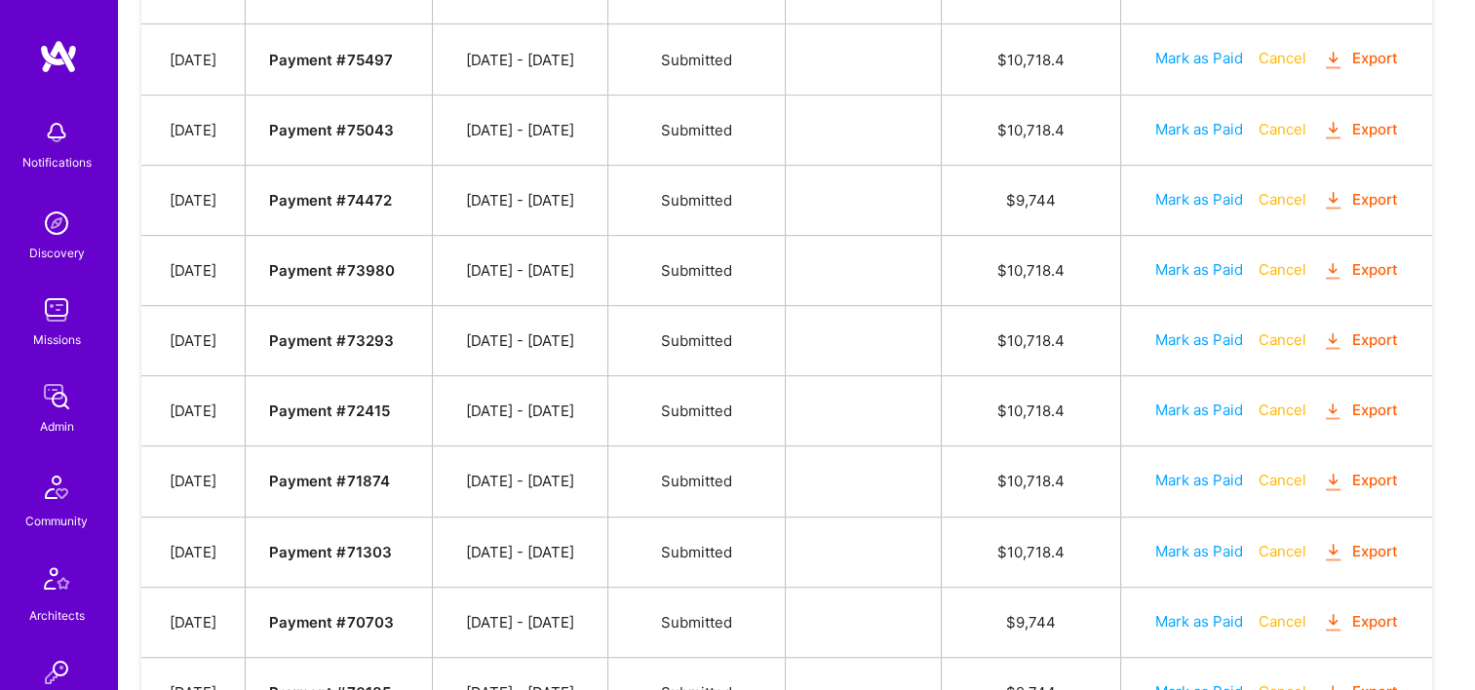
click at [1406, 471] on td "Mark as Paid Cancel Export" at bounding box center [1276, 481] width 311 height 70
click at [1387, 470] on button "Export" at bounding box center [1360, 481] width 76 height 22
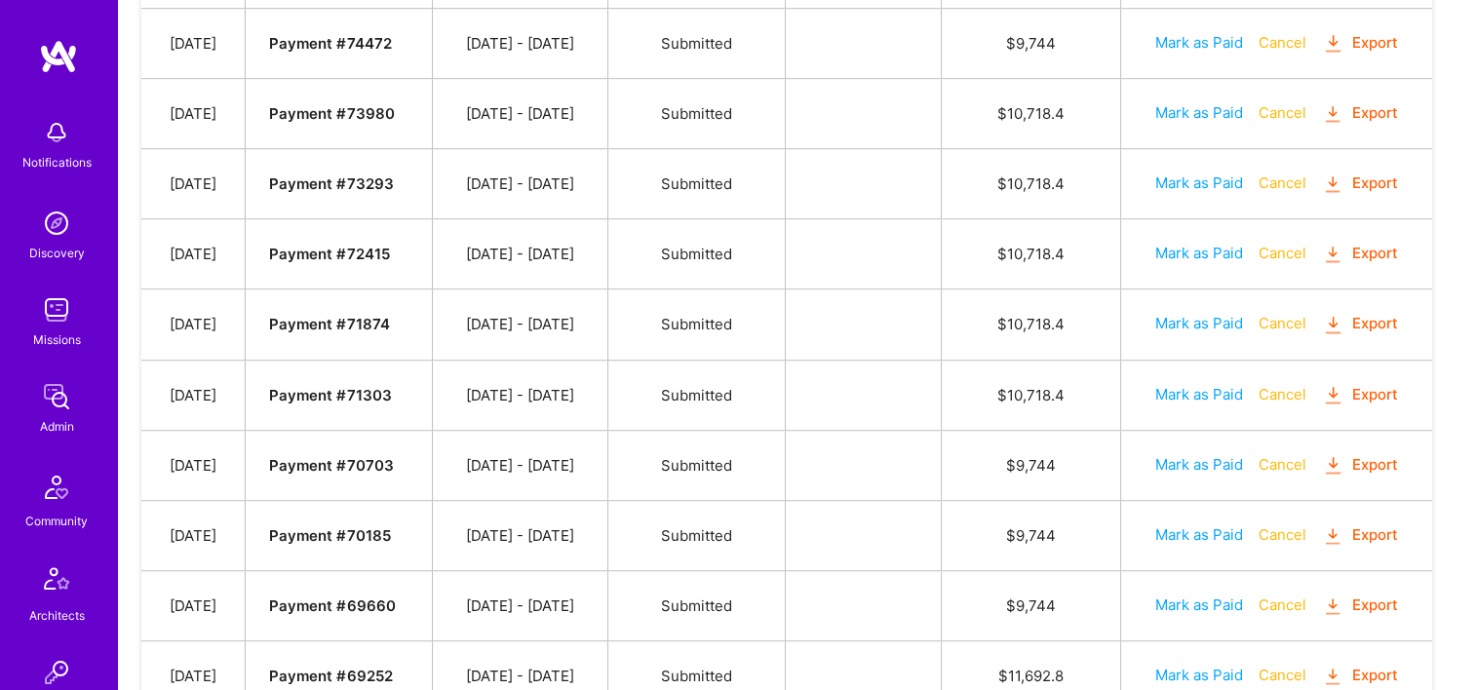
scroll to position [1170, 0]
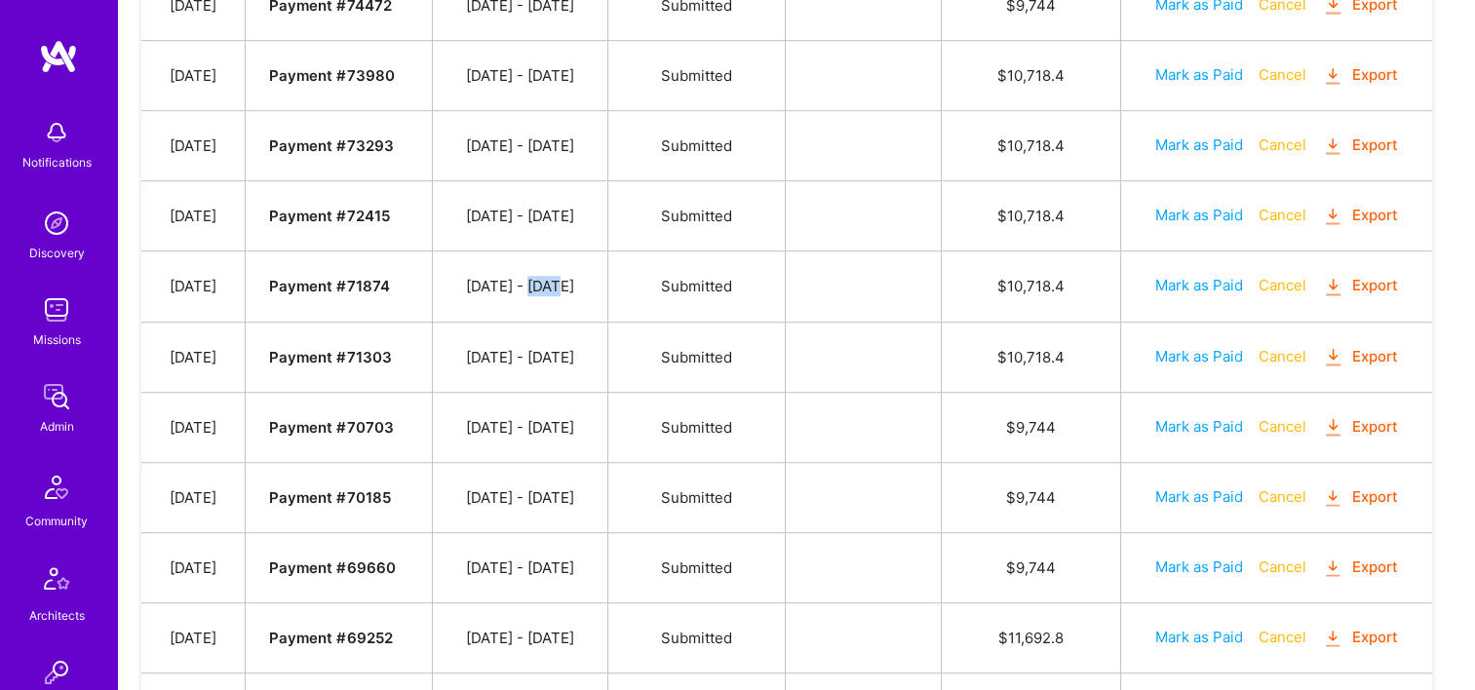
drag, startPoint x: 581, startPoint y: 281, endPoint x: 542, endPoint y: 280, distance: 39.0
click at [542, 280] on td "[DATE] - [DATE]" at bounding box center [520, 286] width 176 height 70
drag, startPoint x: 167, startPoint y: 272, endPoint x: 702, endPoint y: 288, distance: 535.3
click at [702, 288] on tr "[DATE] Payment # 71874 [DATE] - [DATE] Submitted $ 10,718.4 Mark as Paid Cancel…" at bounding box center [786, 286] width 1290 height 70
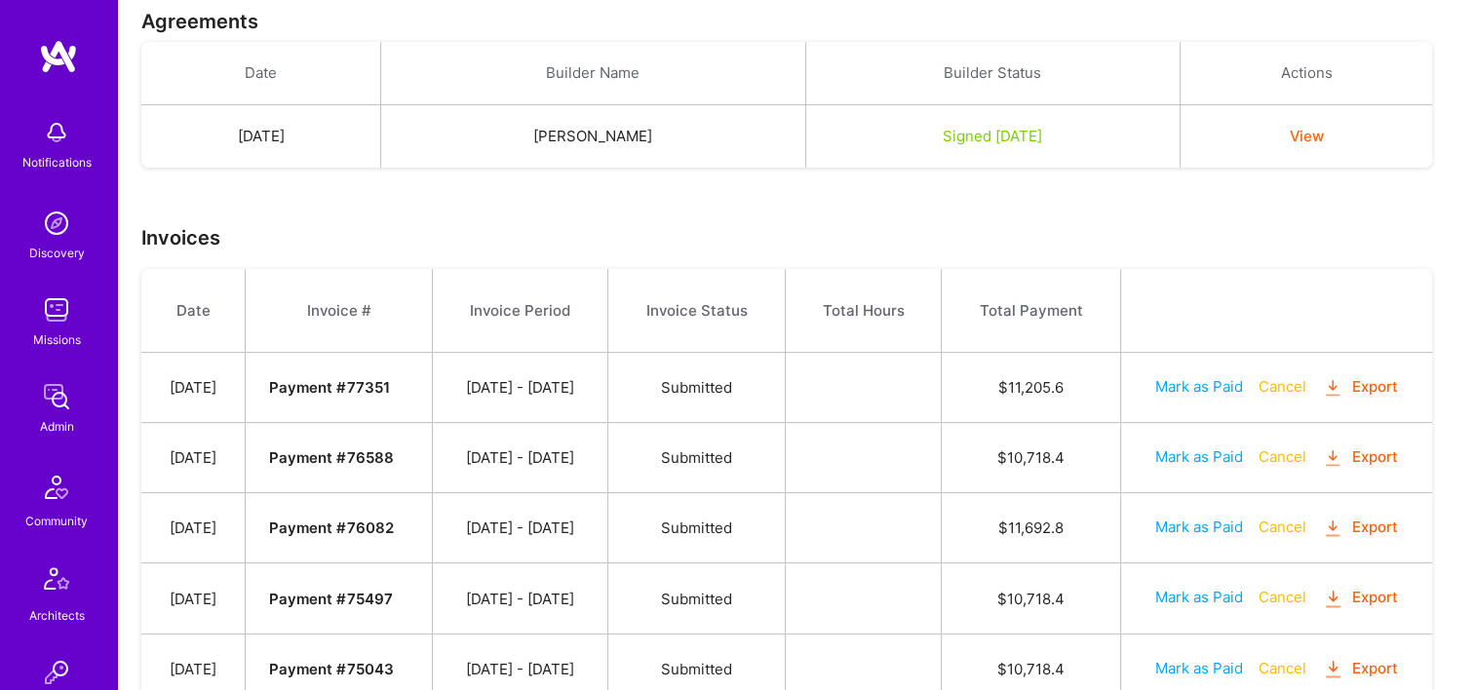
scroll to position [390, 0]
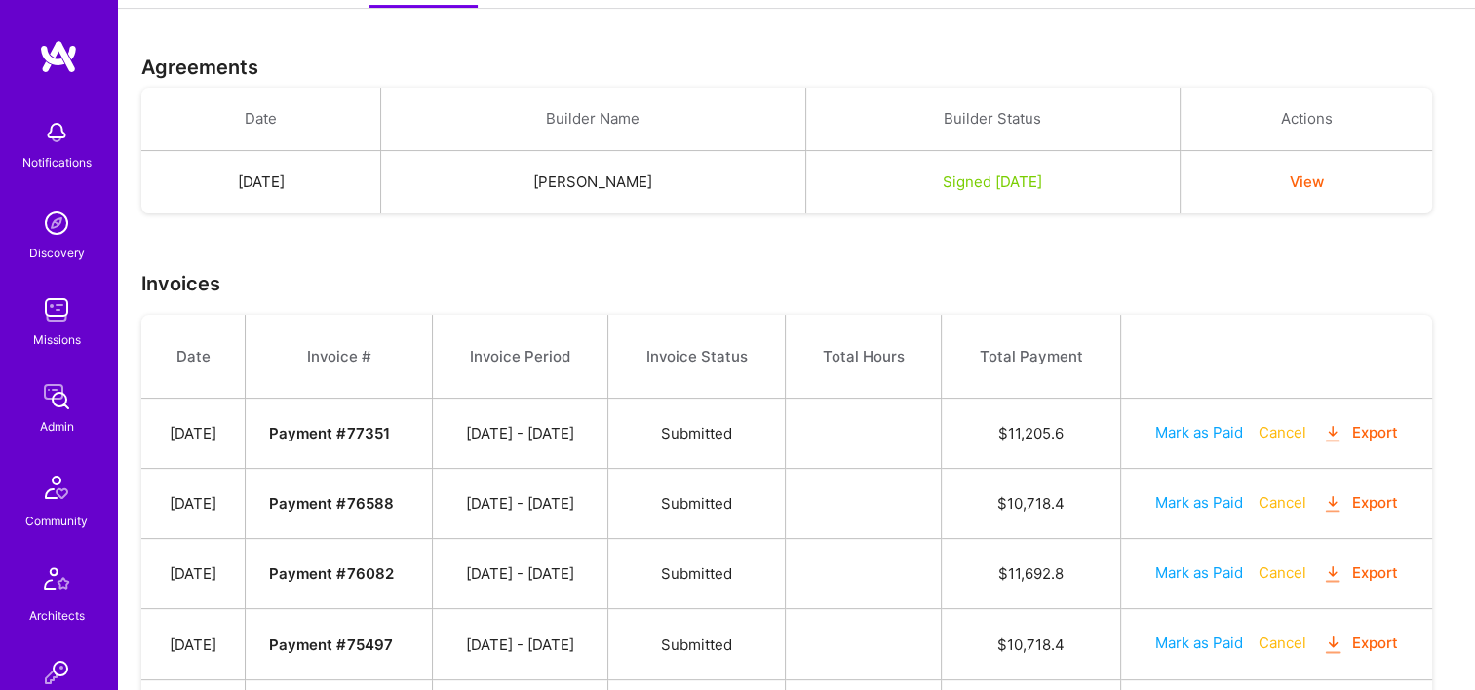
click at [751, 282] on h3 "Invoices" at bounding box center [796, 283] width 1310 height 23
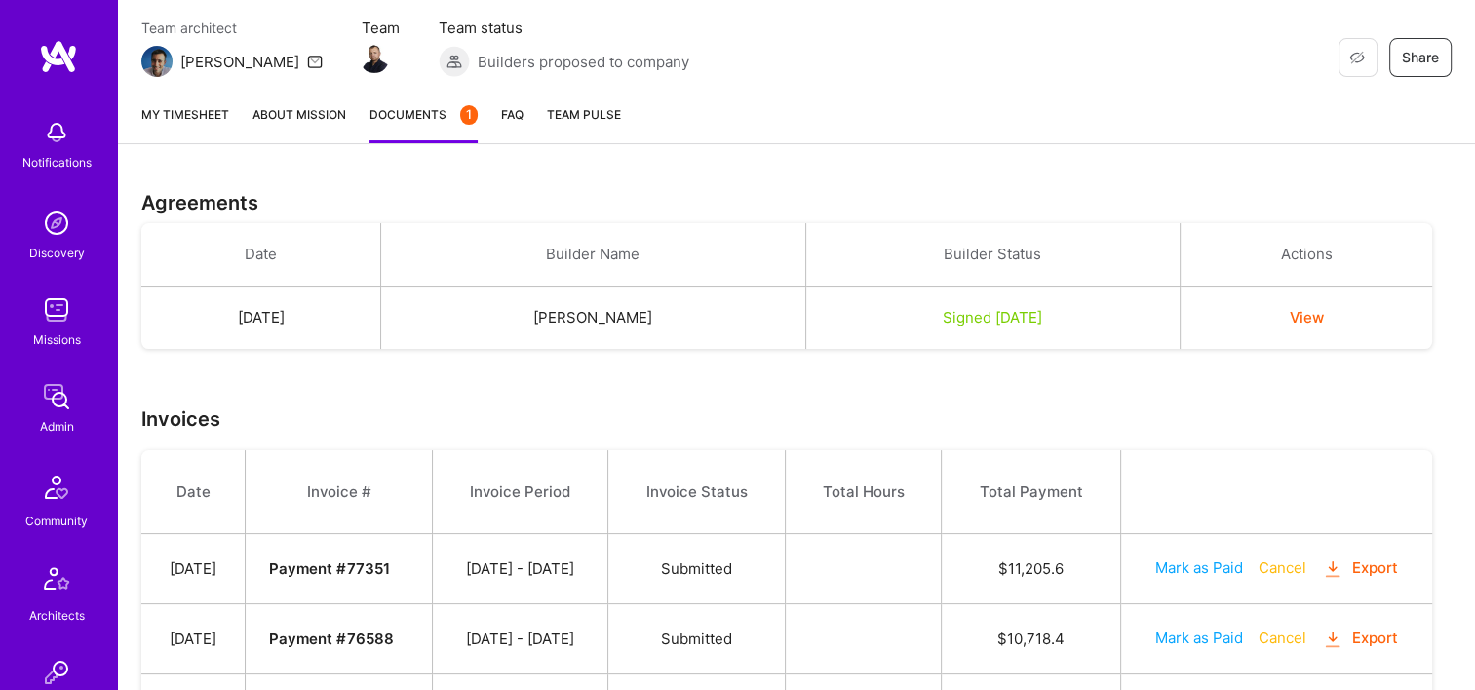
scroll to position [0, 0]
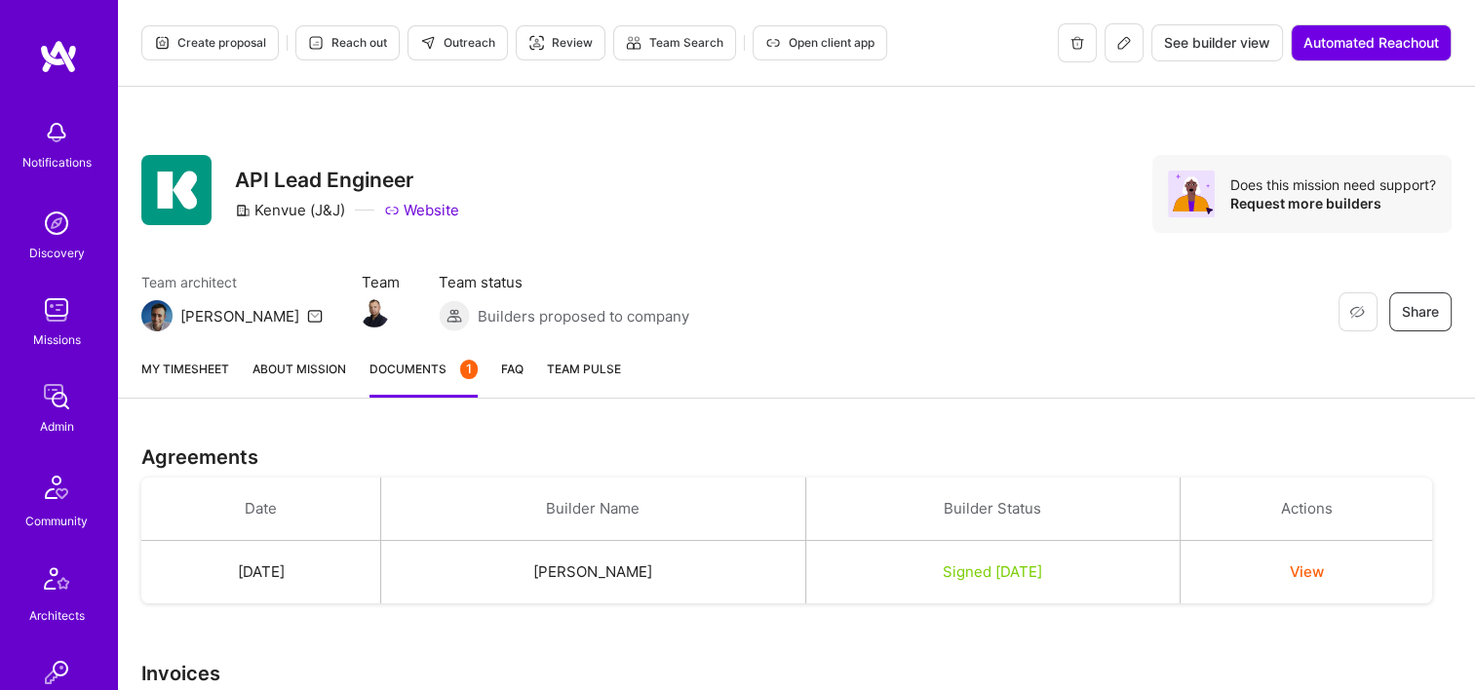
click at [1119, 55] on button at bounding box center [1123, 42] width 39 height 39
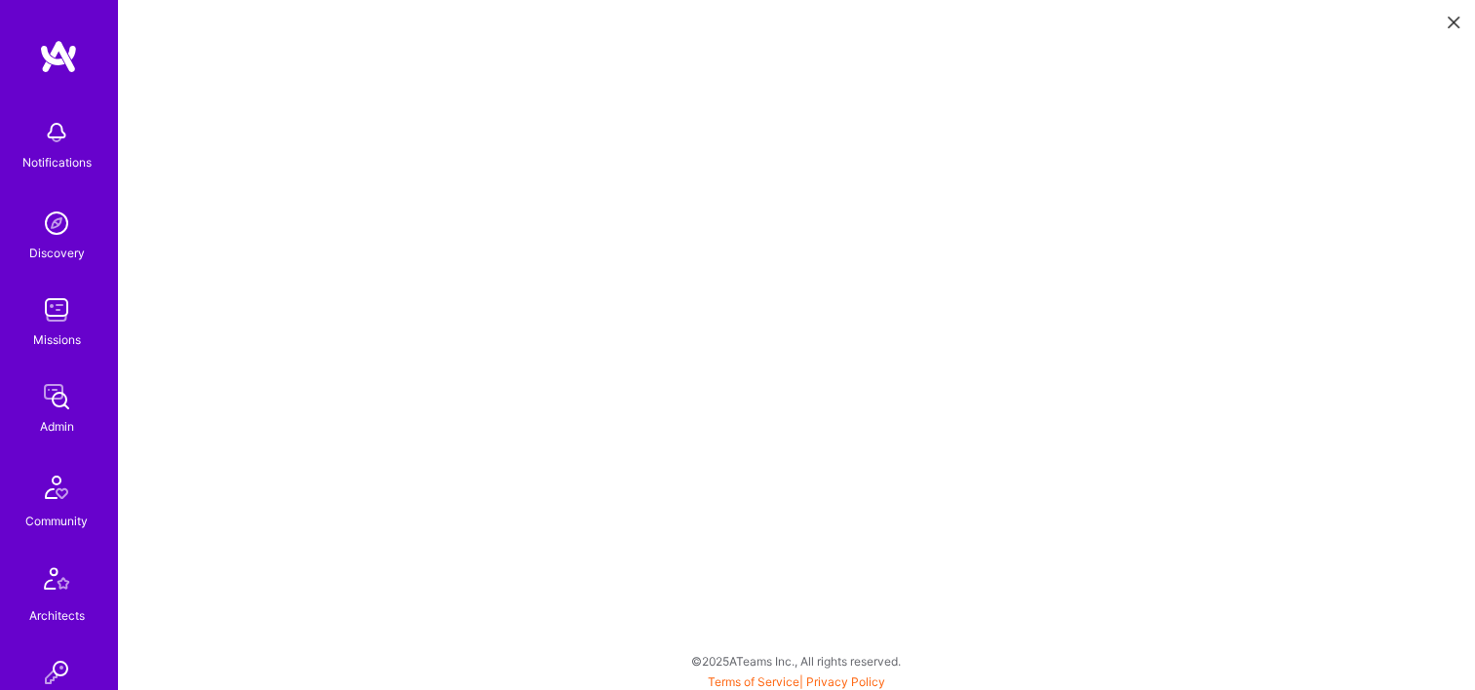
click at [1449, 18] on icon at bounding box center [1453, 23] width 12 height 12
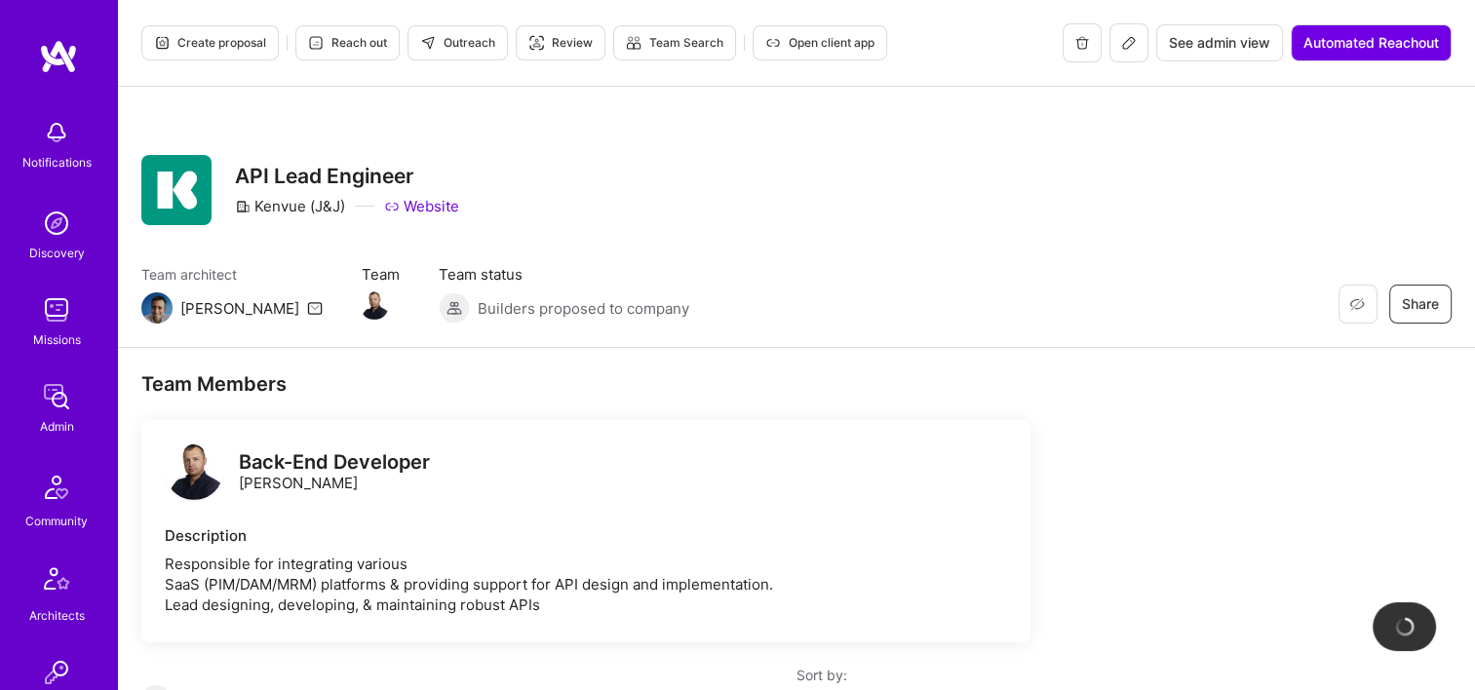
click at [1231, 41] on span "See admin view" at bounding box center [1219, 42] width 101 height 19
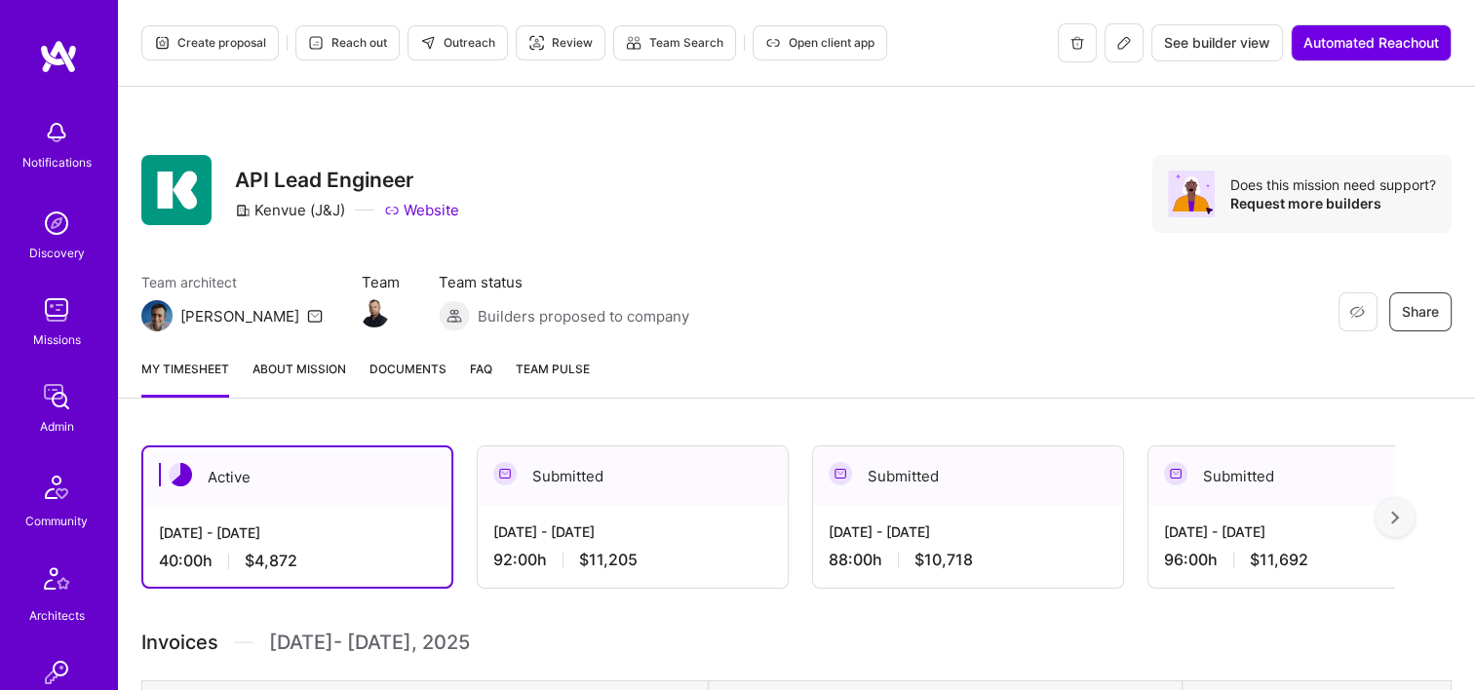
click at [430, 385] on link "Documents" at bounding box center [407, 378] width 77 height 39
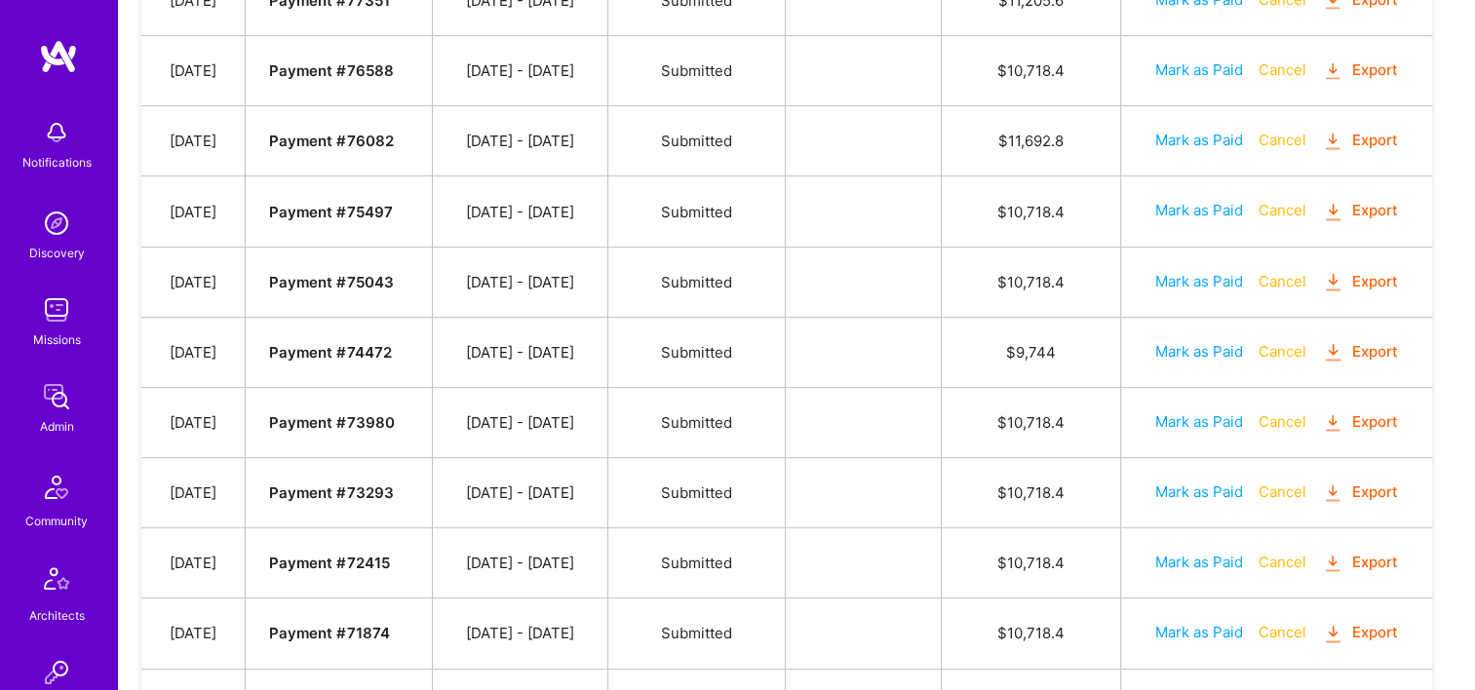
scroll to position [1072, 0]
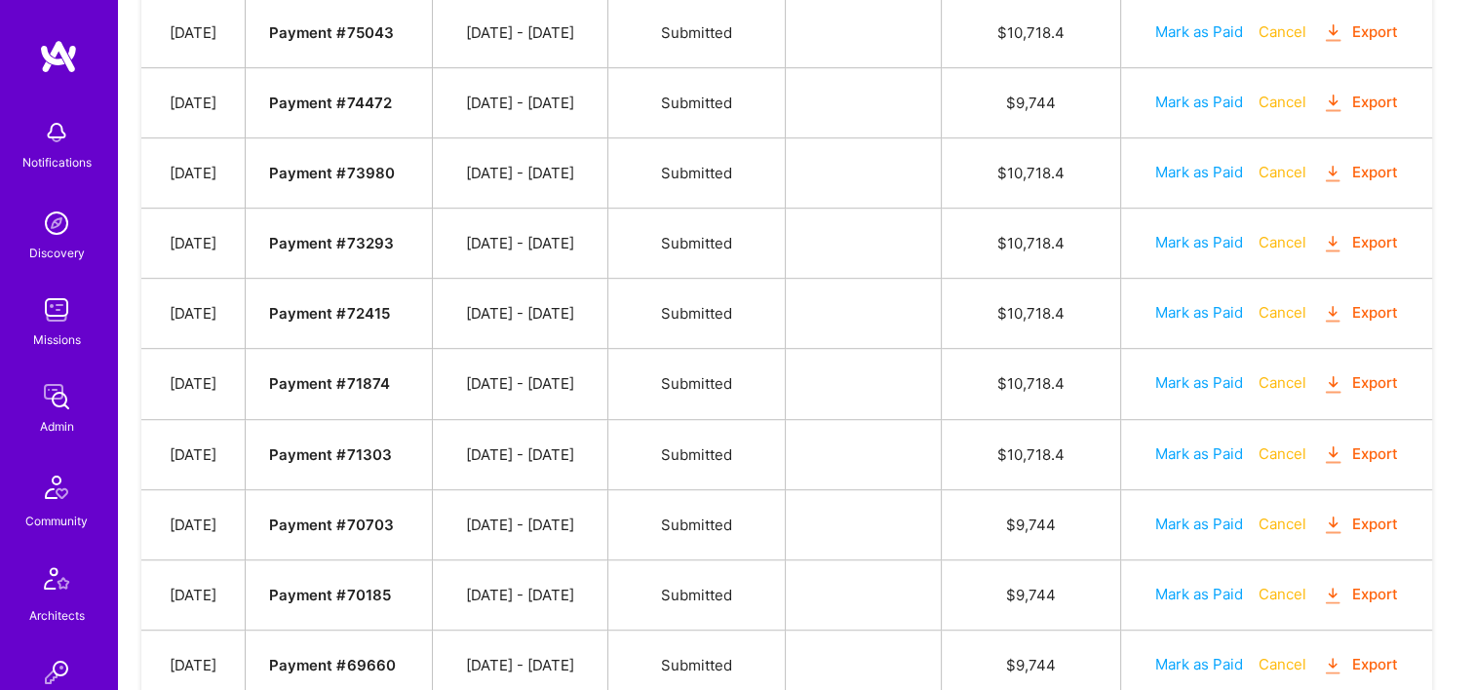
drag, startPoint x: 585, startPoint y: 372, endPoint x: 889, endPoint y: 383, distance: 304.3
click at [889, 383] on tr "Apr 21, 2025 Payment # 71874 04/01 - 04/15/2025 Submitted $ 10,718.4 Mark as Pa…" at bounding box center [786, 384] width 1290 height 70
click at [786, 391] on td "Submitted" at bounding box center [696, 384] width 177 height 70
click at [429, 408] on td "Payment # 71874" at bounding box center [339, 384] width 186 height 70
drag, startPoint x: 447, startPoint y: 383, endPoint x: 802, endPoint y: 377, distance: 354.8
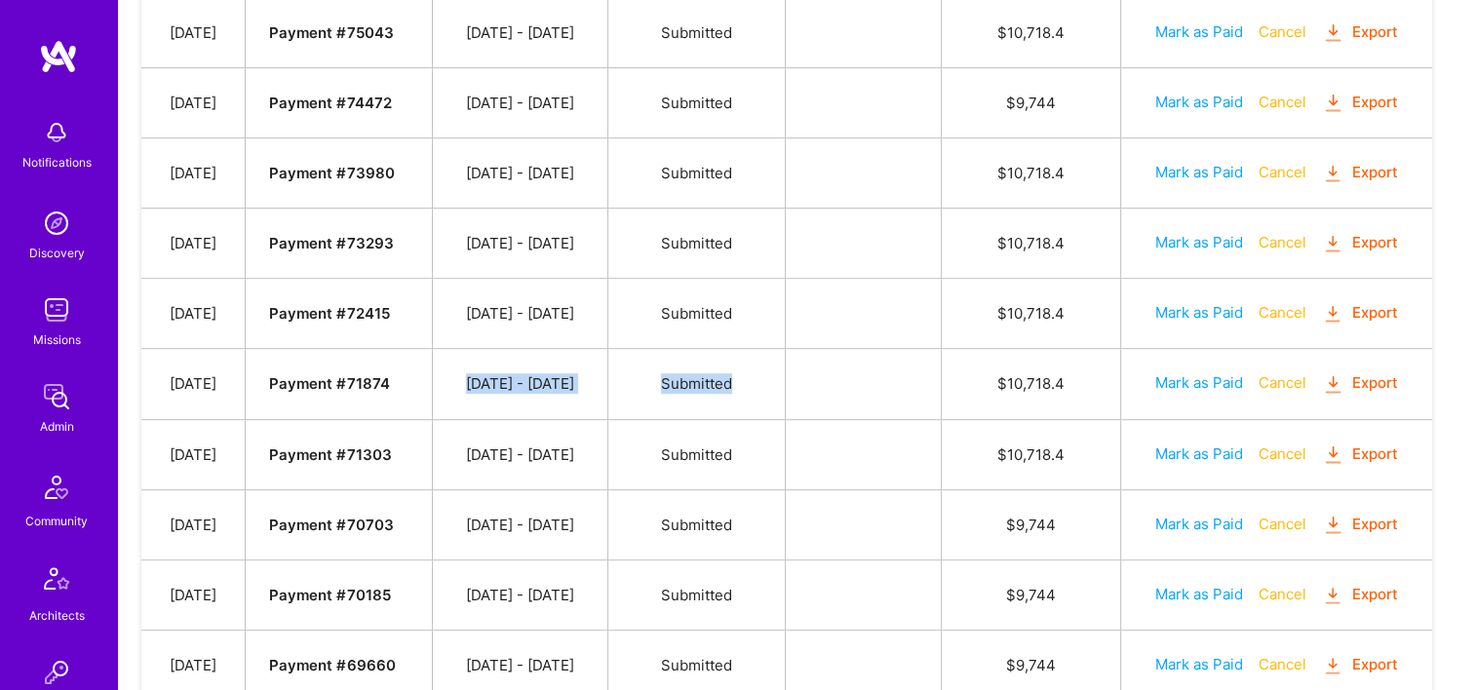
click at [802, 377] on tr "Apr 21, 2025 Payment # 71874 04/01 - 04/15/2025 Submitted $ 10,718.4 Mark as Pa…" at bounding box center [786, 384] width 1290 height 70
drag, startPoint x: 802, startPoint y: 377, endPoint x: 964, endPoint y: 367, distance: 162.1
click at [964, 367] on tr "Apr 21, 2025 Payment # 71874 04/01 - 04/15/2025 Submitted $ 10,718.4 Mark as Pa…" at bounding box center [786, 384] width 1290 height 70
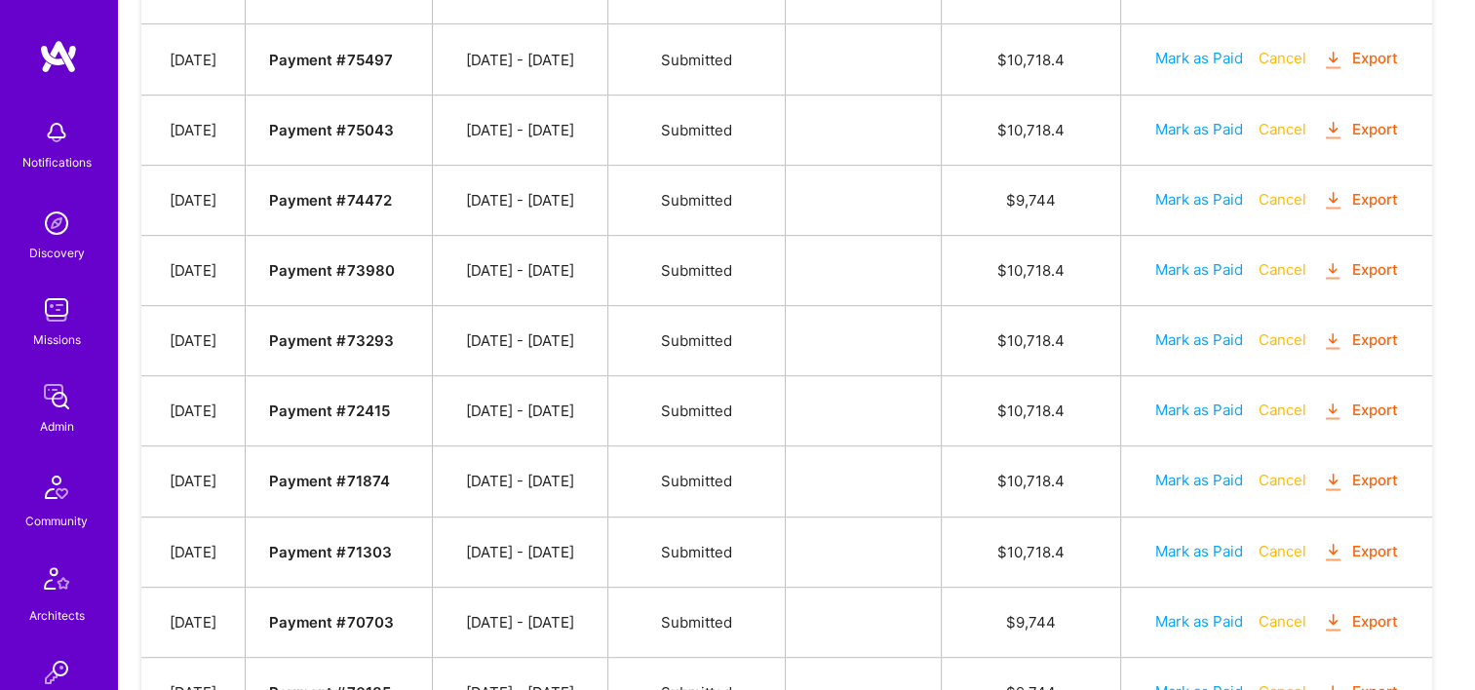
scroll to position [780, 0]
